Goal: Task Accomplishment & Management: Use online tool/utility

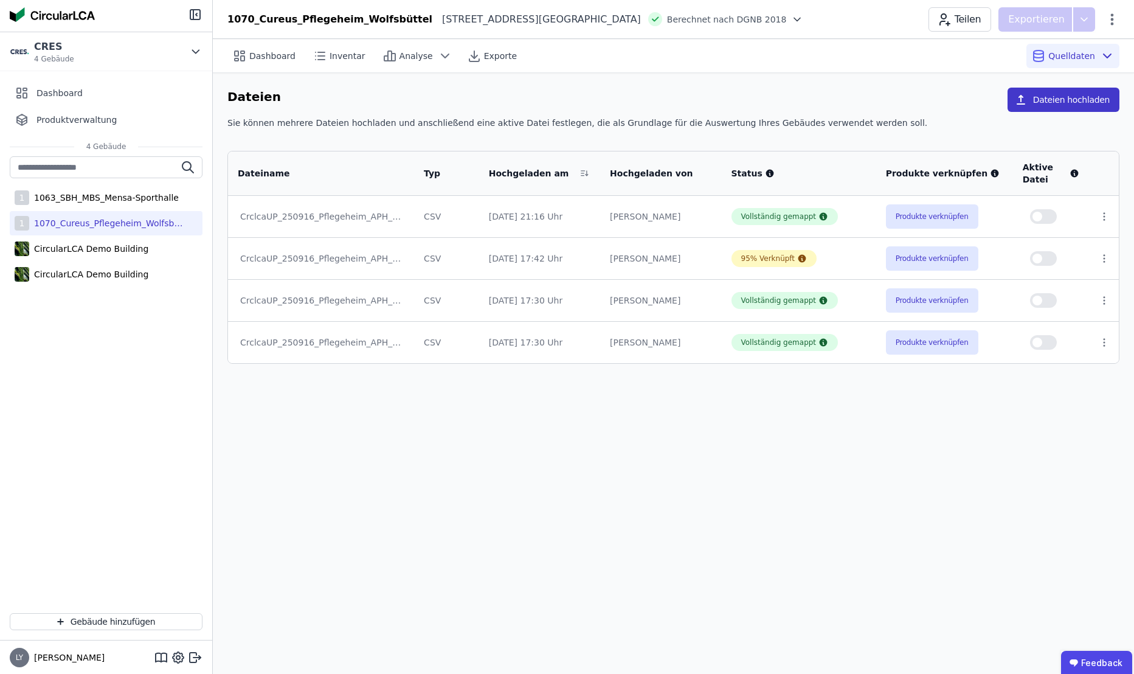
click at [1060, 100] on button "Dateien hochladen" at bounding box center [1064, 100] width 112 height 24
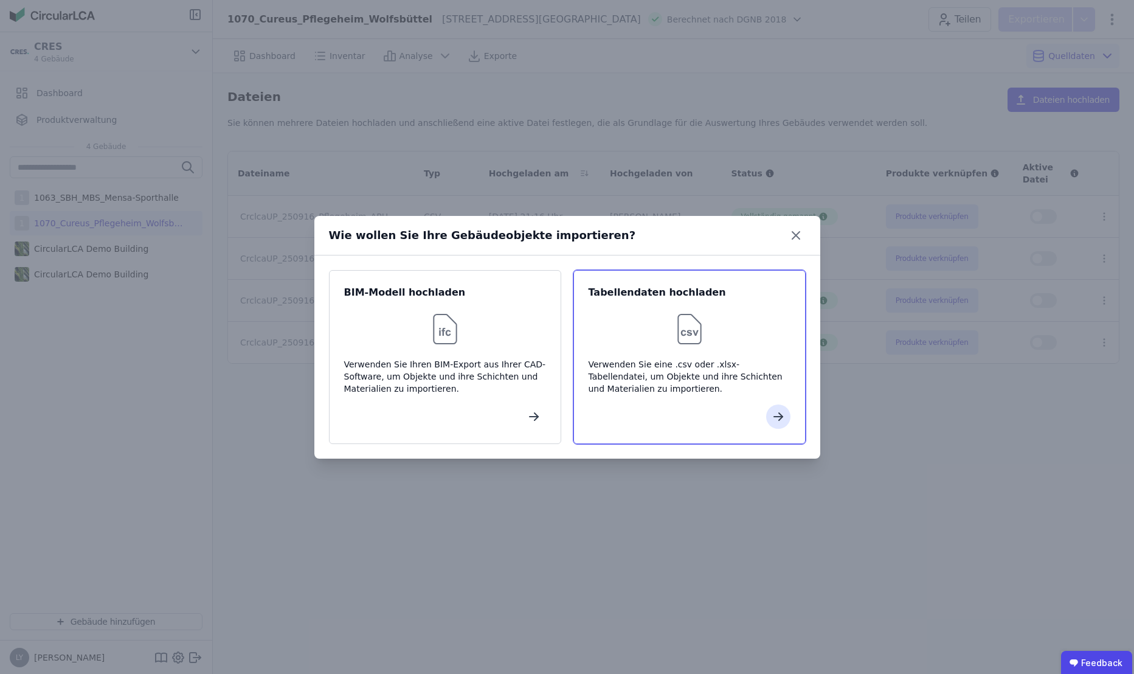
click at [693, 350] on div "Tabellendaten hochladen Verwenden Sie eine .csv oder .xlsx-Tabellendatei, um Ob…" at bounding box center [689, 357] width 232 height 174
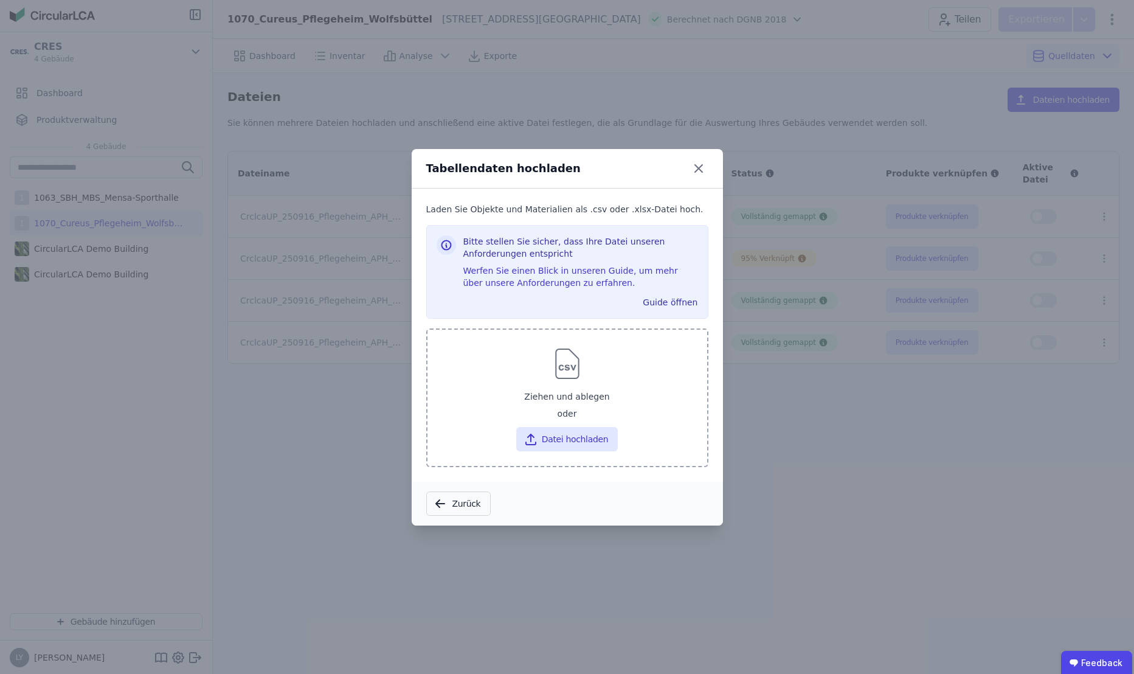
click at [600, 399] on div "Ziehen und ablegen" at bounding box center [567, 396] width 260 height 22
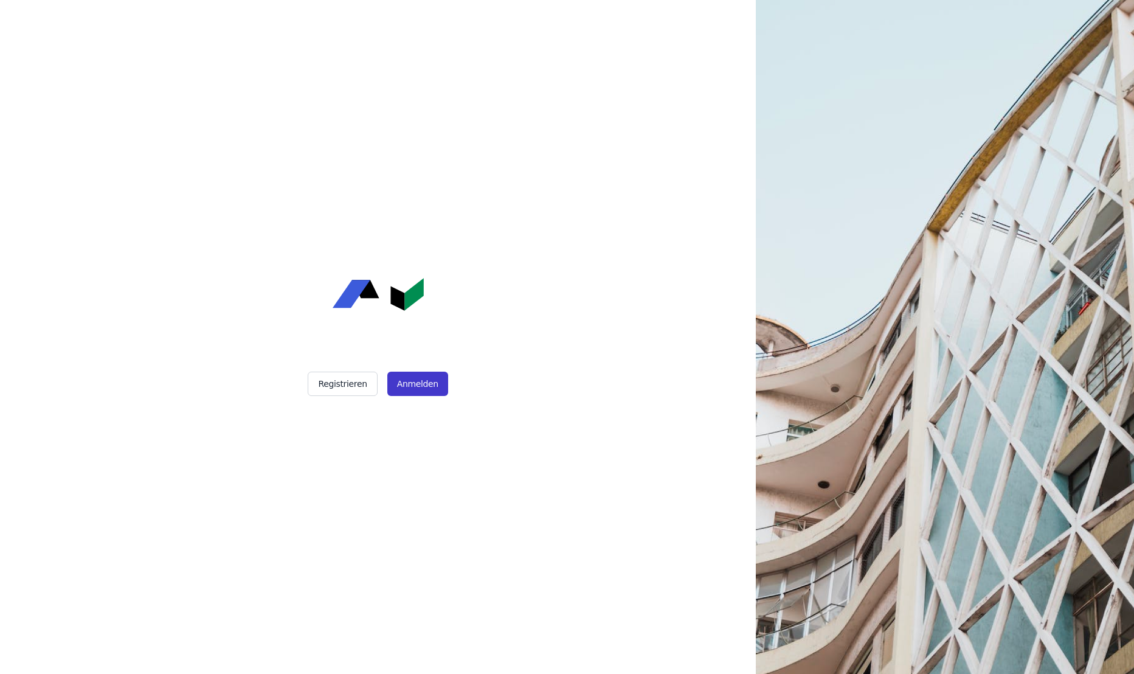
click at [409, 386] on button "Anmelden" at bounding box center [417, 384] width 61 height 24
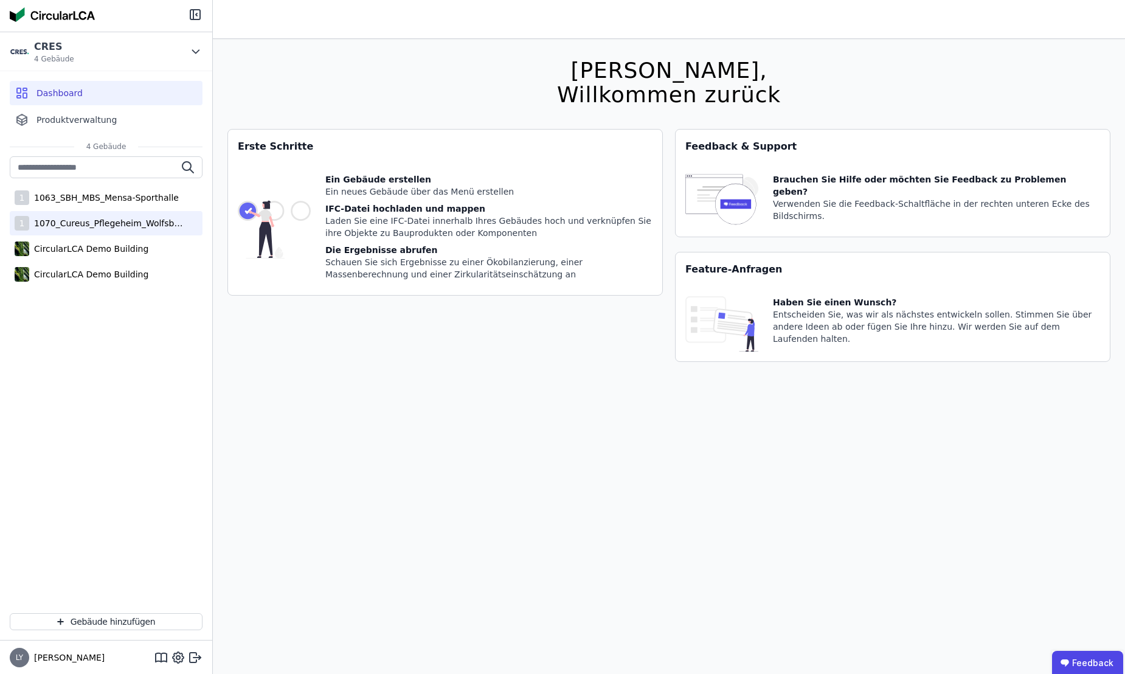
click at [108, 220] on div "1070_Cureus_Pflegeheim_Wolfsbüttel" at bounding box center [108, 223] width 158 height 12
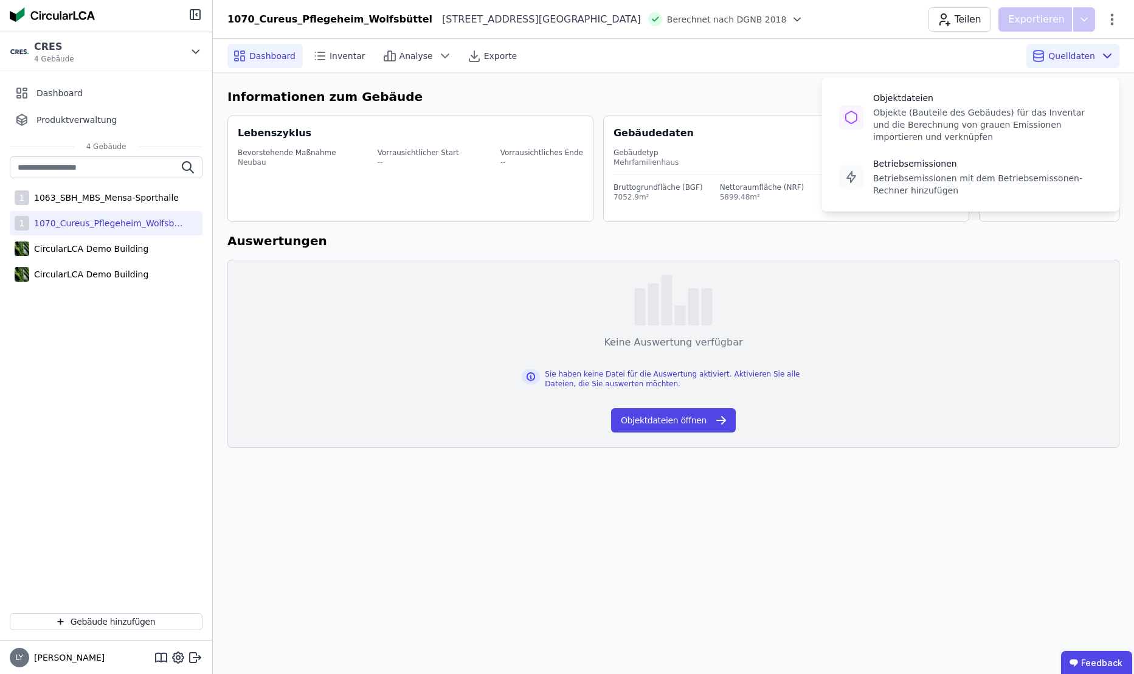
click at [1091, 52] on span "Quelldaten" at bounding box center [1071, 56] width 47 height 12
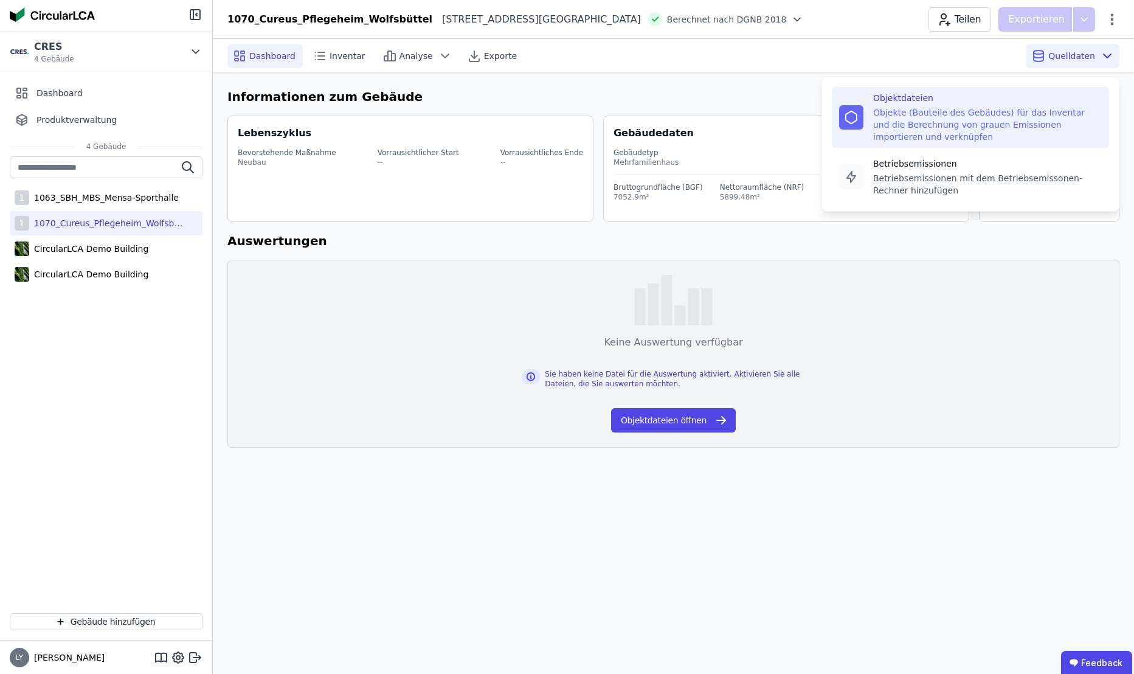
click at [961, 105] on div "Objektdateien Objekte (Bauteile des Gebäudes) für das Inventar und die Berechnu…" at bounding box center [987, 117] width 229 height 51
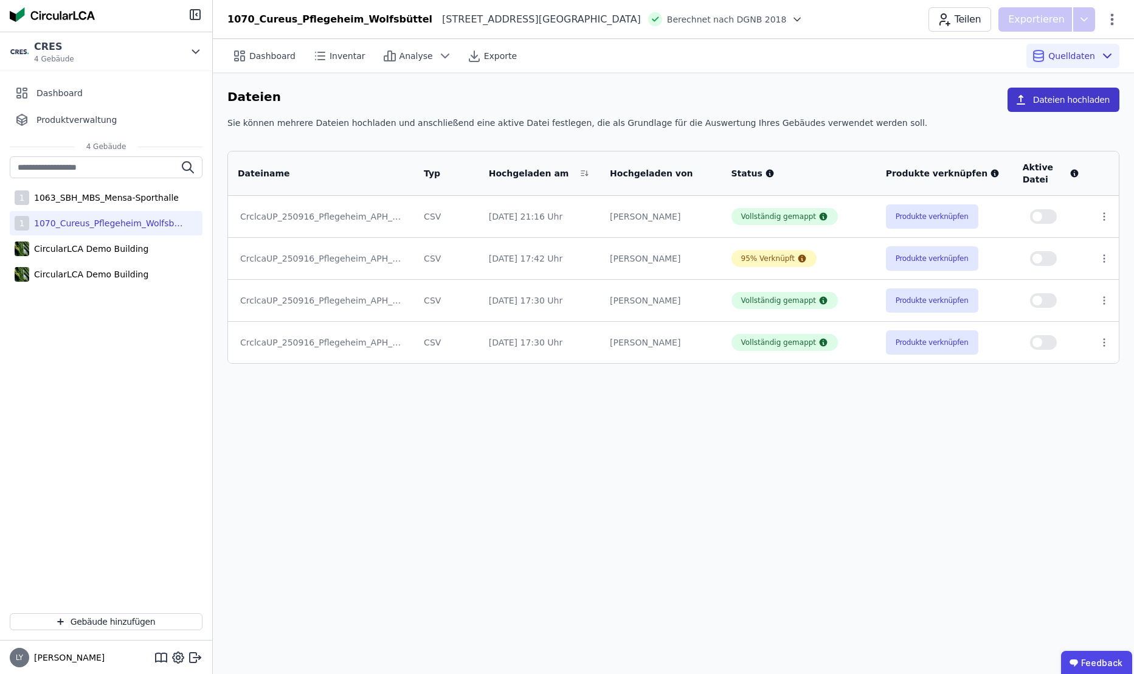
click at [1058, 101] on button "Dateien hochladen" at bounding box center [1064, 100] width 112 height 24
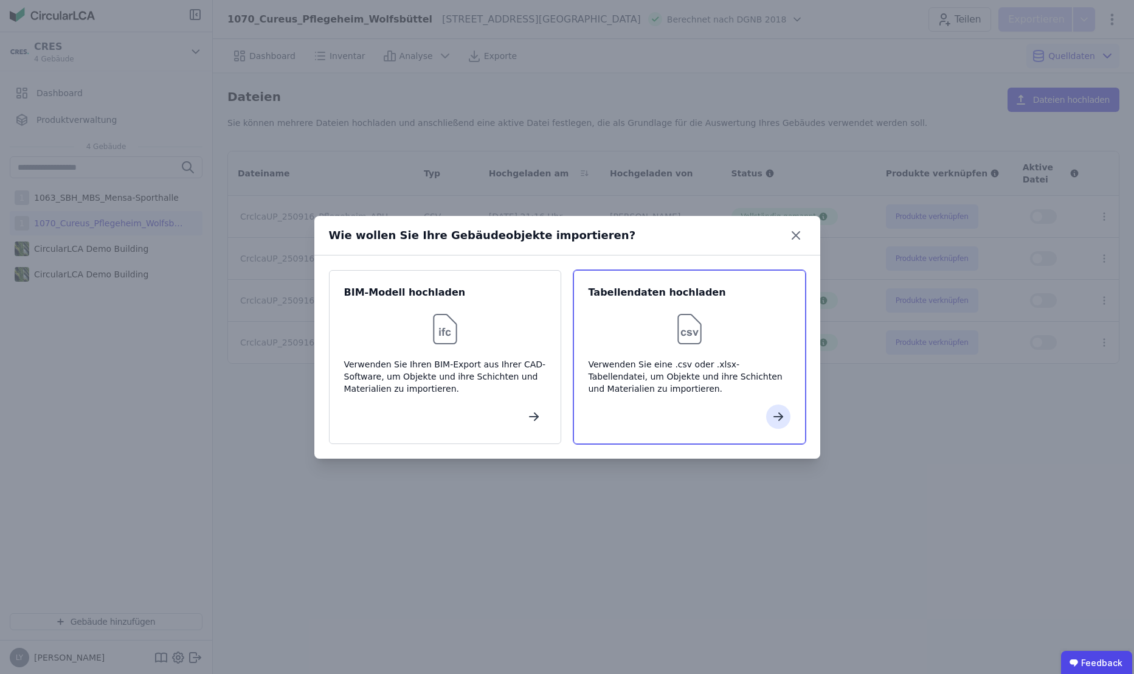
click at [675, 365] on div "Verwenden Sie eine .csv oder .xlsx-Tabellendatei, um Objekte und ihre Schichten…" at bounding box center [690, 376] width 202 height 36
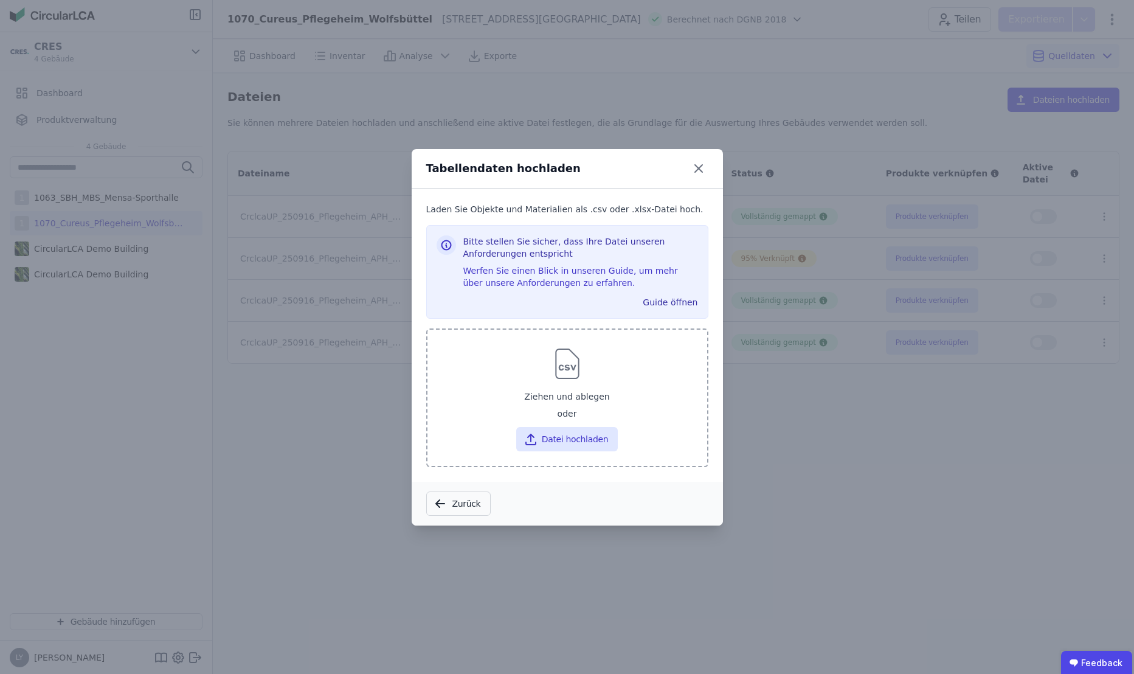
click at [608, 389] on div "Ziehen und ablegen" at bounding box center [567, 396] width 260 height 22
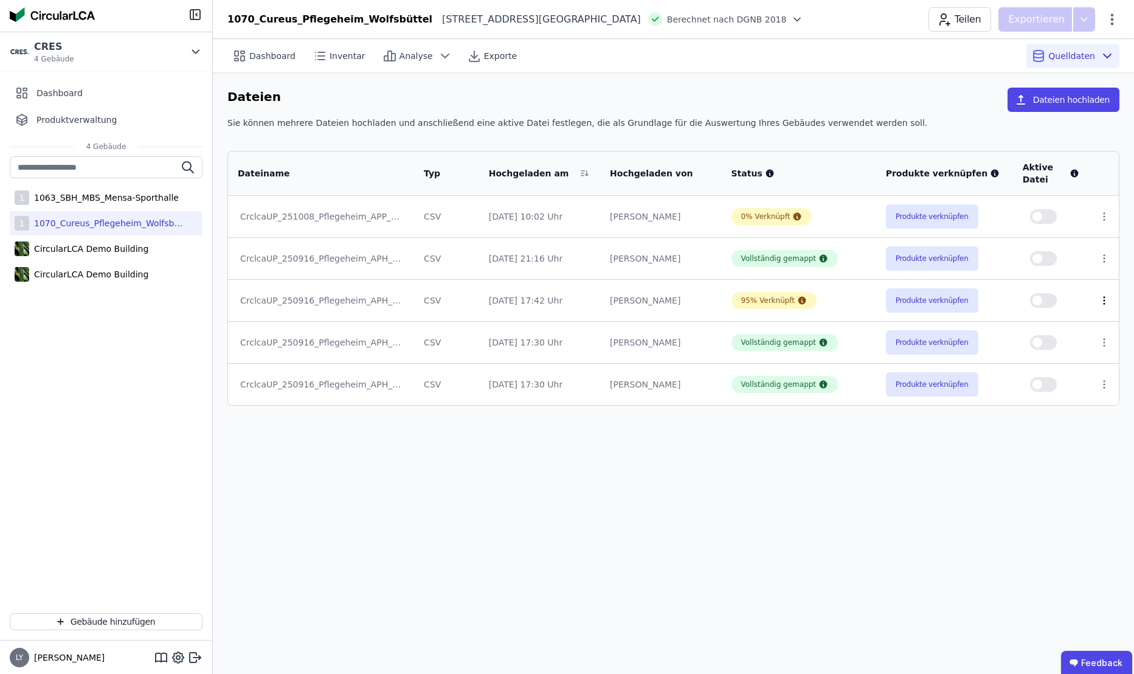
click at [1100, 297] on icon at bounding box center [1104, 300] width 11 height 11
click at [1027, 275] on link "Herunterladen" at bounding box center [1041, 278] width 122 height 19
click at [946, 215] on button "Produkte verknüpfen" at bounding box center [932, 216] width 92 height 24
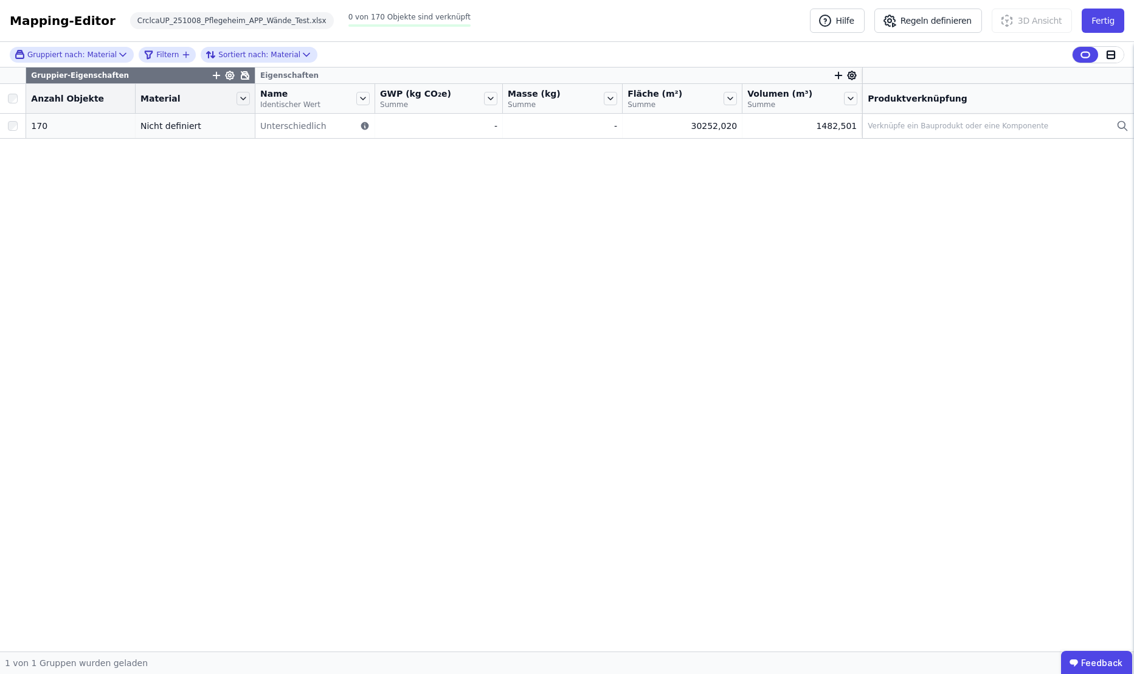
click at [153, 77] on div "Gruppier-Eigenschaften" at bounding box center [140, 75] width 229 height 16
click at [117, 55] on icon at bounding box center [123, 55] width 12 height 12
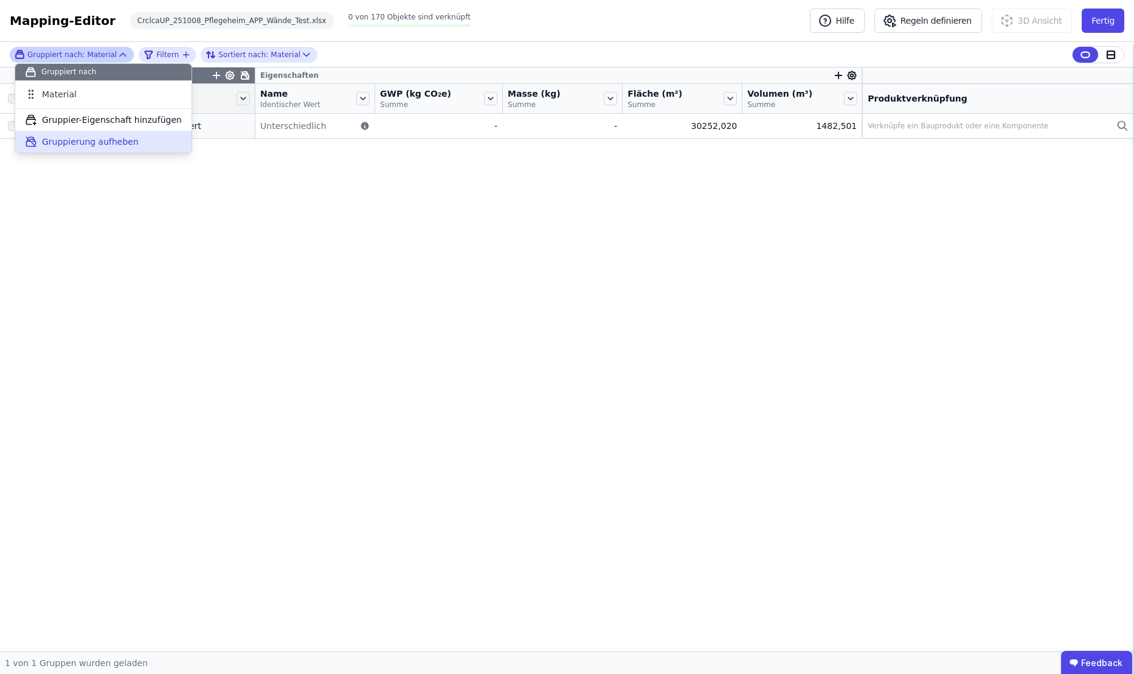
click at [91, 143] on span "Gruppierung aufheben" at bounding box center [90, 142] width 97 height 12
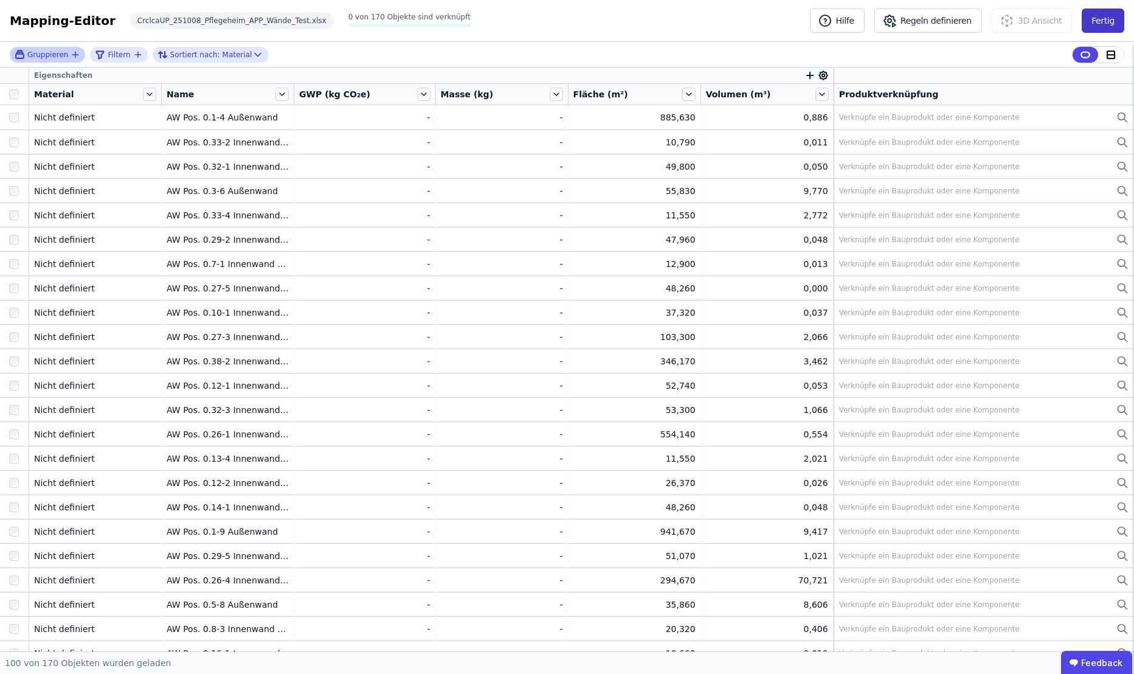
click at [1099, 20] on button "Fertig" at bounding box center [1103, 21] width 43 height 24
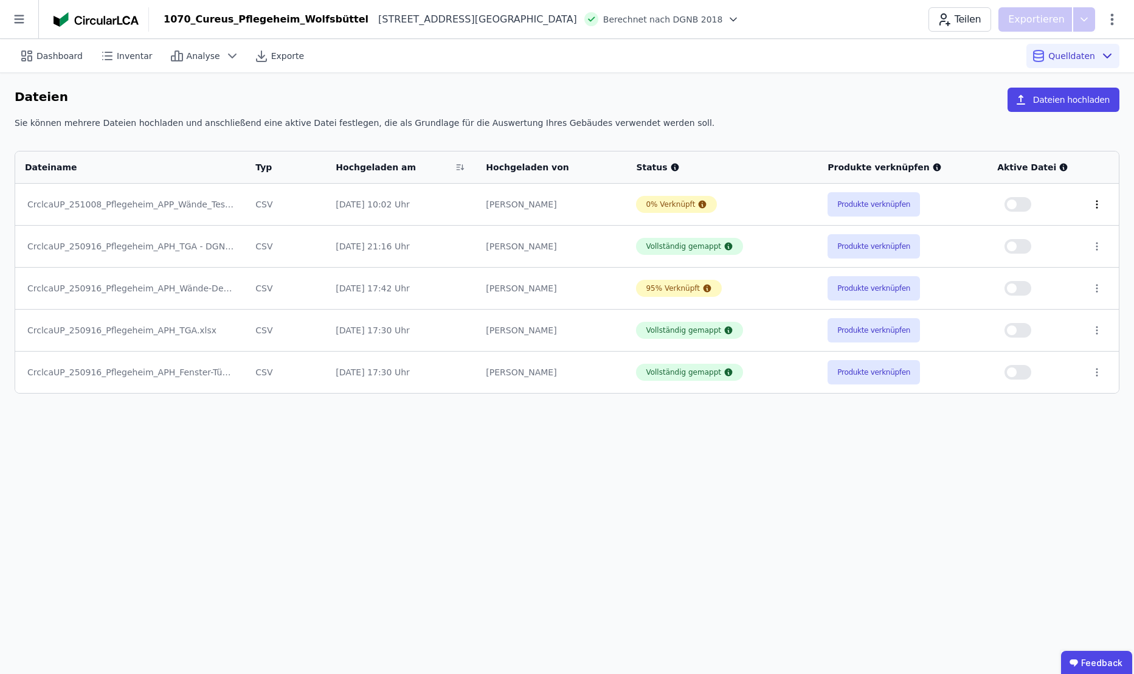
click at [1097, 204] on icon at bounding box center [1097, 204] width 1 height 7
click at [995, 198] on div "Löschen" at bounding box center [1034, 201] width 122 height 19
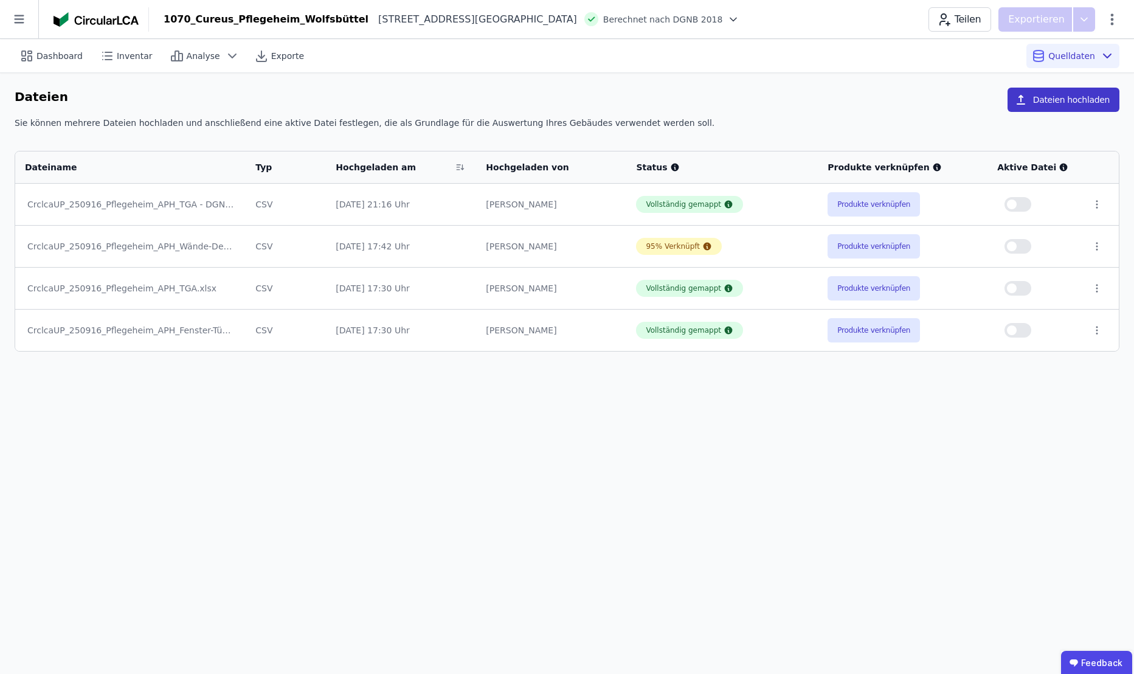
click at [1058, 100] on button "Dateien hochladen" at bounding box center [1064, 100] width 112 height 24
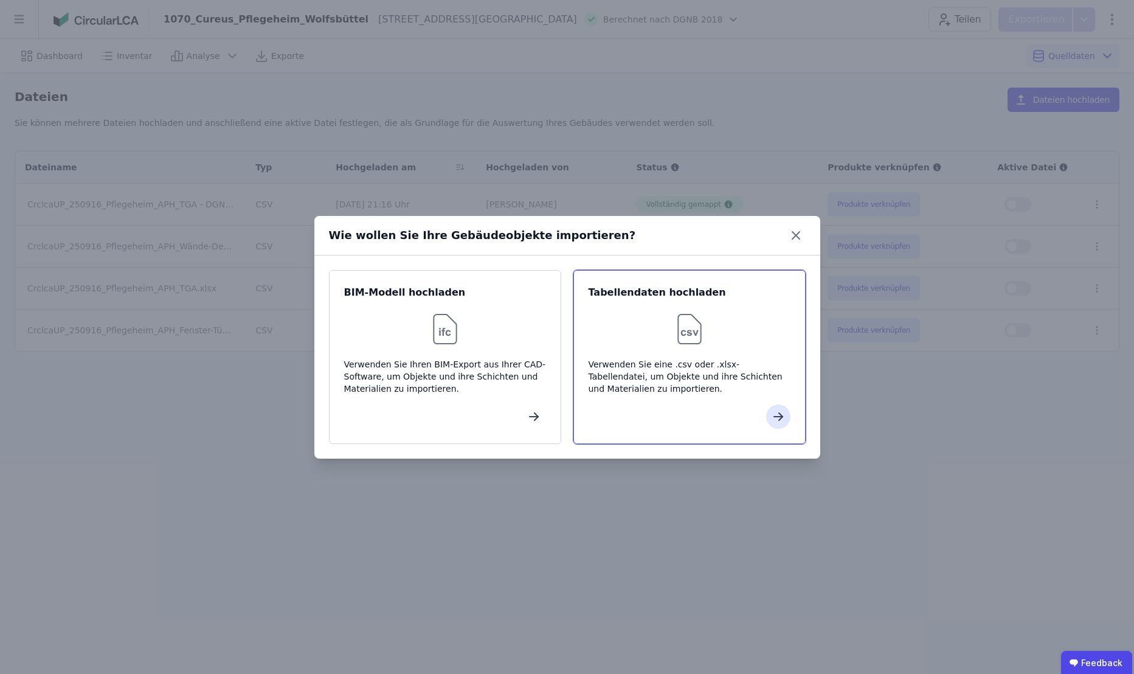
click at [725, 339] on div at bounding box center [690, 328] width 202 height 39
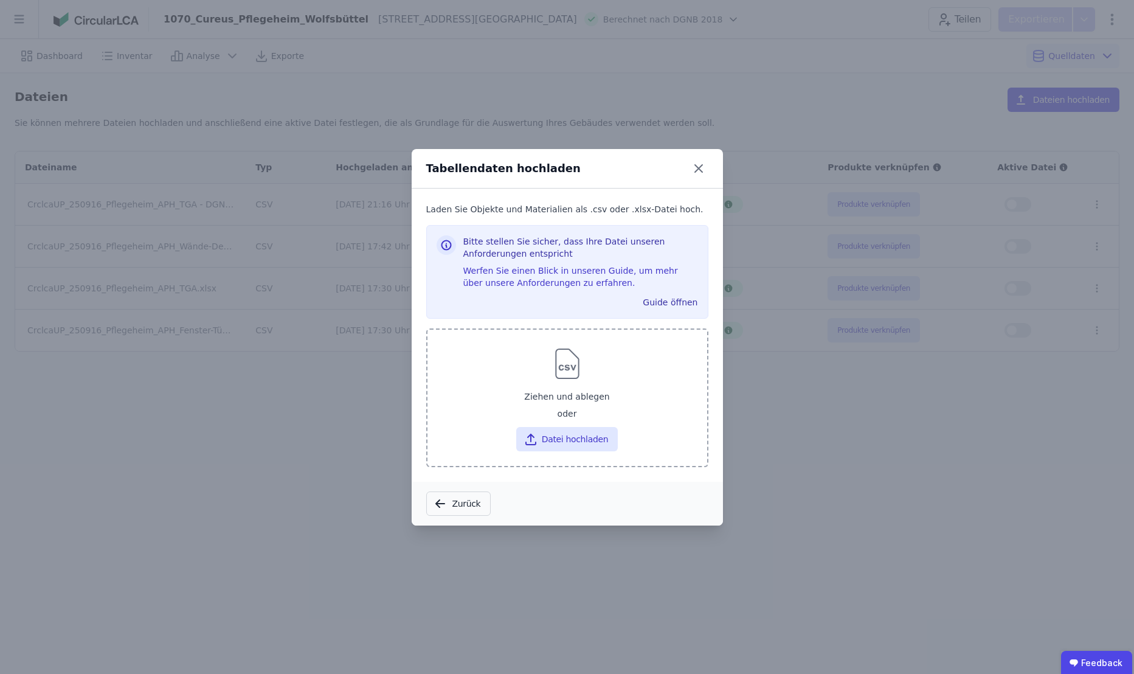
click at [615, 405] on div "Ziehen und ablegen" at bounding box center [567, 396] width 260 height 22
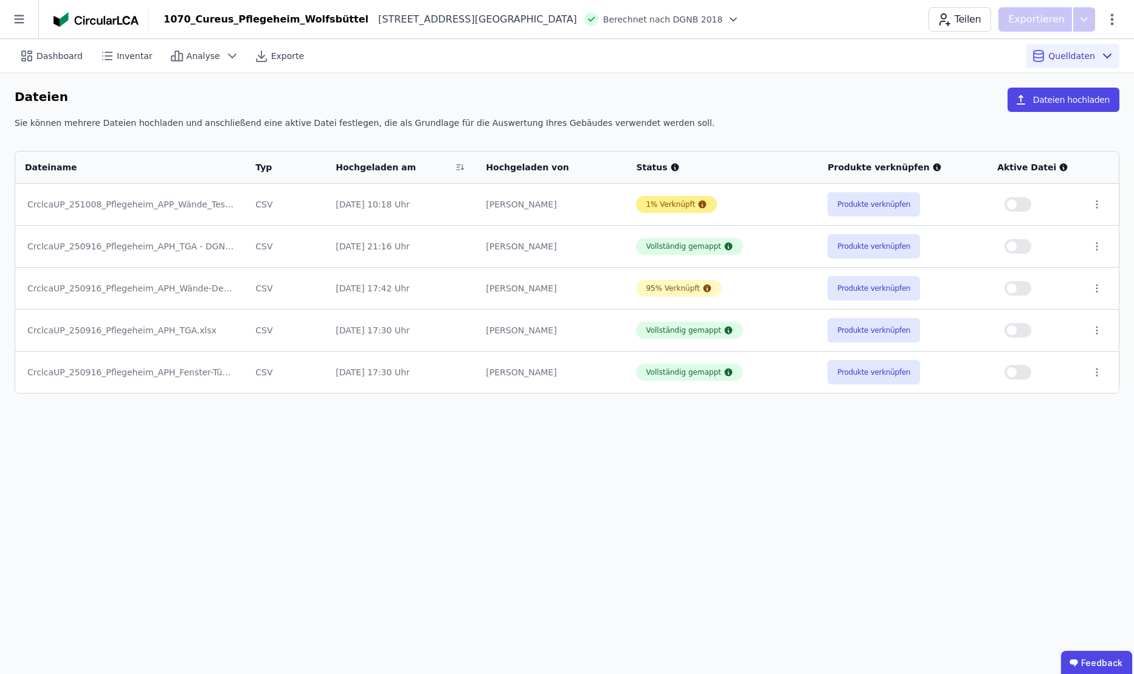
click at [667, 207] on div "1% Verknüpft" at bounding box center [670, 204] width 49 height 10
click at [842, 202] on button "Produkte verknüpfen" at bounding box center [874, 204] width 92 height 24
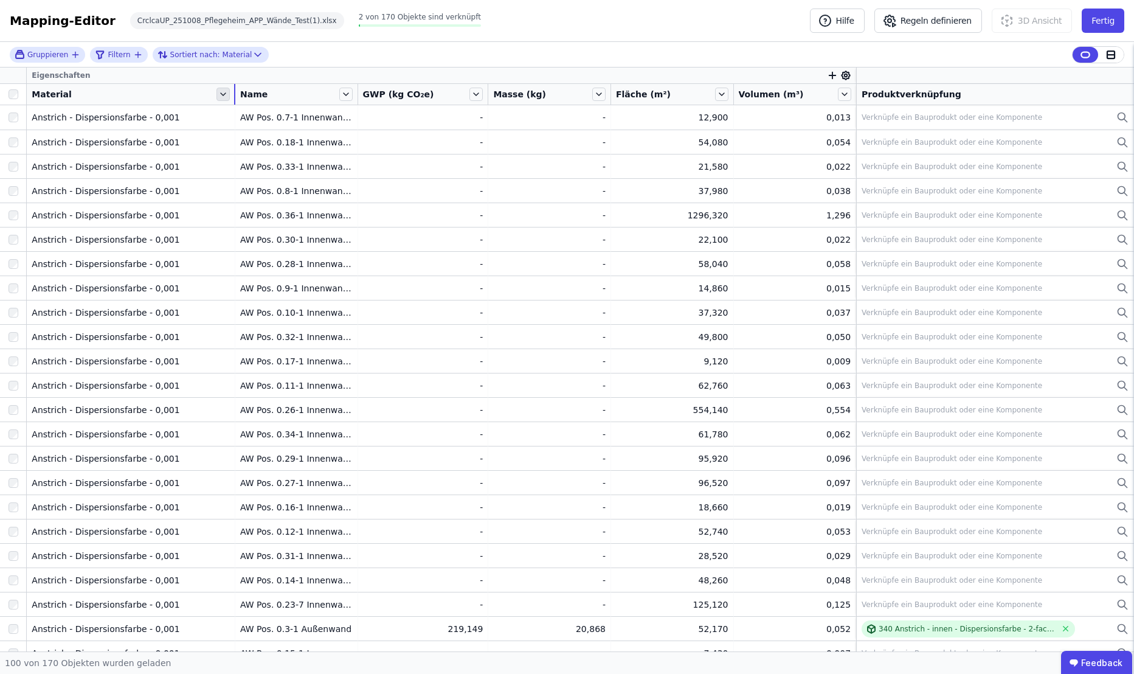
drag, startPoint x: 161, startPoint y: 92, endPoint x: 226, endPoint y: 90, distance: 65.7
click at [226, 90] on div "Material" at bounding box center [131, 94] width 208 height 21
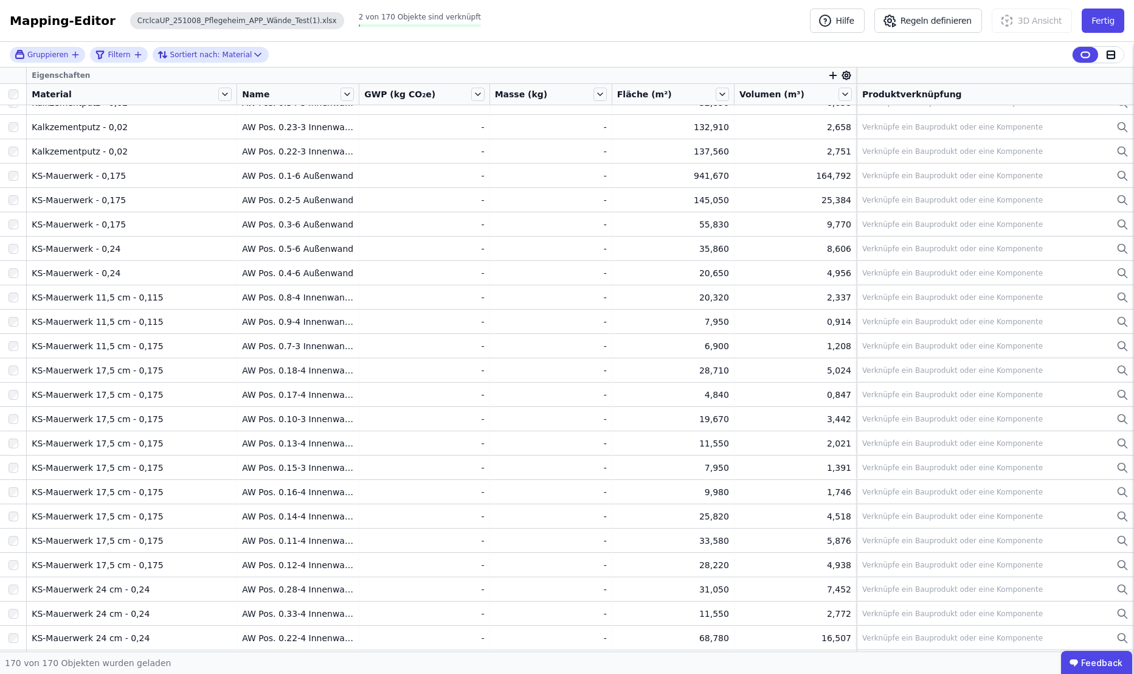
scroll to position [2373, 0]
click at [55, 52] on span "Gruppieren" at bounding box center [47, 55] width 41 height 10
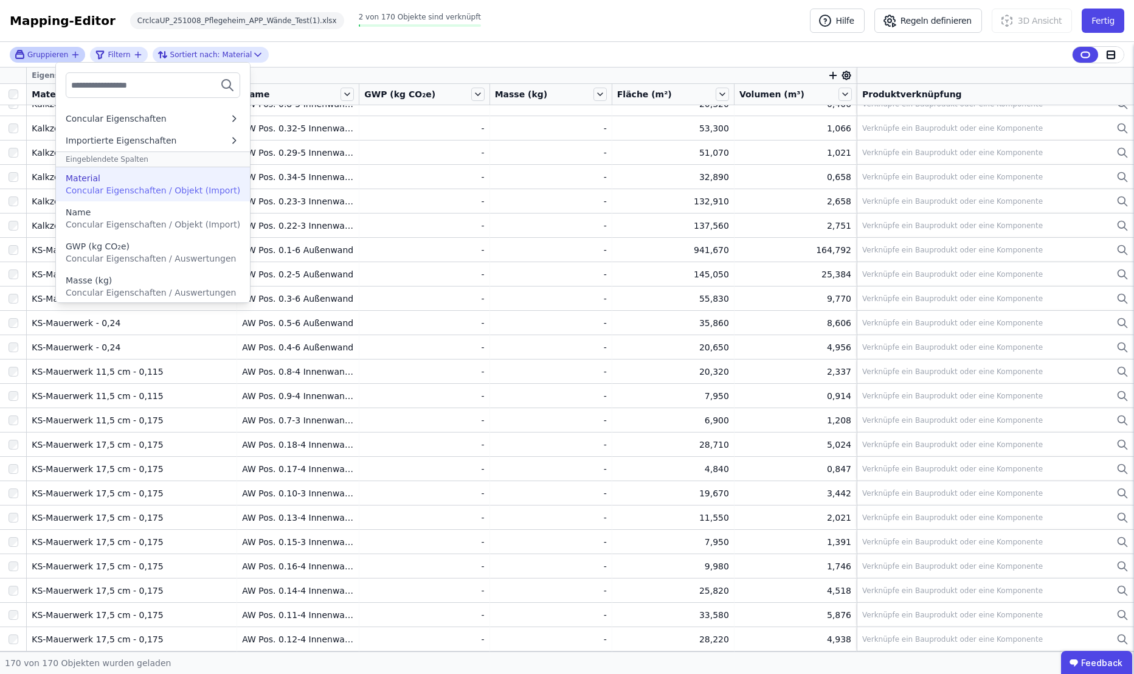
click at [137, 183] on div "Material" at bounding box center [153, 178] width 175 height 12
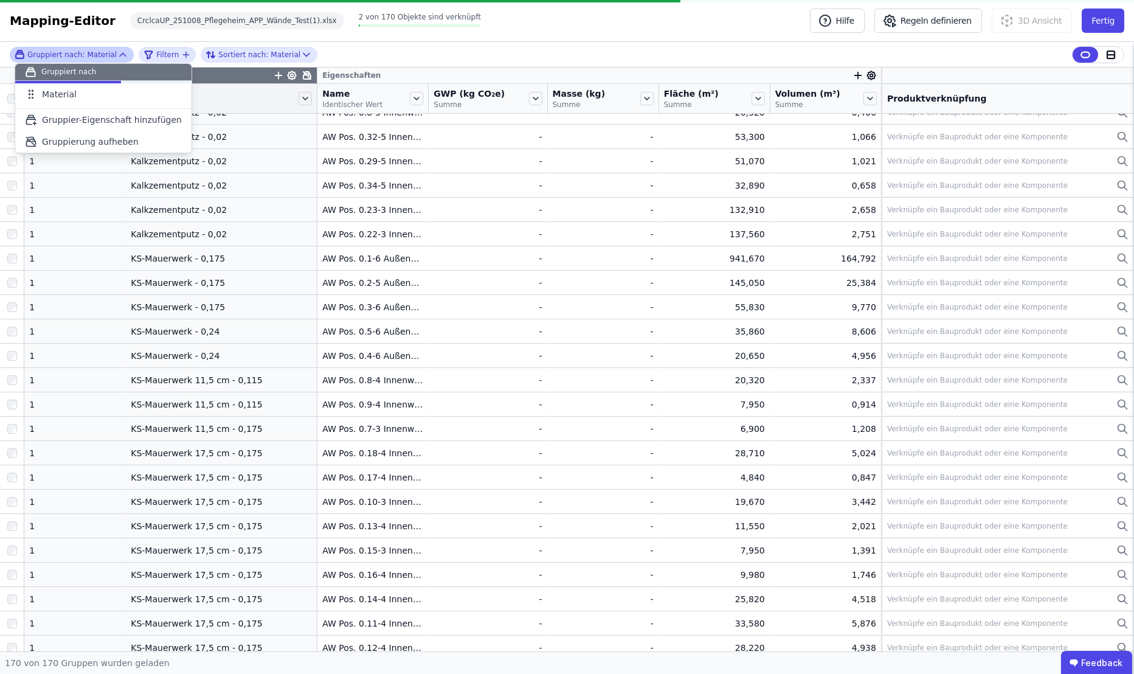
scroll to position [168, 0]
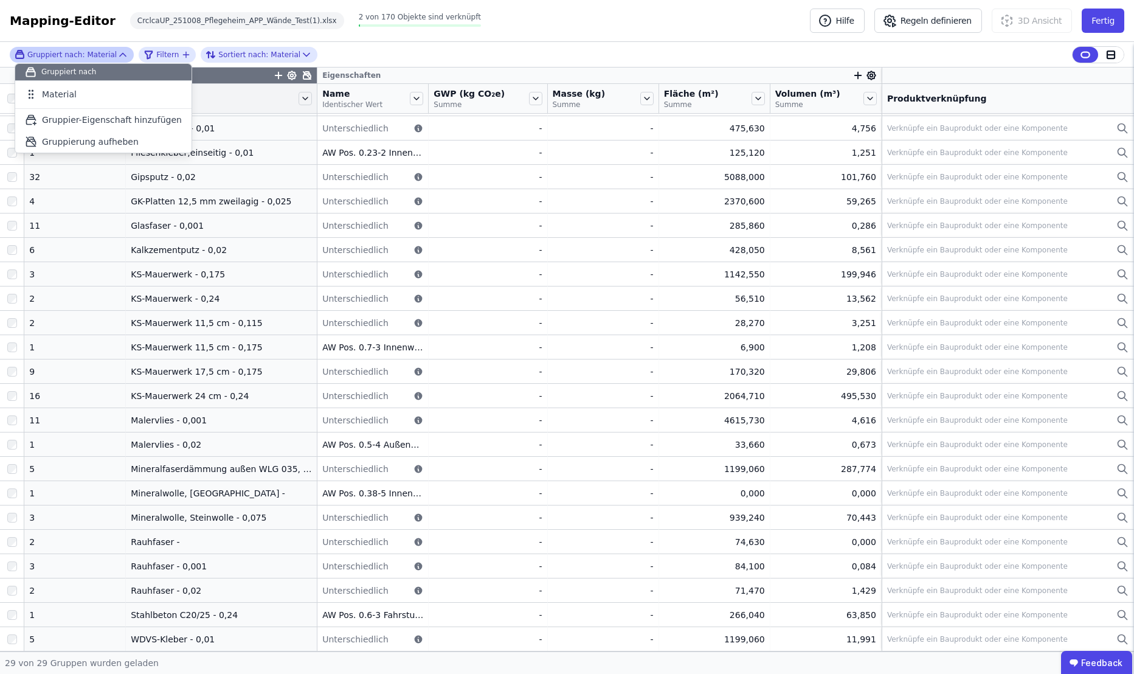
click at [541, 39] on div "Mapping-Editor Hilfe Regeln definieren 3D Ansicht Fertig CrclcaUP_251008_Pflege…" at bounding box center [567, 21] width 1134 height 42
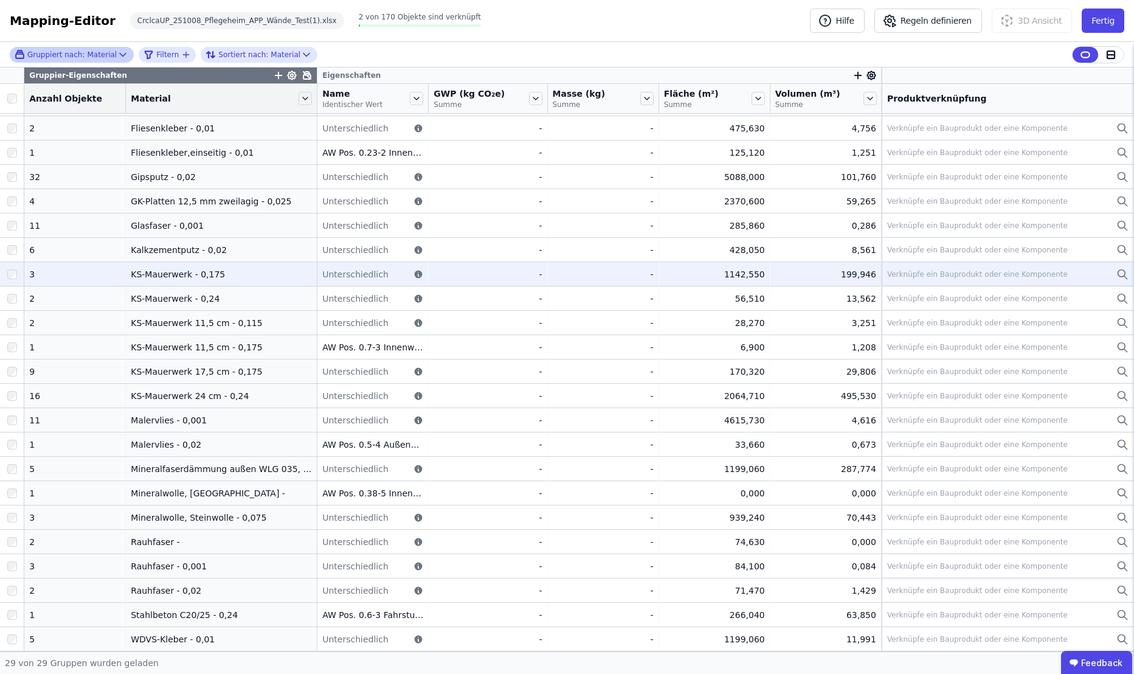
scroll to position [0, 0]
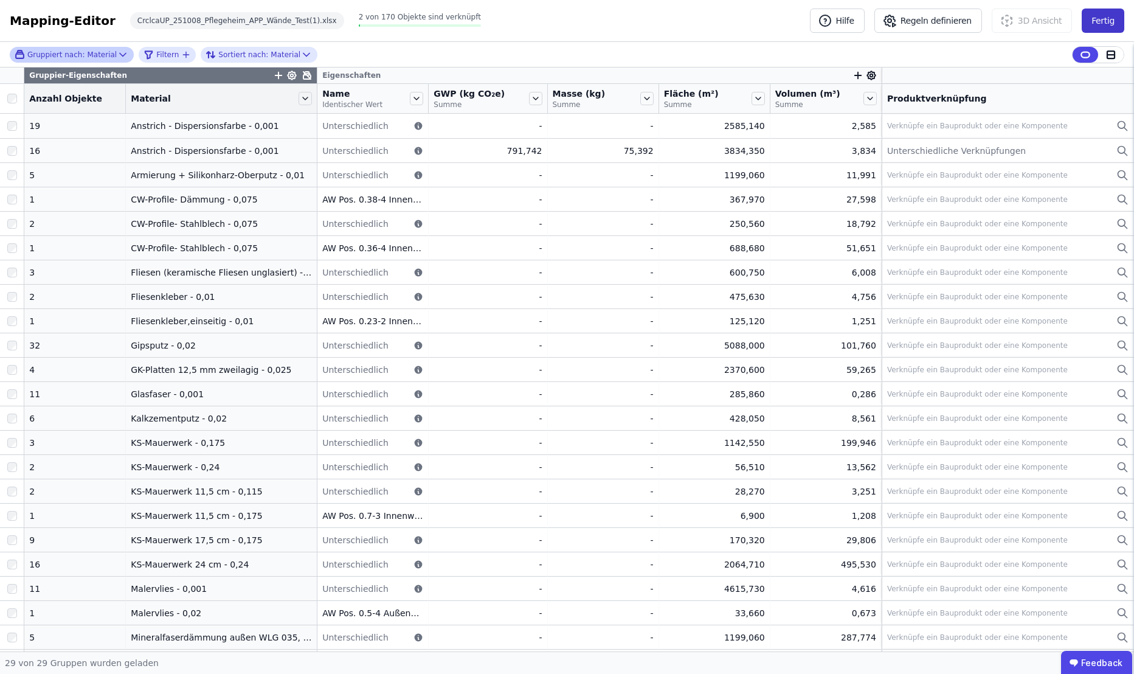
click at [1104, 22] on button "Fertig" at bounding box center [1103, 21] width 43 height 24
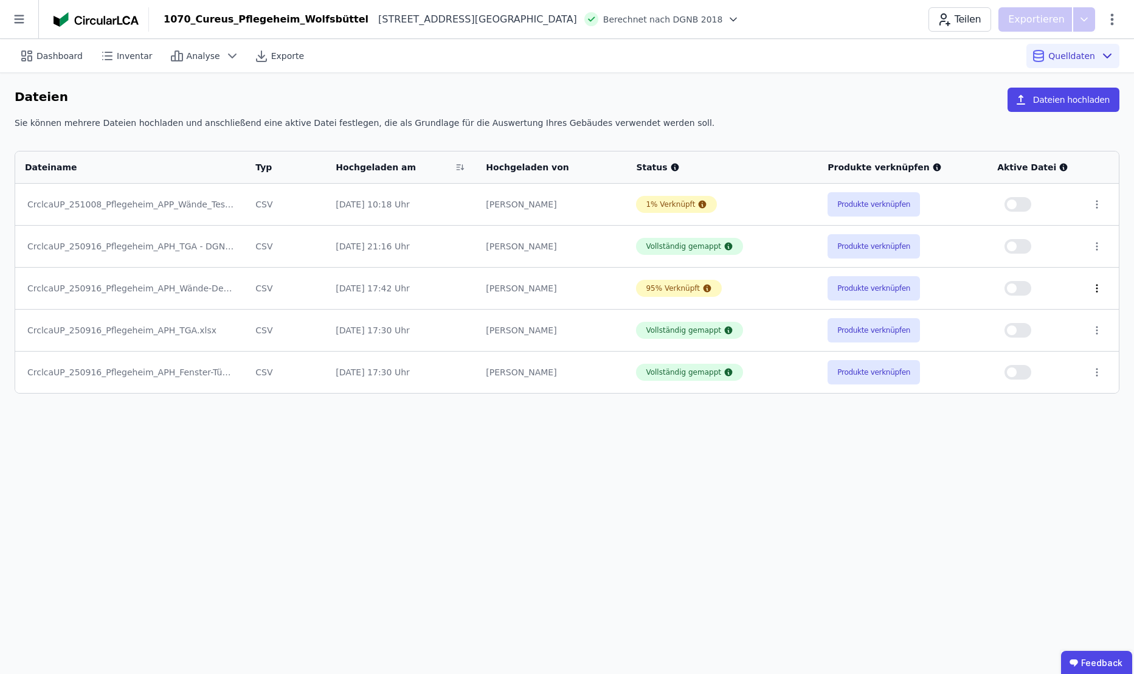
click at [1093, 286] on icon at bounding box center [1096, 288] width 11 height 11
click at [1057, 268] on link "Herunterladen mit verknüpfungen" at bounding box center [1004, 266] width 182 height 19
click at [851, 480] on div "Dashboard Inventar Analyse Exporte Quelldaten Dateien Dateien hochladen Sie kön…" at bounding box center [567, 356] width 1134 height 635
click at [1088, 100] on button "Dateien hochladen" at bounding box center [1064, 100] width 112 height 24
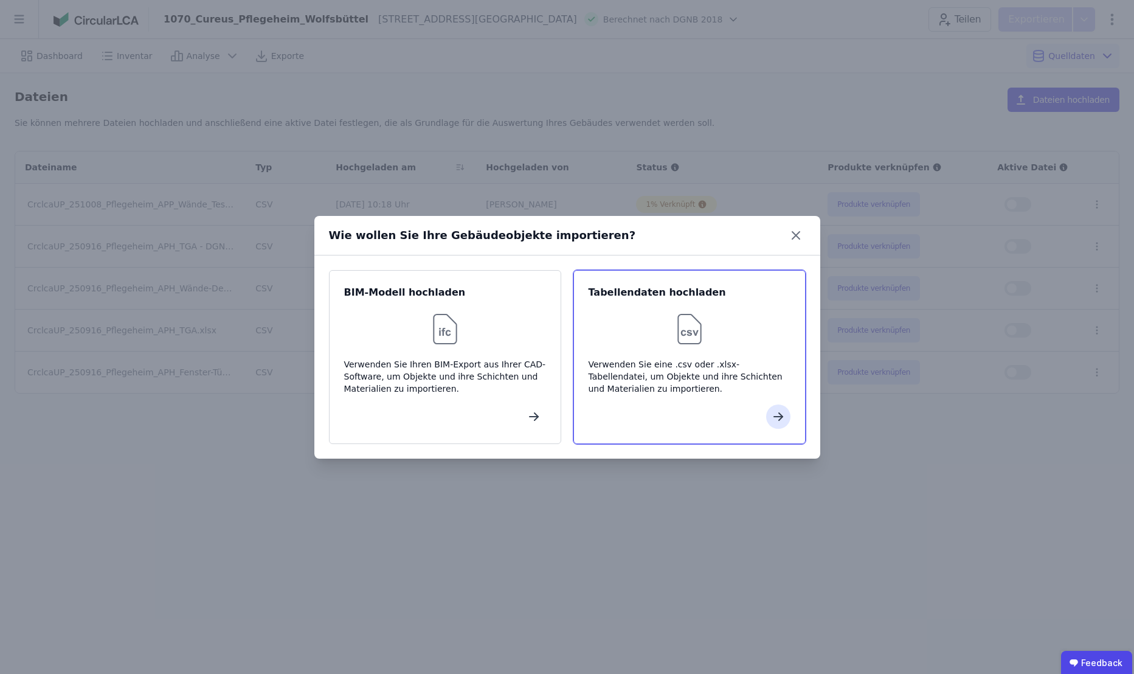
click at [659, 368] on div "Verwenden Sie eine .csv oder .xlsx-Tabellendatei, um Objekte und ihre Schichten…" at bounding box center [690, 376] width 202 height 36
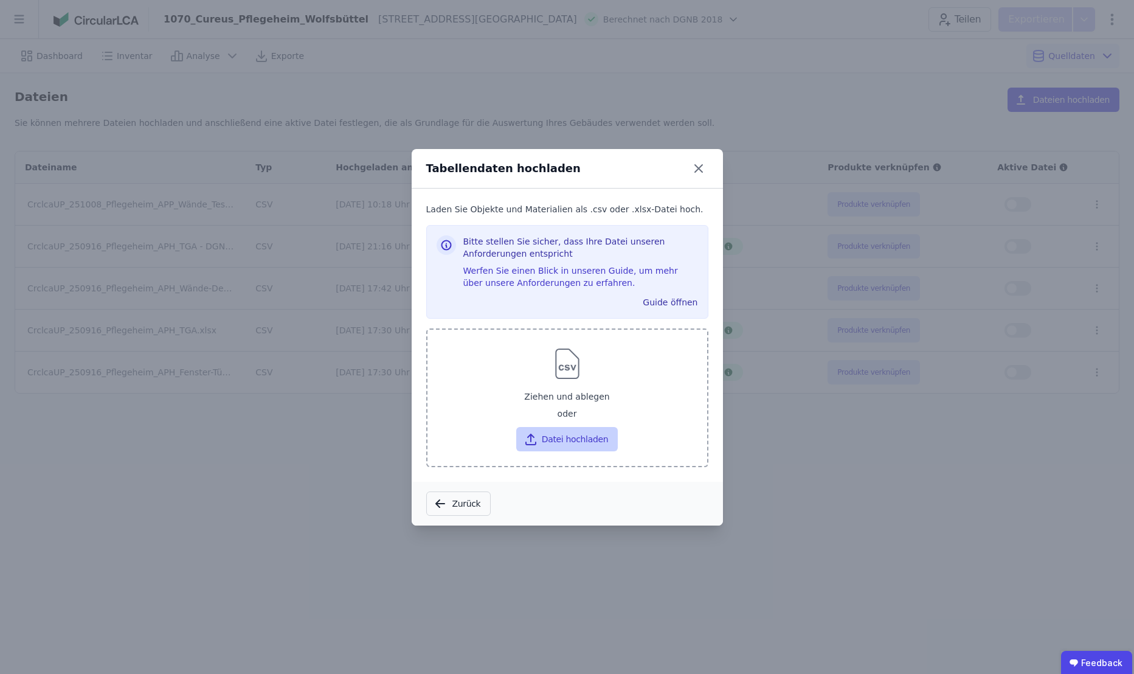
click at [560, 441] on button "Datei hochladen" at bounding box center [567, 439] width 102 height 24
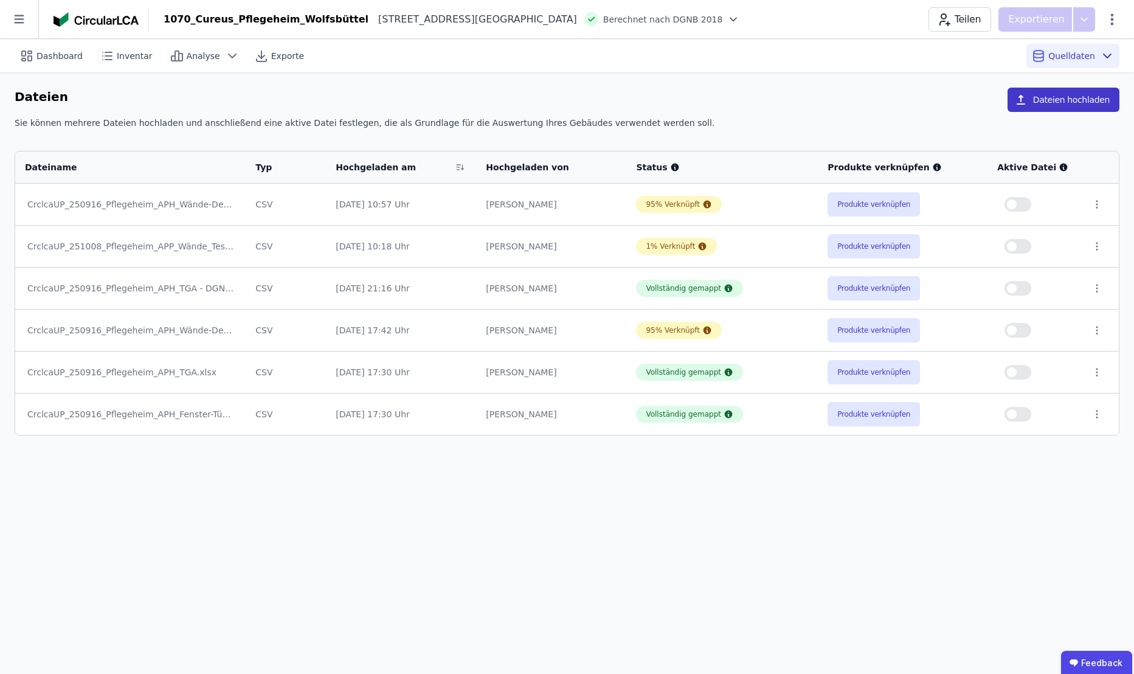
click at [1070, 99] on button "Dateien hochladen" at bounding box center [1064, 100] width 112 height 24
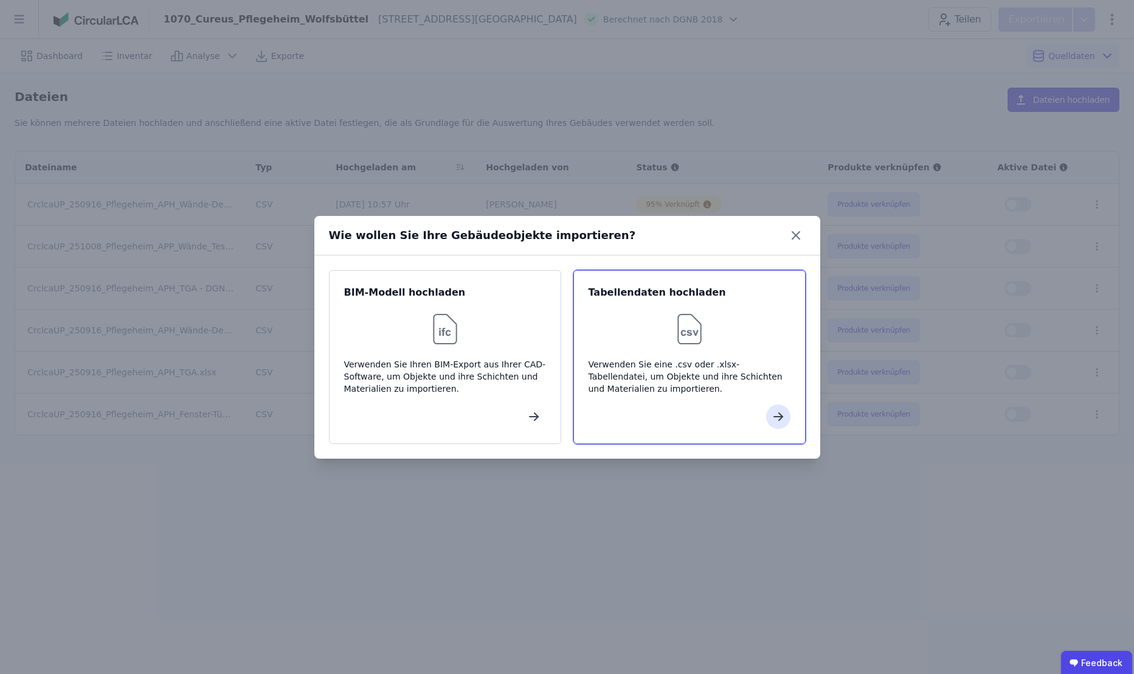
click at [717, 344] on div at bounding box center [690, 328] width 202 height 39
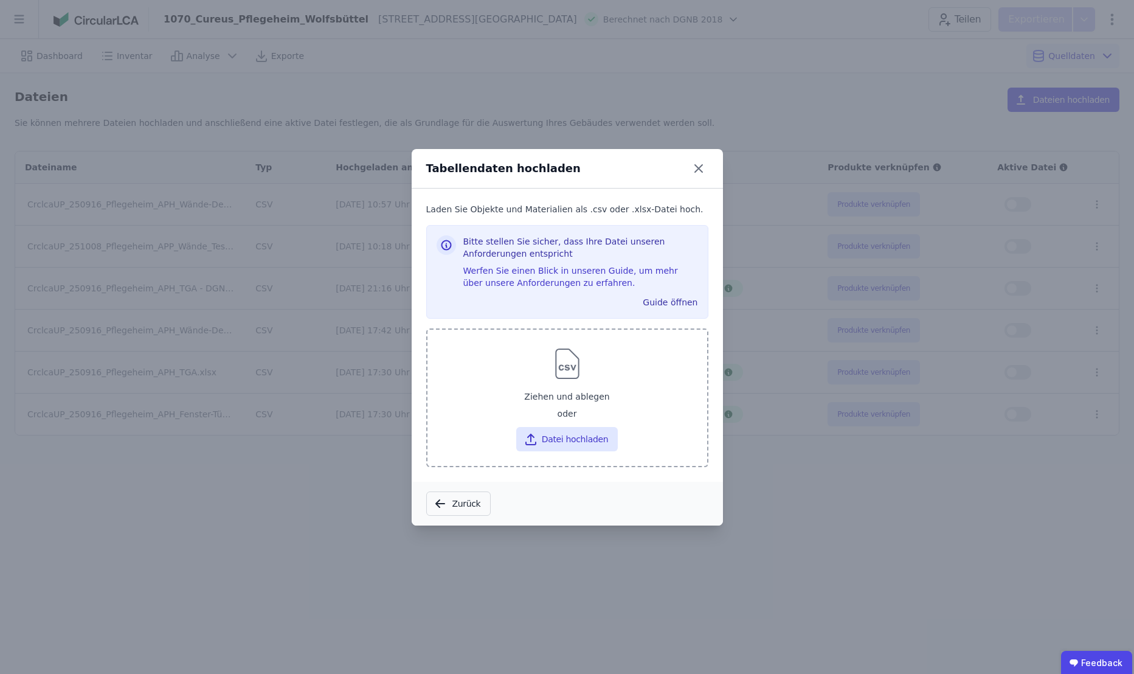
click at [606, 422] on div "Ziehen und ablegen oder Datei hochladen" at bounding box center [567, 418] width 260 height 66
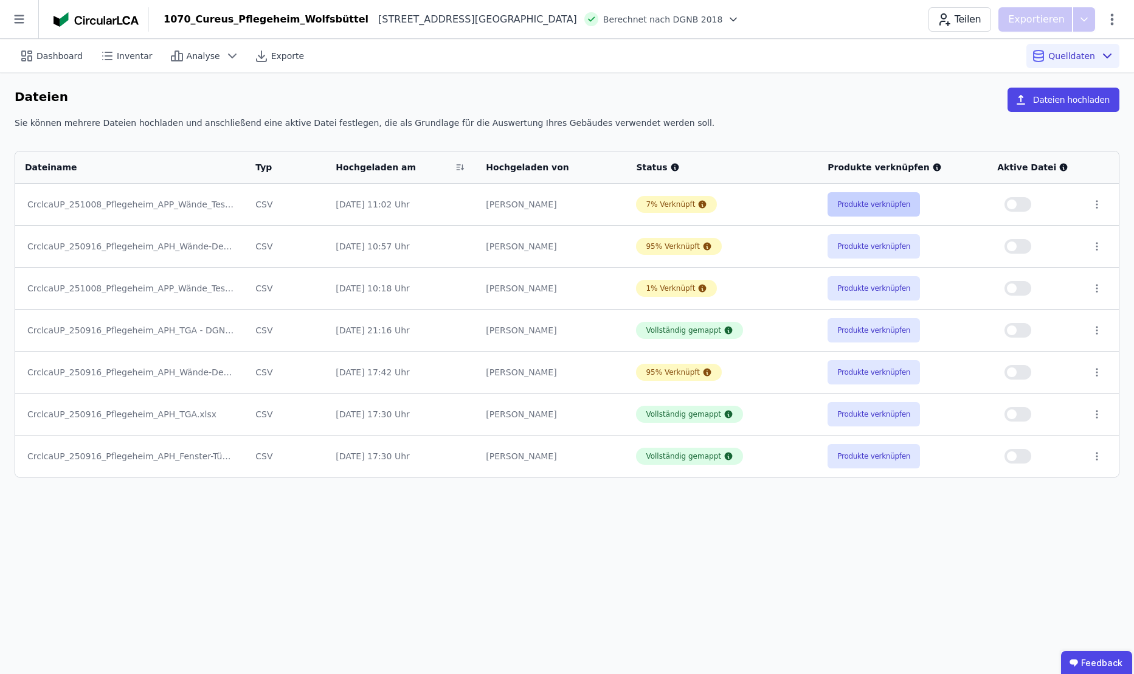
click at [840, 205] on button "Produkte verknüpfen" at bounding box center [874, 204] width 92 height 24
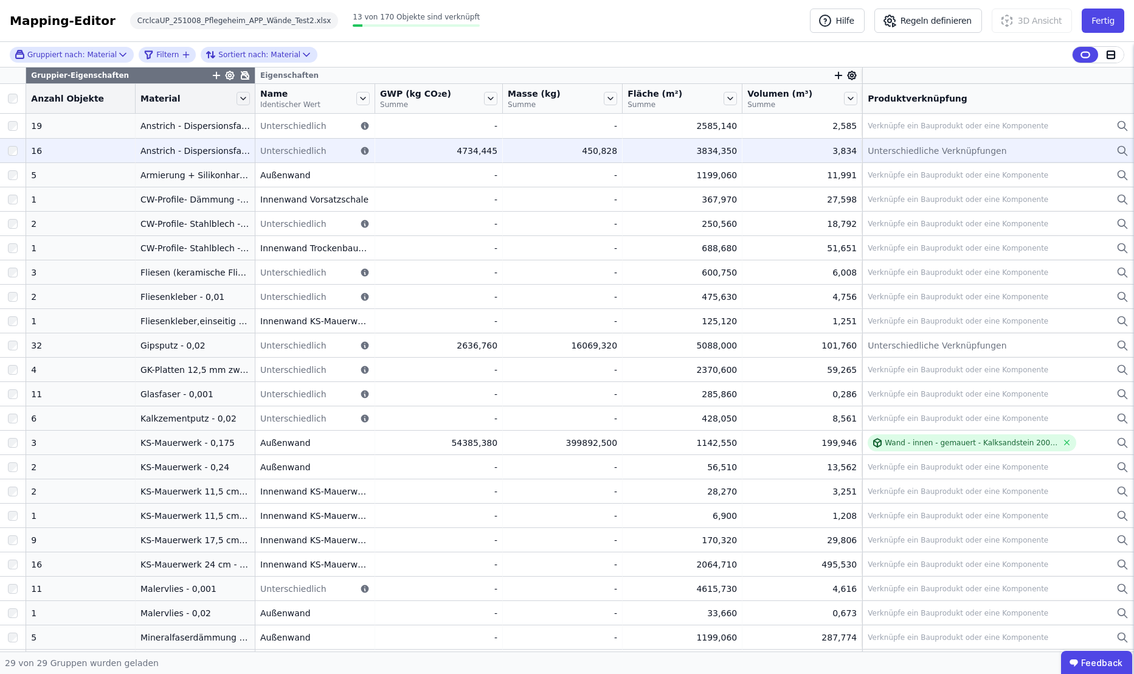
click at [957, 152] on span "Unterschiedliche Verknüpfungen" at bounding box center [937, 151] width 139 height 12
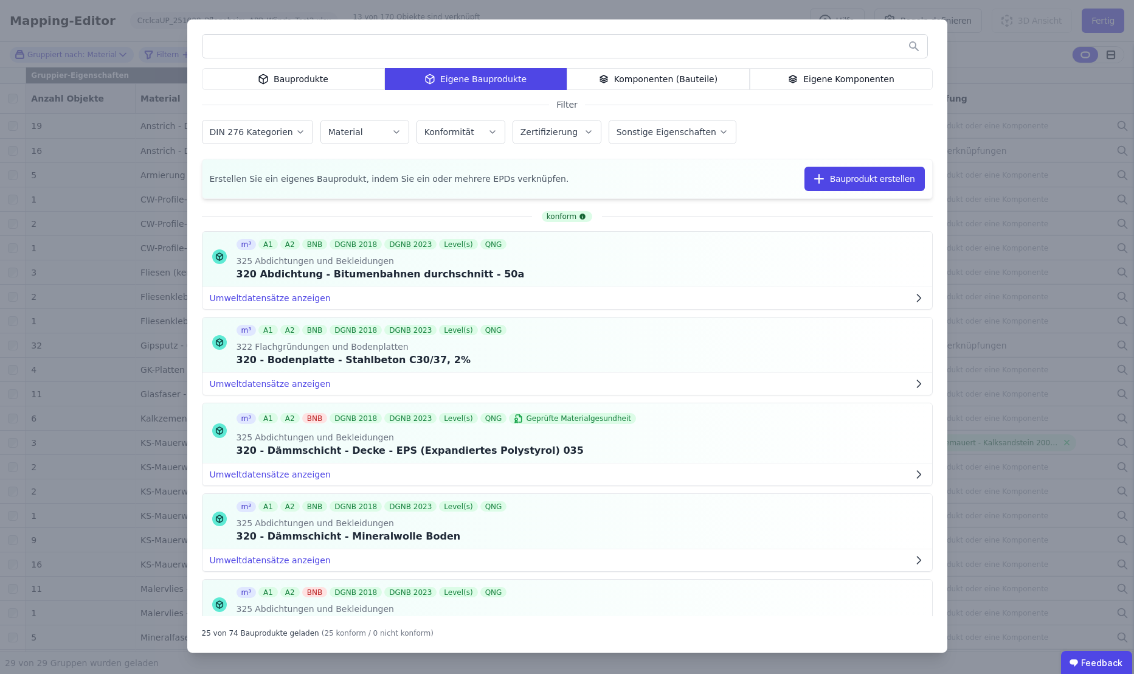
click at [988, 61] on div "Bauprodukte Eigene Bauprodukte Komponenten (Bauteile) Eigene Komponenten Filter…" at bounding box center [567, 337] width 1134 height 674
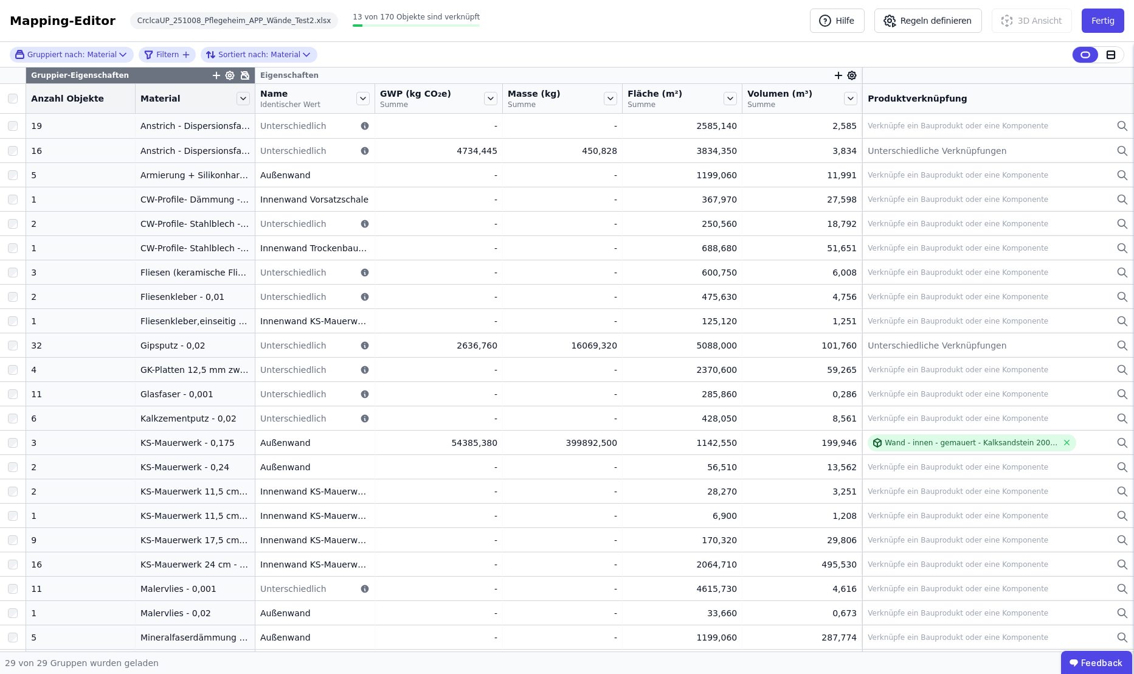
click at [241, 74] on icon at bounding box center [244, 75] width 7 height 7
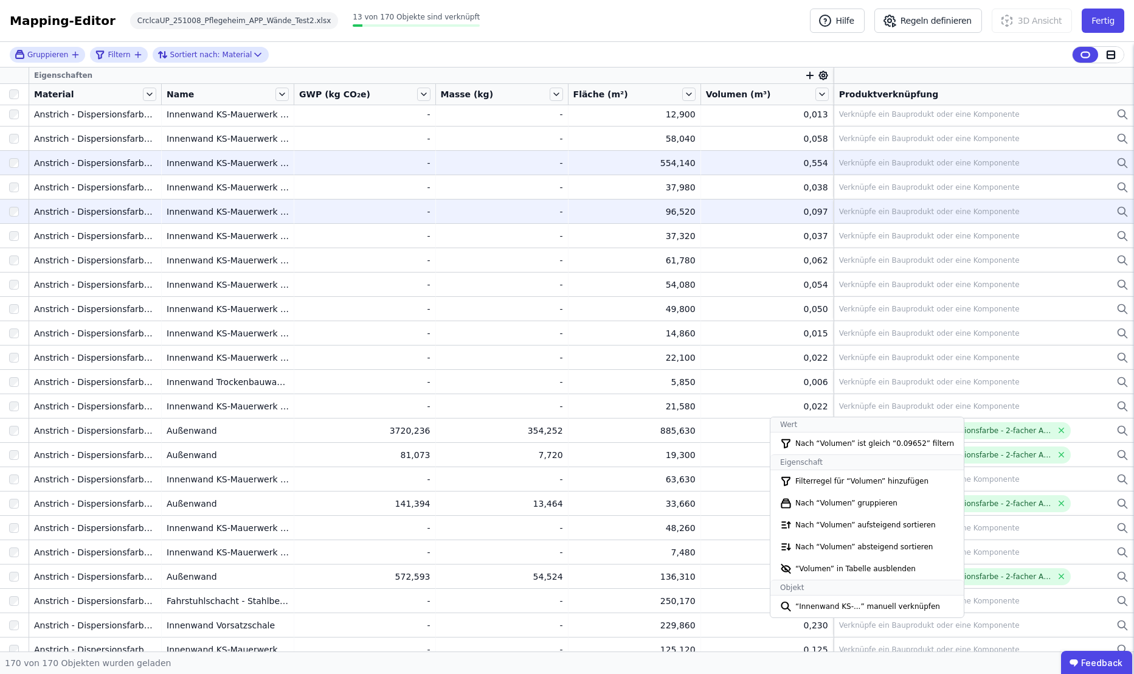
scroll to position [202, 0]
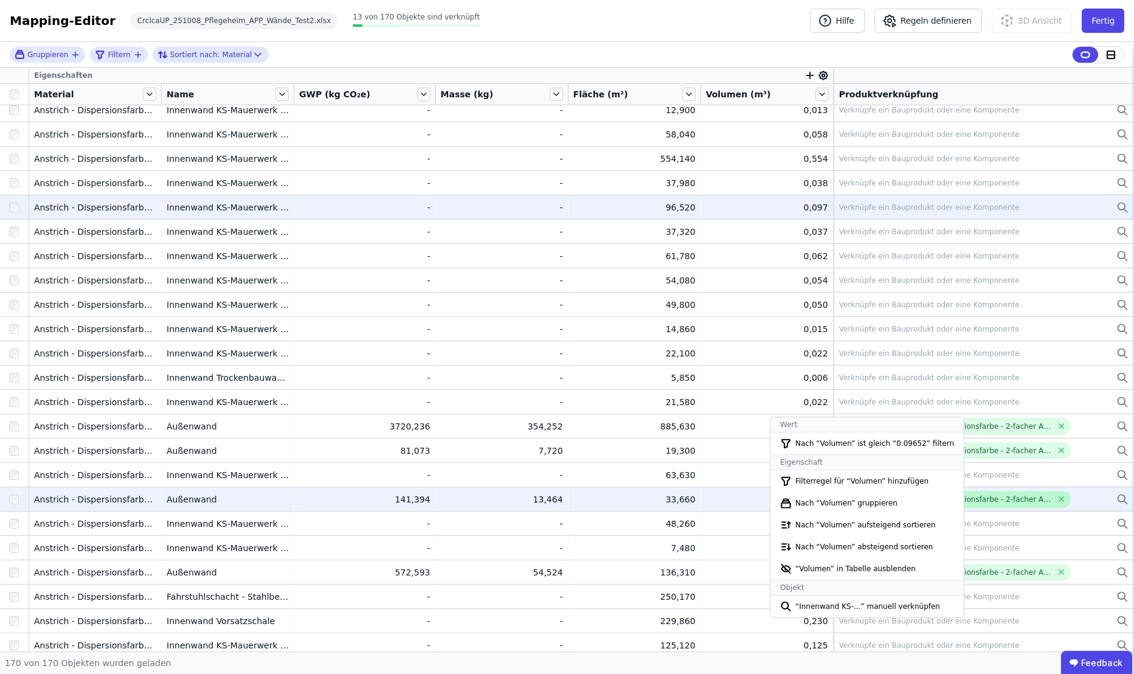
click at [1015, 502] on div "340 Anstrich - innen - Dispersionsfarbe - 2-facher Anstrich" at bounding box center [954, 499] width 196 height 10
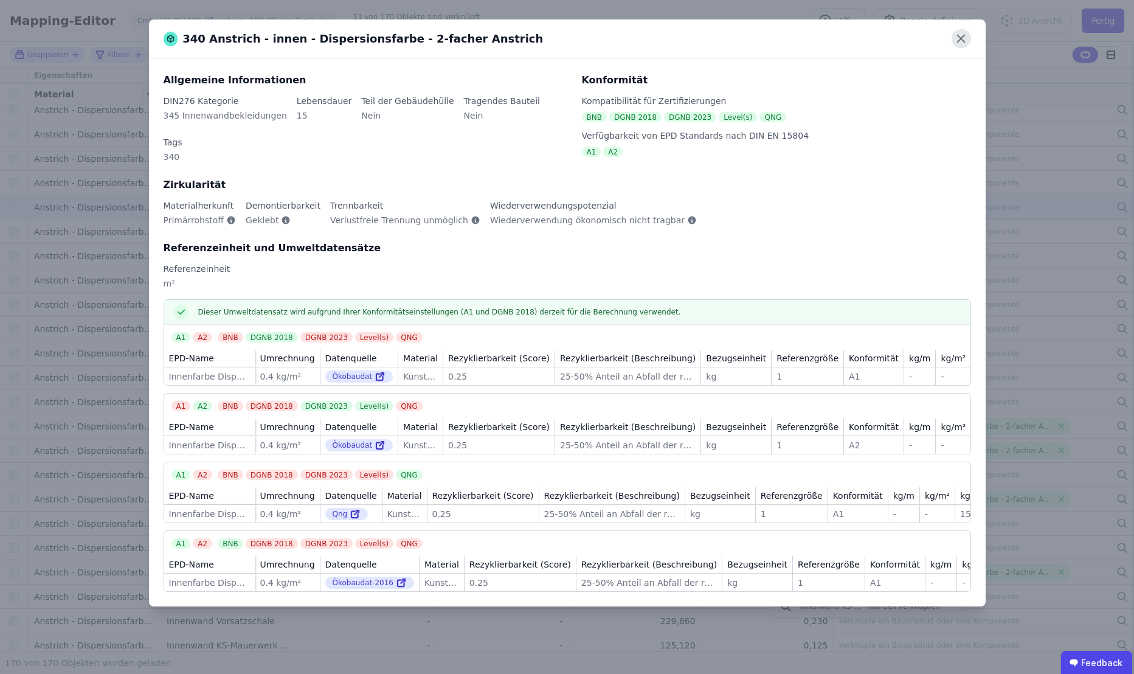
click at [956, 41] on icon at bounding box center [961, 38] width 19 height 19
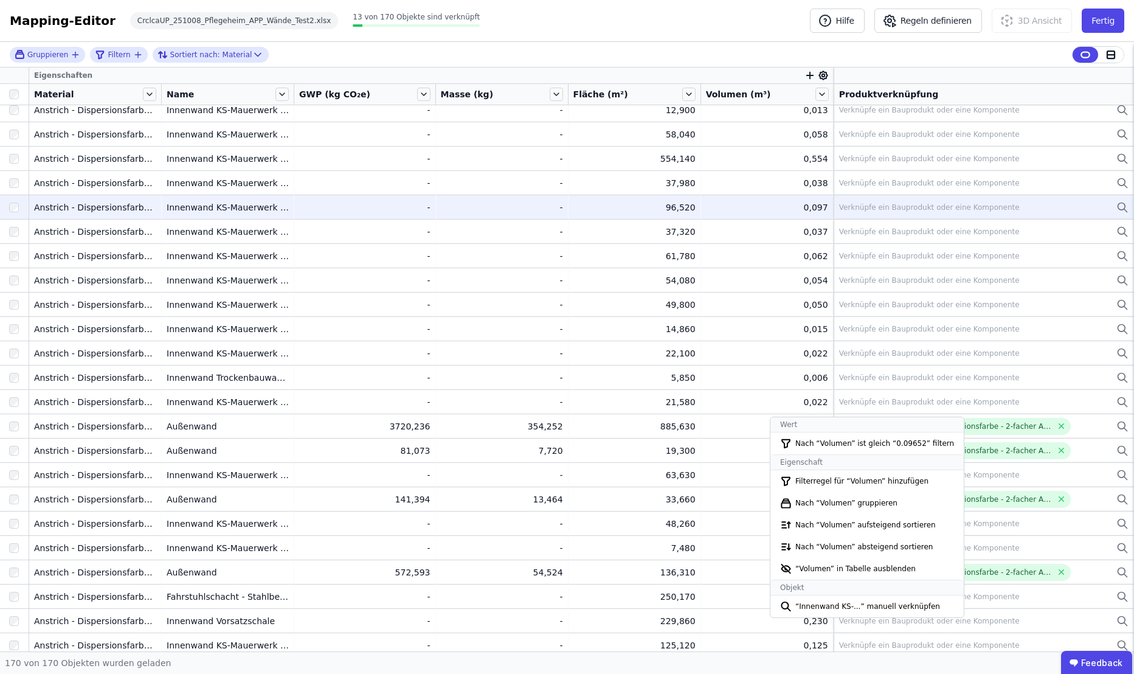
click at [762, 60] on div "Gruppieren Filtern Sortiert nach: Material" at bounding box center [567, 55] width 1134 height 26
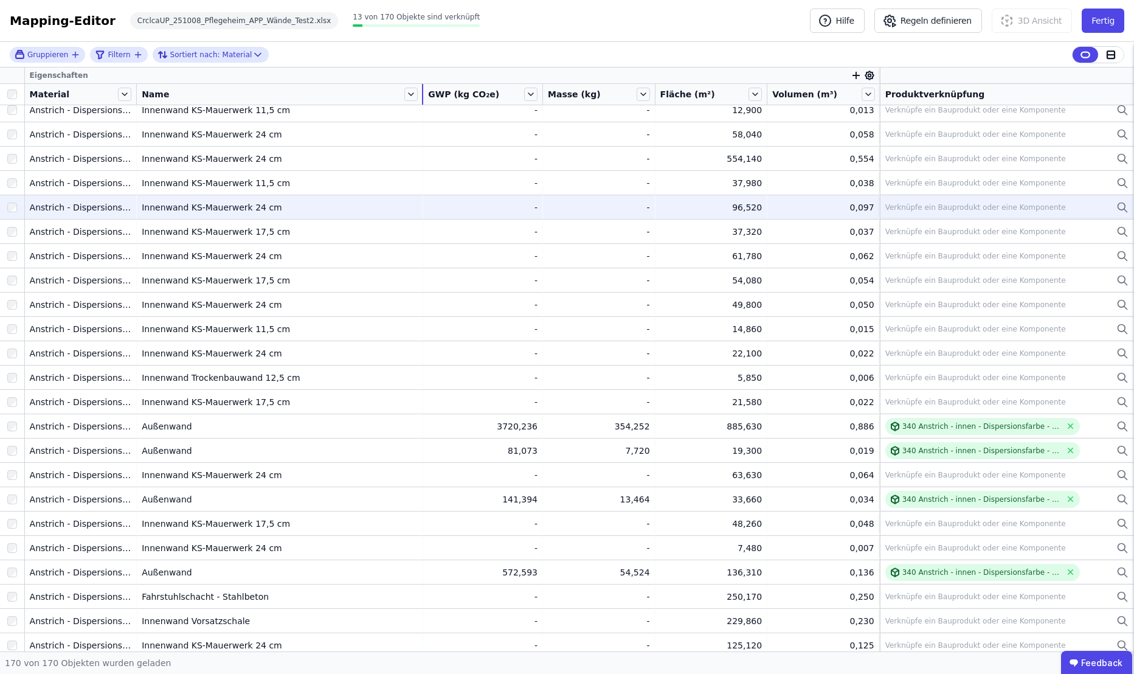
drag, startPoint x: 293, startPoint y: 88, endPoint x: 451, endPoint y: 97, distance: 158.4
click at [451, 97] on tr "Material Name GWP (kg CO₂e) Masse (kg) Fläche (m²) Volumen (m³) Produktverknüpf…" at bounding box center [567, 94] width 1134 height 21
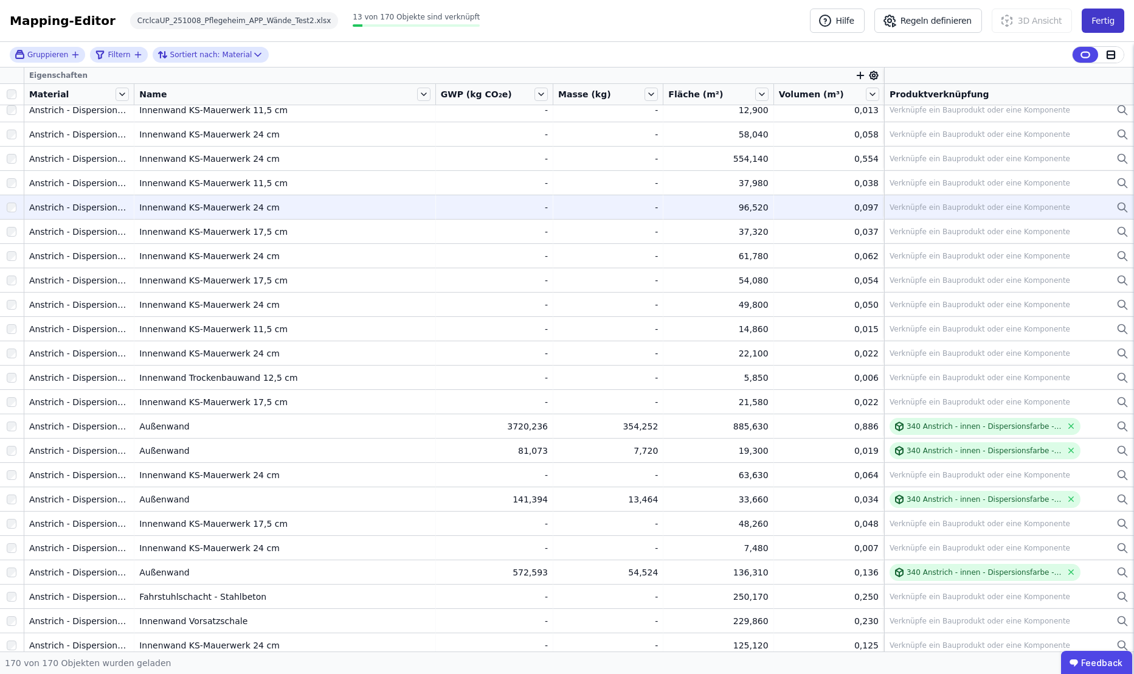
click at [1087, 20] on button "Fertig" at bounding box center [1103, 21] width 43 height 24
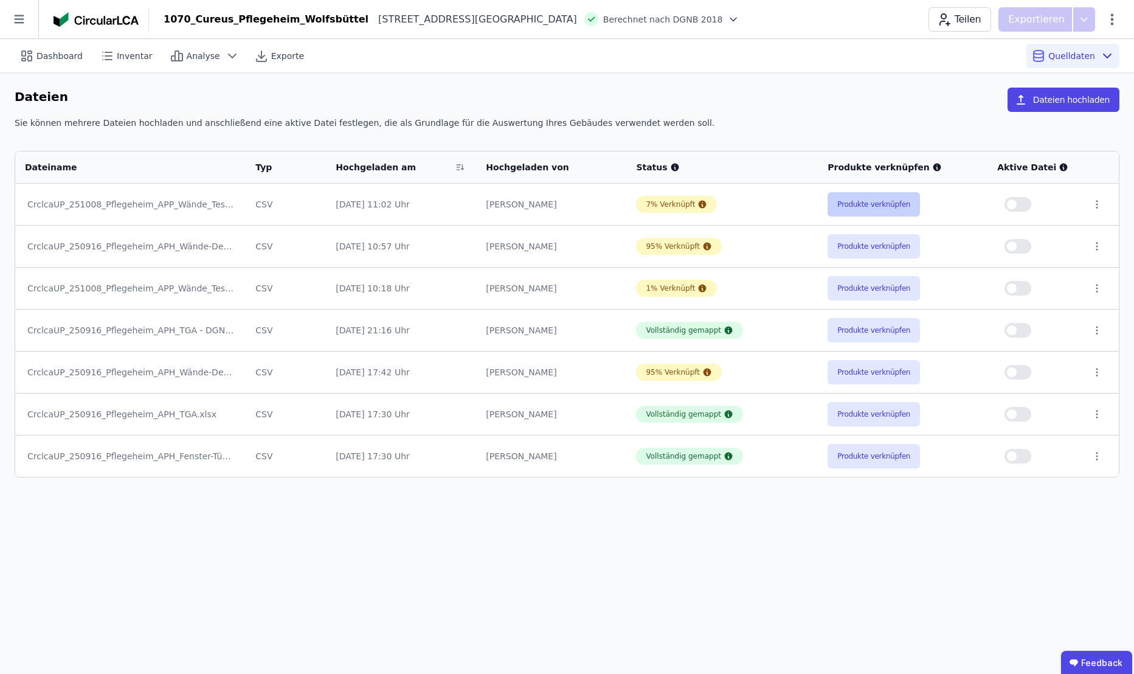
click at [860, 206] on button "Produkte verknüpfen" at bounding box center [874, 204] width 92 height 24
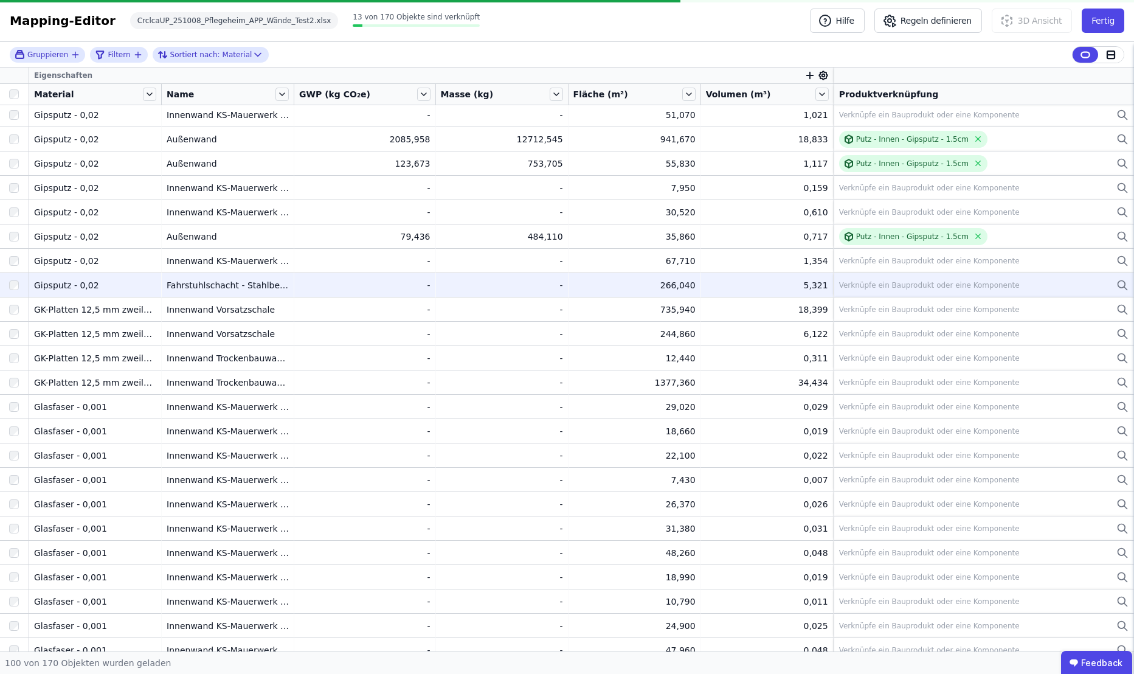
scroll to position [1887, 0]
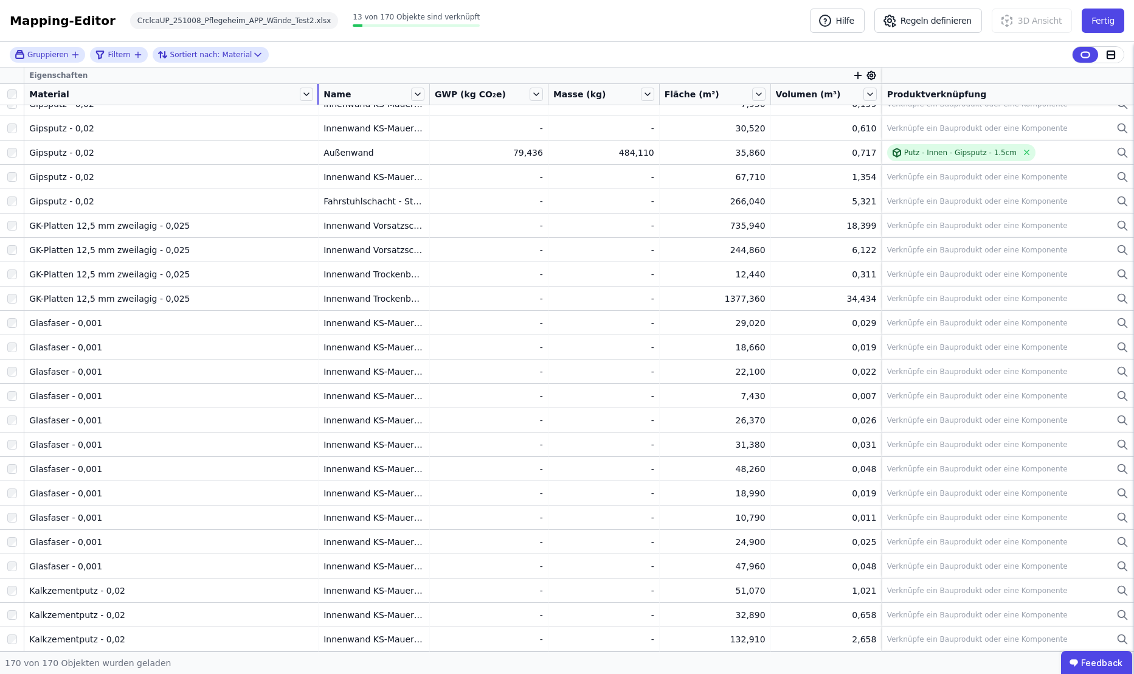
drag, startPoint x: 161, startPoint y: 86, endPoint x: 312, endPoint y: 90, distance: 151.4
click at [312, 90] on div "Material" at bounding box center [171, 94] width 294 height 21
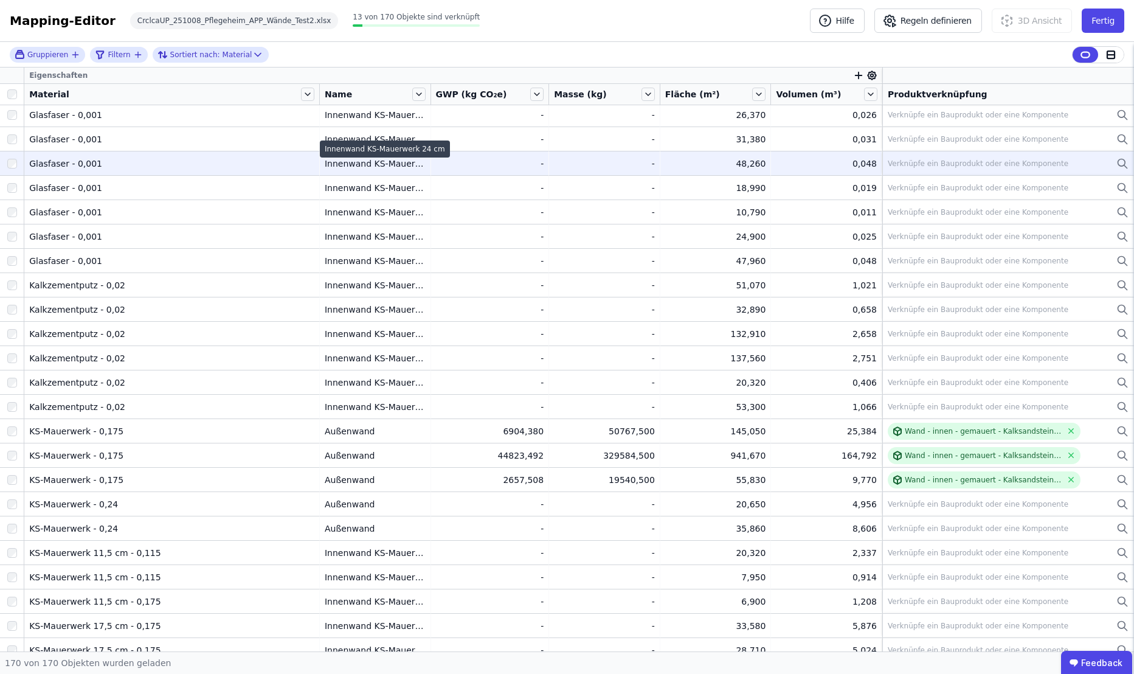
scroll to position [2171, 0]
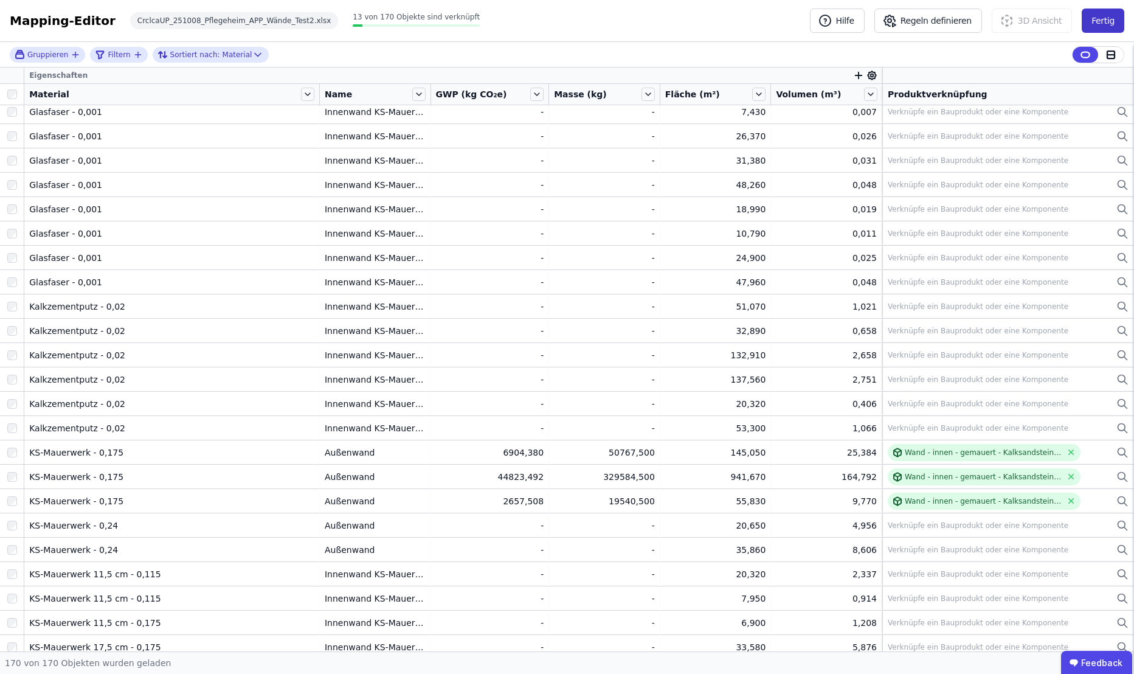
click at [1098, 15] on button "Fertig" at bounding box center [1103, 21] width 43 height 24
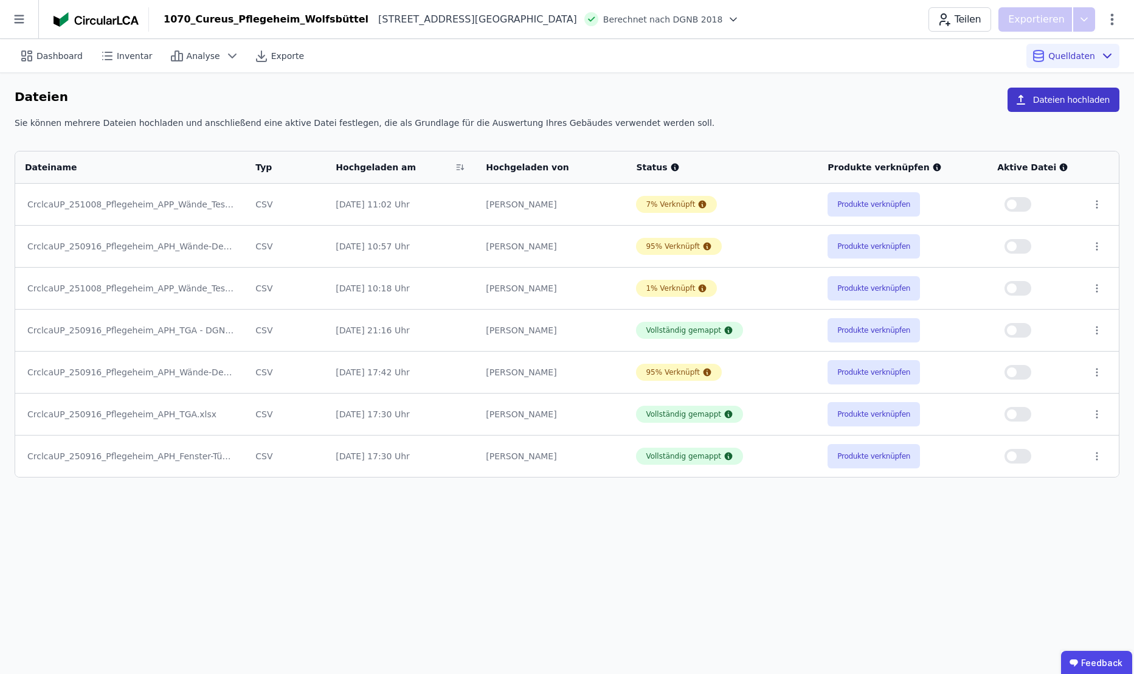
click at [1065, 100] on button "Dateien hochladen" at bounding box center [1064, 100] width 112 height 24
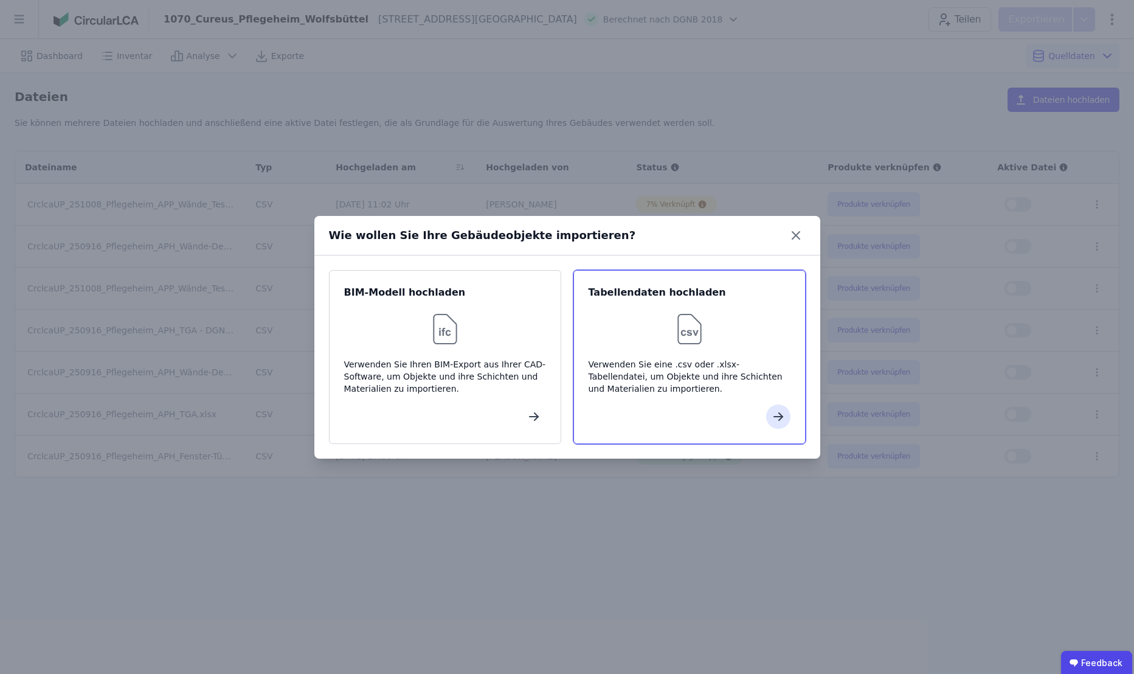
click at [690, 356] on div "Tabellendaten hochladen Verwenden Sie eine .csv oder .xlsx-Tabellendatei, um Ob…" at bounding box center [689, 357] width 232 height 174
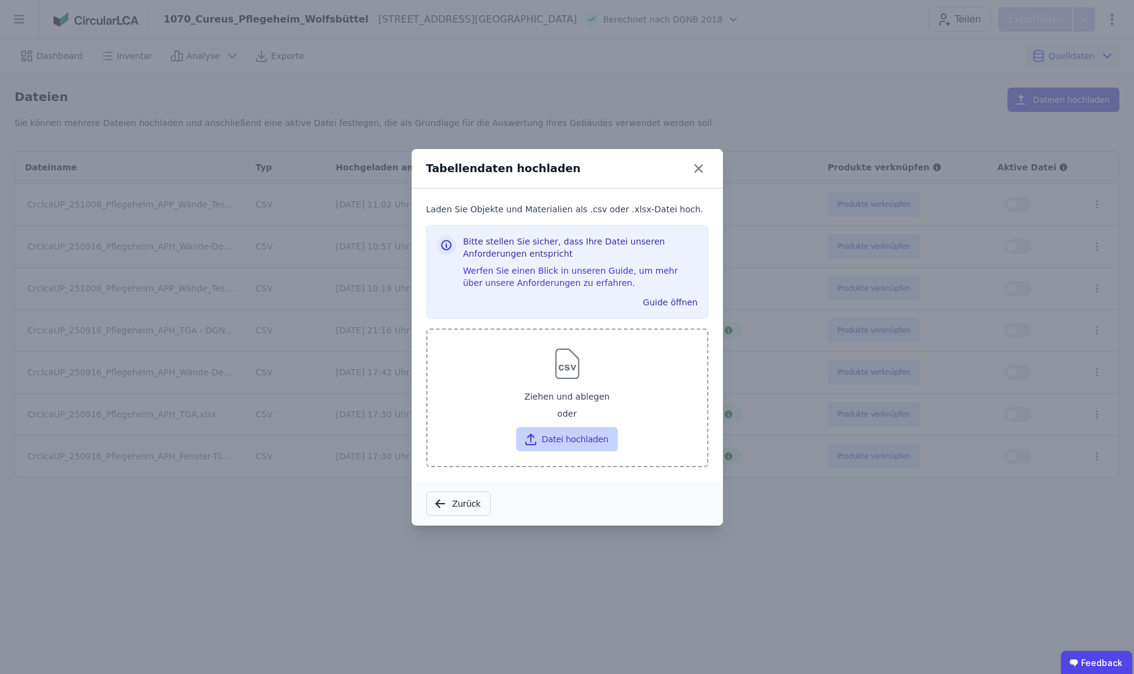
click at [552, 441] on button "Datei hochladen" at bounding box center [567, 439] width 102 height 24
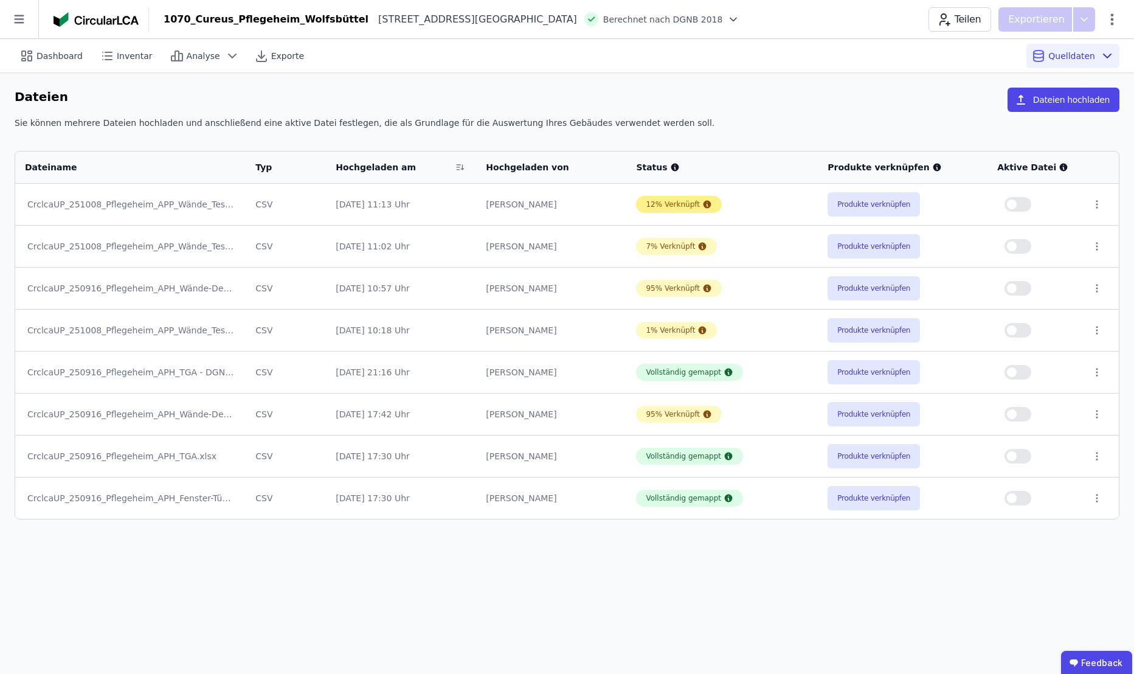
click at [669, 204] on div "12% Verknüpft" at bounding box center [673, 204] width 54 height 10
click at [900, 204] on button "Produkte verknüpfen" at bounding box center [874, 204] width 92 height 24
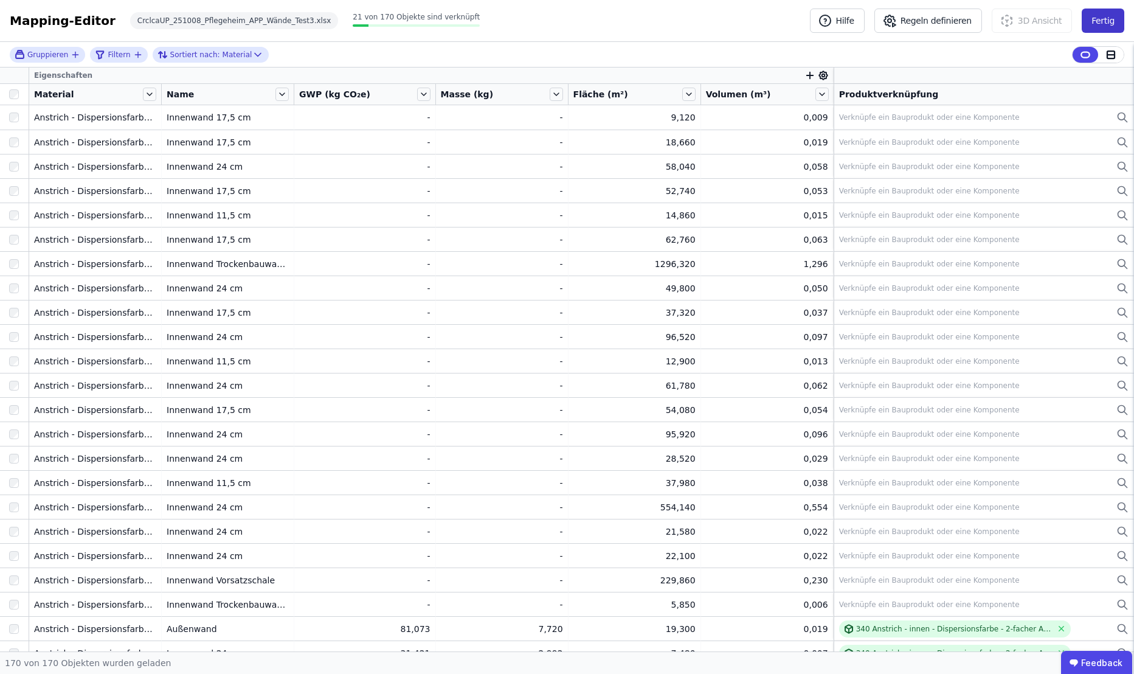
click at [1105, 18] on button "Fertig" at bounding box center [1103, 21] width 43 height 24
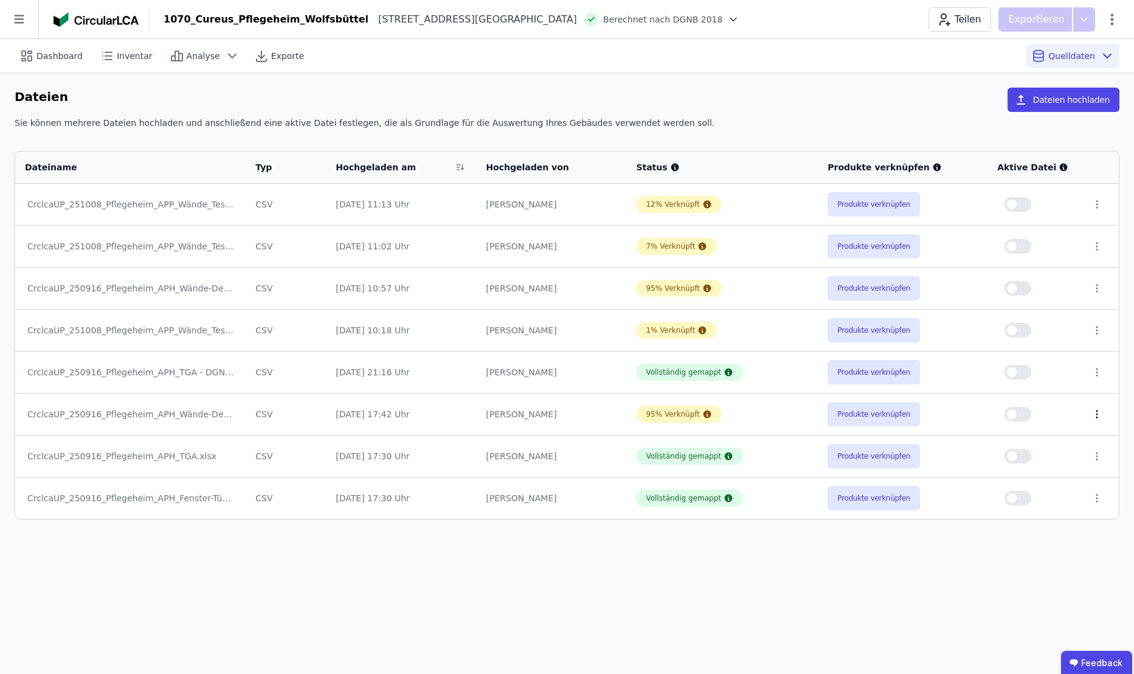
click at [1094, 416] on icon at bounding box center [1096, 414] width 11 height 11
click at [875, 204] on button "Produkte verknüpfen" at bounding box center [874, 204] width 92 height 24
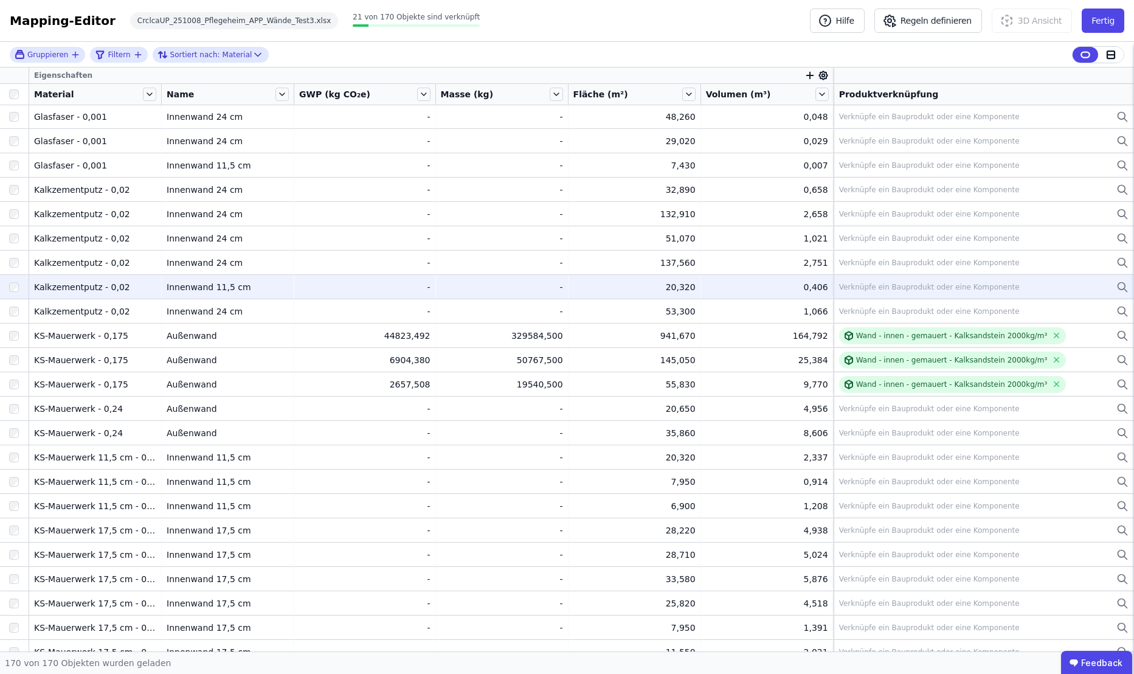
scroll to position [2292, 0]
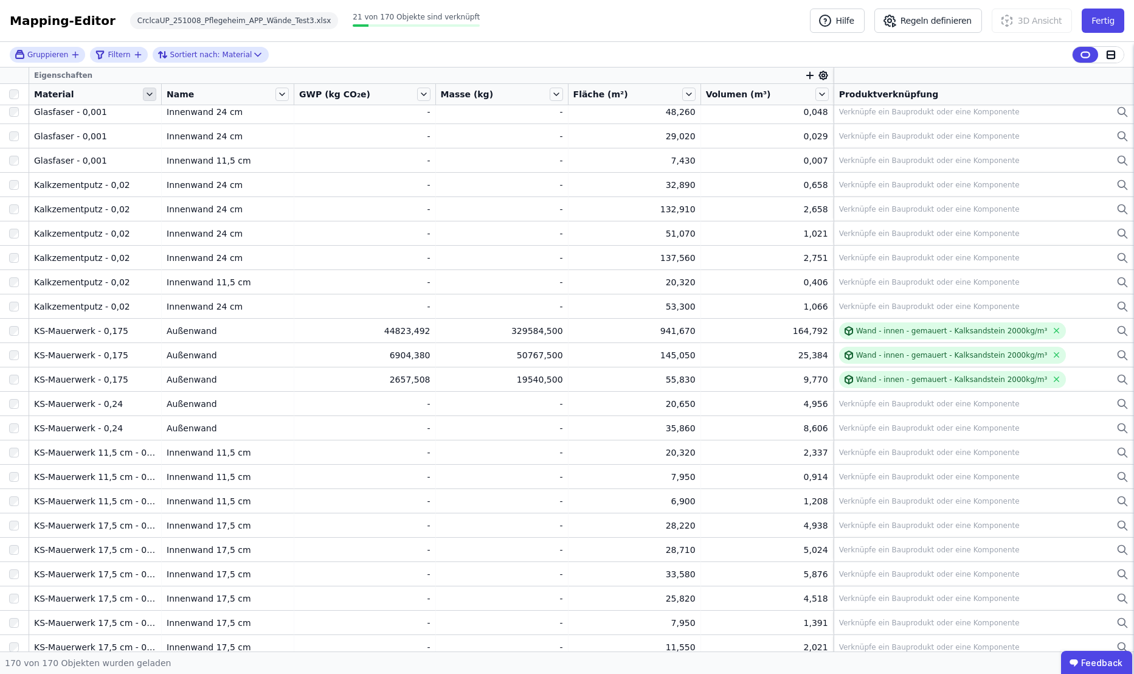
click at [151, 93] on icon at bounding box center [149, 94] width 5 height 2
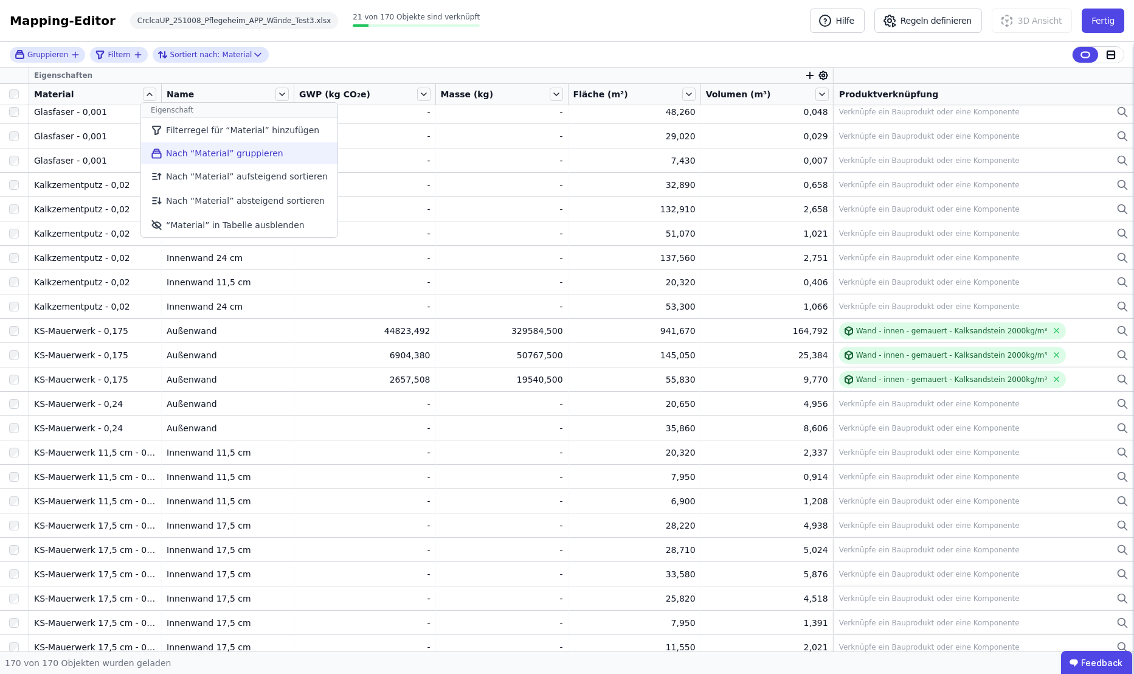
click at [222, 150] on li "Nach “Material” gruppieren" at bounding box center [239, 153] width 196 height 22
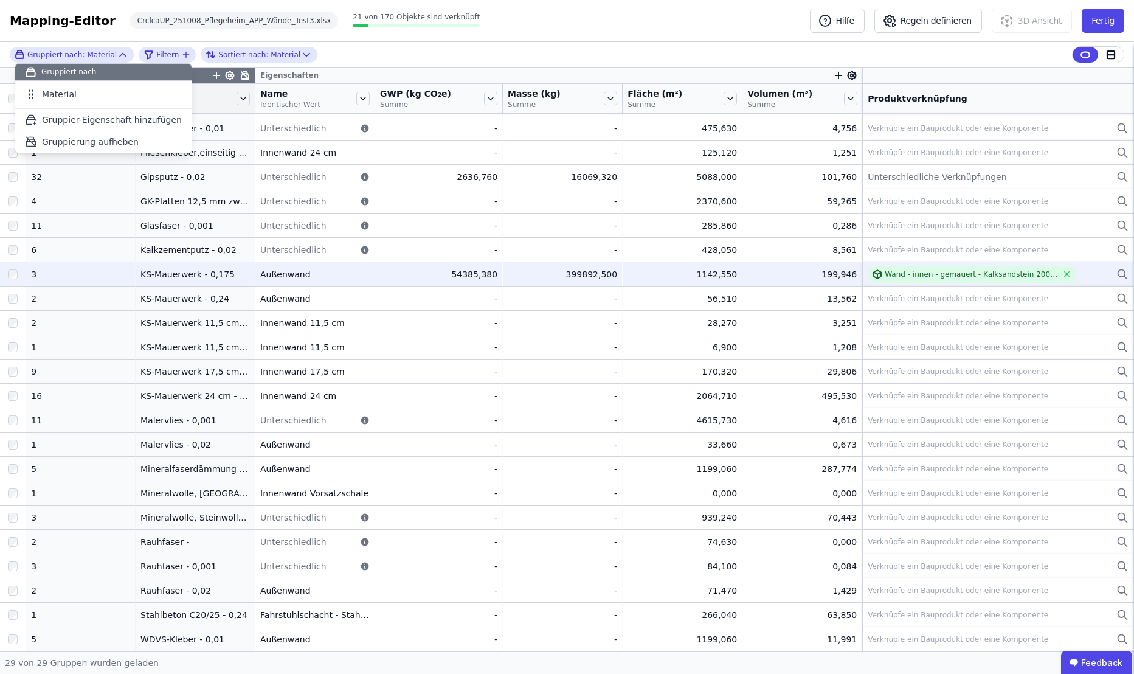
scroll to position [168, 0]
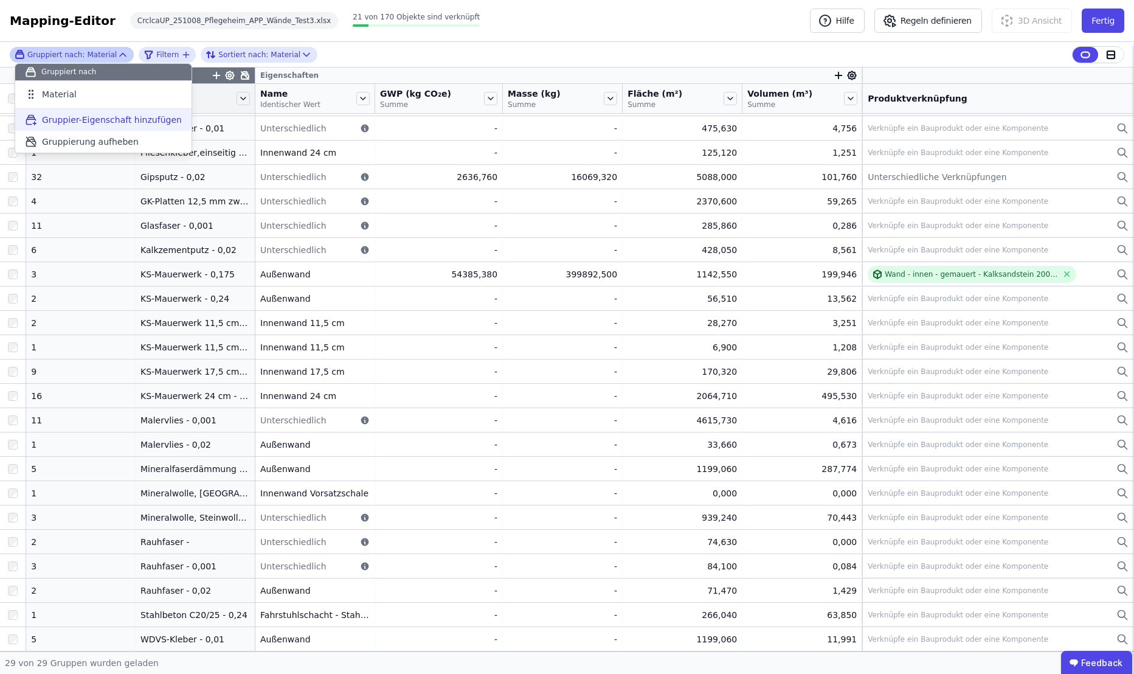
click at [109, 121] on span "Gruppier-Eigenschaft hinzufügen" at bounding box center [112, 120] width 140 height 12
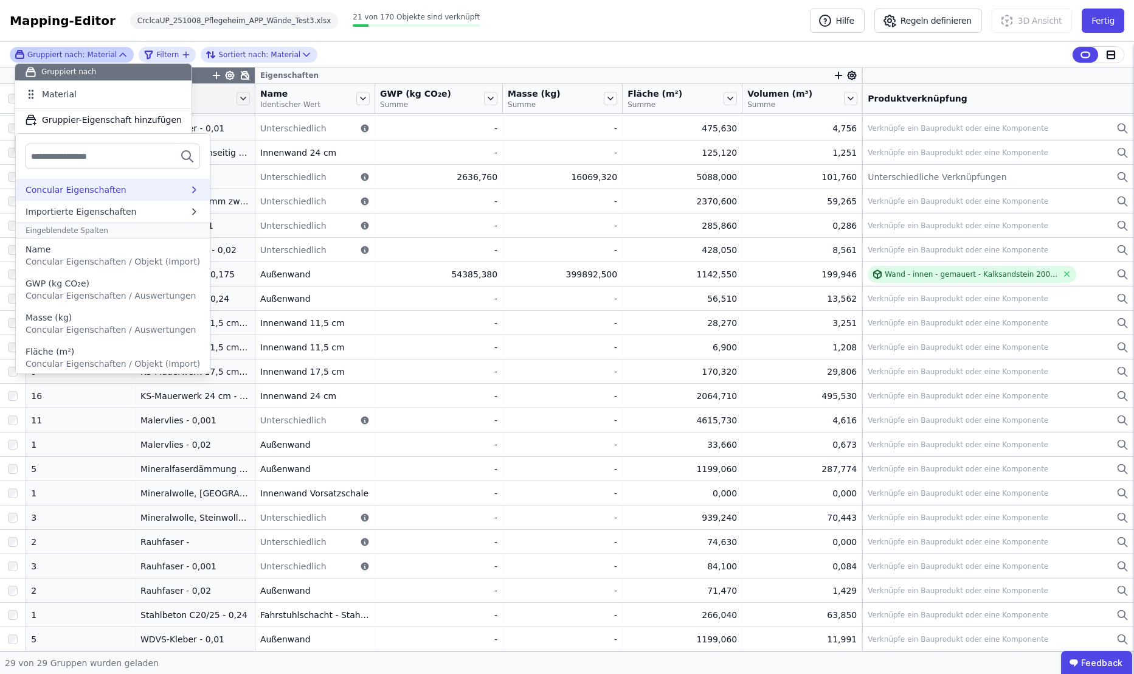
click at [108, 190] on div "Concular Eigenschaften" at bounding box center [76, 190] width 101 height 12
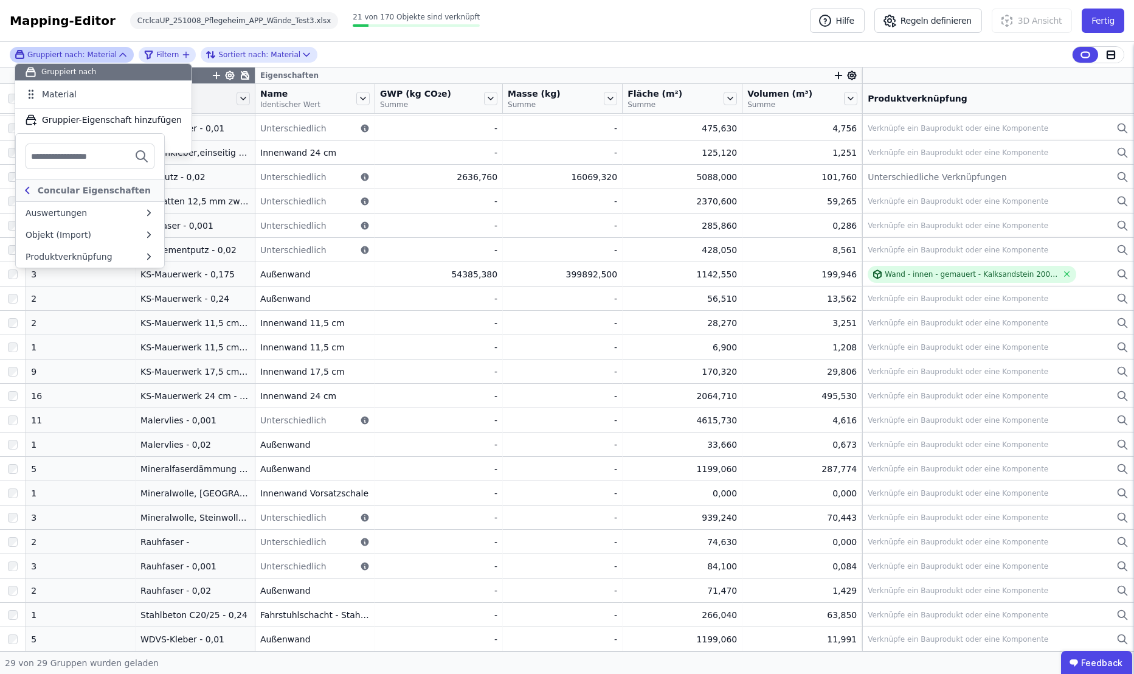
click at [29, 190] on icon at bounding box center [27, 190] width 13 height 15
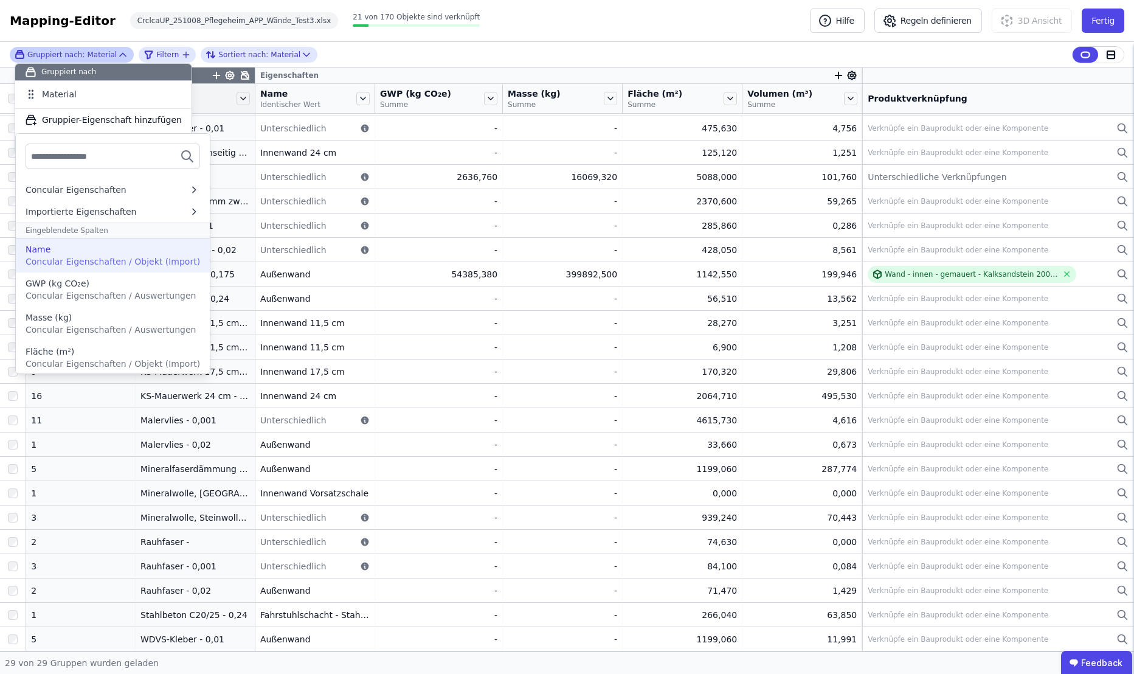
click at [51, 247] on div "Name" at bounding box center [113, 249] width 175 height 12
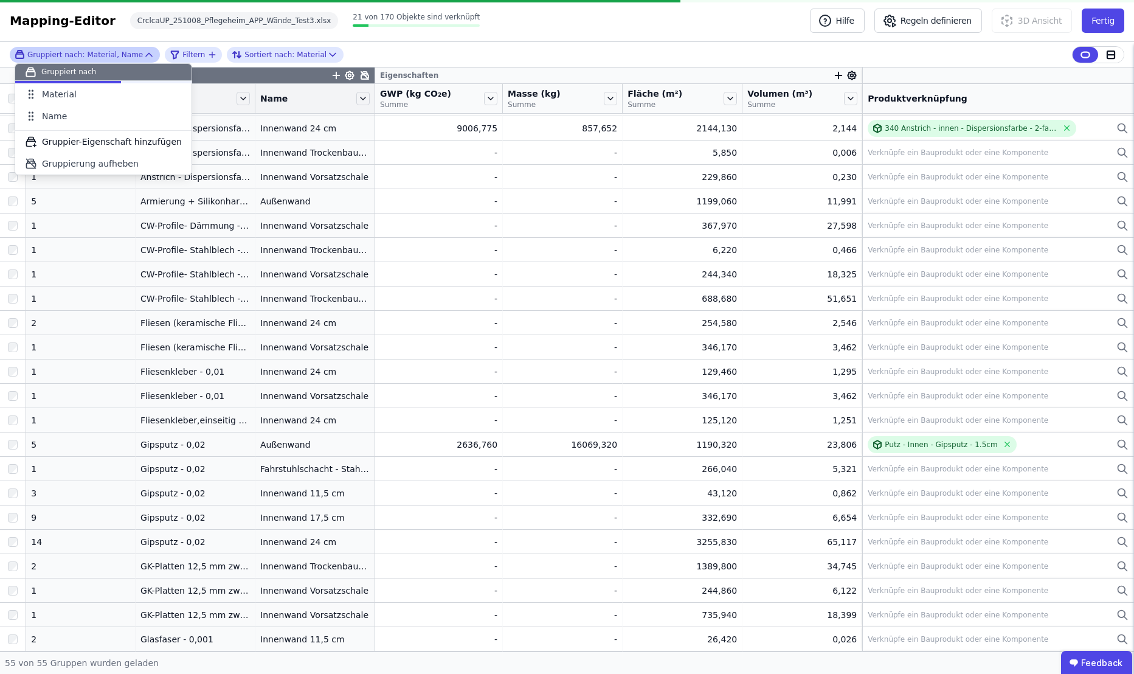
scroll to position [801, 0]
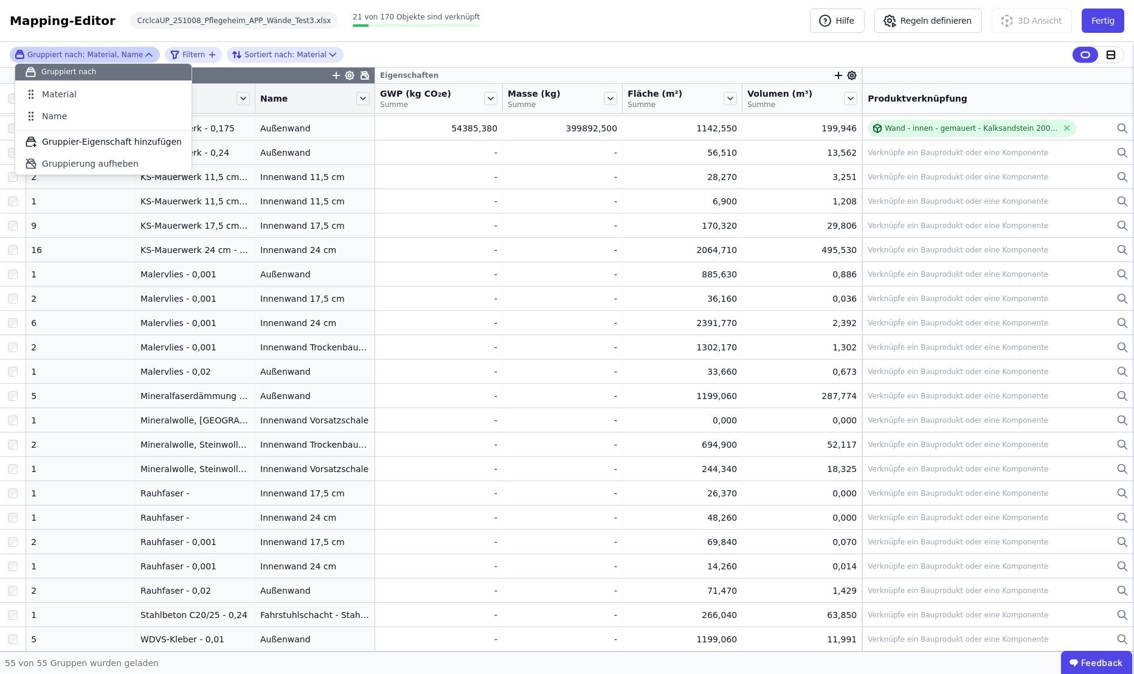
click at [382, 53] on div "Gruppiert nach: Material, Name Gruppiert nach Material Name To pick up a dragga…" at bounding box center [567, 55] width 1134 height 26
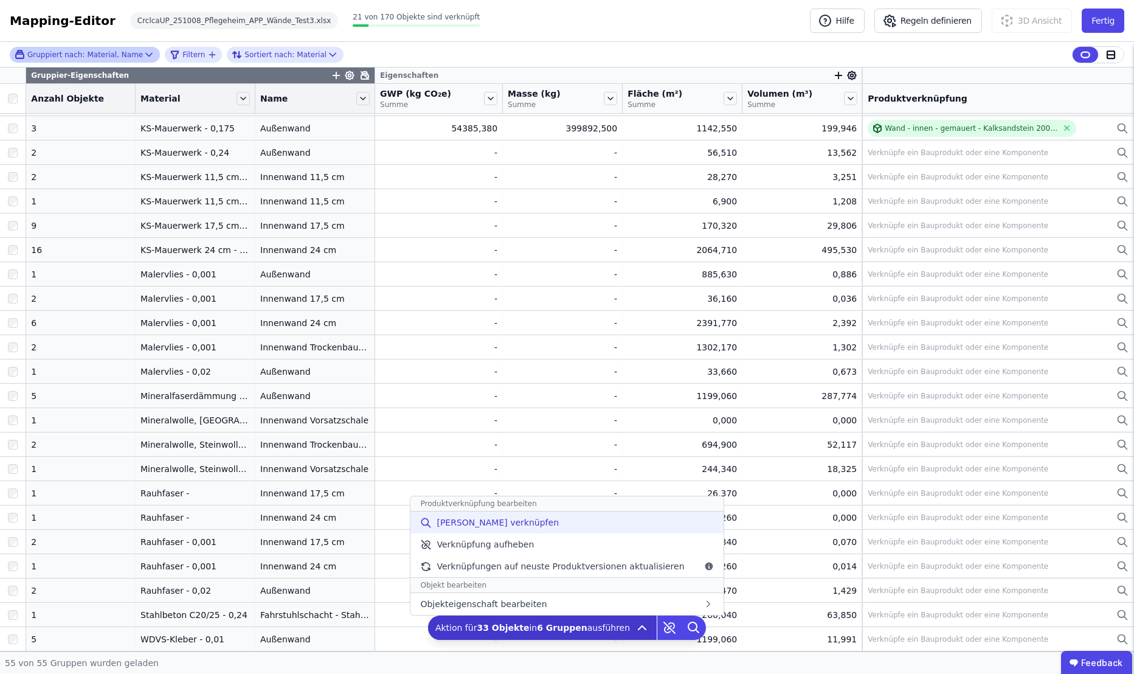
click at [494, 523] on span "[PERSON_NAME] verknüpfen" at bounding box center [498, 522] width 122 height 12
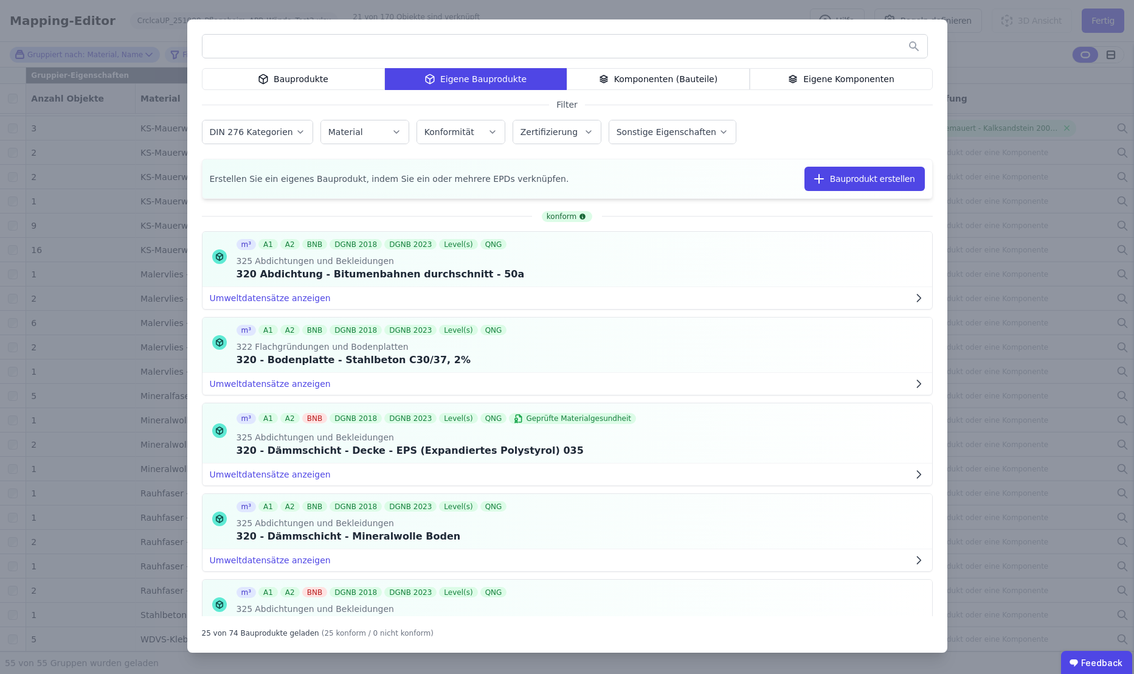
click at [336, 84] on div "Bauprodukte" at bounding box center [293, 79] width 183 height 22
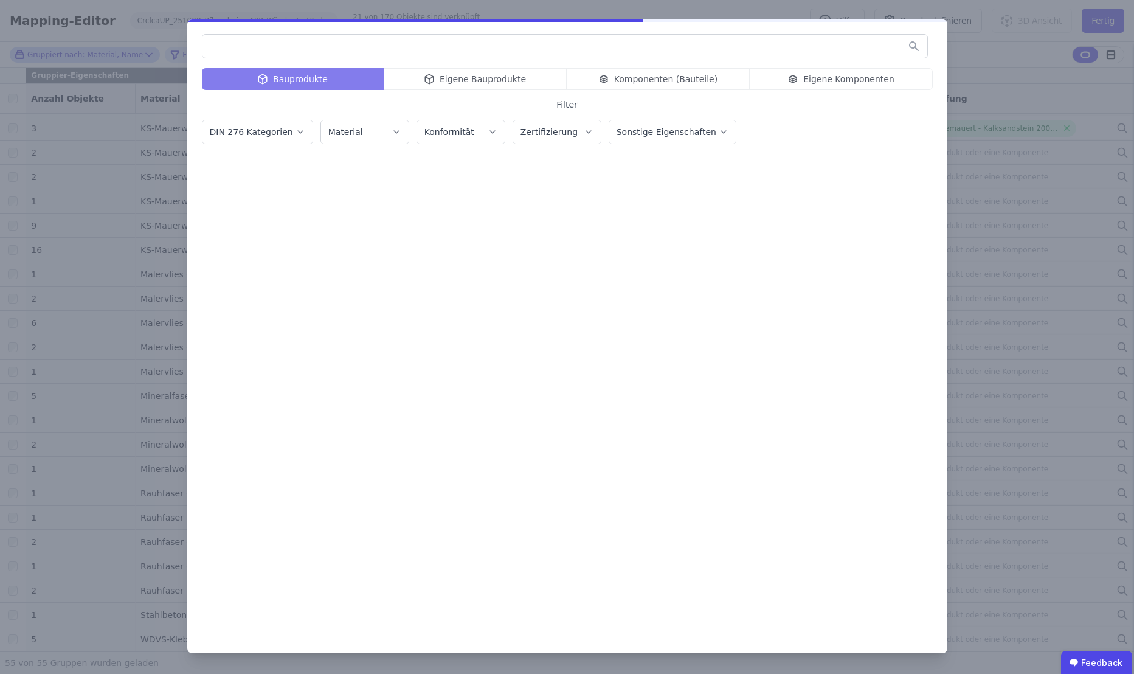
click at [332, 48] on input "text" at bounding box center [564, 46] width 725 height 22
type input "*"
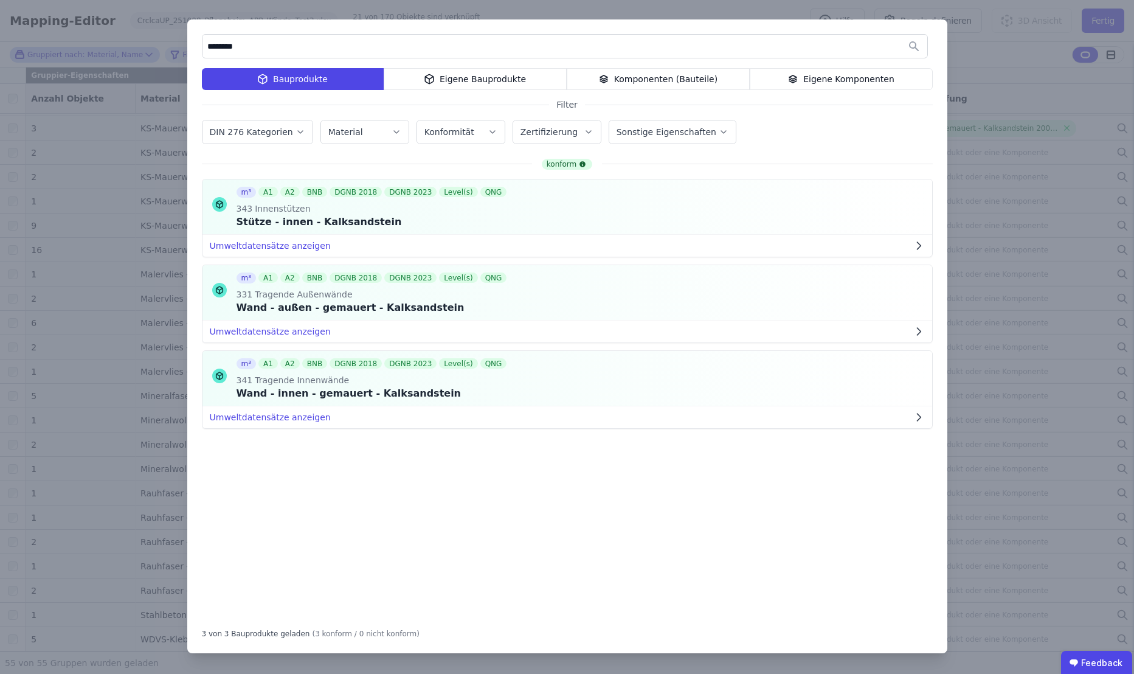
type input "********"
click at [441, 80] on div "Eigene Bauprodukte" at bounding box center [475, 79] width 183 height 22
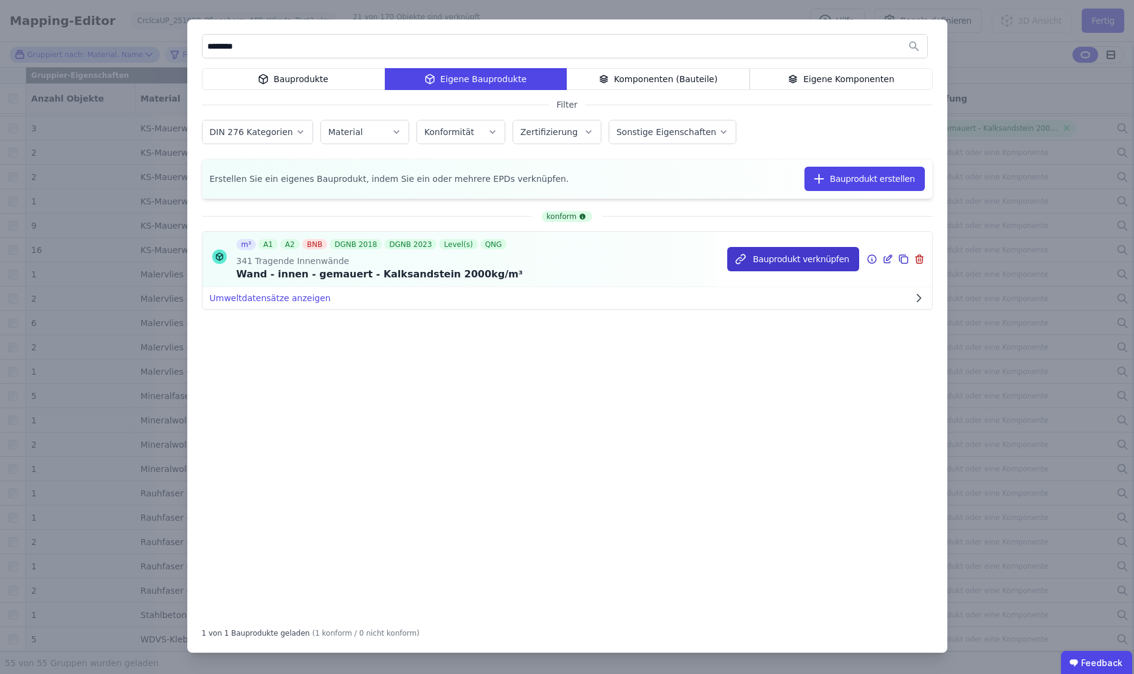
click at [805, 261] on button "Bauprodukt verknüpfen" at bounding box center [792, 259] width 131 height 24
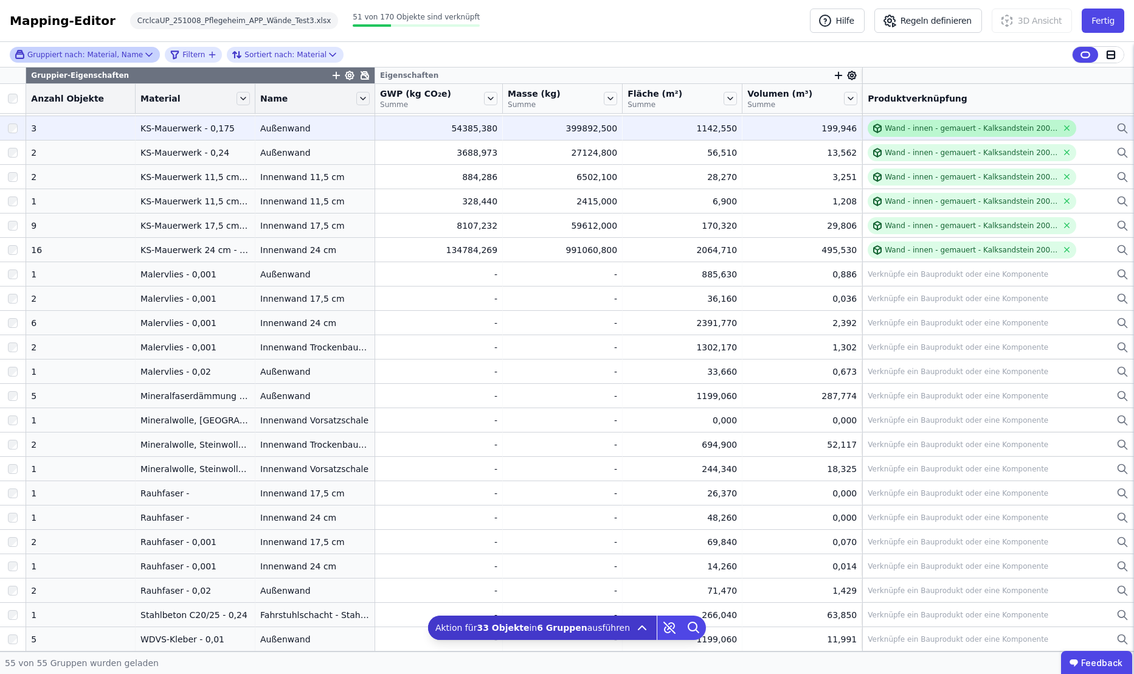
click at [949, 128] on div "Wand - innen - gemauert - Kalksandstein 2000kg/m³" at bounding box center [971, 128] width 173 height 10
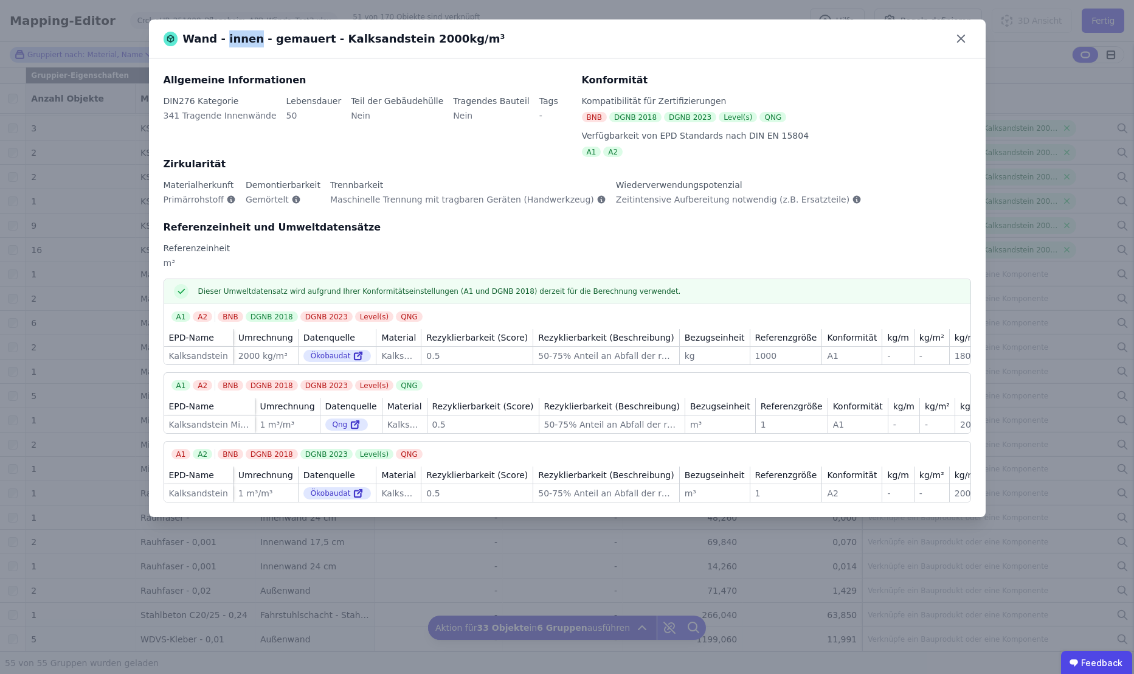
drag, startPoint x: 223, startPoint y: 37, endPoint x: 249, endPoint y: 37, distance: 25.5
click at [249, 37] on span "Wand - innen - gemauert - Kalksandstein 2000kg/m³" at bounding box center [343, 38] width 322 height 17
drag, startPoint x: 249, startPoint y: 37, endPoint x: 195, endPoint y: 120, distance: 99.0
click at [263, 117] on div "Allgemeine Informationen DIN276 Kategorie 341 Tragende Innenwände Lebensdauer 5…" at bounding box center [567, 287] width 837 height 458
click at [263, 114] on div "DIN276 Kategorie 341 Tragende Innenwände" at bounding box center [225, 113] width 123 height 36
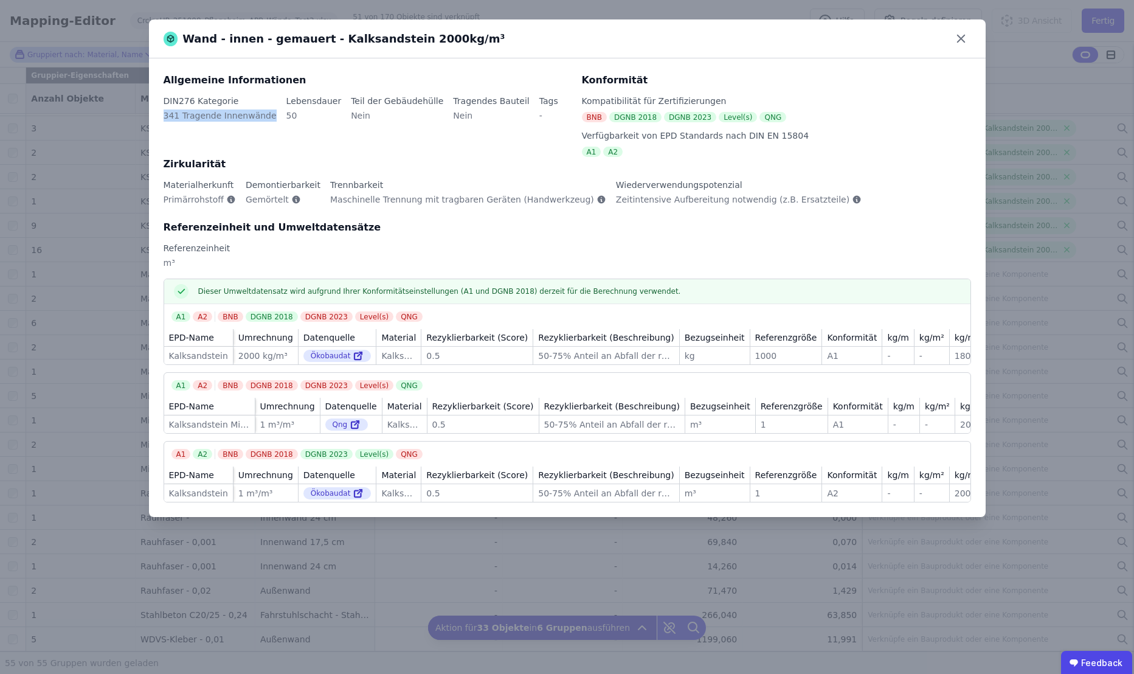
drag, startPoint x: 263, startPoint y: 117, endPoint x: 162, endPoint y: 112, distance: 101.1
click at [162, 112] on div "Allgemeine Informationen DIN276 Kategorie 341 Tragende Innenwände Lebensdauer 5…" at bounding box center [567, 287] width 837 height 458
click at [182, 115] on div "341 Tragende Innenwände" at bounding box center [220, 120] width 113 height 22
drag, startPoint x: 165, startPoint y: 116, endPoint x: 266, endPoint y: 119, distance: 101.0
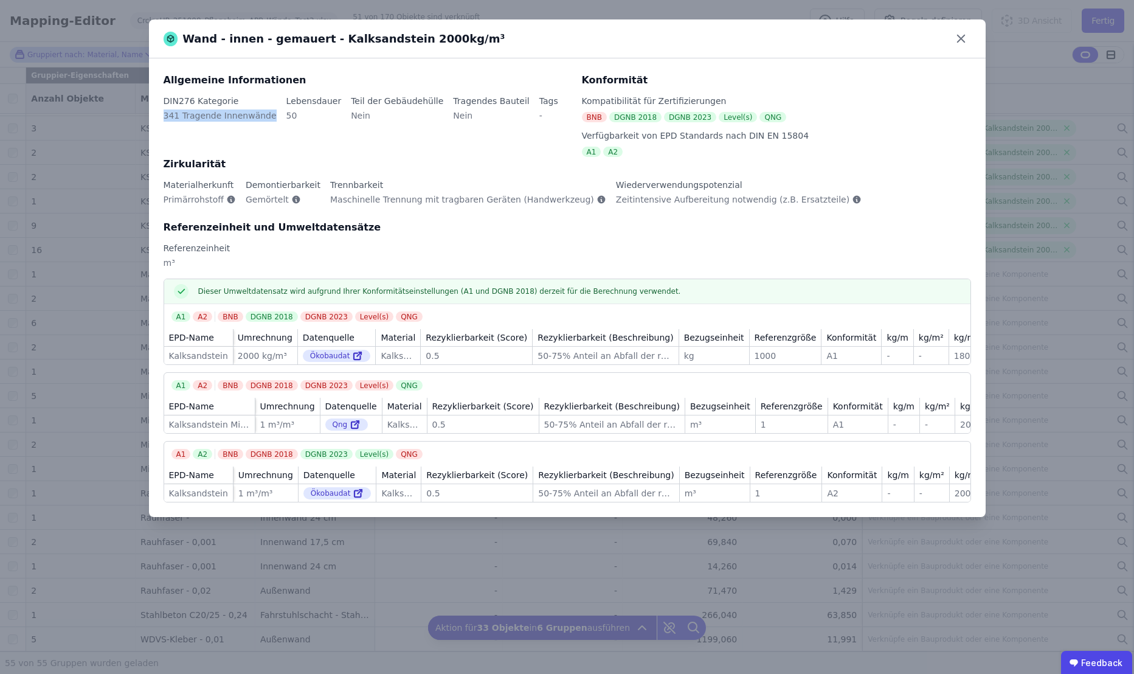
click at [266, 119] on div "DIN276 Kategorie 341 Tragende Innenwände" at bounding box center [225, 113] width 123 height 36
click at [164, 114] on div "341 Tragende Innenwände" at bounding box center [220, 120] width 113 height 22
drag, startPoint x: 183, startPoint y: 115, endPoint x: 156, endPoint y: 113, distance: 27.4
click at [156, 113] on div "Allgemeine Informationen DIN276 Kategorie 341 Tragende Innenwände Lebensdauer 5…" at bounding box center [567, 287] width 837 height 458
drag, startPoint x: 156, startPoint y: 116, endPoint x: 171, endPoint y: 116, distance: 14.6
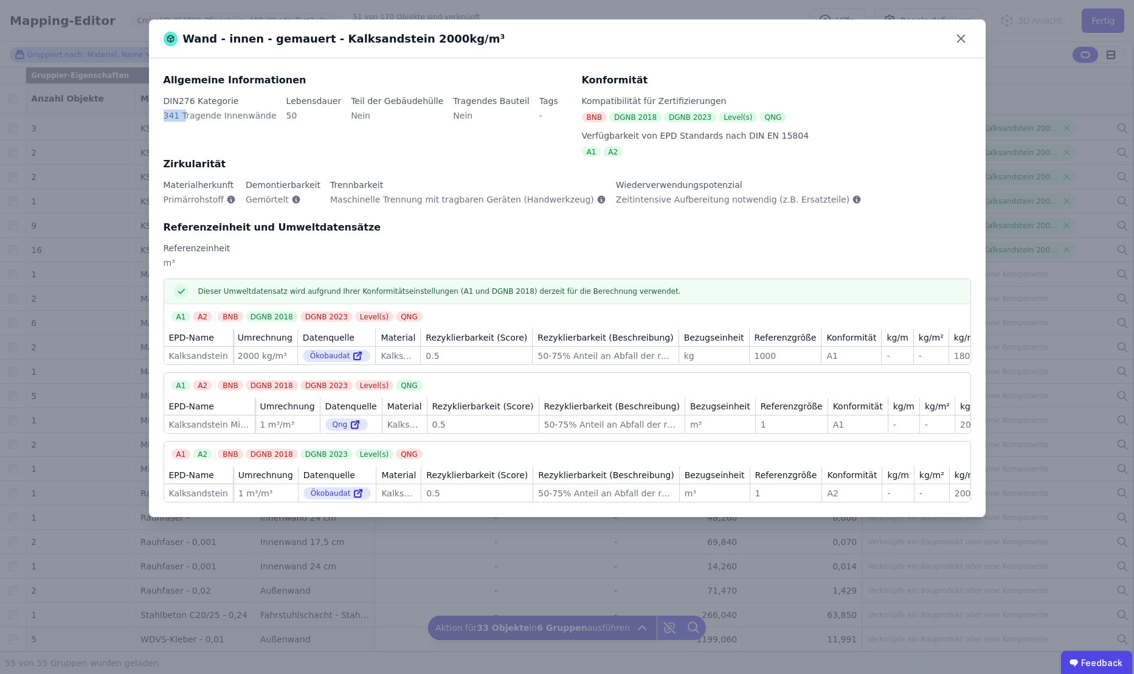
click at [171, 116] on div "341 Tragende Innenwände" at bounding box center [220, 120] width 113 height 22
drag, startPoint x: 181, startPoint y: 116, endPoint x: 160, endPoint y: 111, distance: 22.0
click at [160, 111] on div "Allgemeine Informationen DIN276 Kategorie 341 Tragende Innenwände Lebensdauer 5…" at bounding box center [567, 287] width 837 height 458
click at [963, 39] on icon at bounding box center [961, 38] width 19 height 19
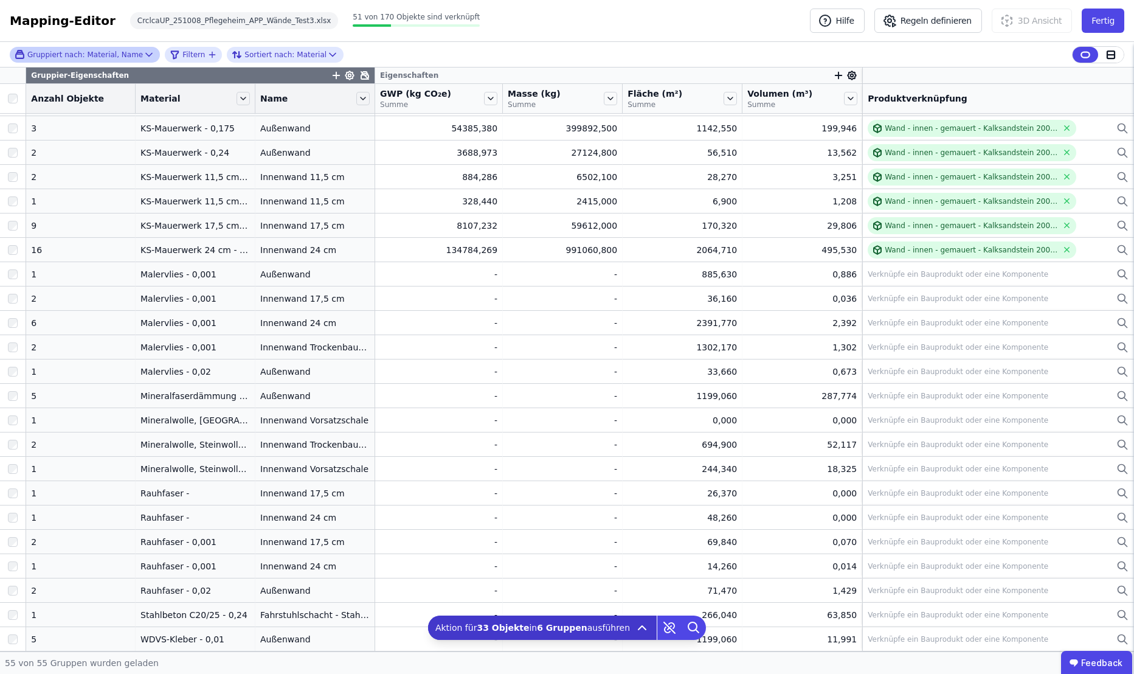
click at [316, 74] on div "Gruppier-Eigenschaften" at bounding box center [200, 75] width 348 height 16
click at [361, 76] on icon at bounding box center [364, 75] width 7 height 7
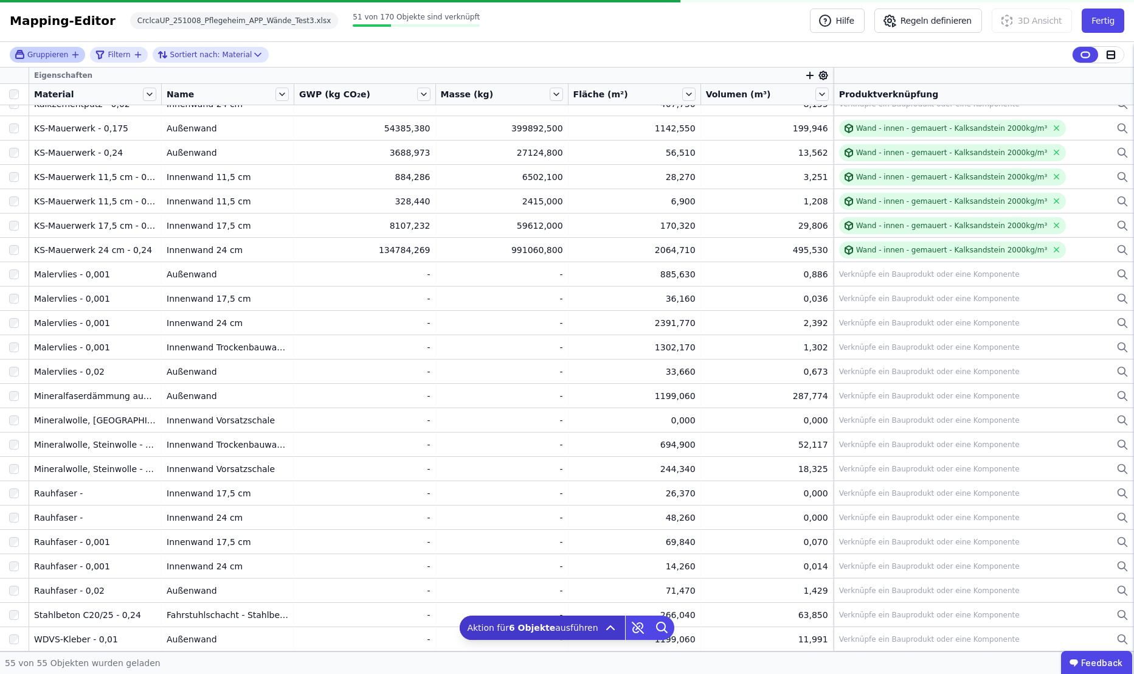
scroll to position [792, 0]
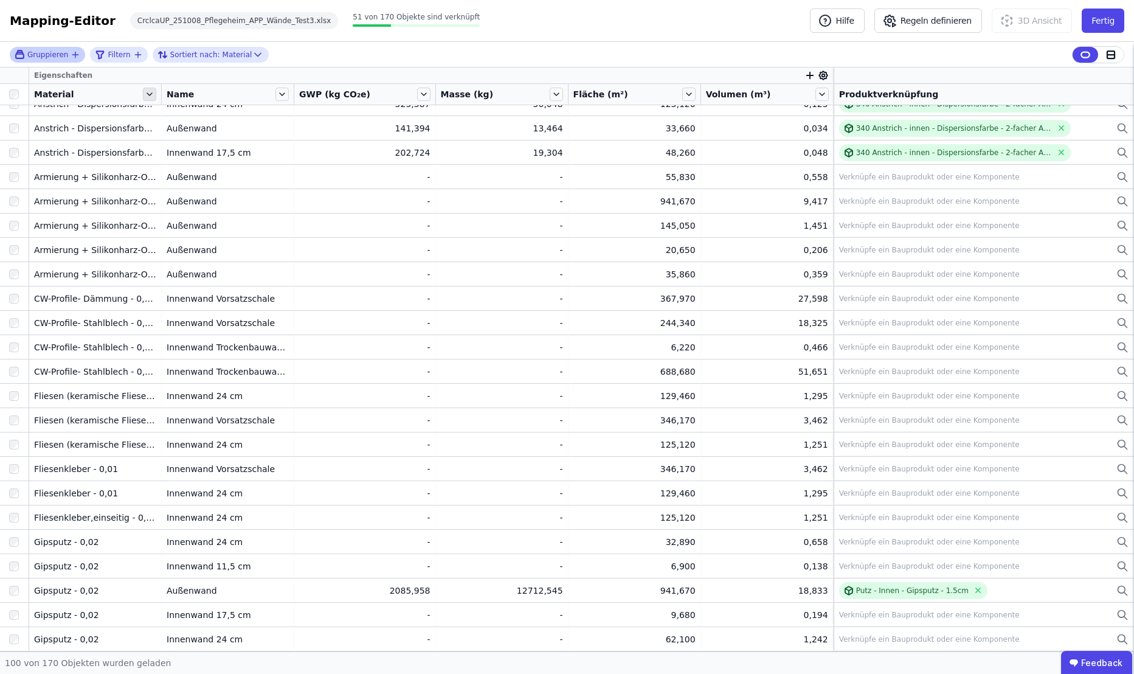
click at [149, 95] on icon at bounding box center [149, 94] width 13 height 13
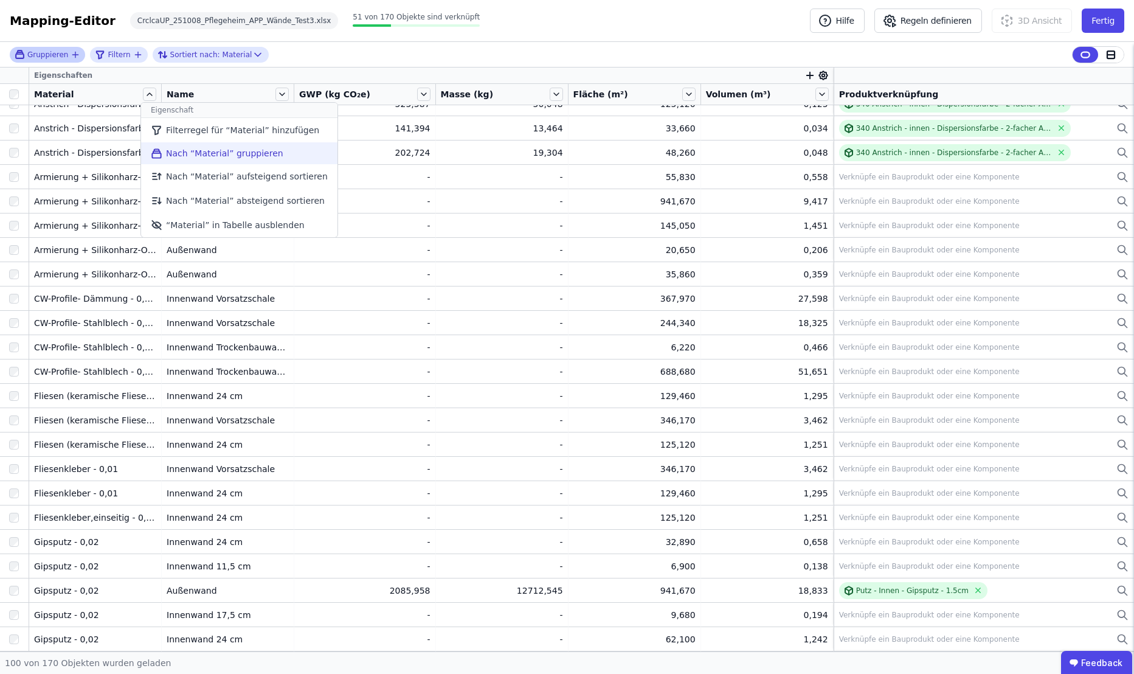
click at [240, 154] on li "Nach “Material” gruppieren" at bounding box center [239, 153] width 196 height 22
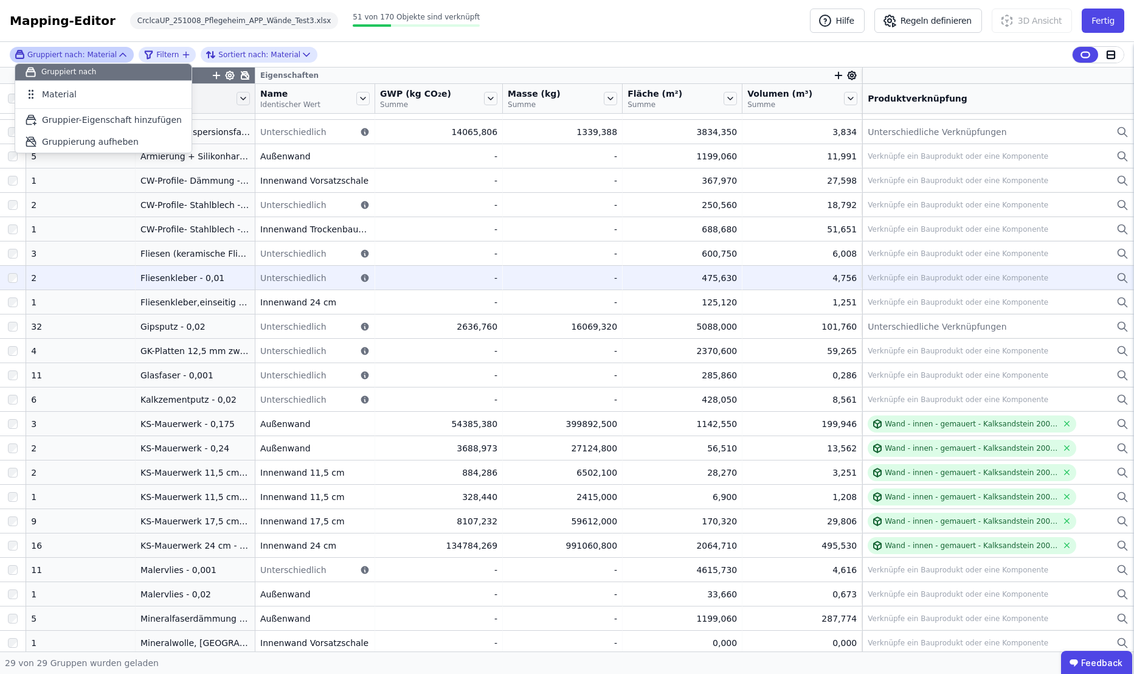
scroll to position [0, 0]
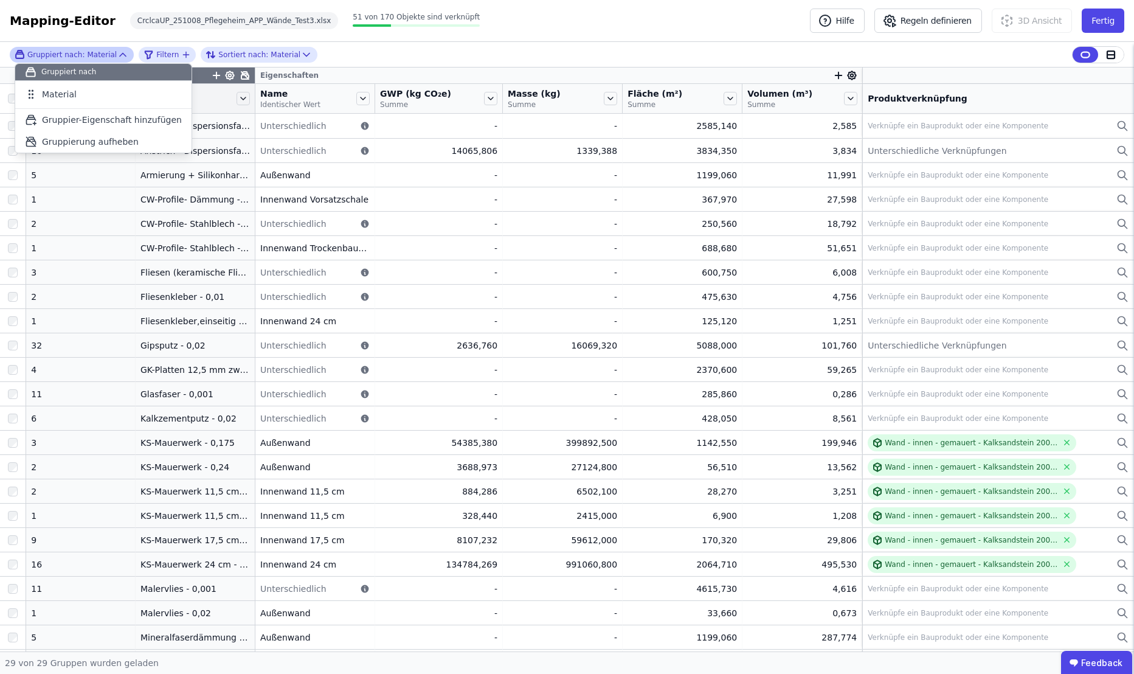
click at [456, 54] on div "Gruppiert nach: Material Gruppiert nach Material To pick up a draggable item, p…" at bounding box center [567, 55] width 1134 height 26
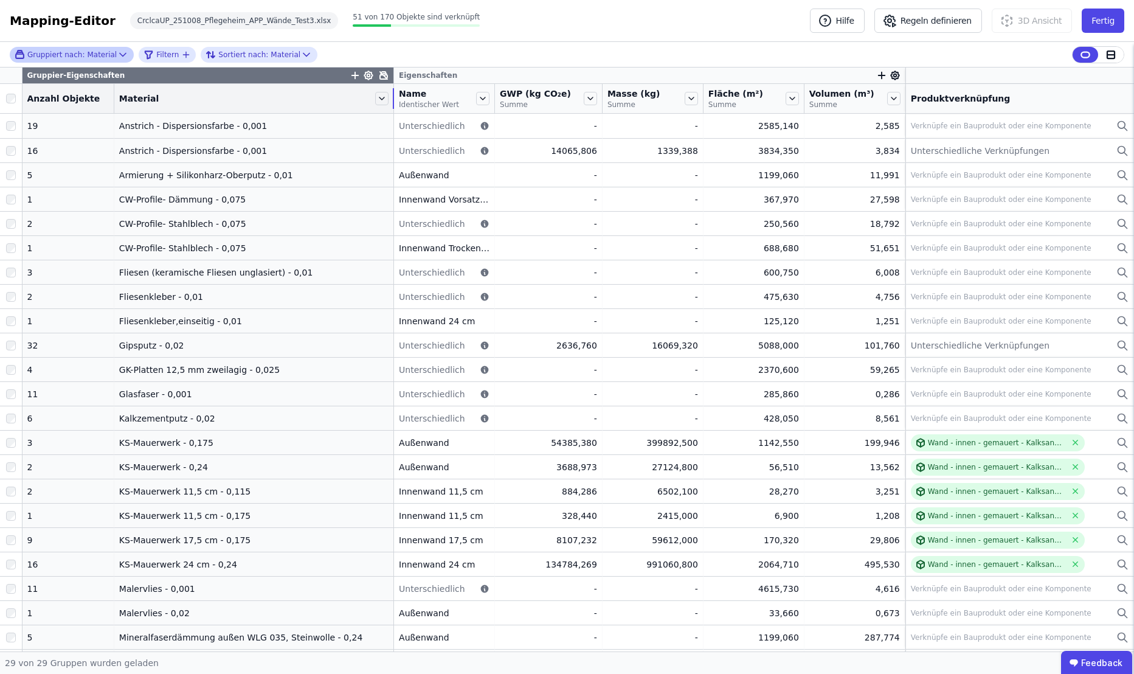
drag, startPoint x: 239, startPoint y: 98, endPoint x: 403, endPoint y: 105, distance: 163.7
click at [403, 105] on tr "Anzahl Objekte Material Name Identischer Wert GWP (kg CO₂e) Summe Masse (kg) Su…" at bounding box center [567, 99] width 1134 height 30
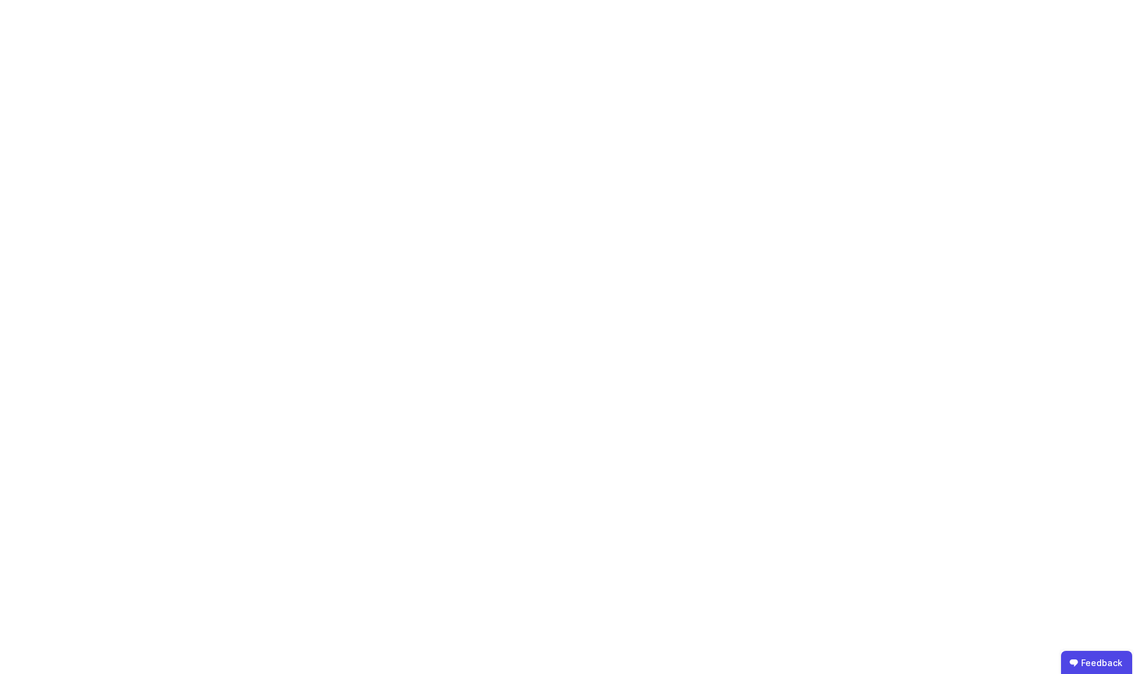
click at [46, 331] on body "Feedback" at bounding box center [567, 337] width 1134 height 674
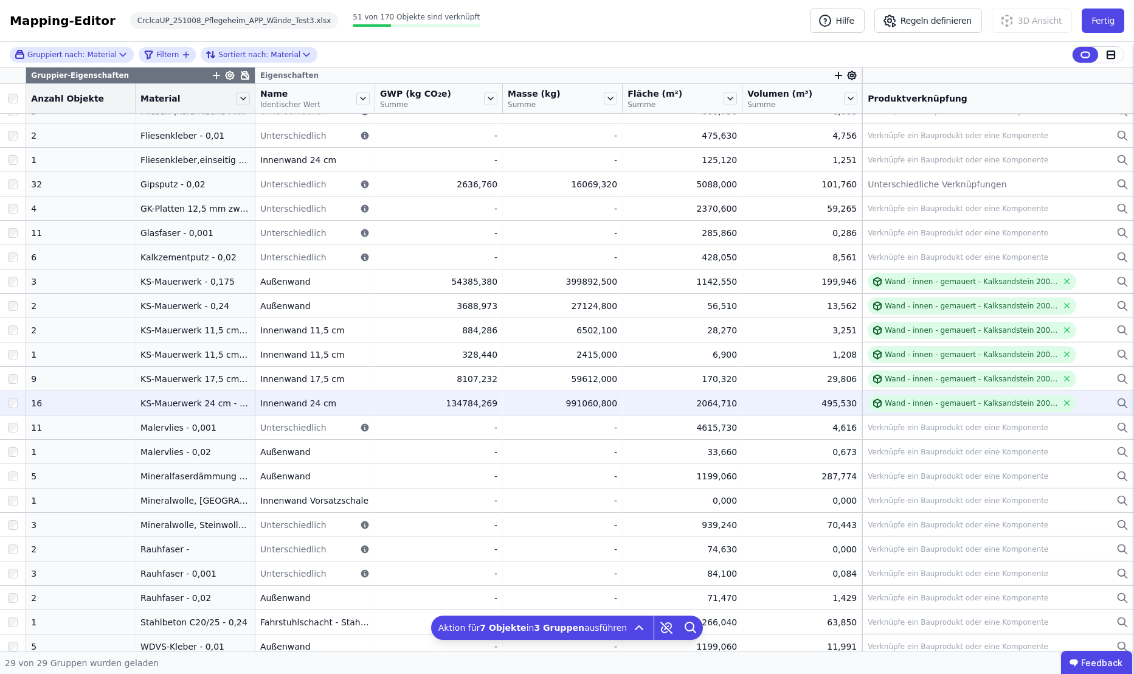
scroll to position [168, 0]
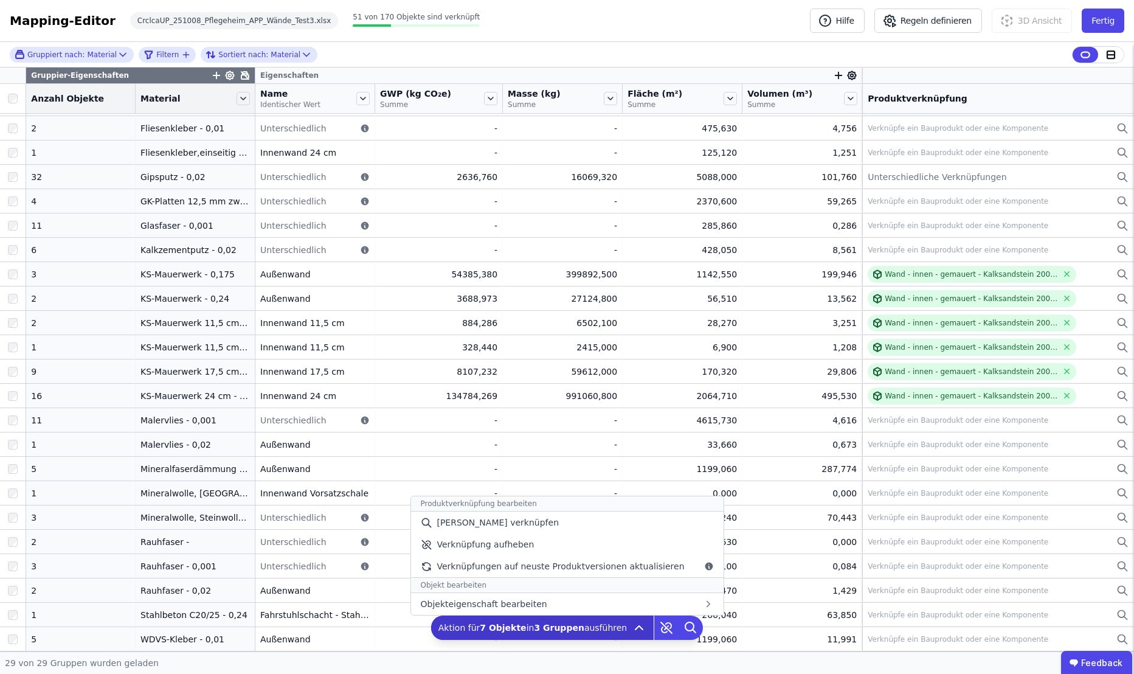
click at [635, 628] on icon at bounding box center [638, 628] width 7 height 4
click at [476, 528] on span "[PERSON_NAME] verknüpfen" at bounding box center [498, 522] width 122 height 12
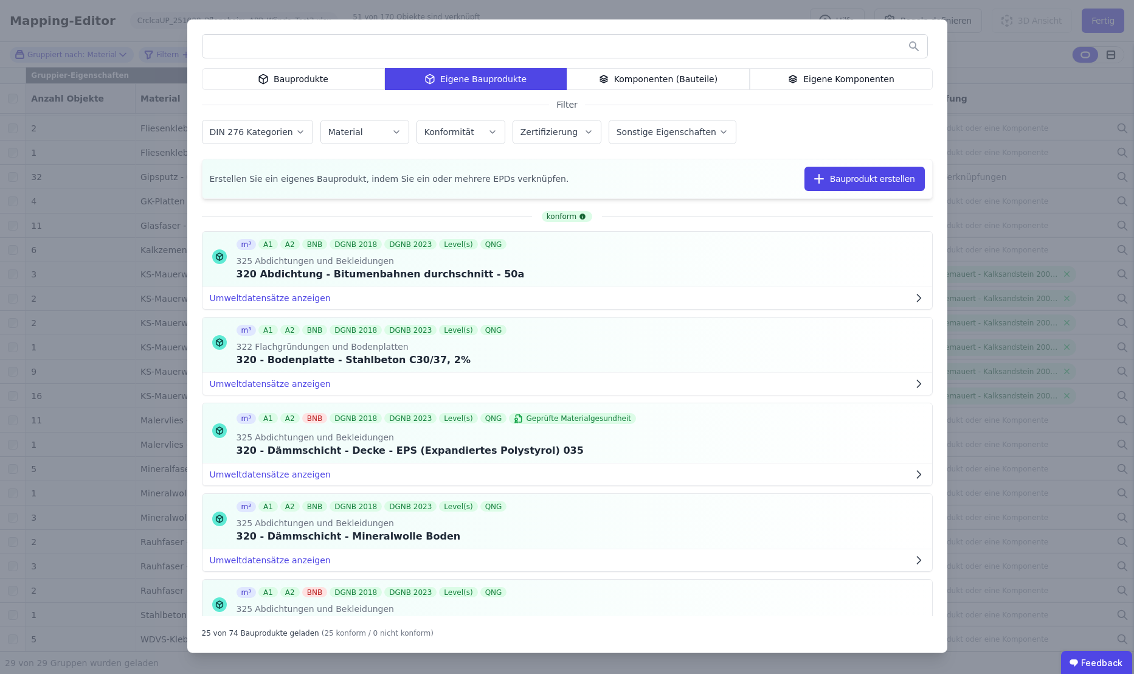
click at [412, 47] on input "text" at bounding box center [564, 46] width 725 height 22
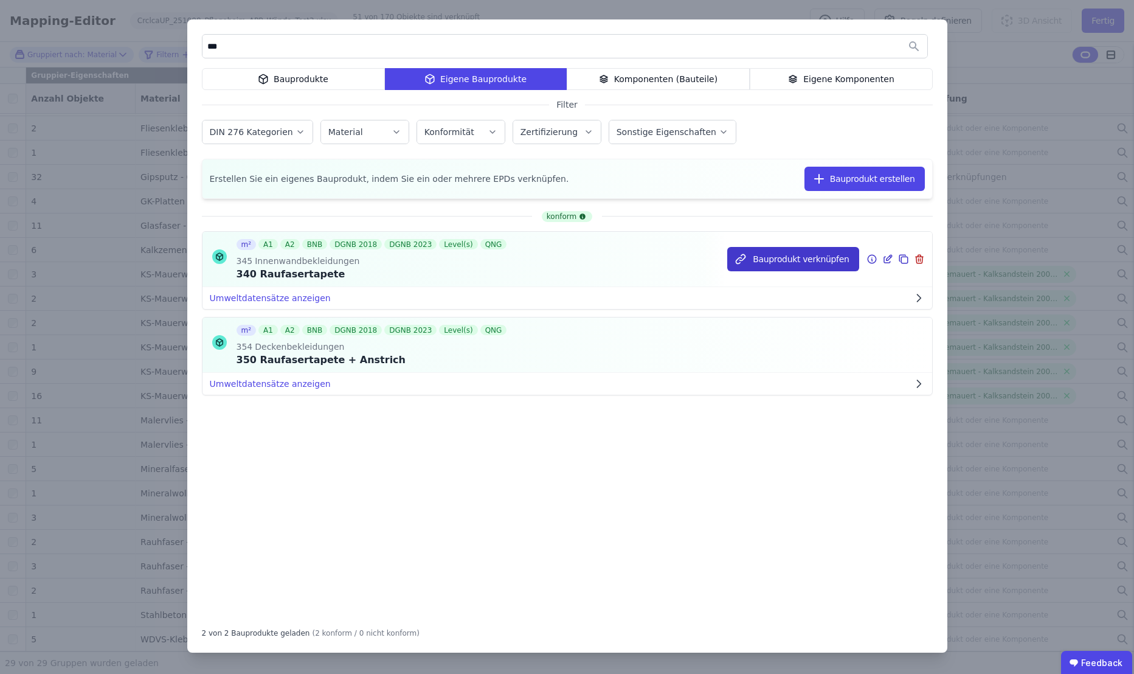
type input "***"
click at [794, 259] on button "Bauprodukt verknüpfen" at bounding box center [792, 259] width 131 height 24
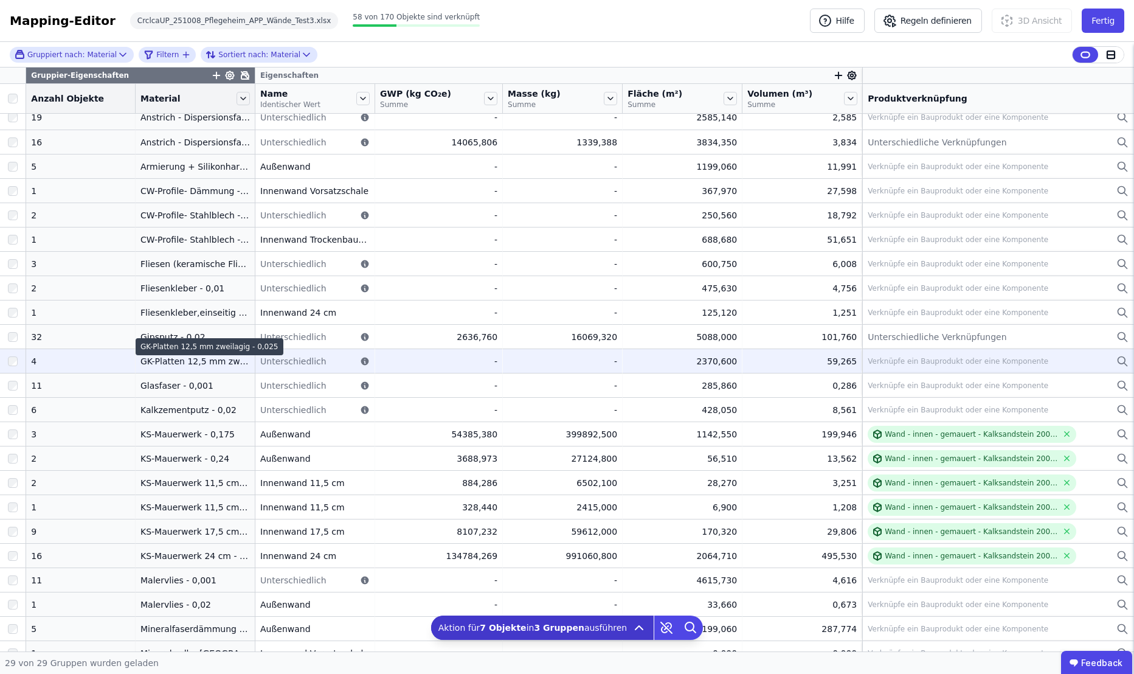
scroll to position [0, 0]
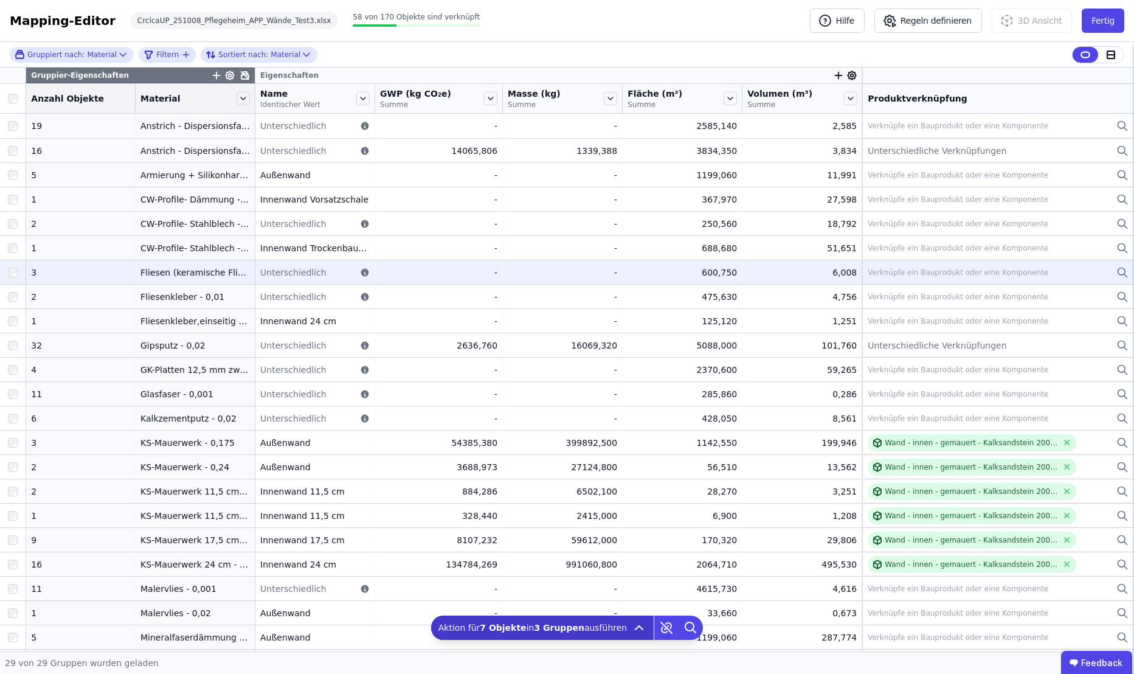
click at [885, 271] on div "Verknüpfe ein Bauprodukt oder eine Komponente" at bounding box center [958, 273] width 181 height 10
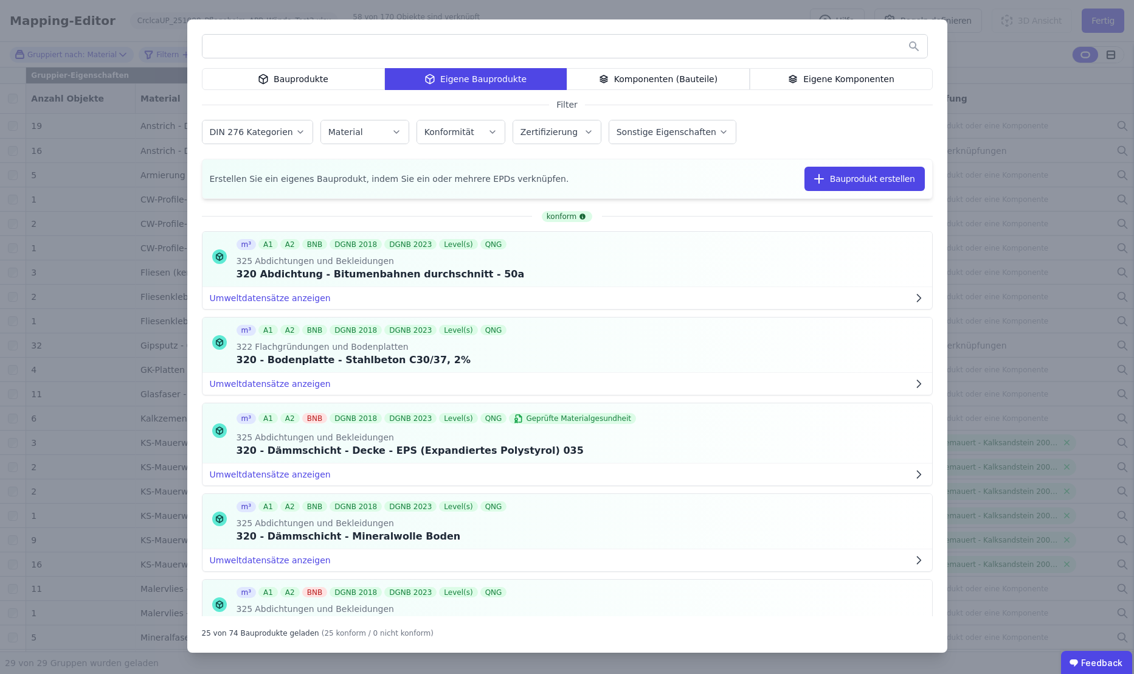
click at [462, 41] on input "text" at bounding box center [564, 46] width 725 height 22
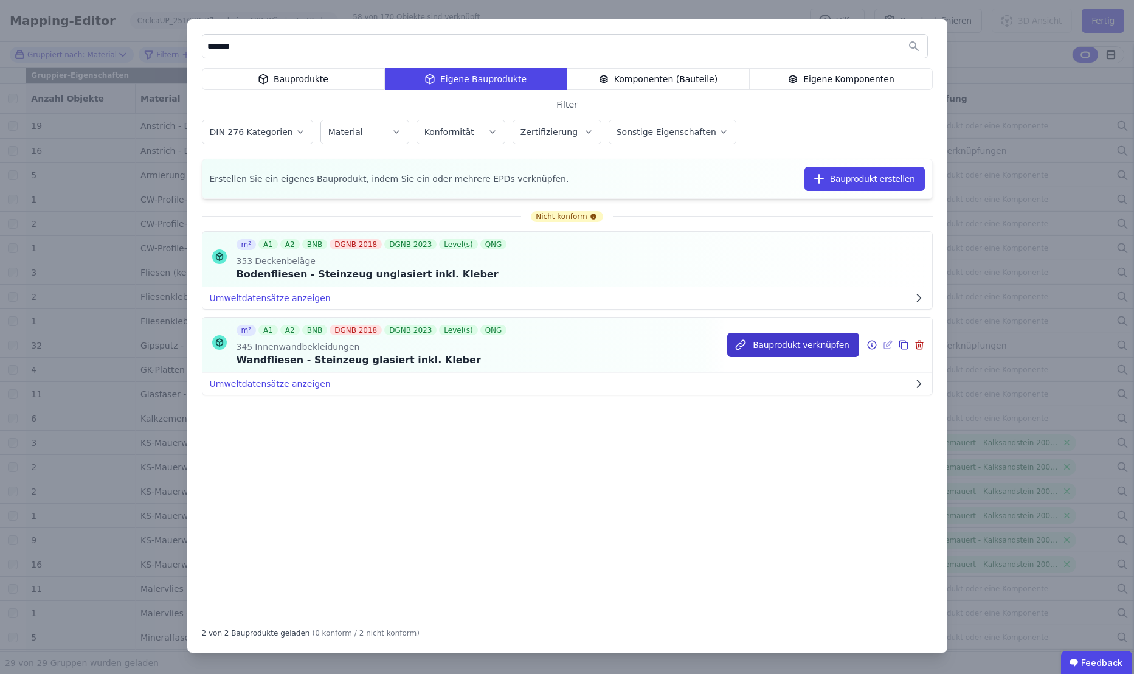
type input "*******"
click at [792, 347] on button "Bauprodukt verknüpfen" at bounding box center [792, 345] width 131 height 24
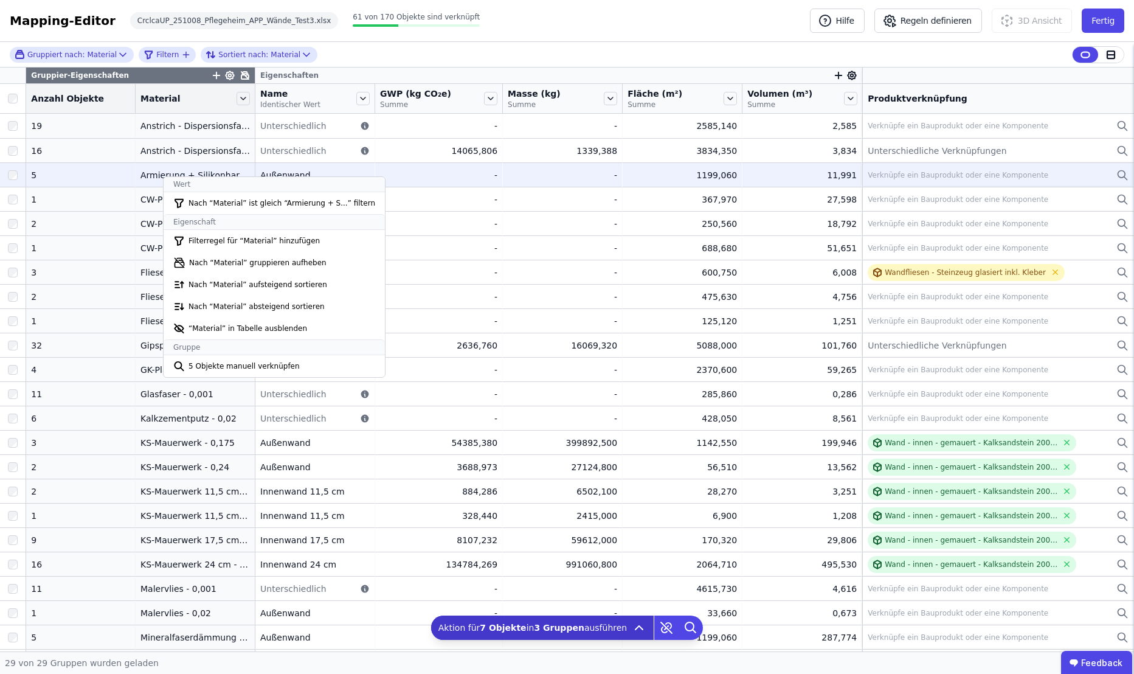
click at [108, 176] on div "5" at bounding box center [80, 175] width 99 height 12
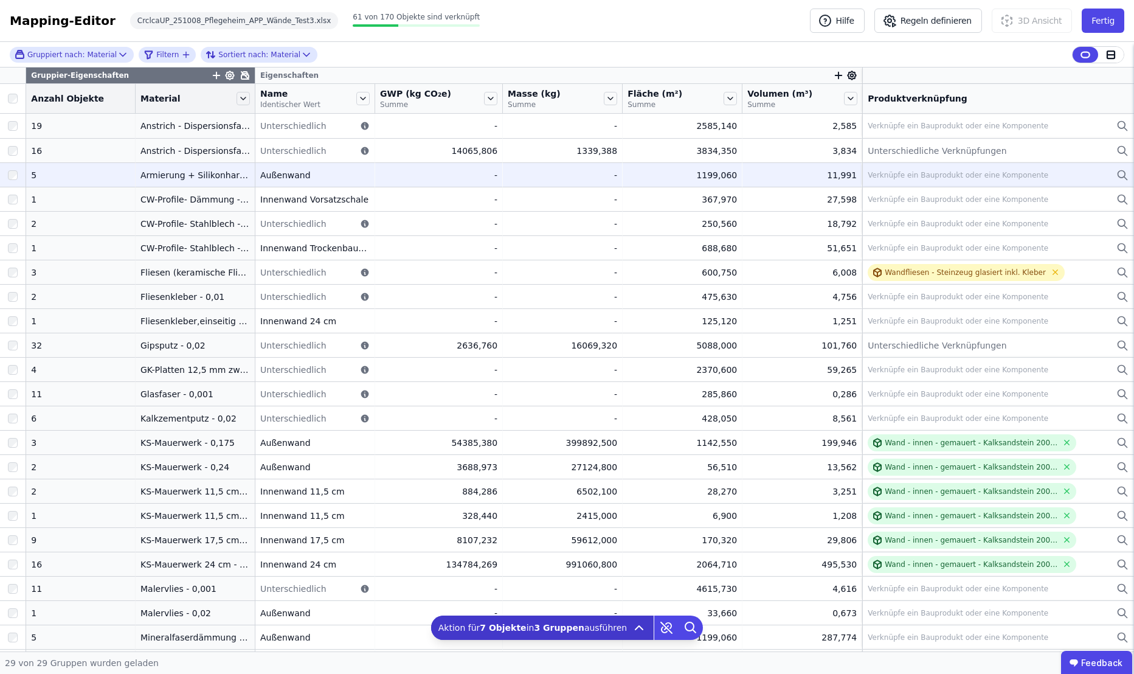
click at [890, 173] on div "Verknüpfe ein Bauprodukt oder eine Komponente" at bounding box center [958, 175] width 181 height 10
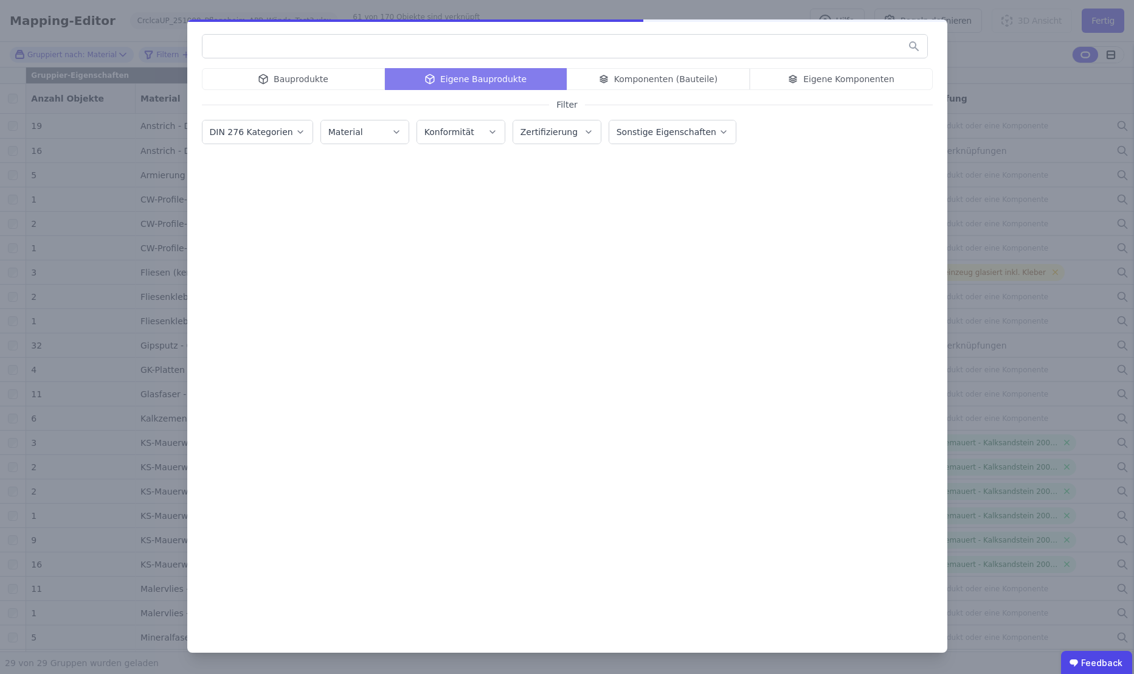
click at [458, 44] on input "text" at bounding box center [564, 46] width 725 height 22
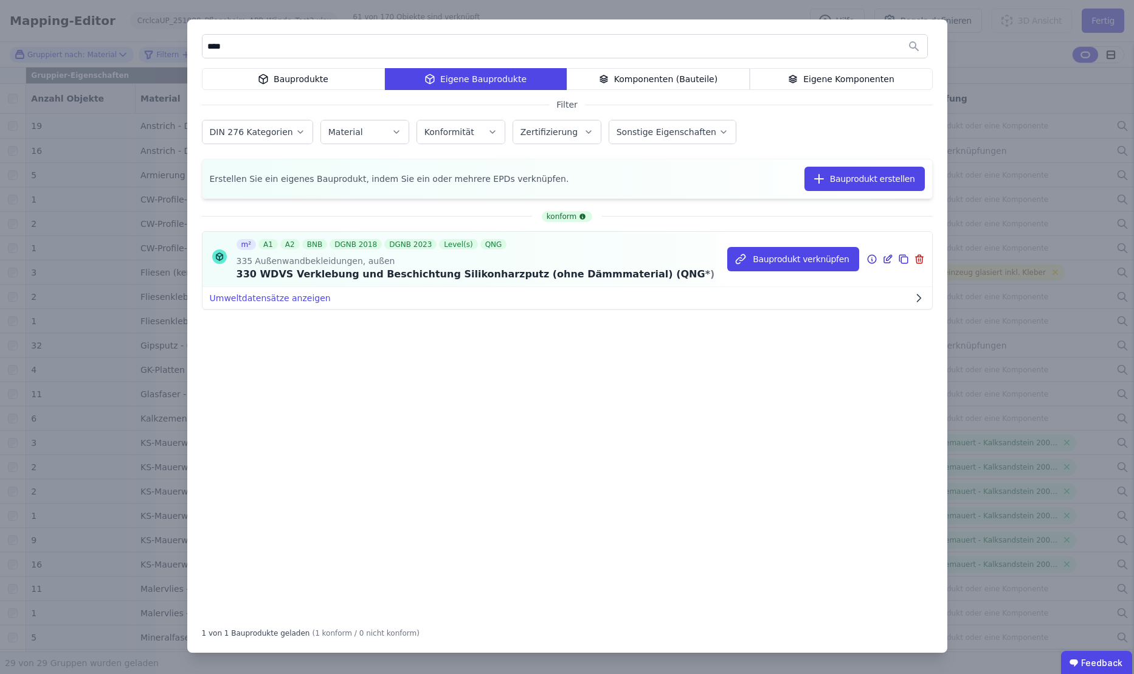
type input "****"
drag, startPoint x: 266, startPoint y: 275, endPoint x: 648, endPoint y: 280, distance: 381.9
click at [648, 280] on div "m² A1 A2 BNB DGNB 2018 DGNB 2023 Level(s) QNG 335 Außenwandbekleidungen, außen …" at bounding box center [567, 259] width 730 height 55
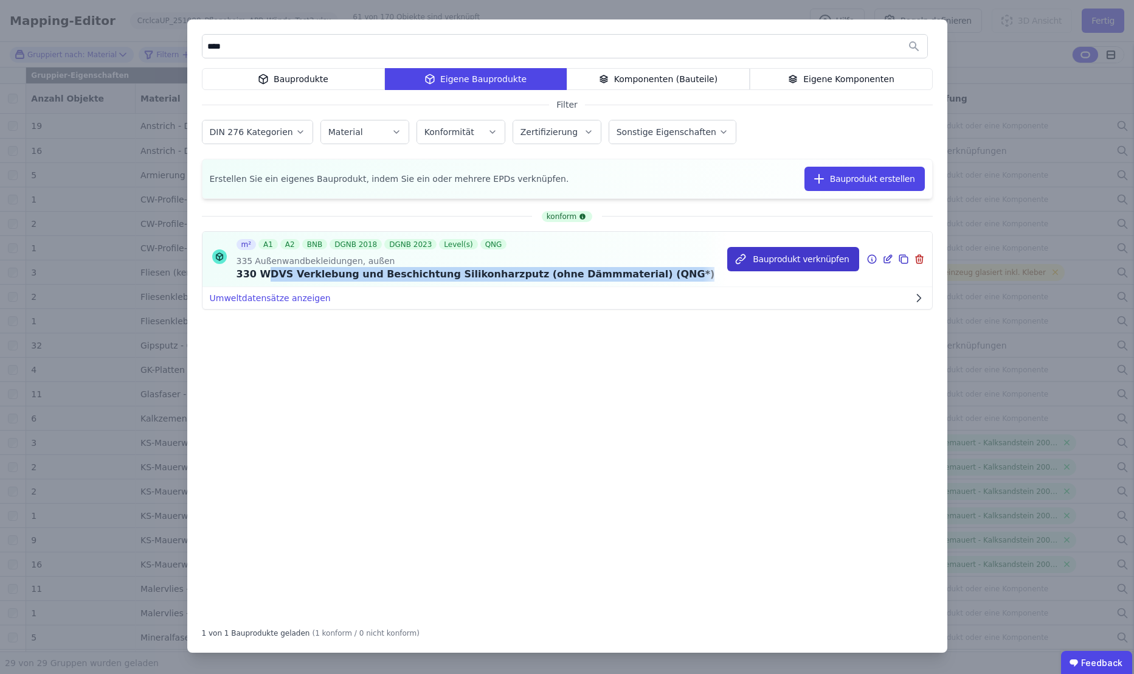
click at [793, 260] on button "Bauprodukt verknüpfen" at bounding box center [792, 259] width 131 height 24
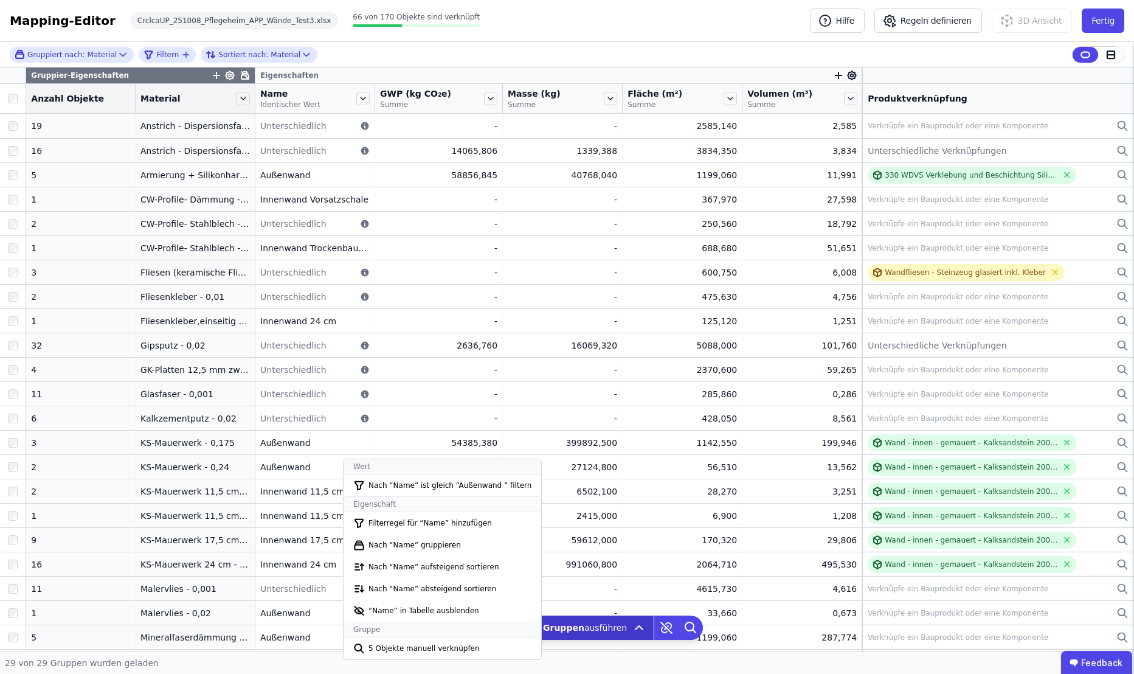
click at [833, 77] on icon "button" at bounding box center [838, 75] width 11 height 11
click at [914, 162] on div "Importierte Eigenschaften" at bounding box center [898, 162] width 111 height 12
click at [852, 164] on div "Extra" at bounding box center [905, 163] width 125 height 12
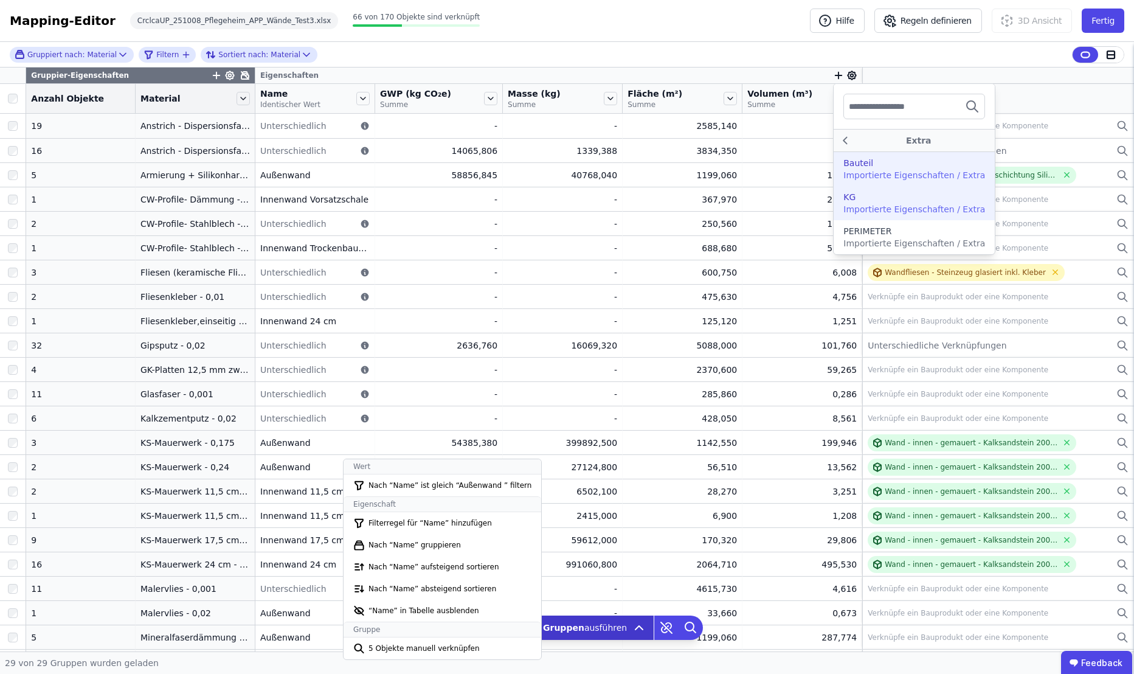
click at [866, 207] on span "Importierte Eigenschaften / Extra" at bounding box center [914, 209] width 142 height 10
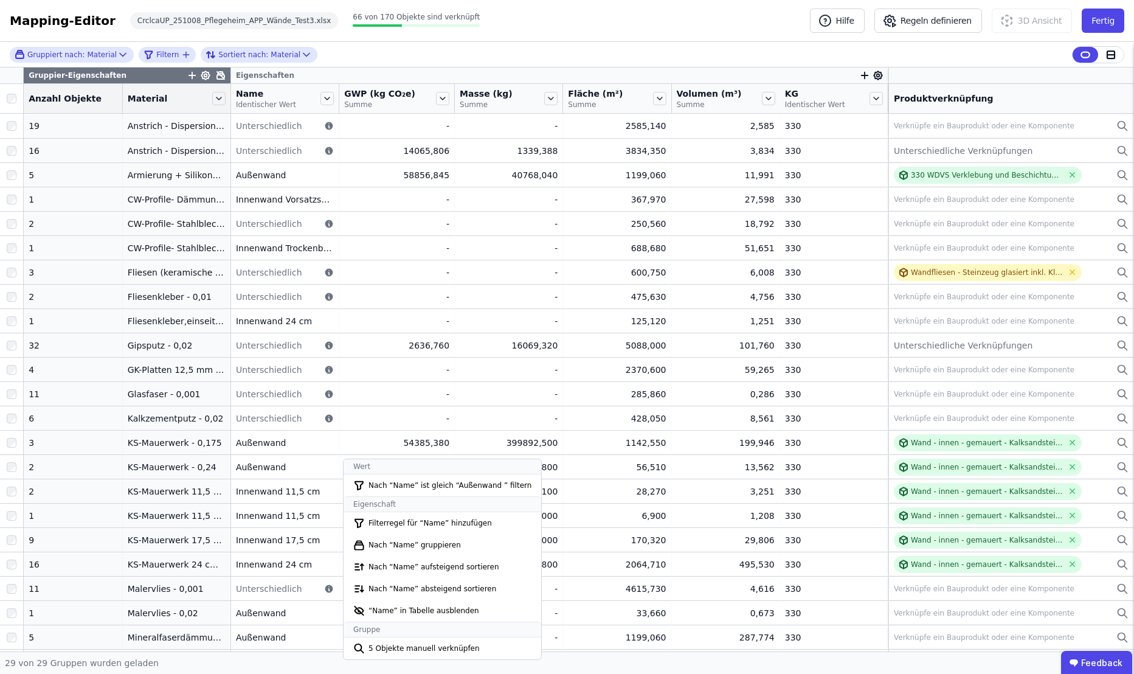
click at [217, 74] on icon at bounding box center [220, 75] width 7 height 7
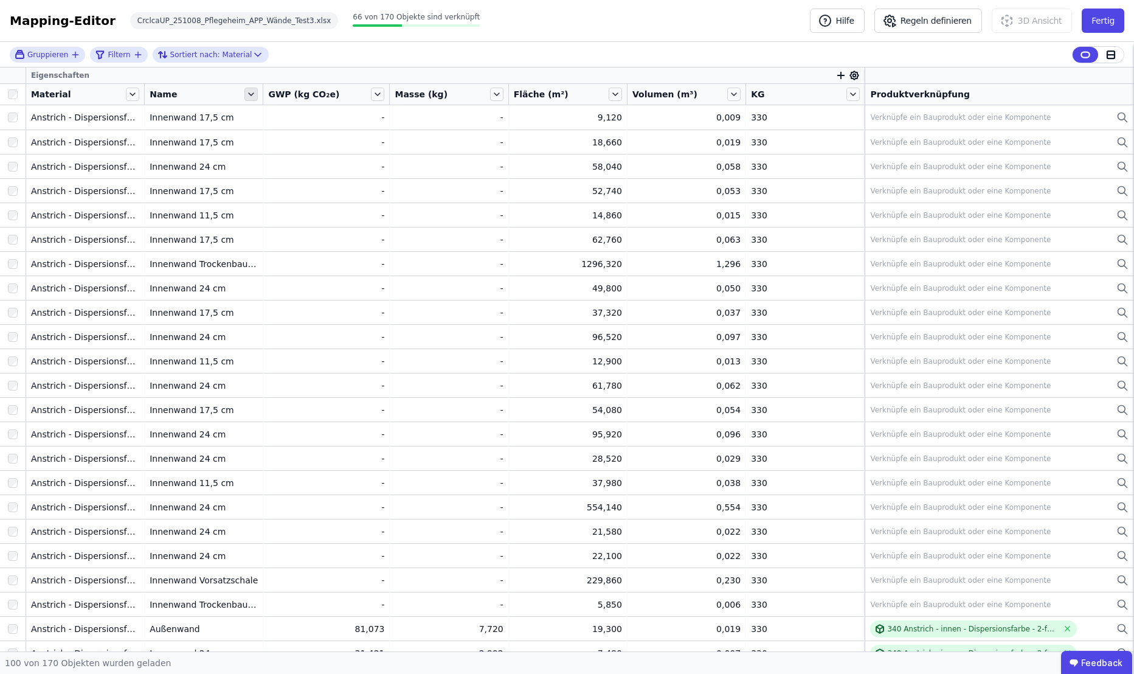
click at [252, 95] on icon at bounding box center [250, 94] width 13 height 13
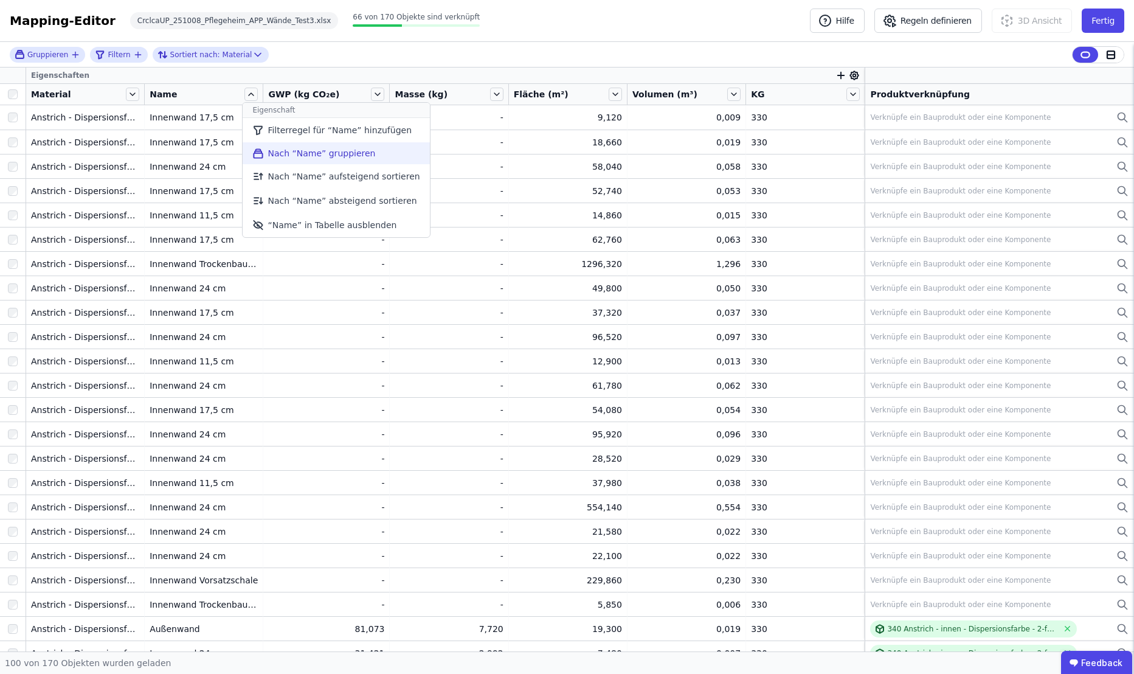
click at [314, 153] on li "Nach “Name” gruppieren" at bounding box center [336, 153] width 187 height 22
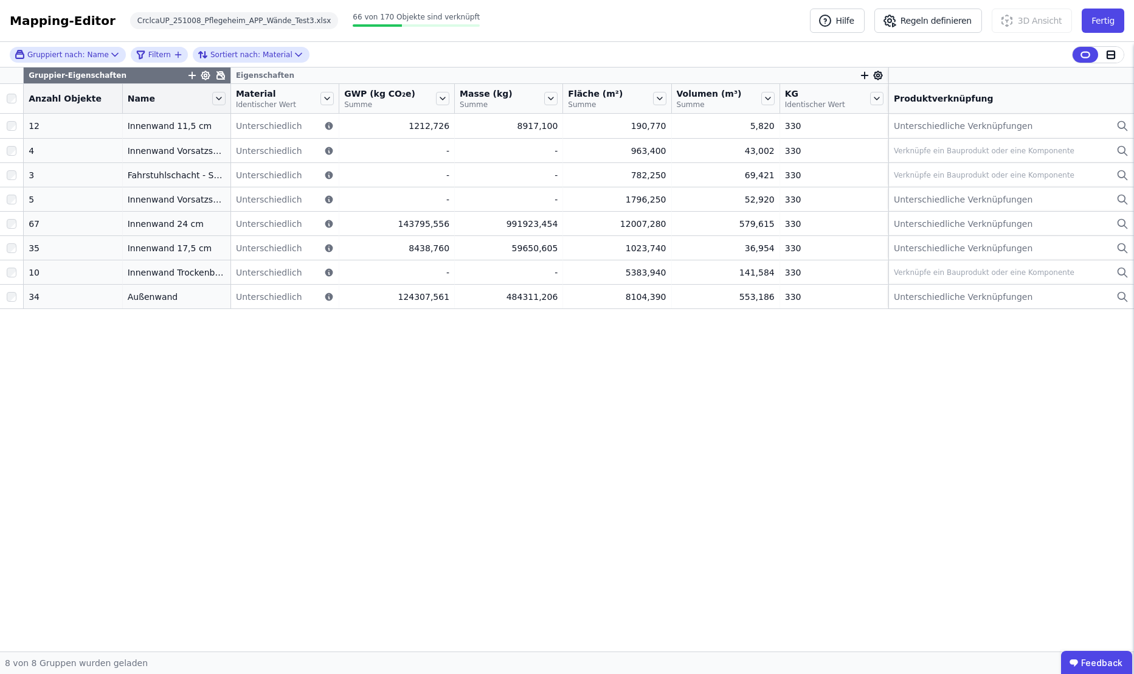
click at [128, 394] on div "Gruppier-Eigenschaften Eigenschaften Anzahl Objekte Name Material Identischer W…" at bounding box center [567, 359] width 1134 height 584
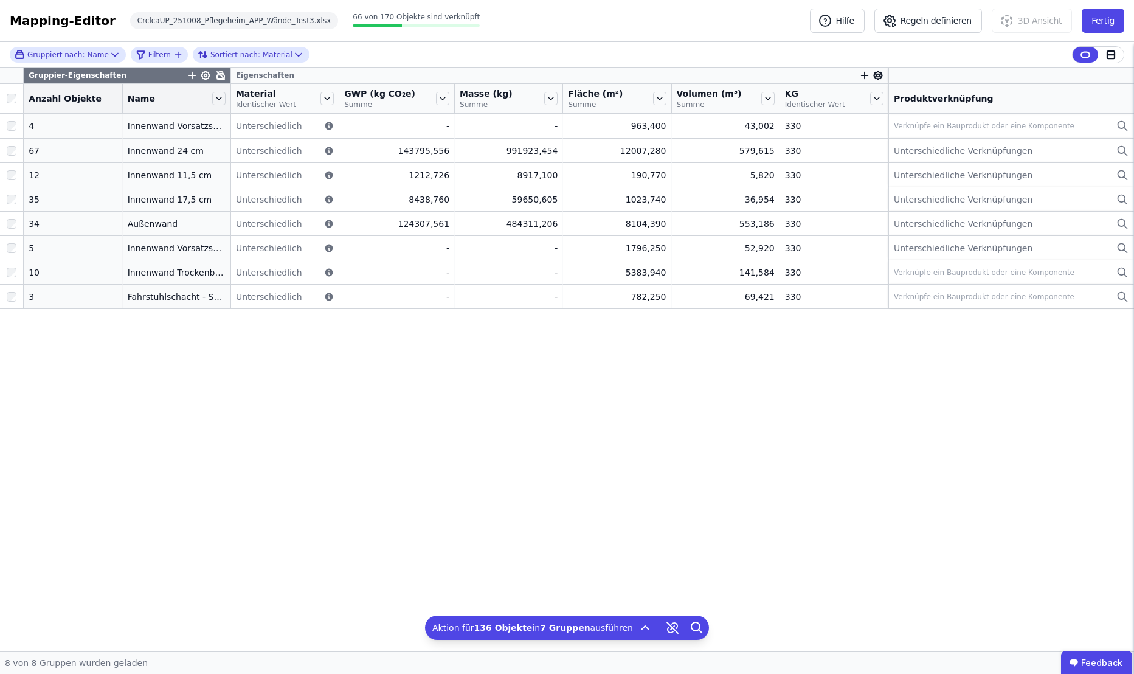
click at [189, 75] on icon "button" at bounding box center [192, 75] width 7 height 0
click at [205, 75] on div "Gruppiert nach: Name Filtern Sortiert nach: Material Gruppier-Eigenschaften Con…" at bounding box center [567, 346] width 1134 height 609
click at [216, 74] on icon at bounding box center [221, 76] width 10 height 10
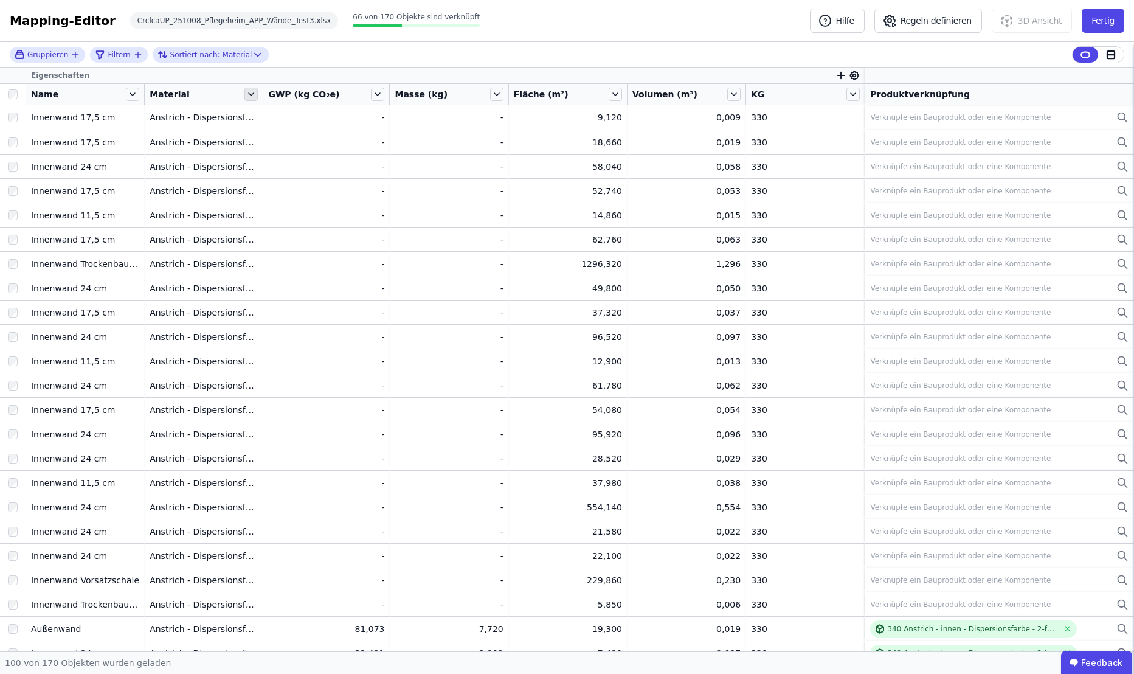
click at [253, 95] on icon at bounding box center [250, 94] width 13 height 13
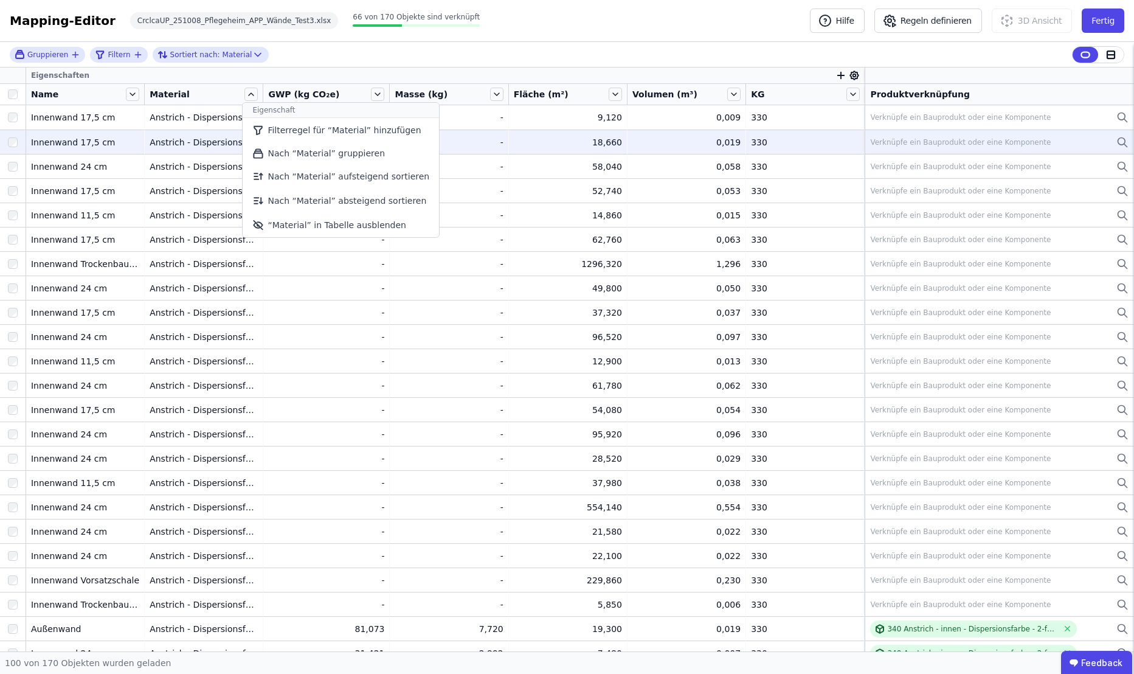
click at [343, 154] on li "Nach “Material” gruppieren" at bounding box center [341, 153] width 196 height 22
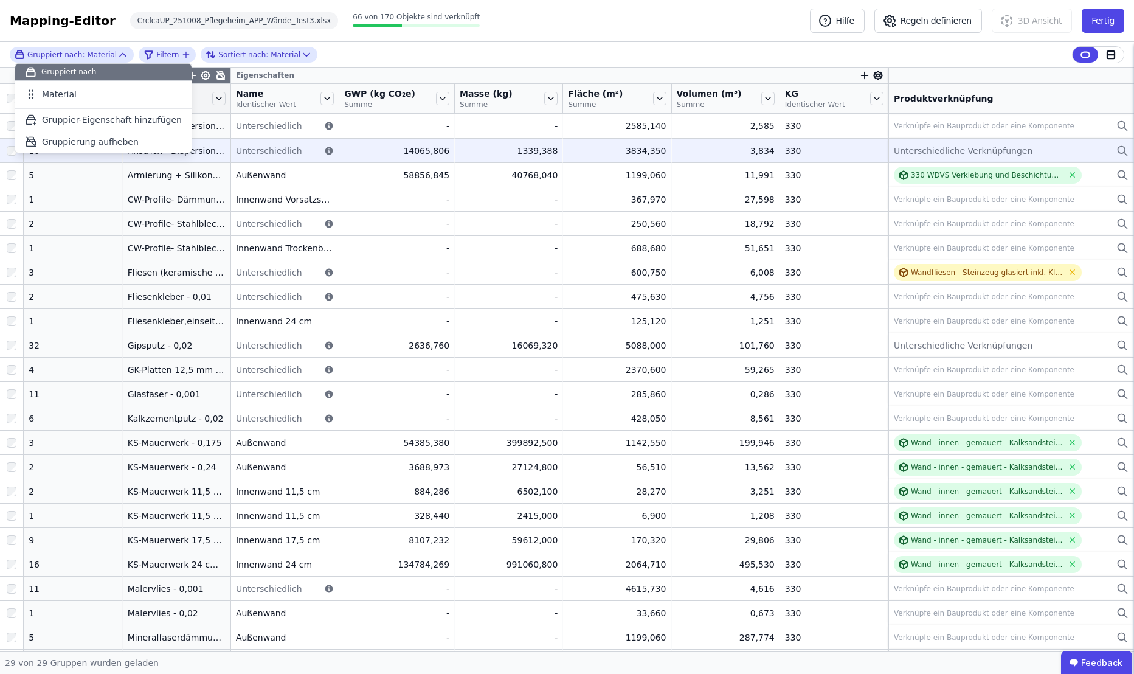
click at [393, 45] on div "Gruppiert nach: Material Gruppiert nach Material To pick up a draggable item, p…" at bounding box center [567, 55] width 1134 height 26
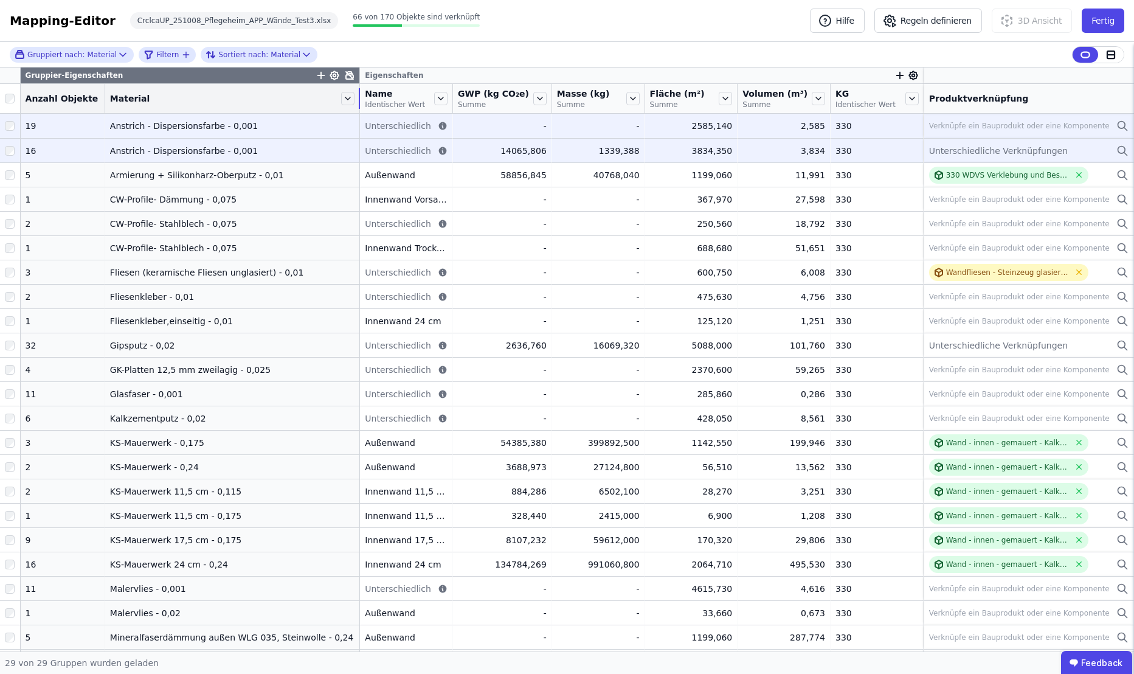
drag, startPoint x: 216, startPoint y: 94, endPoint x: 375, endPoint y: 120, distance: 160.7
click at [375, 120] on table "Gruppier-Eigenschaften Eigenschaften Anzahl Objekte Material Name Identischer W…" at bounding box center [567, 443] width 1134 height 752
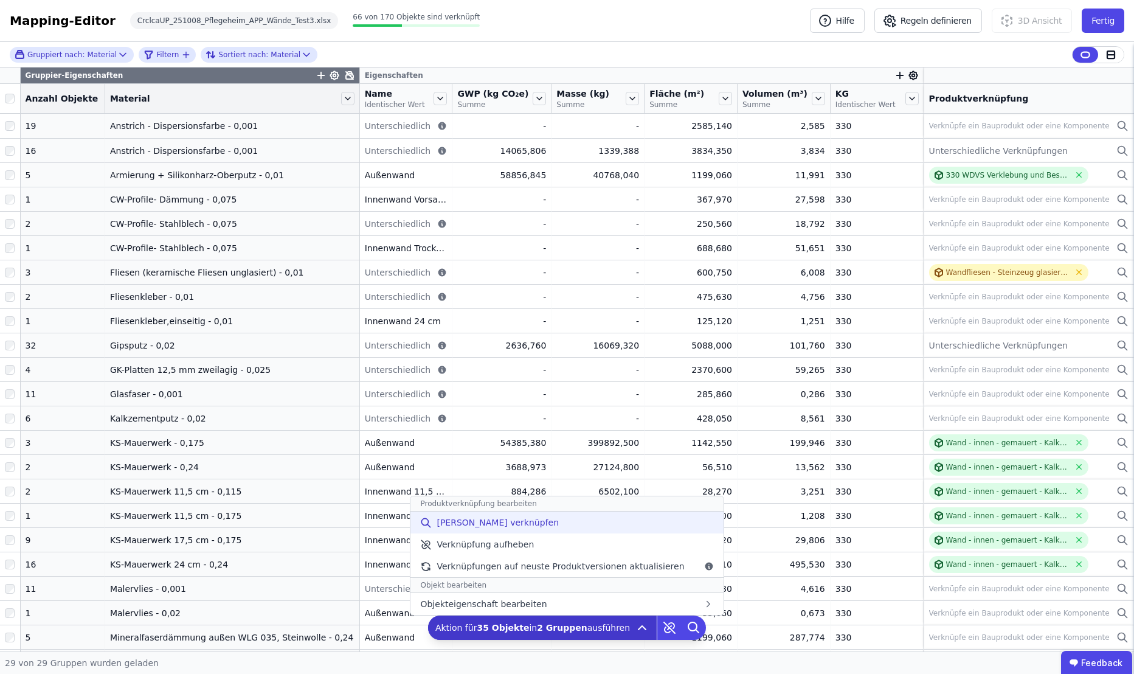
click at [503, 523] on span "[PERSON_NAME] verknüpfen" at bounding box center [498, 522] width 122 height 12
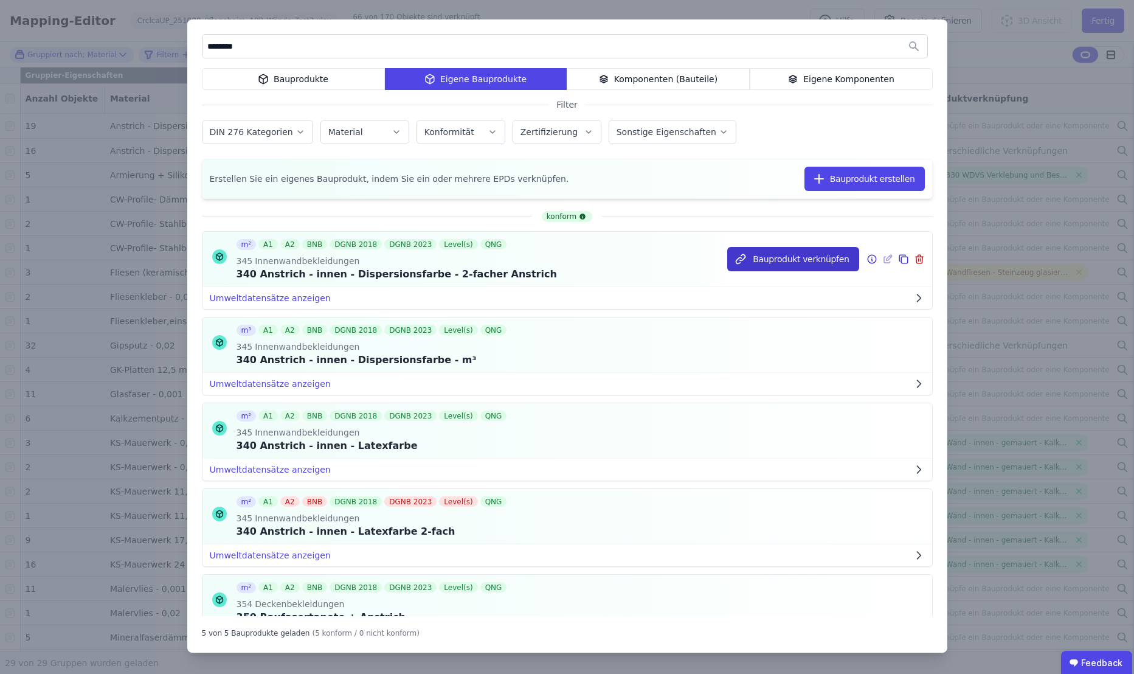
type input "********"
click at [802, 259] on button "Bauprodukt verknüpfen" at bounding box center [792, 259] width 131 height 24
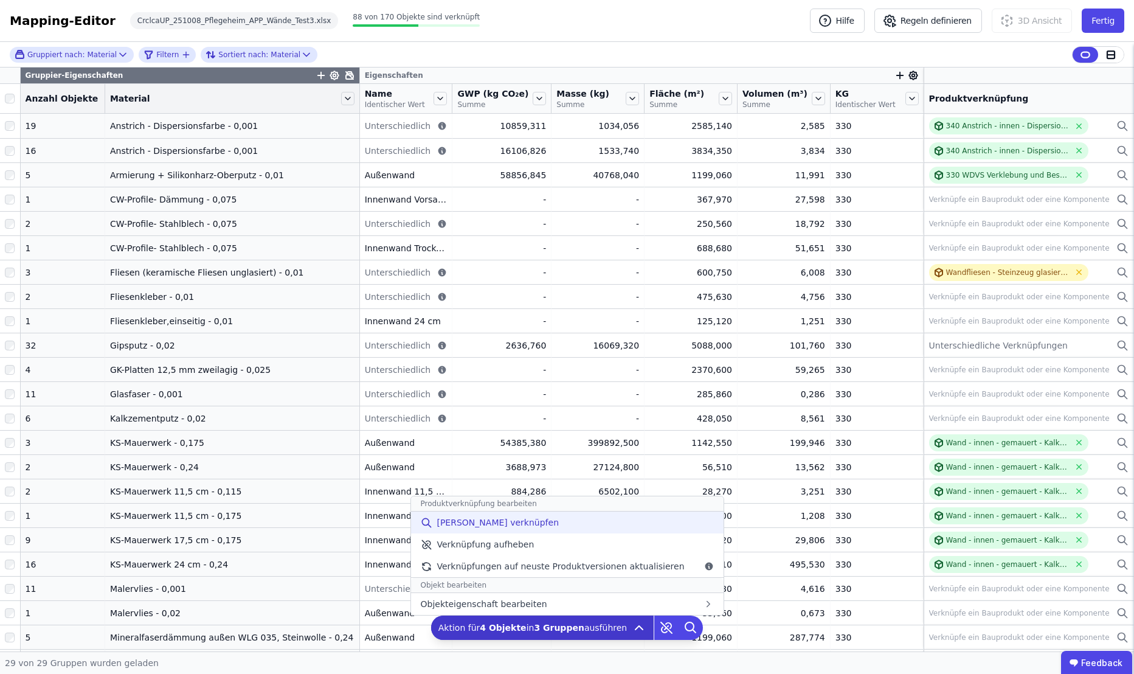
click at [525, 525] on span "[PERSON_NAME] verknüpfen" at bounding box center [498, 522] width 122 height 12
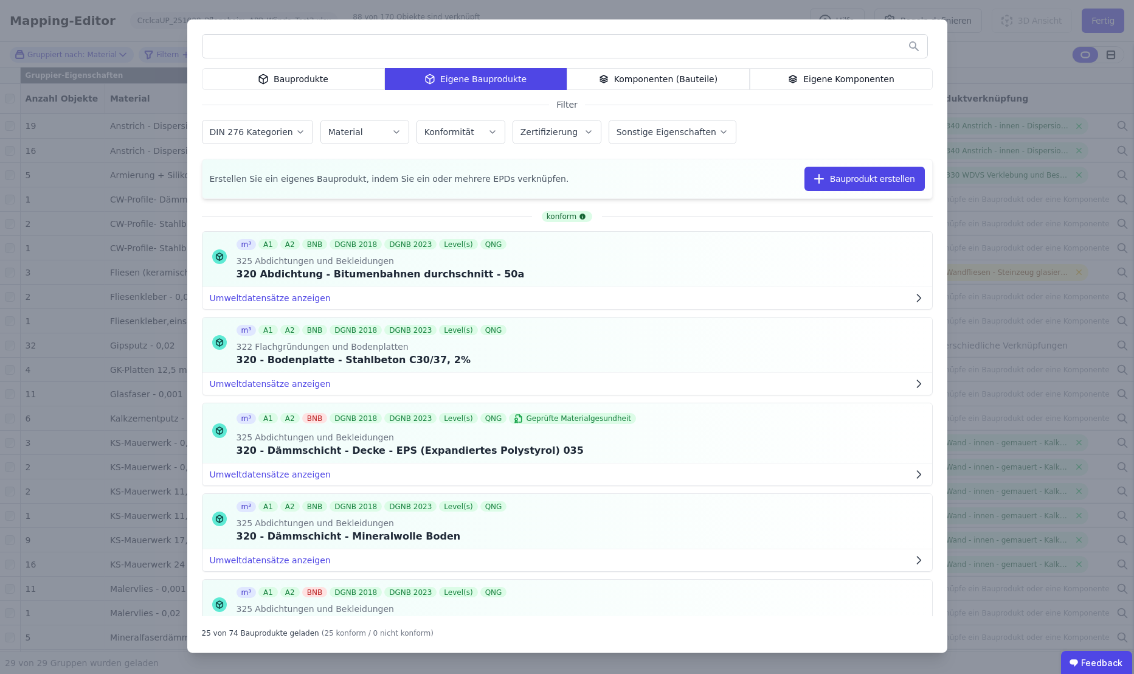
click at [849, 80] on div "Eigene Komponenten" at bounding box center [841, 79] width 183 height 22
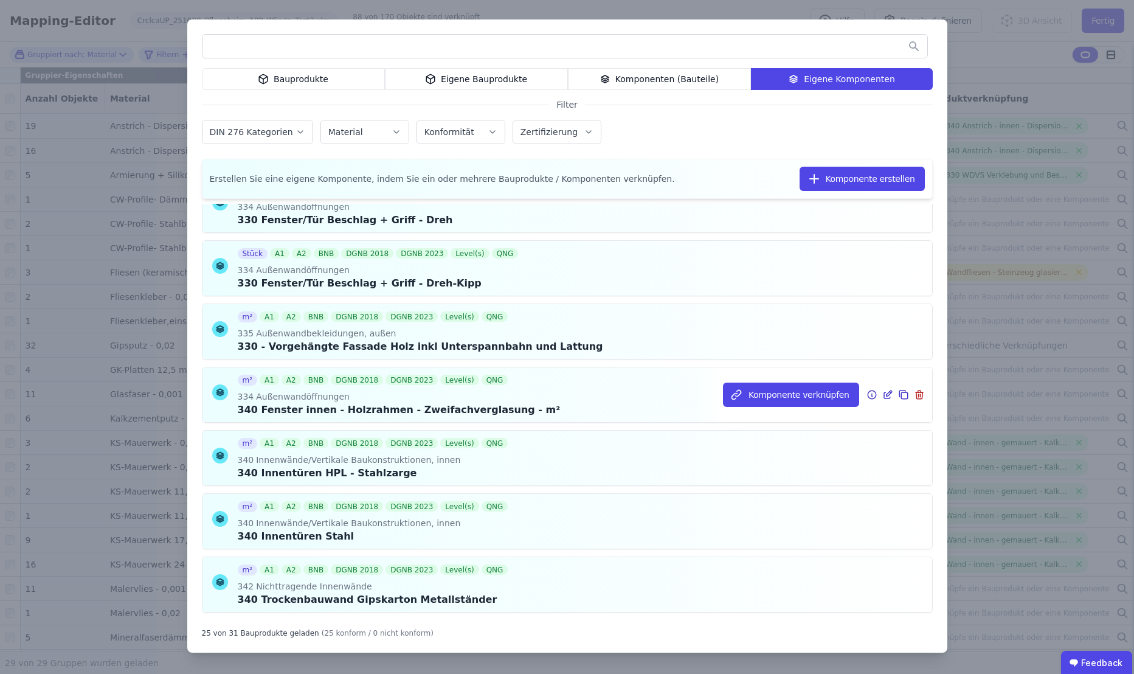
scroll to position [608, 0]
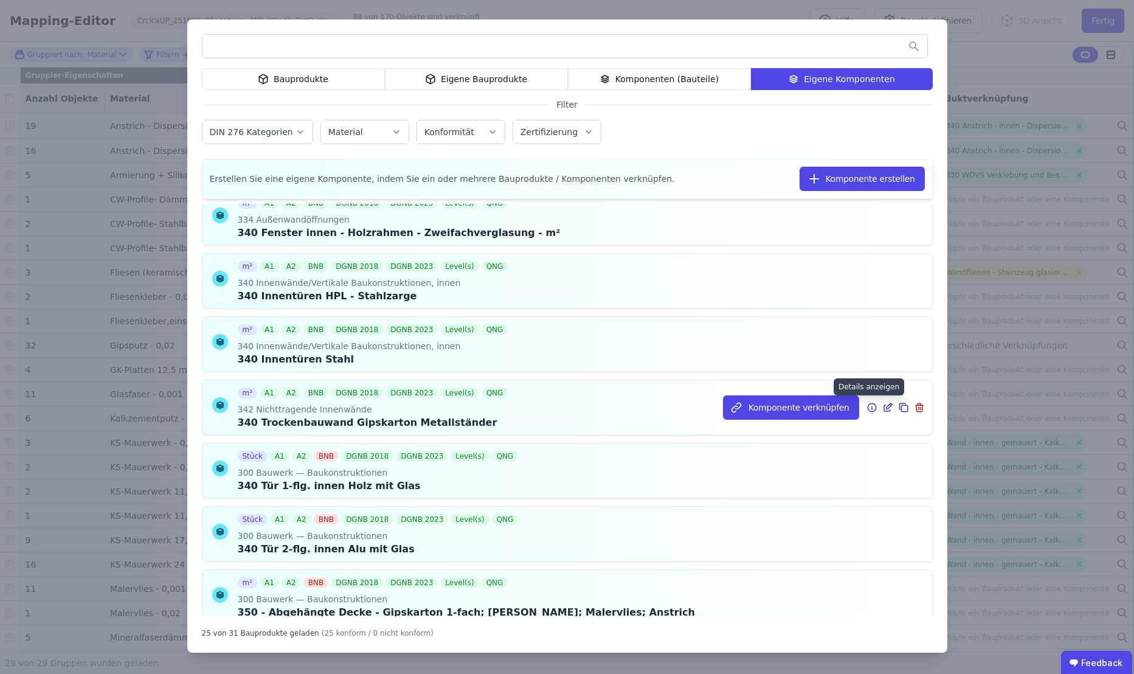
click at [866, 406] on icon at bounding box center [871, 407] width 11 height 15
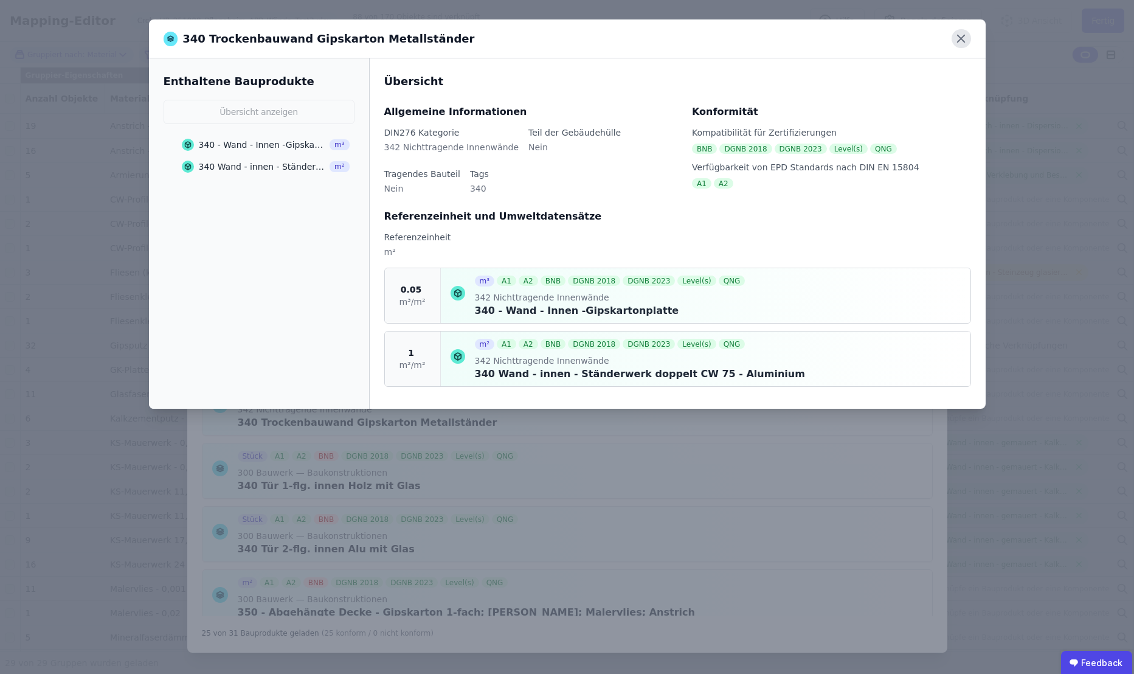
click at [962, 43] on icon at bounding box center [961, 38] width 19 height 19
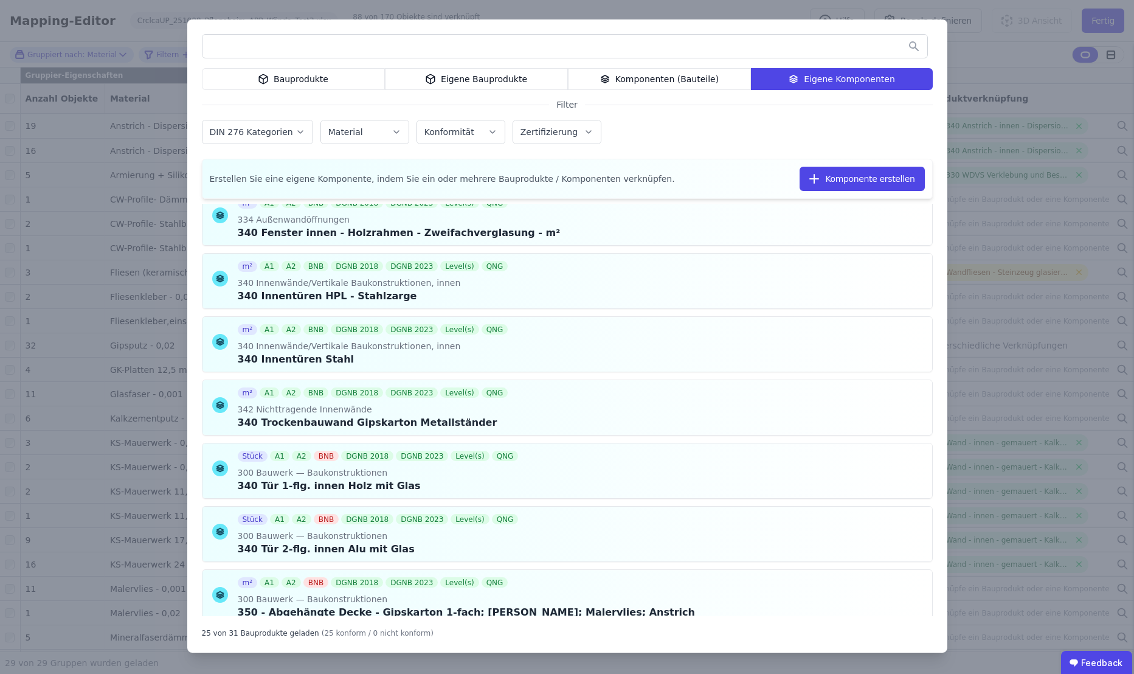
click at [430, 80] on icon at bounding box center [430, 81] width 0 height 5
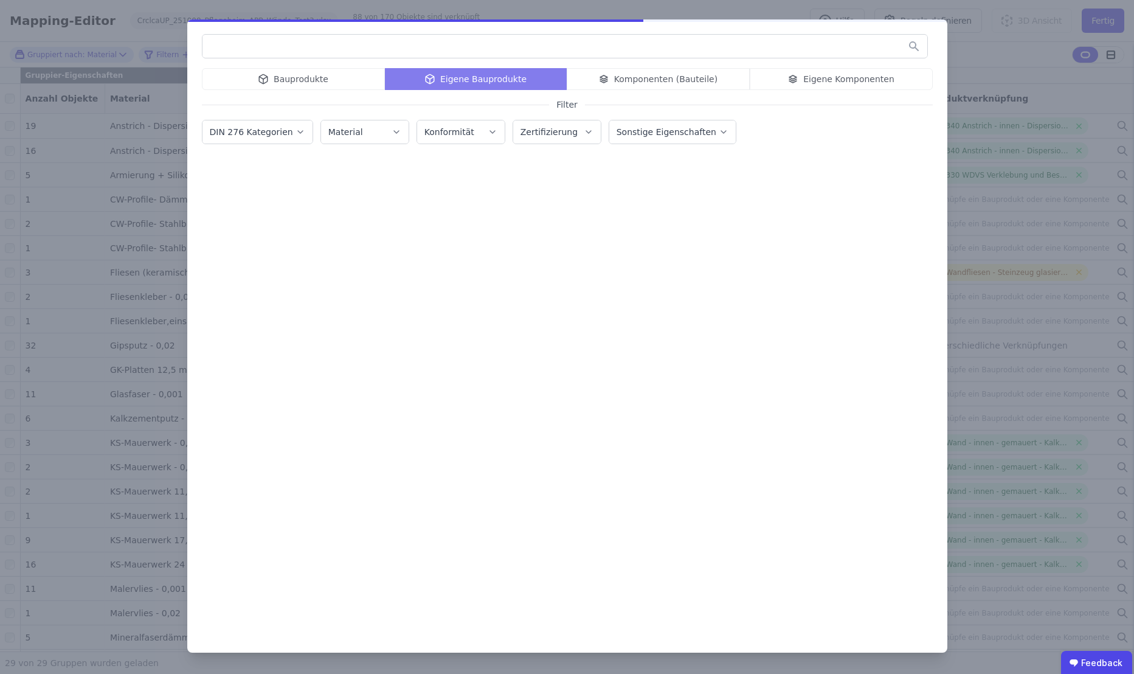
click at [434, 43] on input "text" at bounding box center [564, 46] width 725 height 22
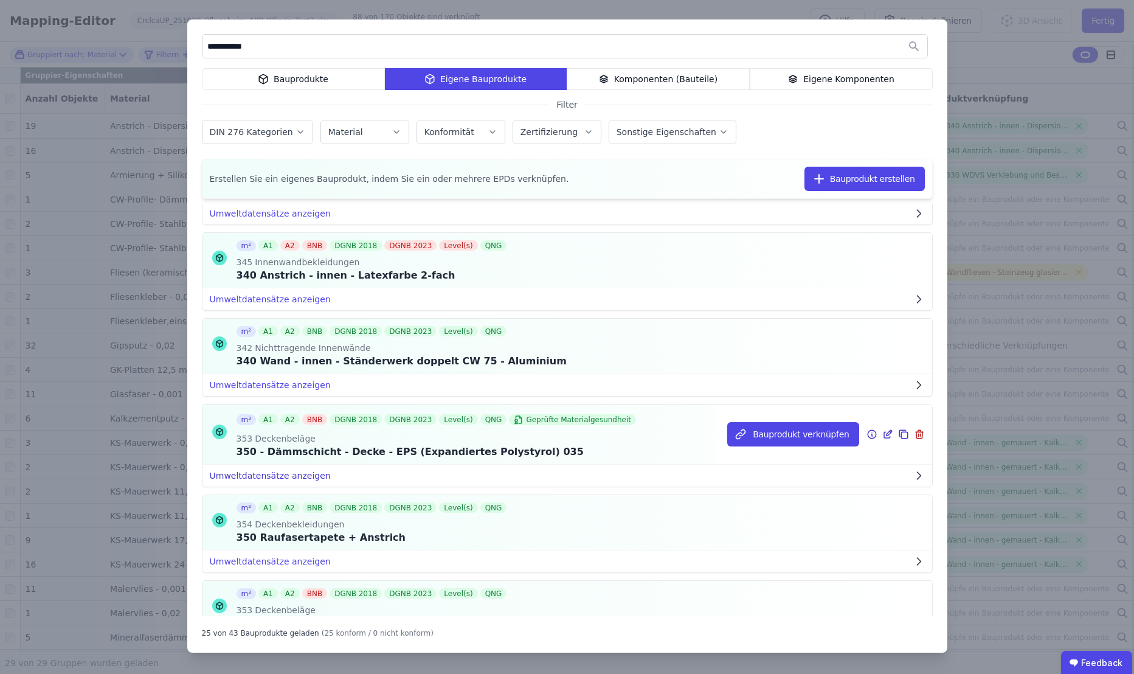
scroll to position [1770, 0]
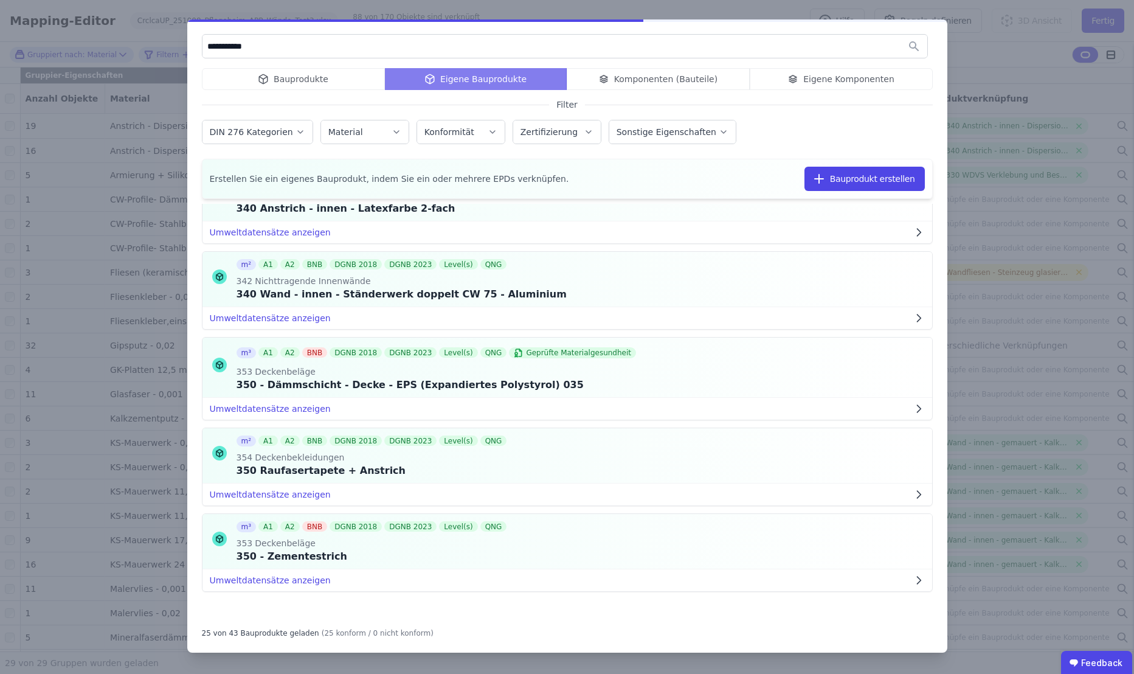
drag, startPoint x: 268, startPoint y: 54, endPoint x: 164, endPoint y: 63, distance: 104.9
click at [164, 63] on div "**********" at bounding box center [567, 337] width 1134 height 674
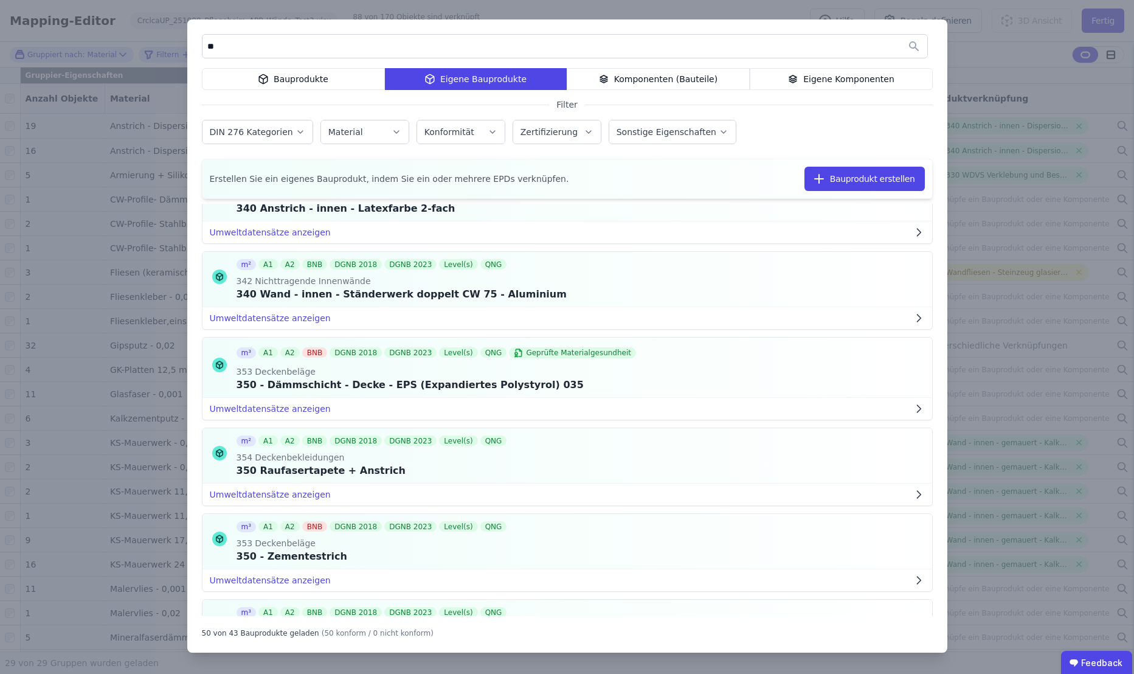
scroll to position [0, 0]
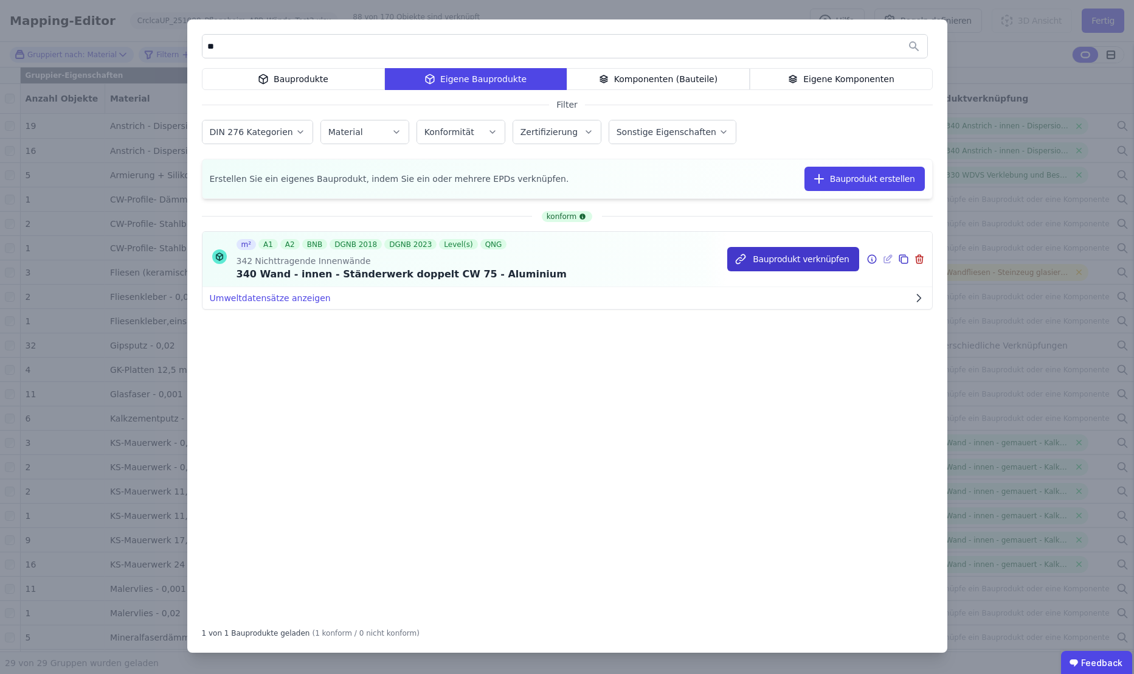
type input "**"
click at [796, 258] on button "Bauprodukt verknüpfen" at bounding box center [792, 259] width 131 height 24
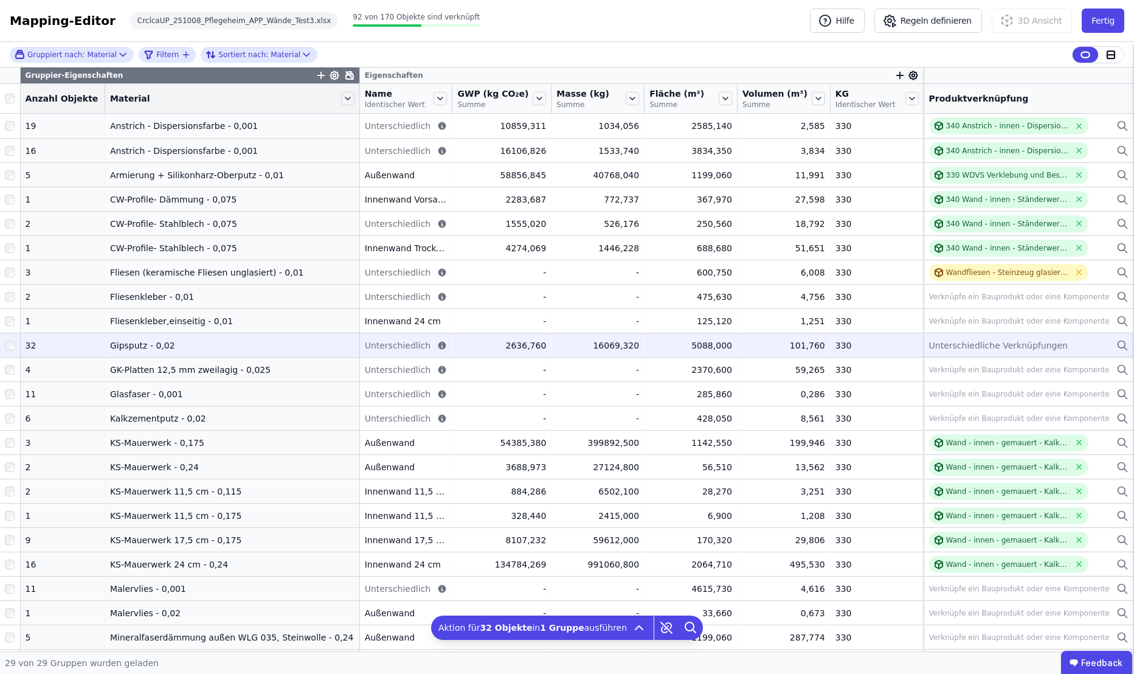
click at [946, 342] on span "Unterschiedliche Verknüpfungen" at bounding box center [998, 345] width 139 height 12
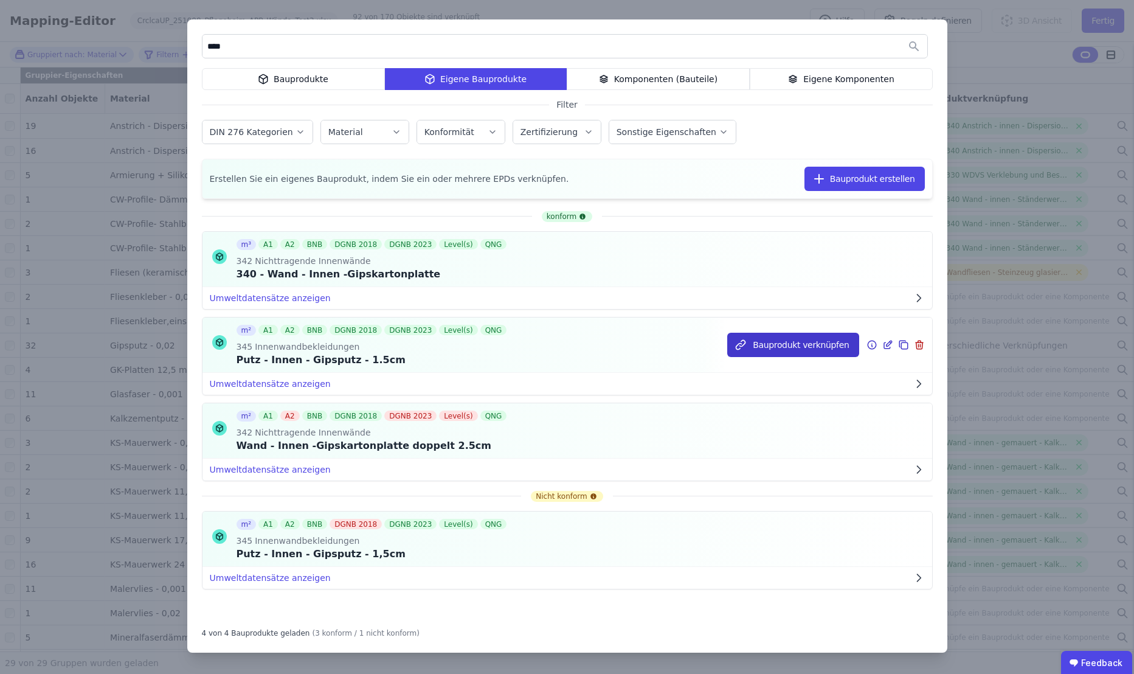
type input "****"
click at [778, 347] on button "Bauprodukt verknüpfen" at bounding box center [792, 345] width 131 height 24
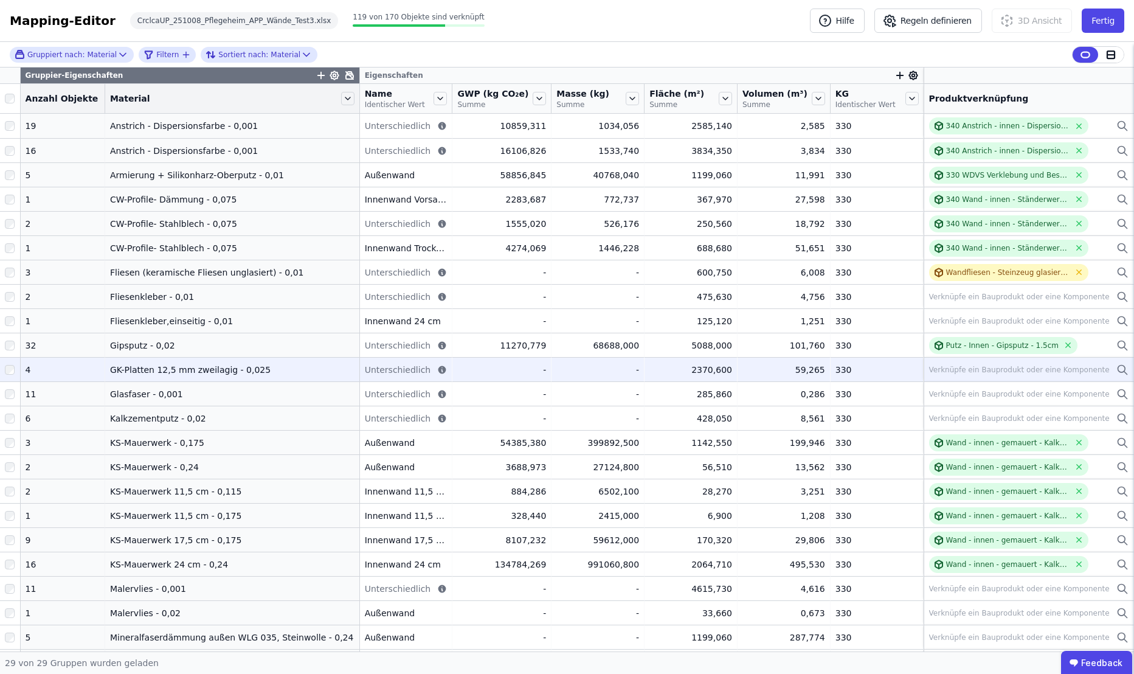
click at [972, 370] on div "Verknüpfe ein Bauprodukt oder eine Komponente" at bounding box center [1019, 370] width 181 height 10
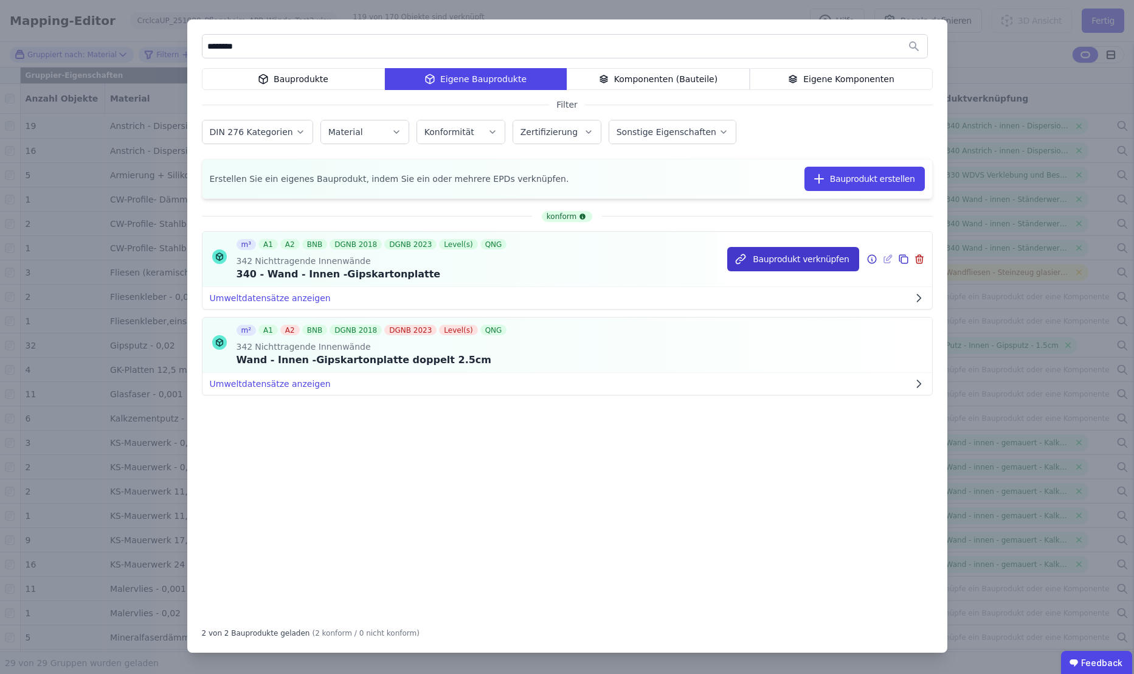
type input "********"
click at [790, 262] on button "Bauprodukt verknüpfen" at bounding box center [792, 259] width 131 height 24
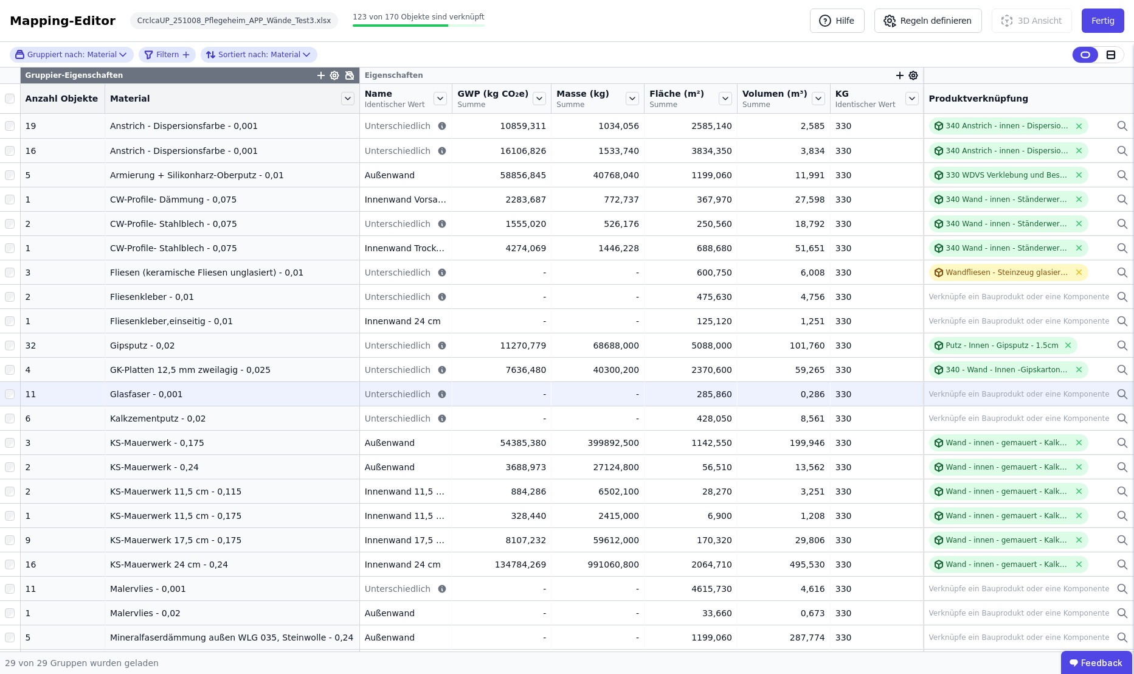
click at [1023, 395] on div "Verknüpfe ein Bauprodukt oder eine Komponente" at bounding box center [1019, 394] width 181 height 10
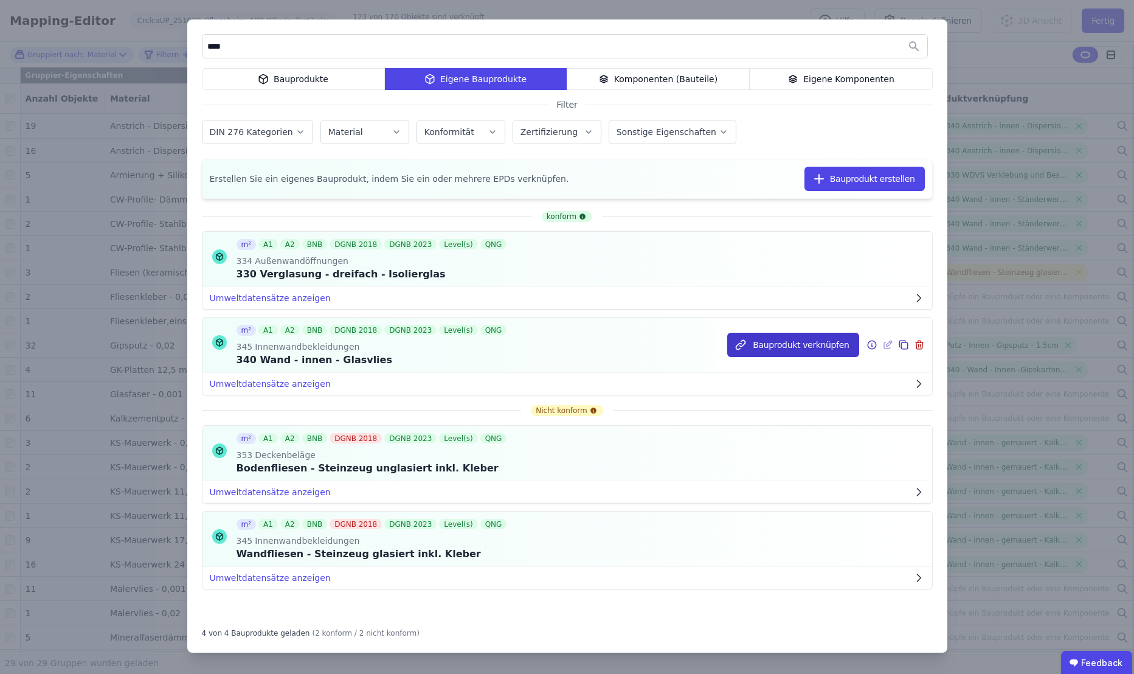
type input "****"
click at [776, 344] on button "Bauprodukt verknüpfen" at bounding box center [792, 345] width 131 height 24
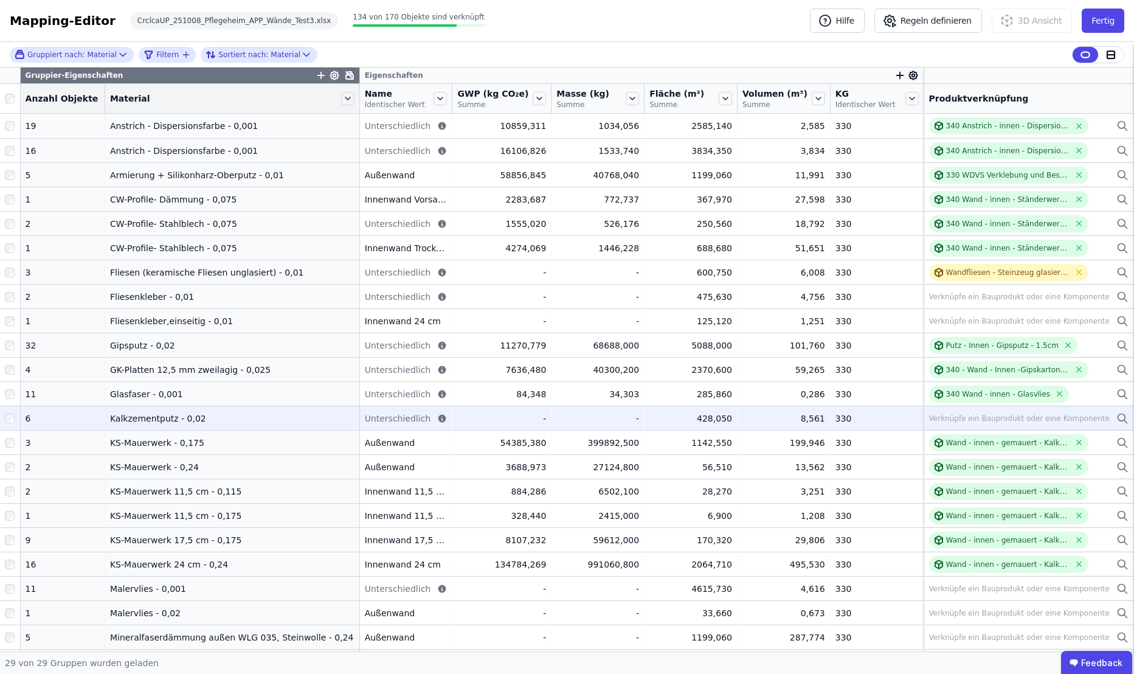
click at [987, 415] on div "Verknüpfe ein Bauprodukt oder eine Komponente" at bounding box center [1019, 418] width 181 height 10
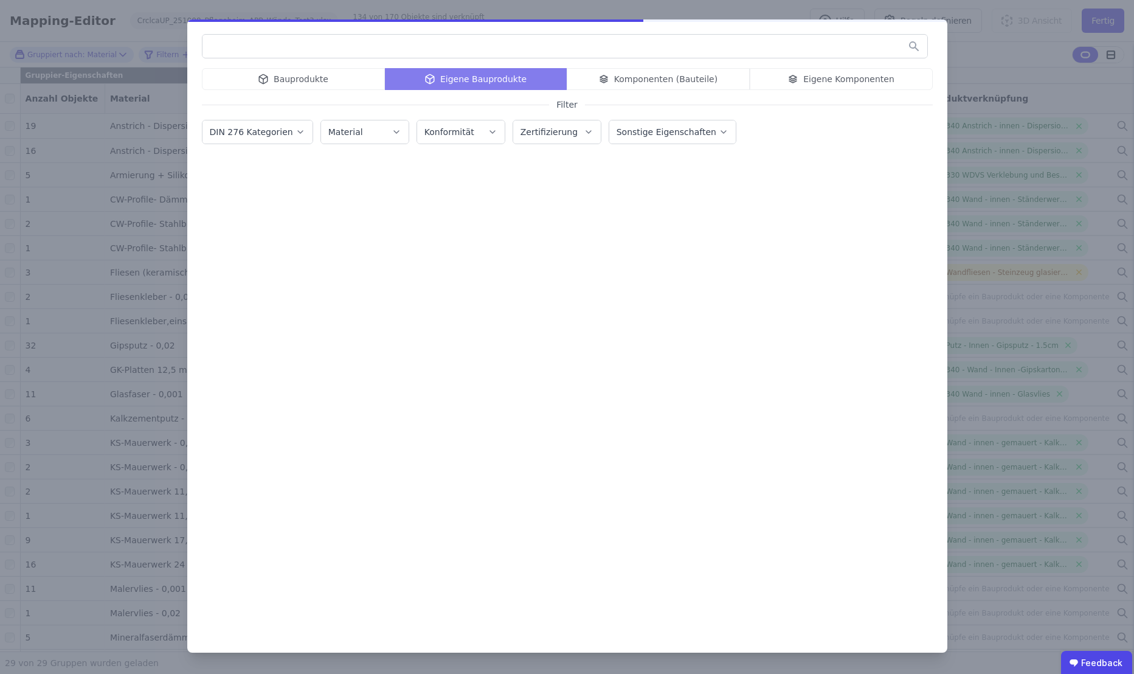
click at [537, 46] on input "text" at bounding box center [564, 46] width 725 height 22
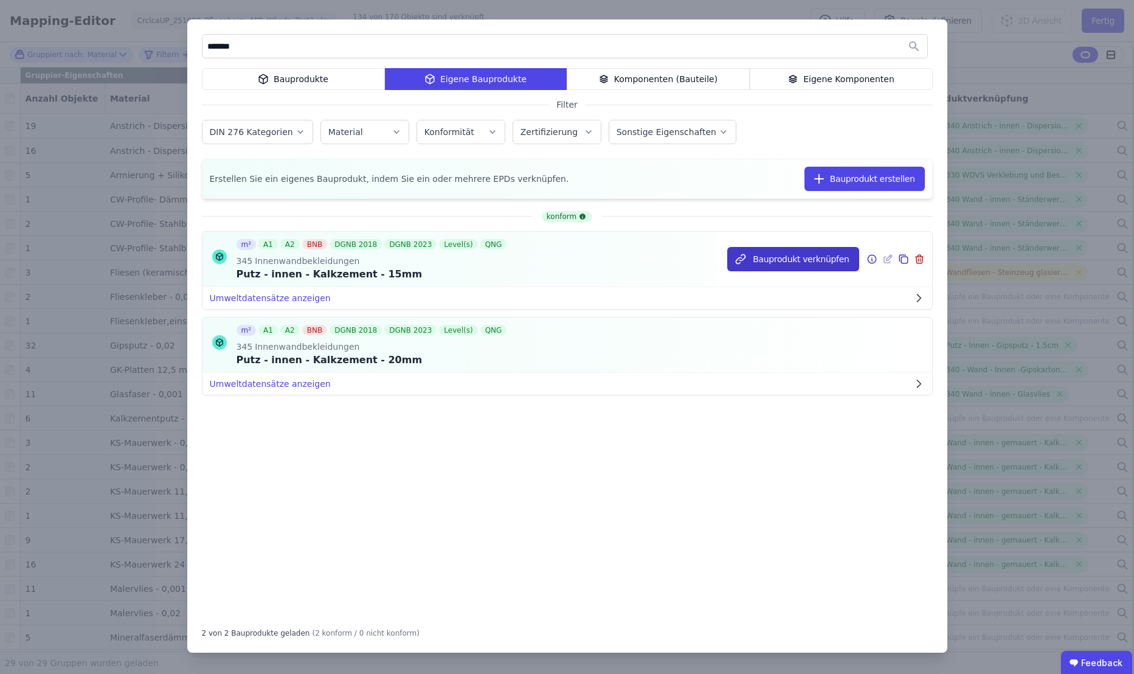
type input "*******"
click at [780, 261] on button "Bauprodukt verknüpfen" at bounding box center [792, 259] width 131 height 24
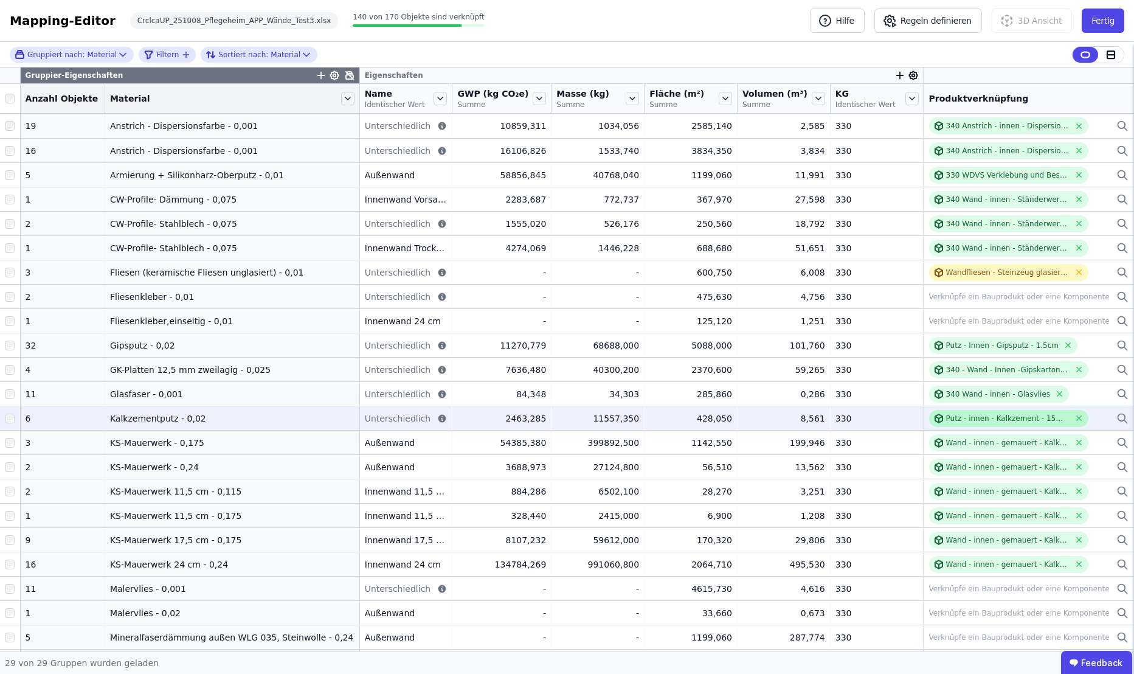
click at [1006, 422] on div "Putz - innen - Kalkzement - 15mm" at bounding box center [1008, 418] width 124 height 10
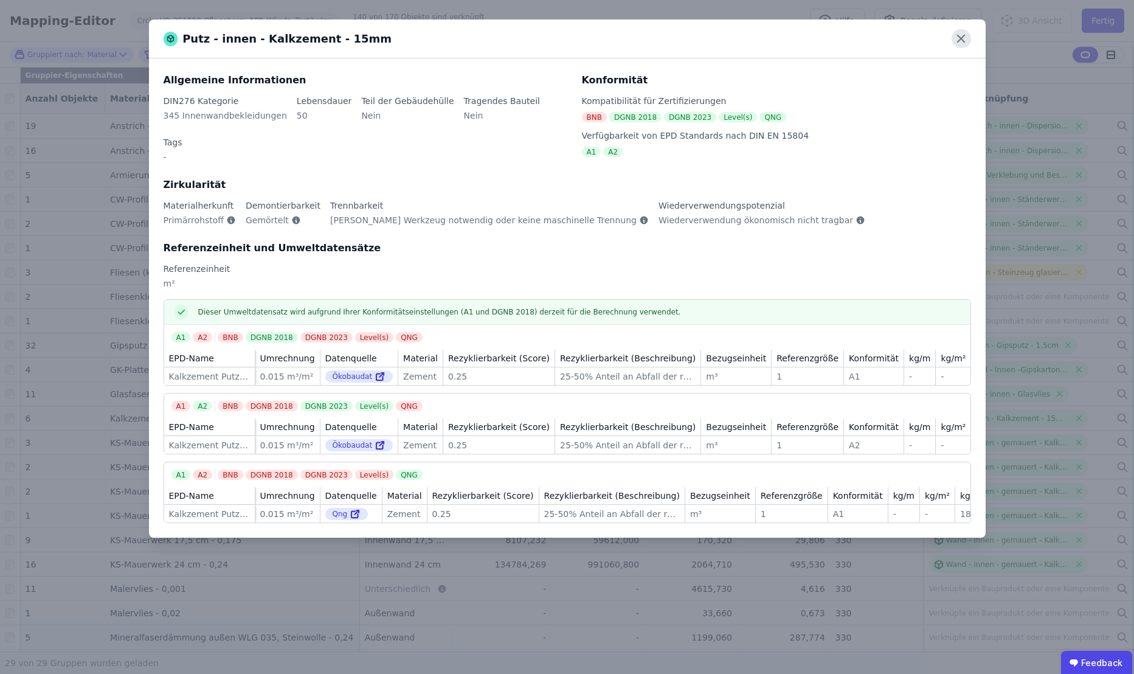
click at [964, 40] on icon at bounding box center [961, 38] width 19 height 19
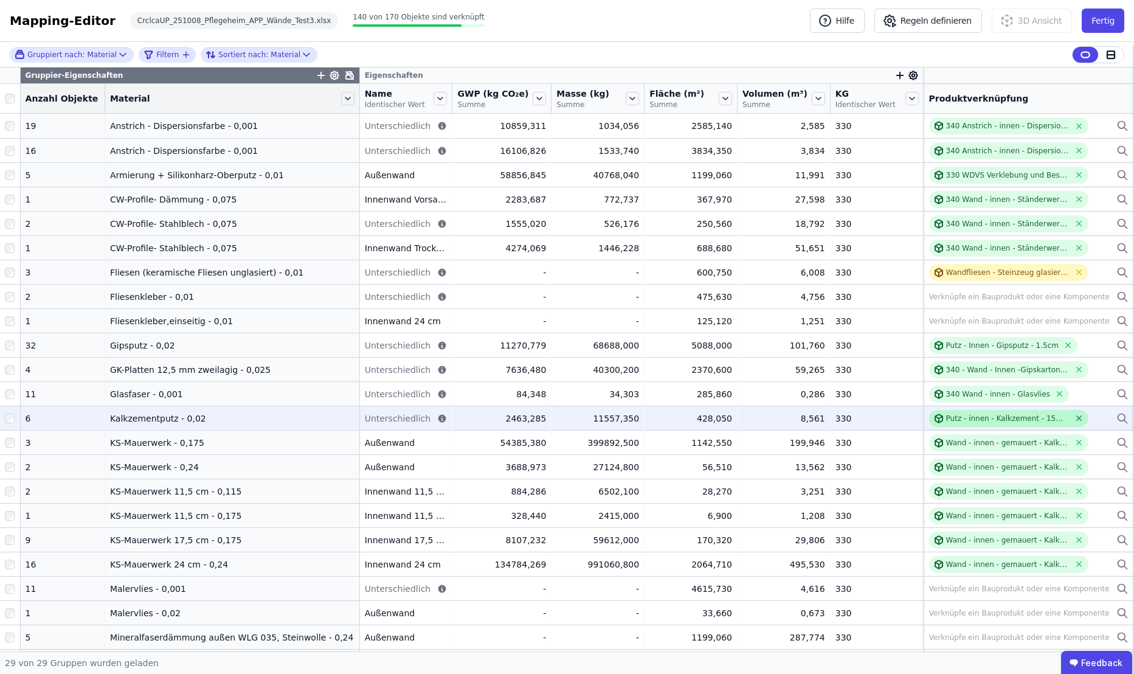
click at [1077, 417] on icon at bounding box center [1079, 418] width 5 height 5
click at [1054, 419] on div "Verknüpfe ein Bauprodukt oder eine Komponente" at bounding box center [1019, 418] width 181 height 10
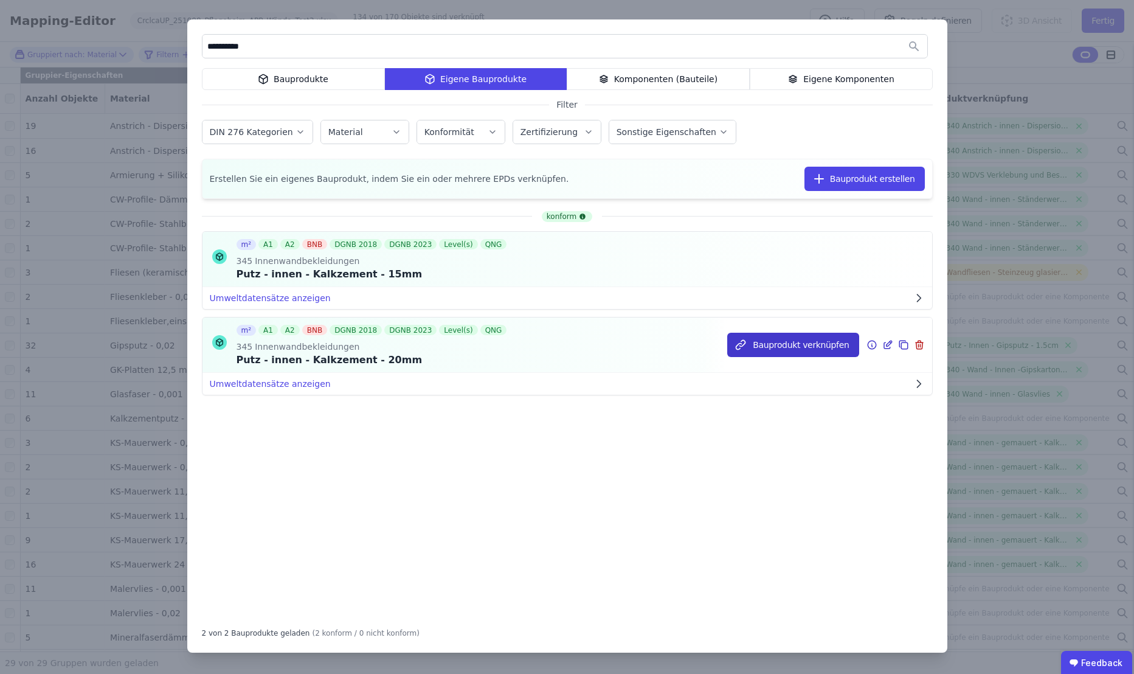
type input "**********"
click at [770, 348] on button "Bauprodukt verknüpfen" at bounding box center [792, 345] width 131 height 24
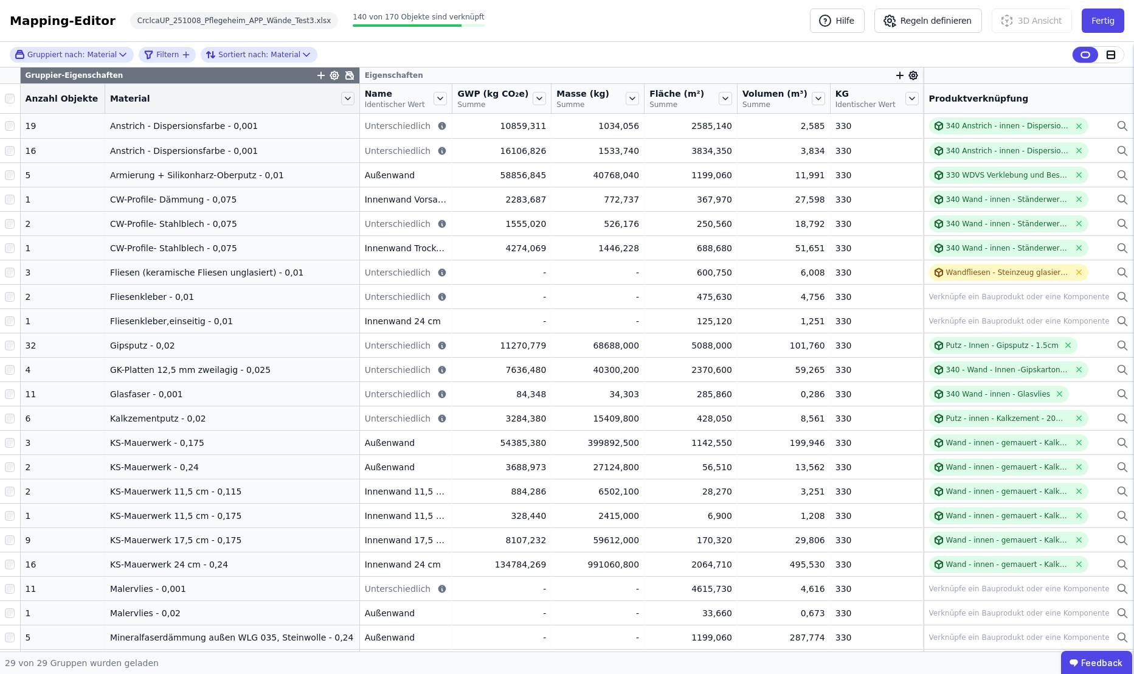
scroll to position [168, 0]
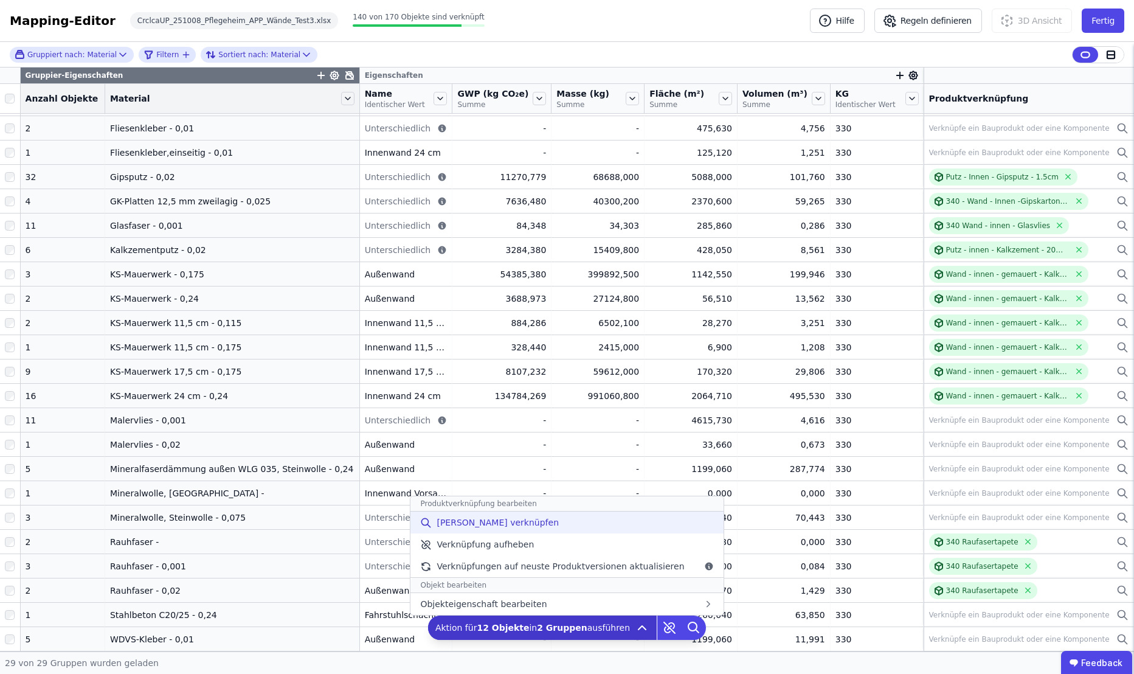
click at [535, 524] on div "[PERSON_NAME] verknüpfen" at bounding box center [566, 522] width 313 height 22
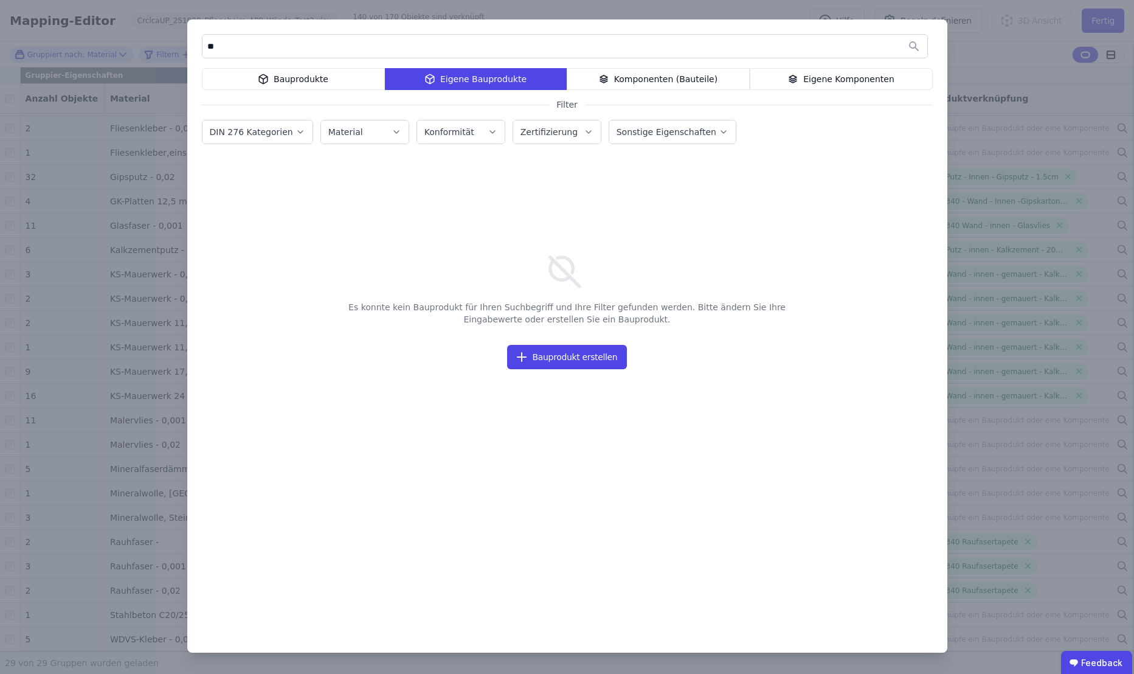
type input "*"
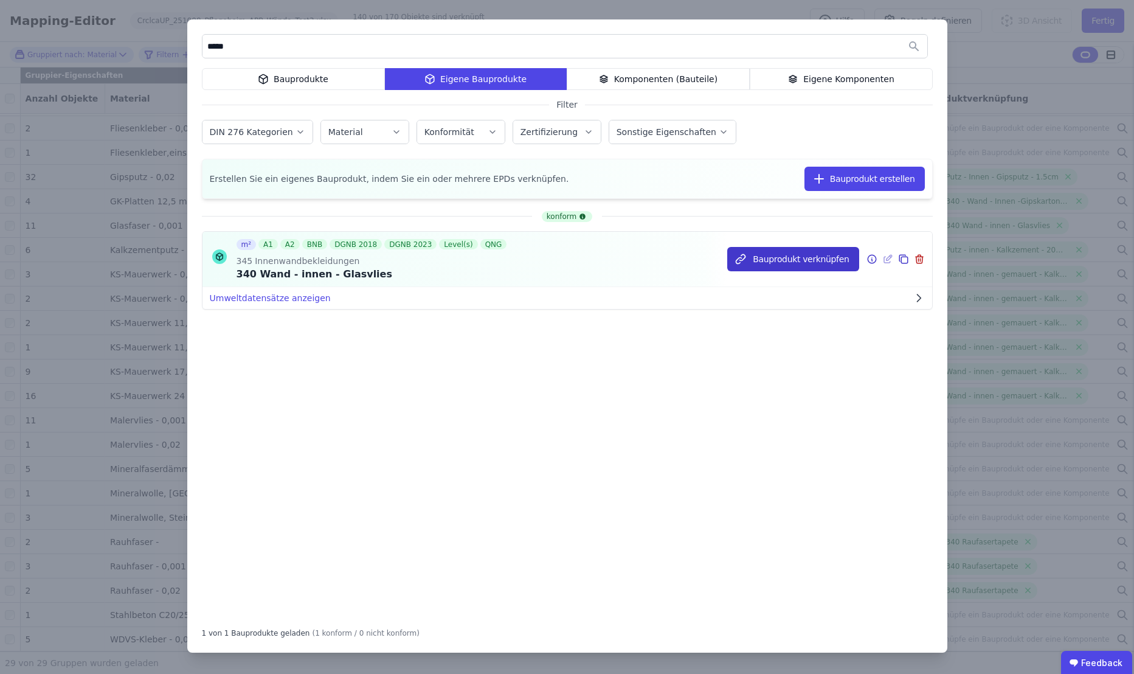
type input "*****"
click at [798, 261] on button "Bauprodukt verknüpfen" at bounding box center [792, 259] width 131 height 24
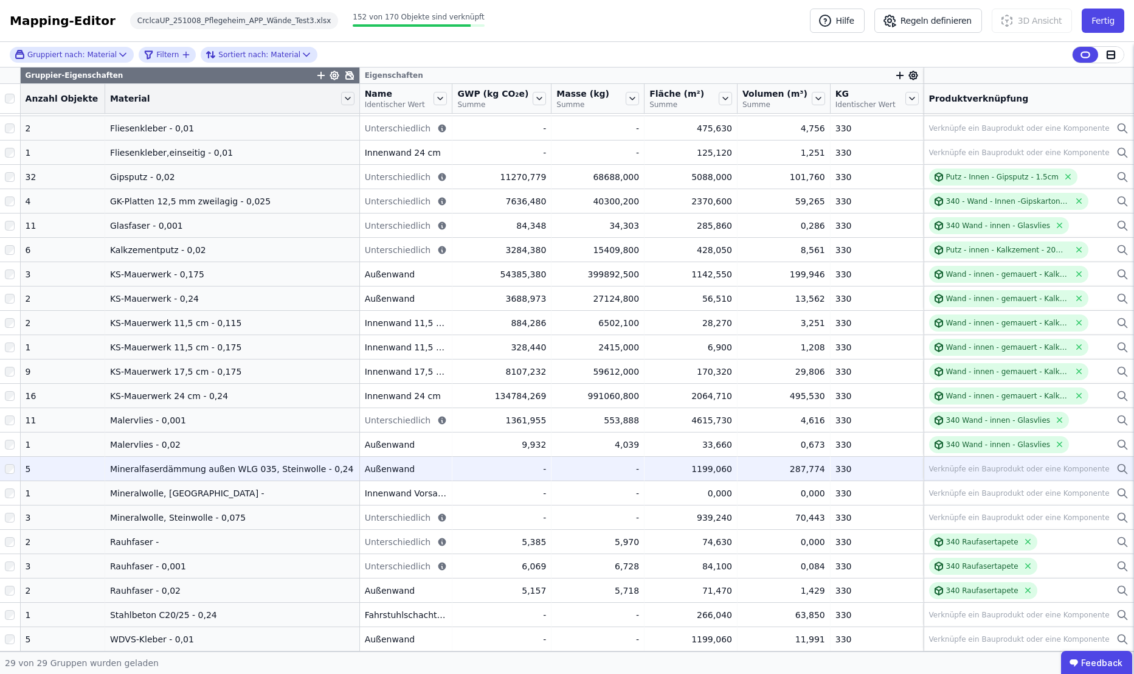
click at [982, 468] on div "Verknüpfe ein Bauprodukt oder eine Komponente" at bounding box center [1019, 469] width 181 height 10
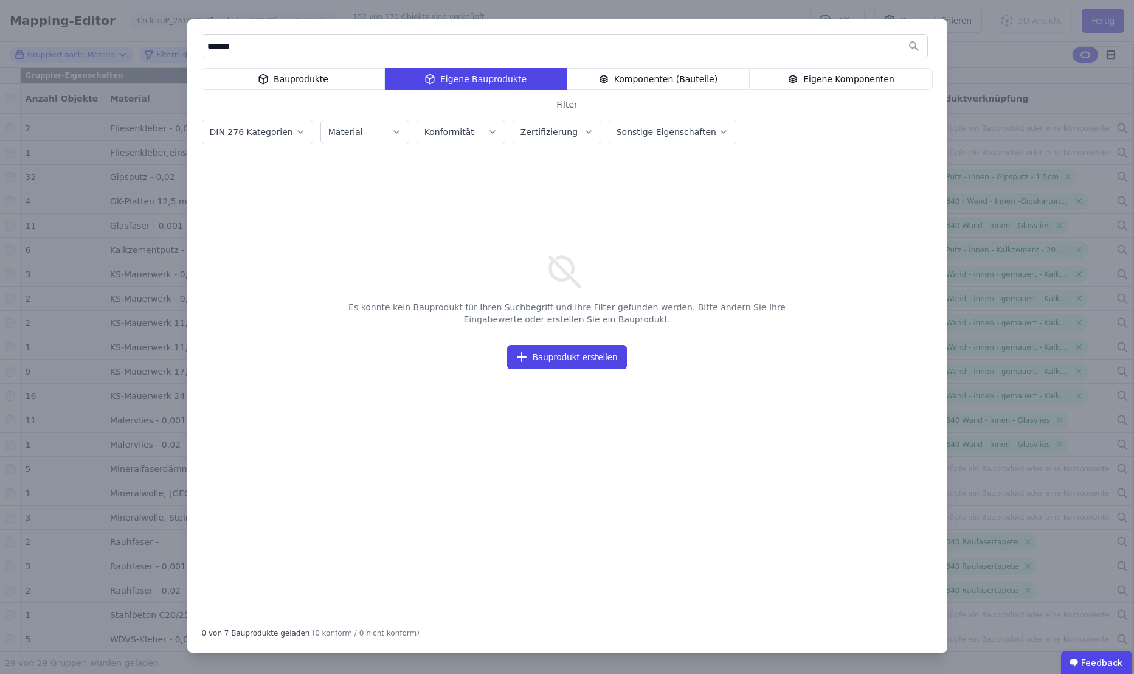
drag, startPoint x: 253, startPoint y: 45, endPoint x: 179, endPoint y: 47, distance: 73.6
click at [179, 47] on div "******* Bauprodukte Eigene Bauprodukte Komponenten (Bauteile) Eigene Komponente…" at bounding box center [567, 337] width 1134 height 674
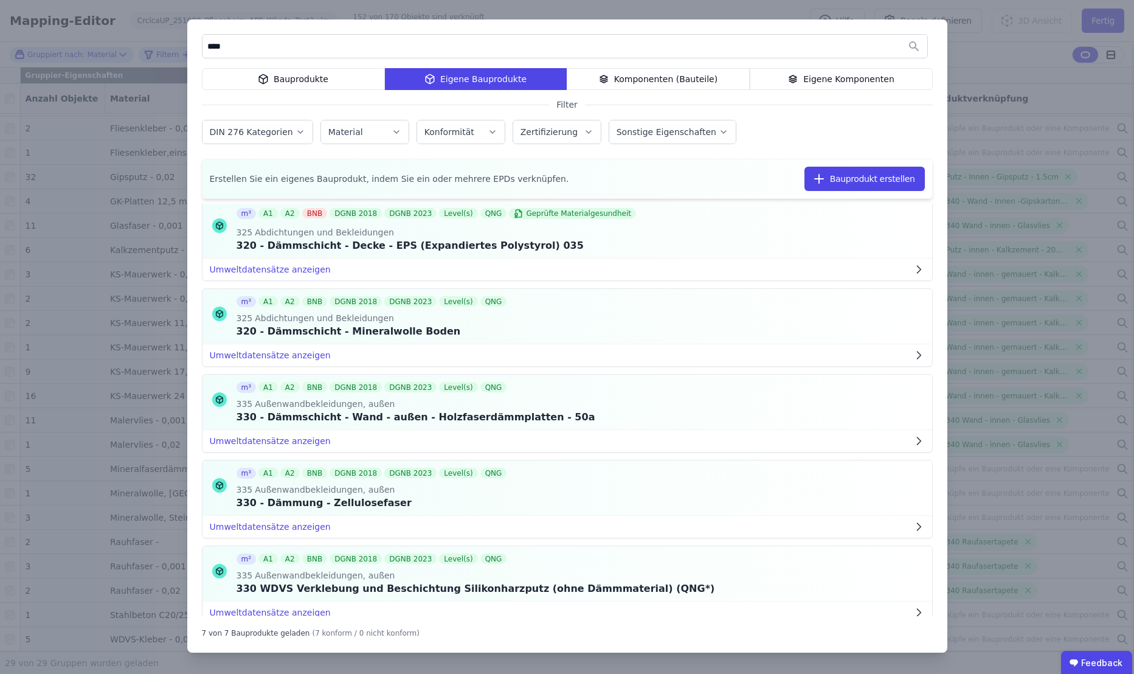
scroll to position [0, 0]
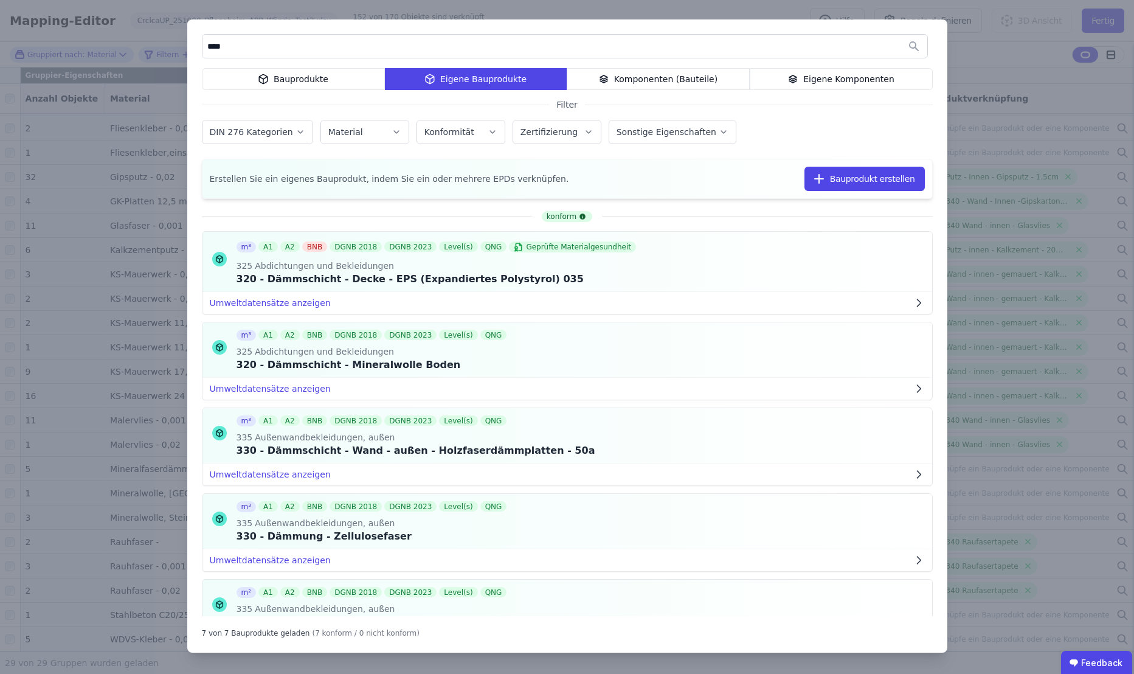
type input "****"
click at [295, 80] on div "Bauprodukte" at bounding box center [293, 79] width 183 height 22
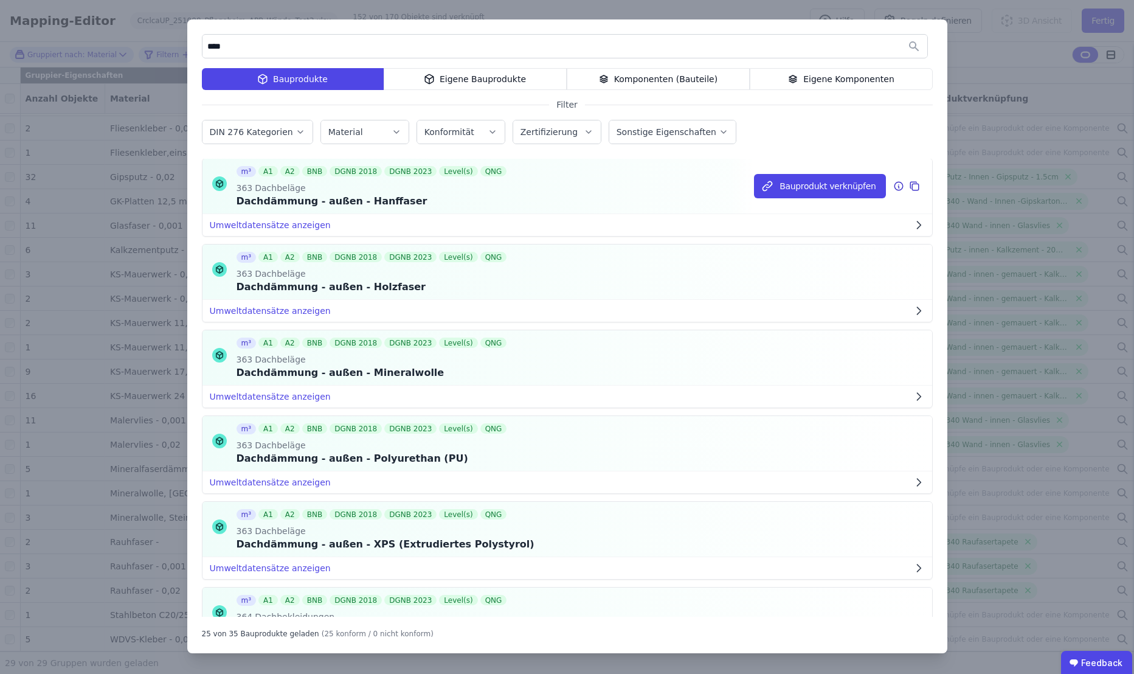
scroll to position [202, 0]
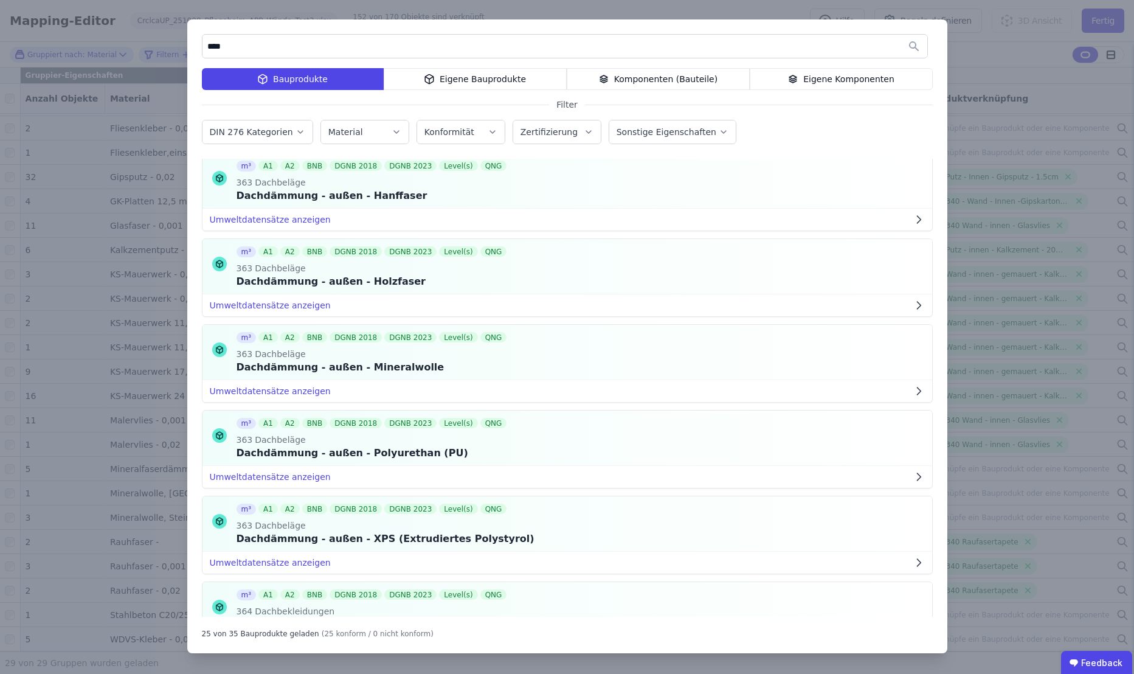
click at [296, 131] on icon "button" at bounding box center [301, 132] width 10 height 12
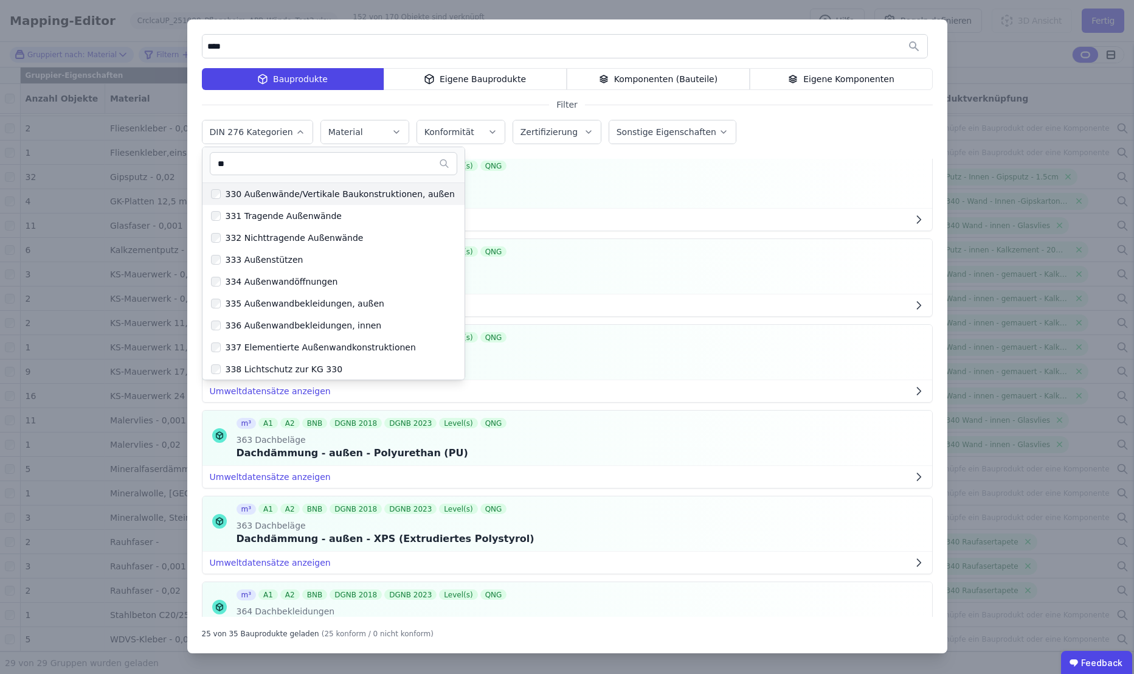
type input "**"
click at [274, 192] on div "330 Außenwände/Vertikale Baukonstruktionen, außen" at bounding box center [338, 194] width 234 height 12
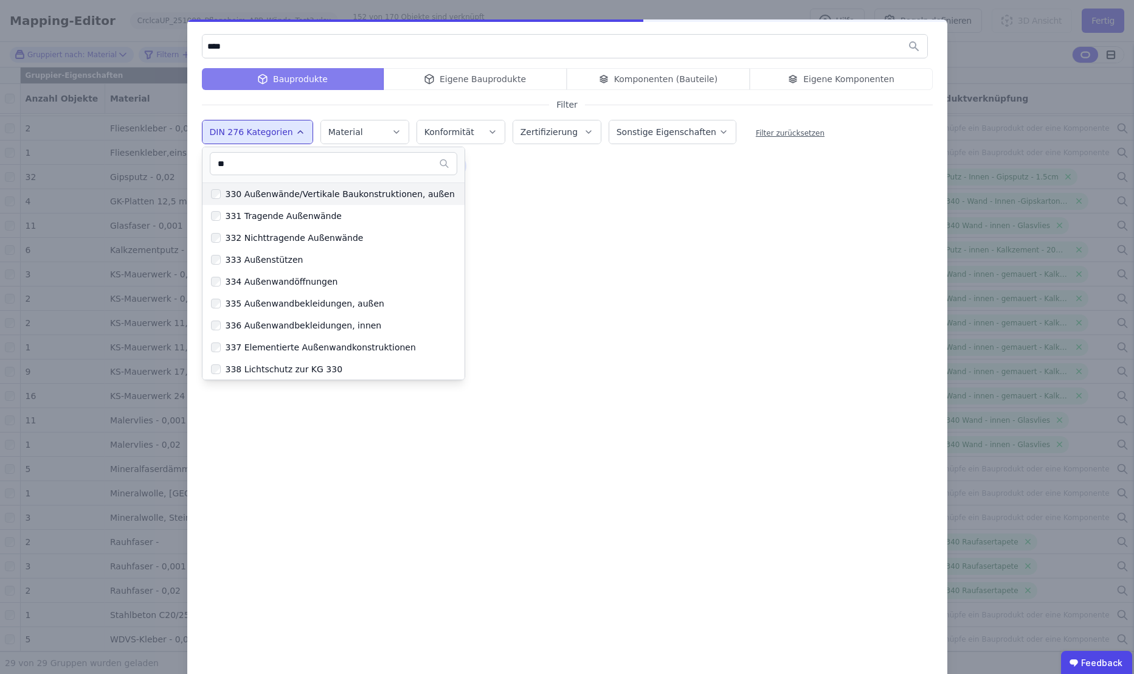
scroll to position [0, 0]
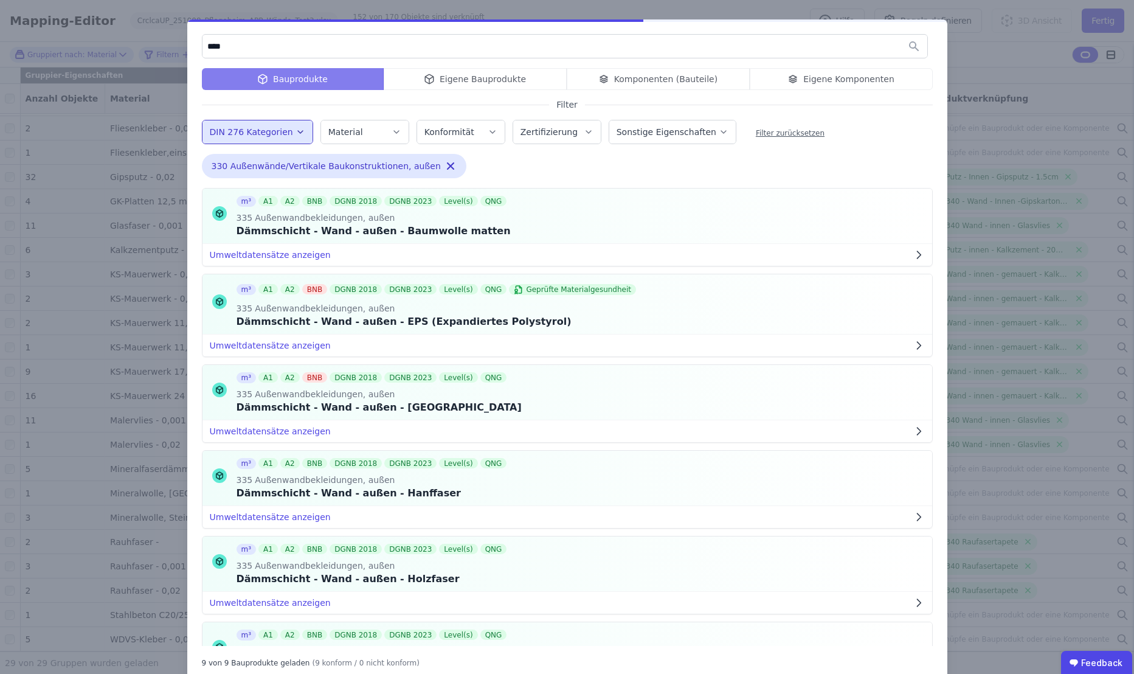
click at [905, 127] on div "DIN 276 Kategorien 330 Außenwände/Vertikale Baukonstruktionen, außen 331 Tragen…" at bounding box center [567, 133] width 731 height 32
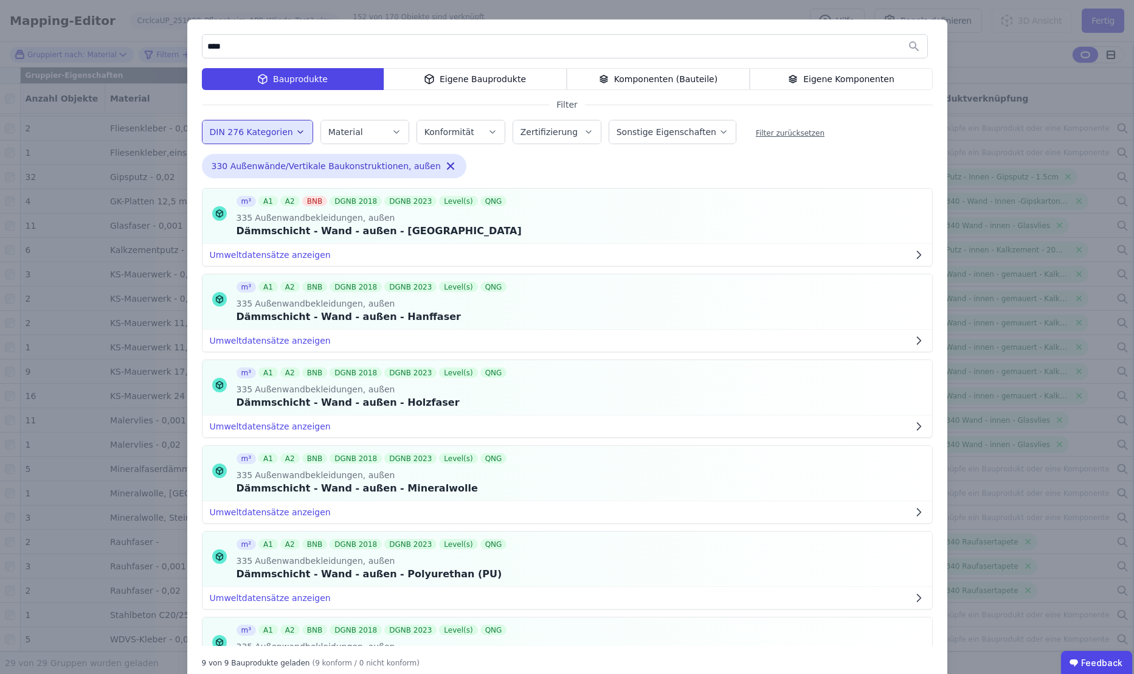
scroll to position [202, 0]
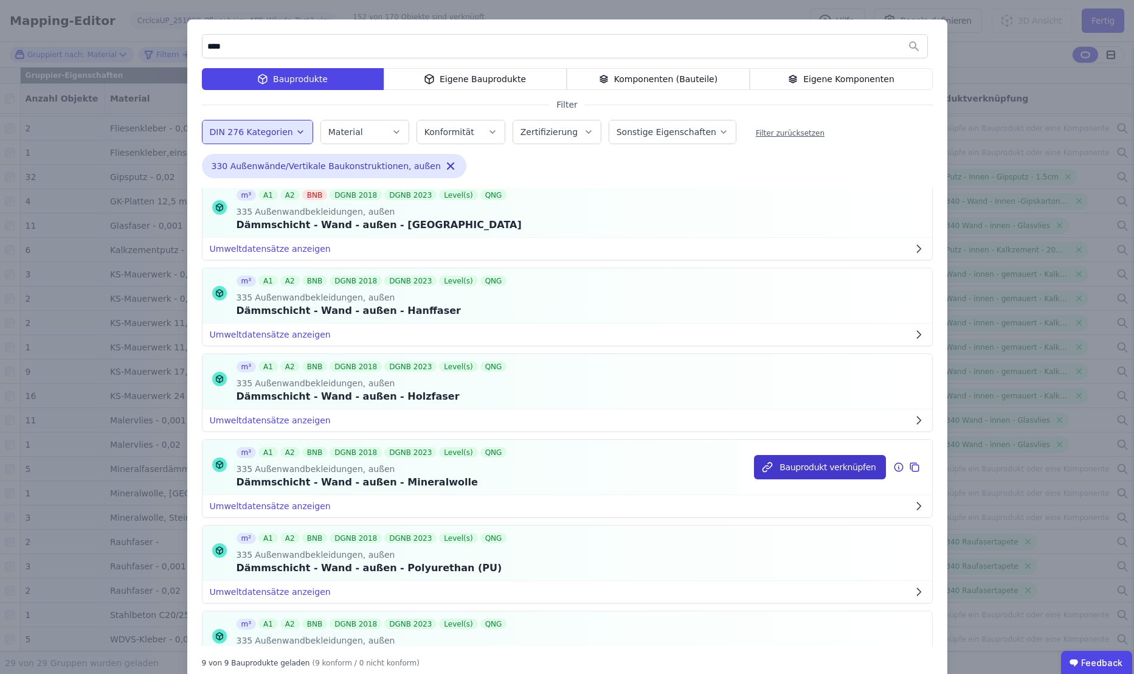
click at [818, 468] on button "Bauprodukt verknüpfen" at bounding box center [819, 467] width 131 height 24
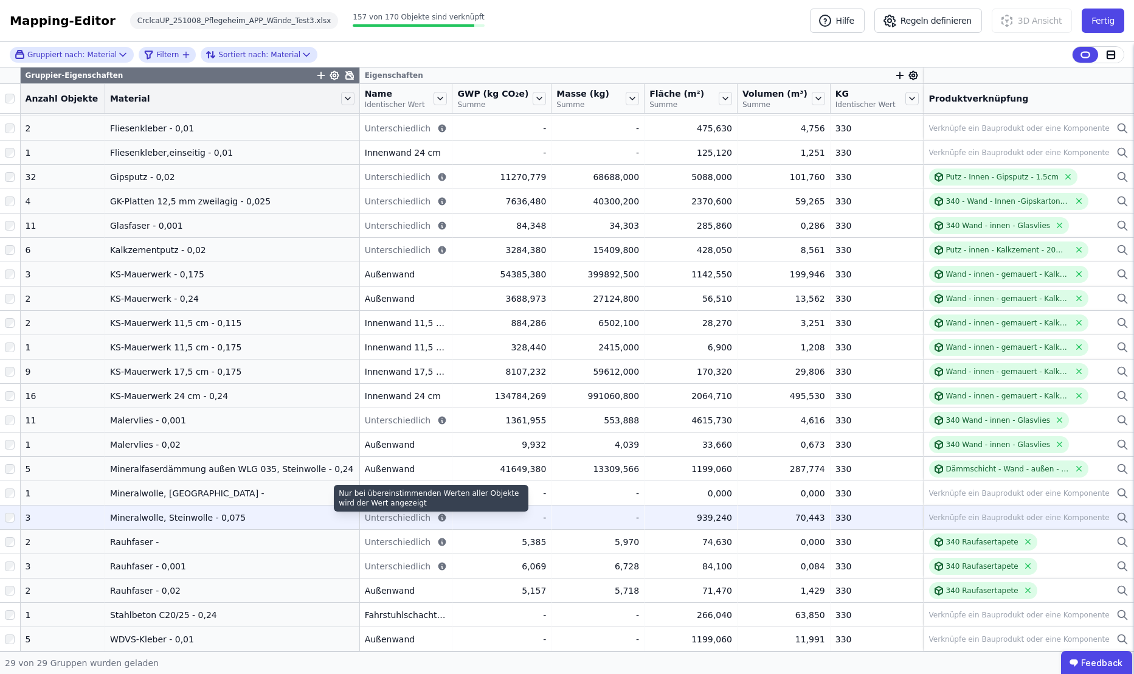
click at [437, 518] on icon at bounding box center [442, 518] width 10 height 10
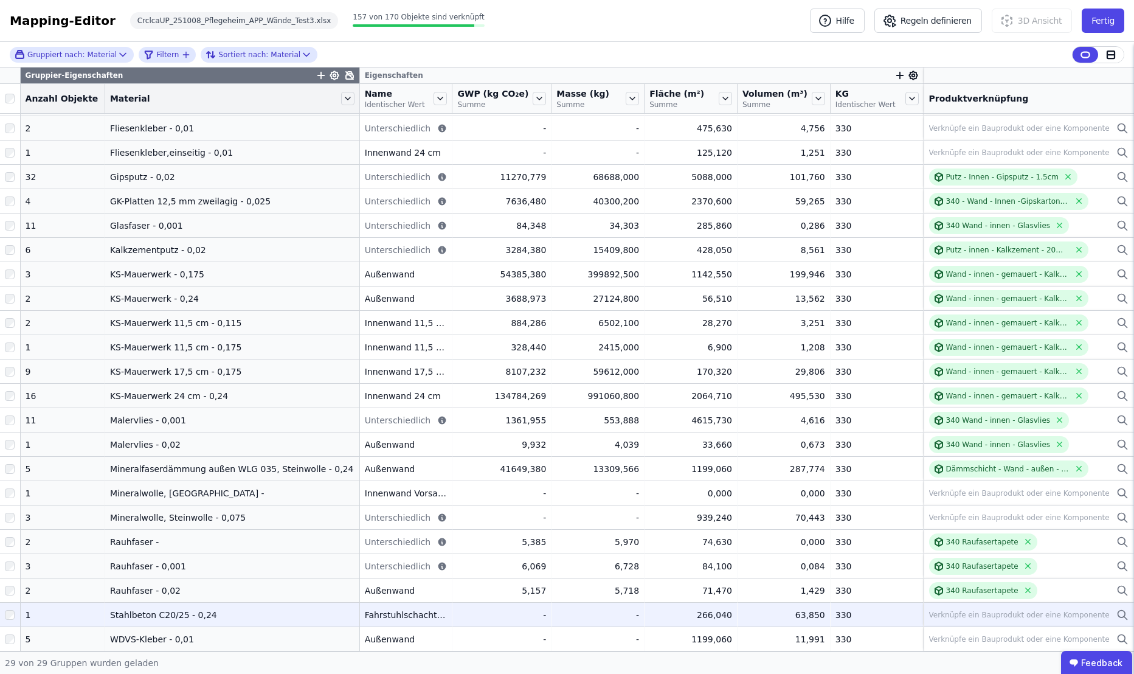
click at [952, 612] on div "Verknüpfe ein Bauprodukt oder eine Komponente" at bounding box center [1019, 615] width 181 height 10
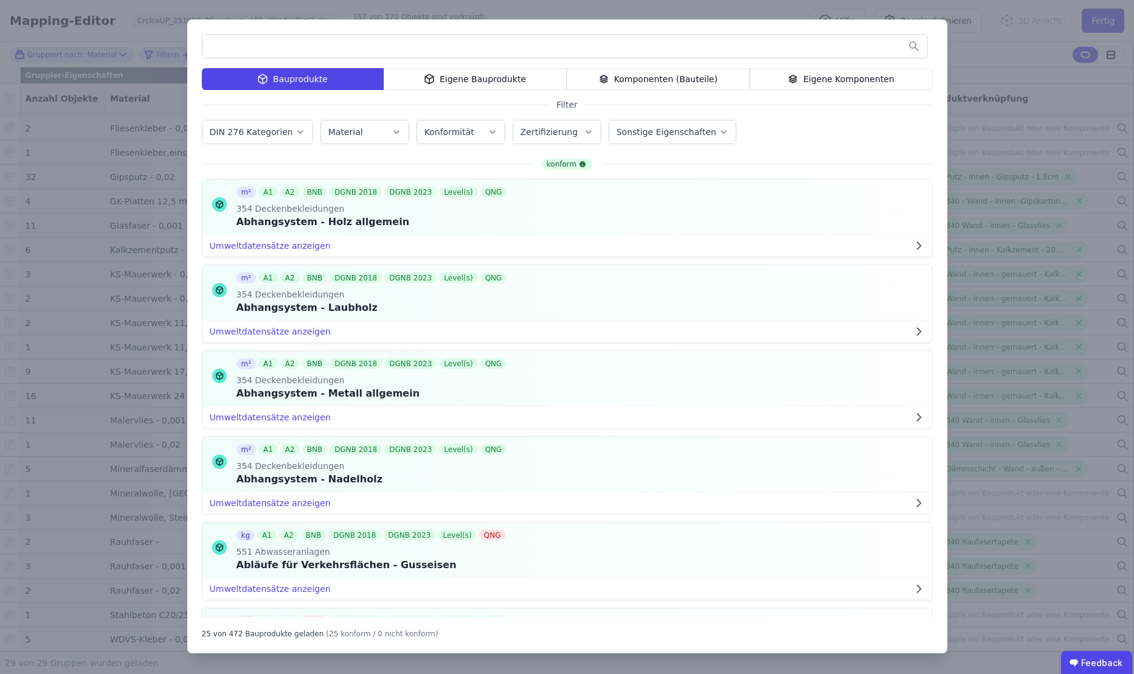
click at [462, 77] on div "Eigene Bauprodukte" at bounding box center [475, 79] width 183 height 22
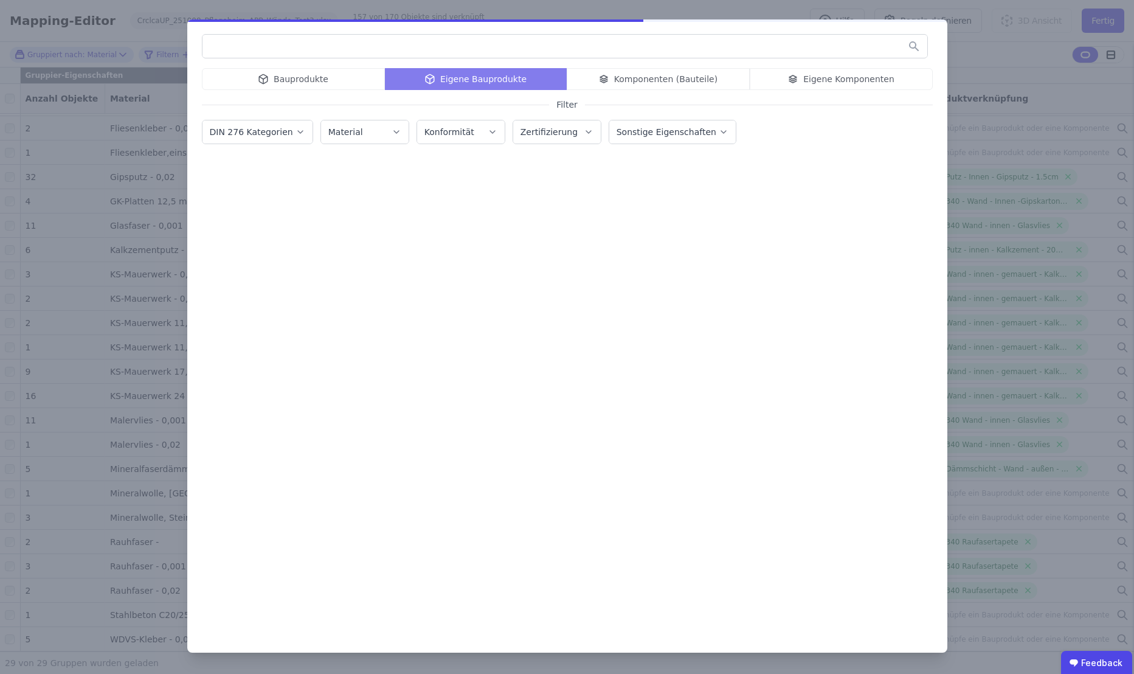
click at [454, 46] on input "text" at bounding box center [564, 46] width 725 height 22
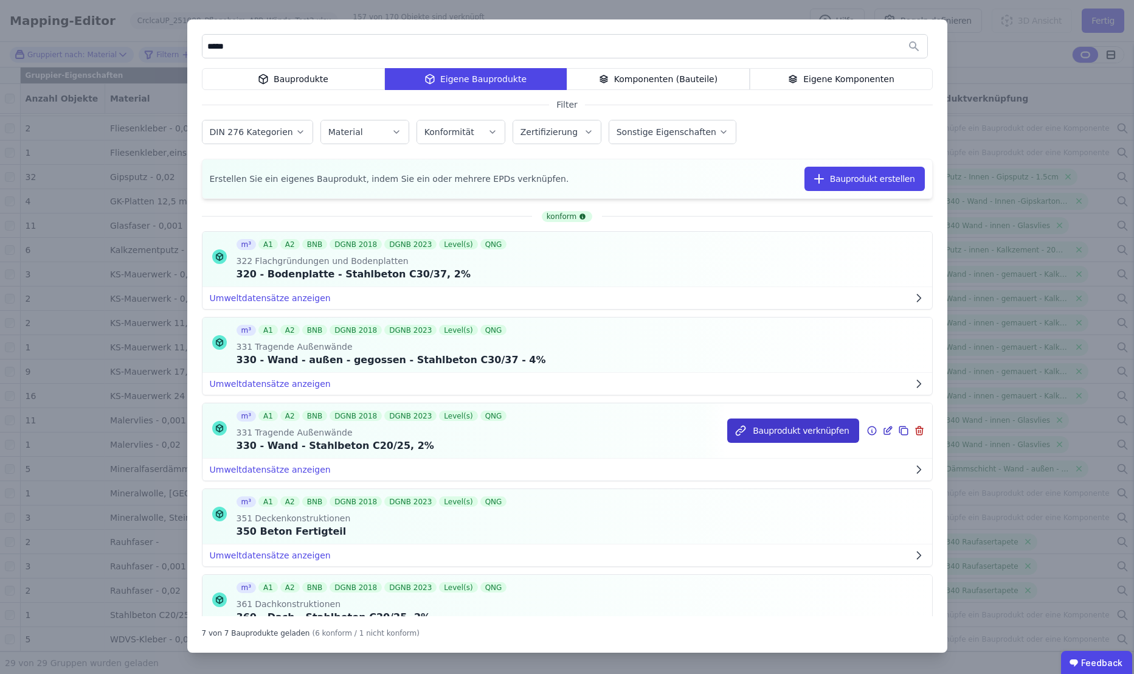
type input "*****"
click at [781, 433] on button "Bauprodukt verknüpfen" at bounding box center [792, 430] width 131 height 24
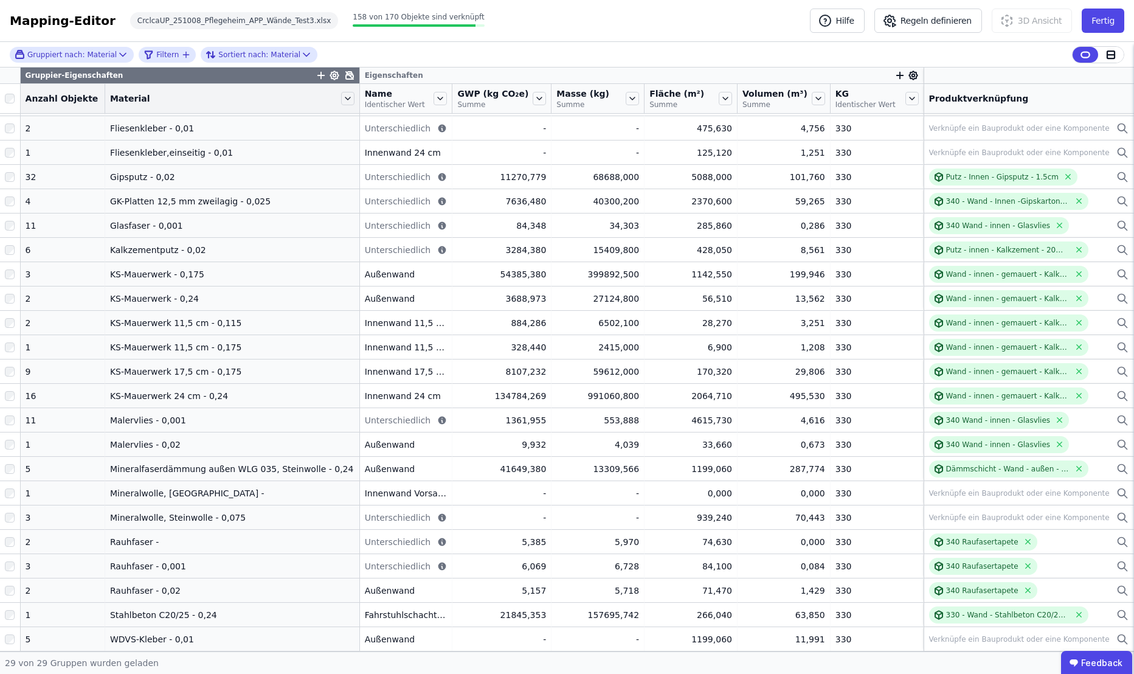
click at [345, 74] on icon at bounding box center [350, 76] width 10 height 10
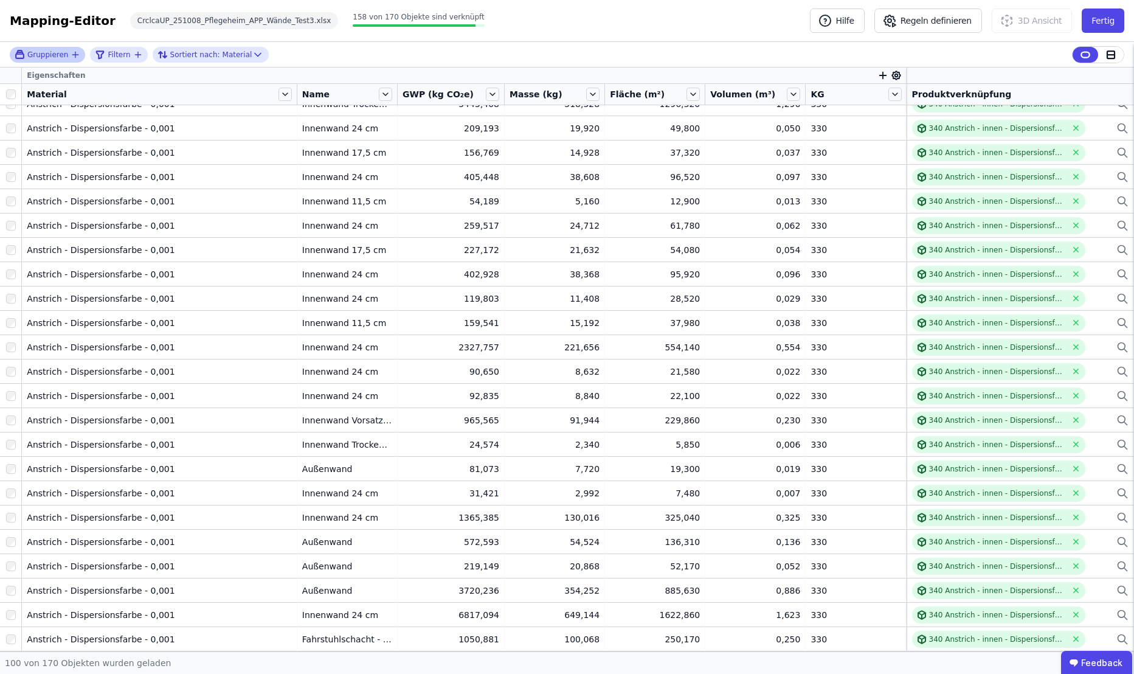
click at [44, 54] on span "Gruppieren" at bounding box center [47, 55] width 41 height 10
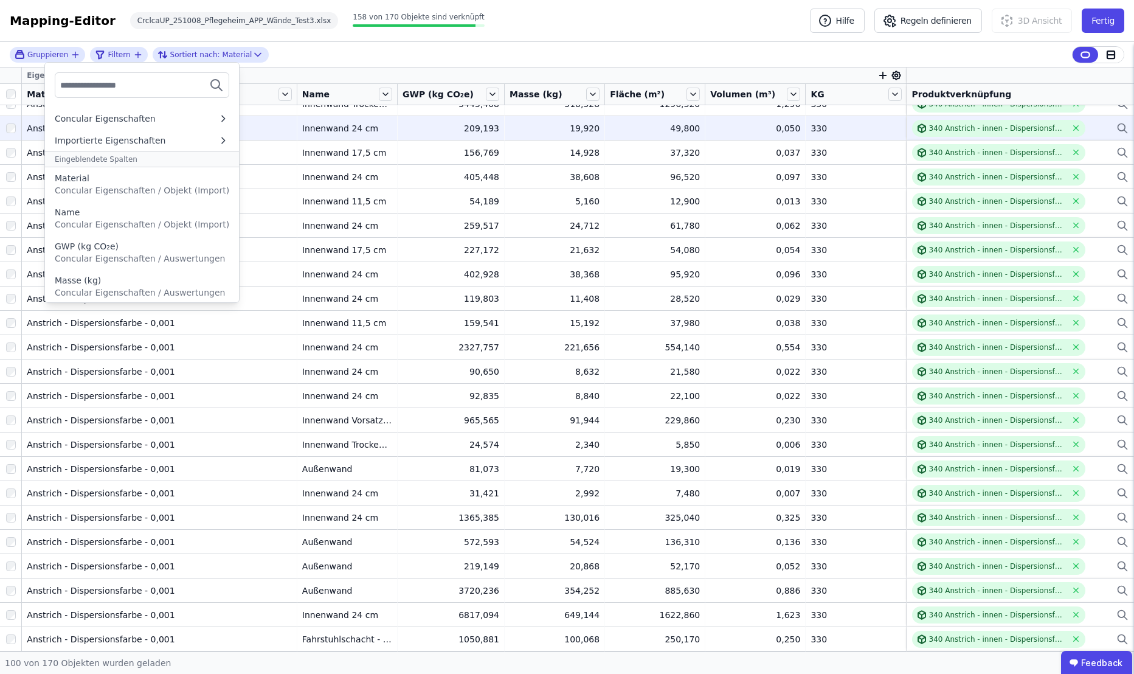
click at [117, 184] on div "Material" at bounding box center [142, 178] width 175 height 12
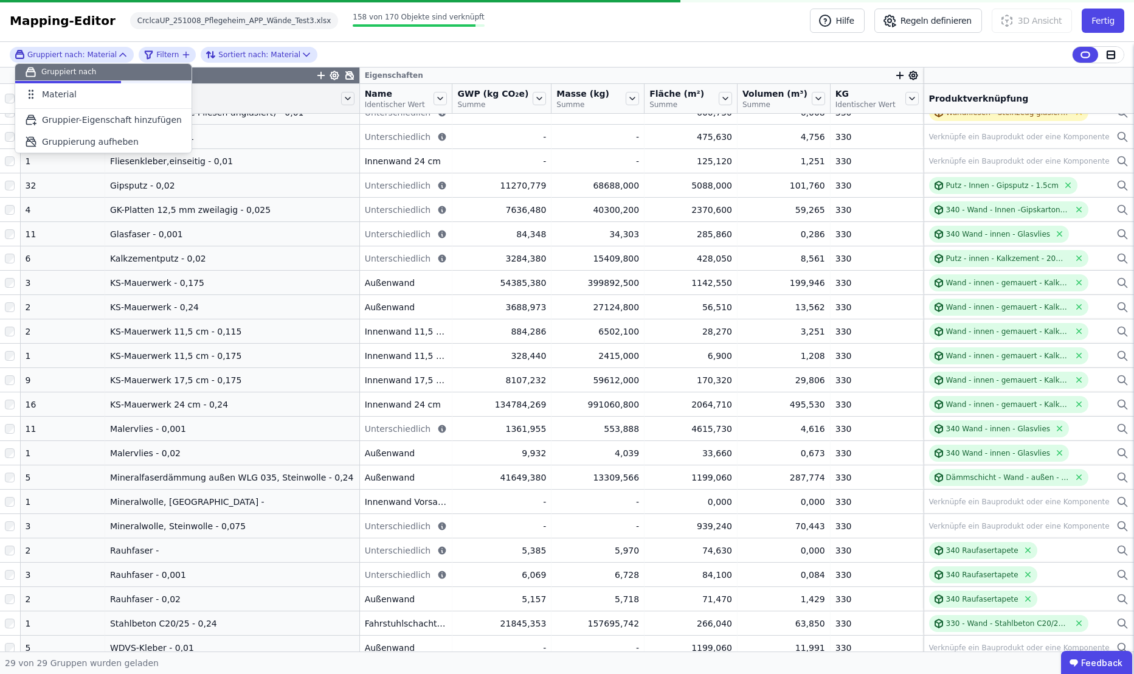
scroll to position [168, 0]
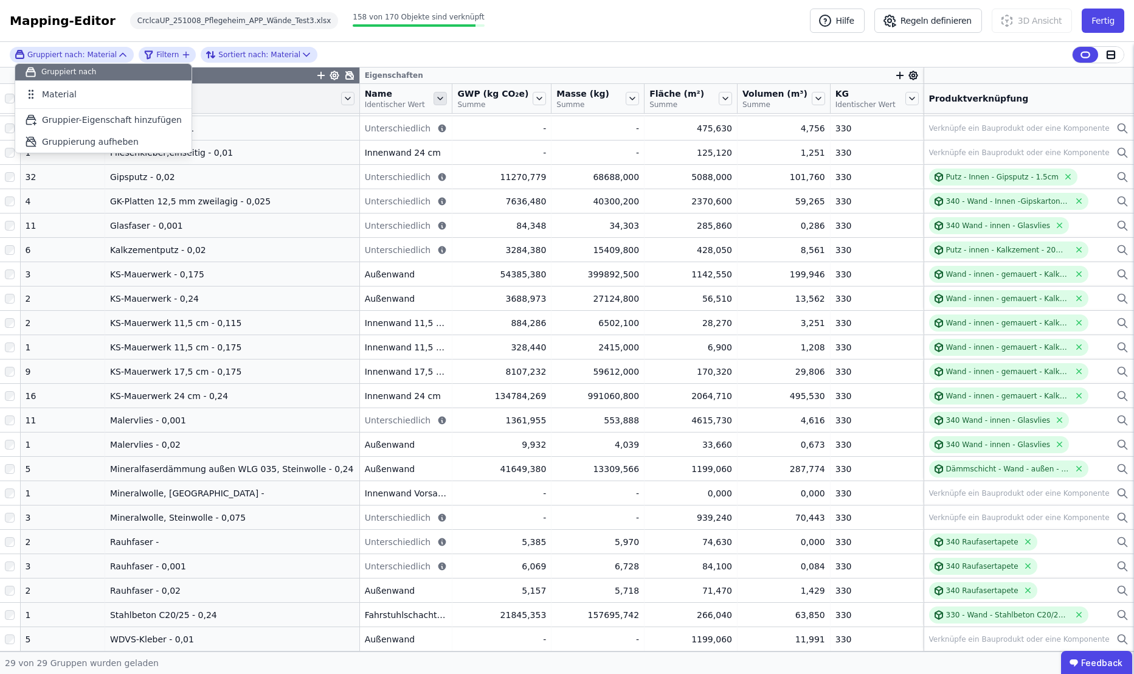
click at [435, 100] on icon at bounding box center [440, 98] width 13 height 13
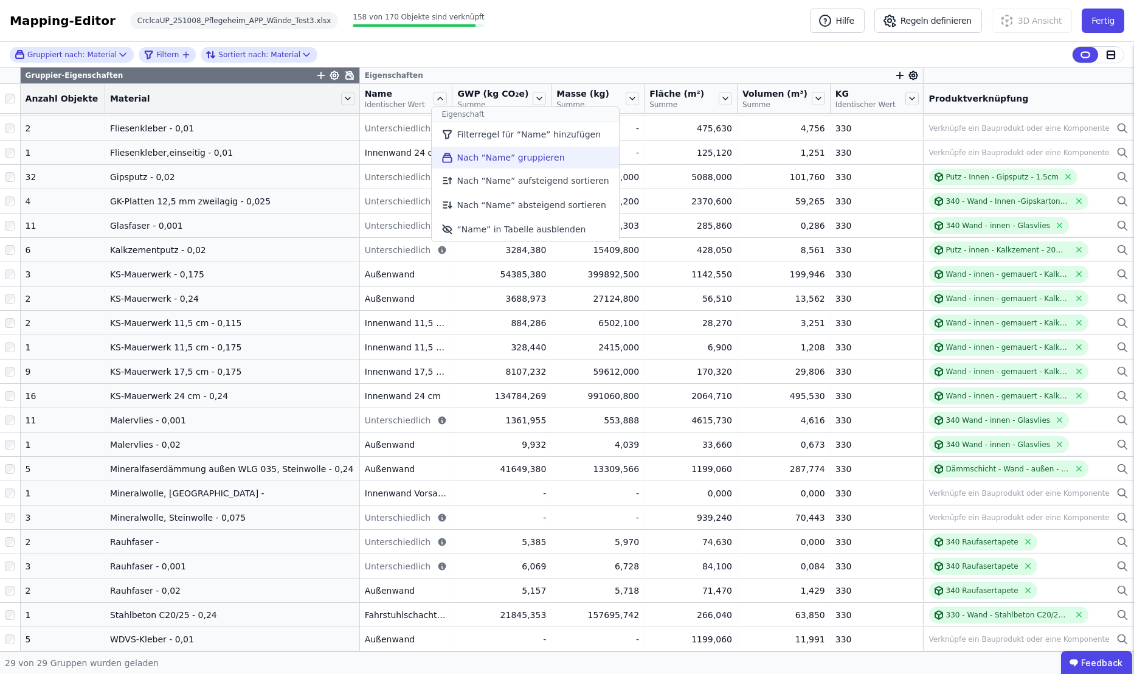
click at [497, 157] on li "Nach “Name” gruppieren" at bounding box center [525, 158] width 187 height 22
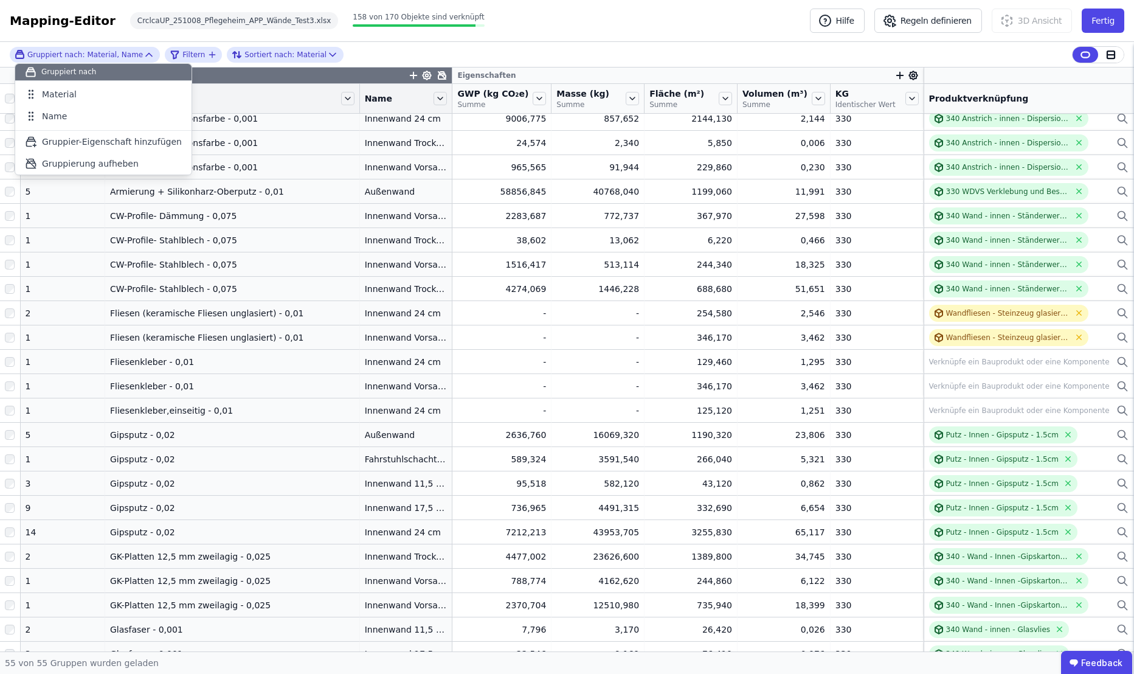
scroll to position [801, 0]
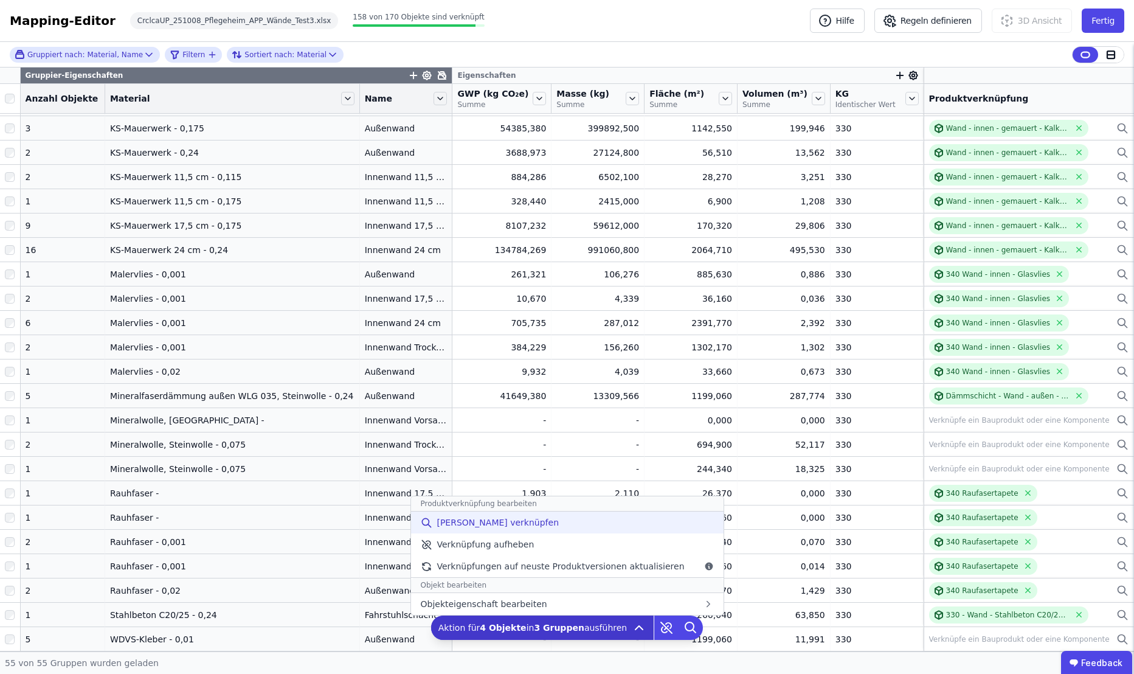
click at [502, 522] on span "[PERSON_NAME] verknüpfen" at bounding box center [498, 522] width 122 height 12
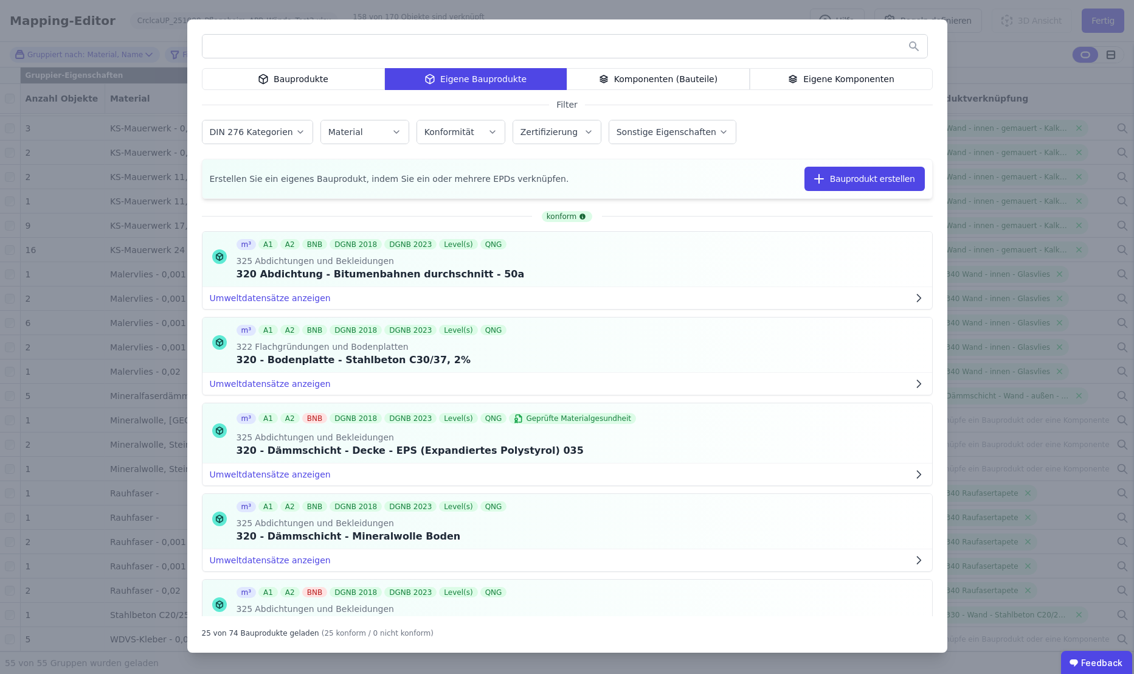
click at [313, 81] on div "Bauprodukte" at bounding box center [293, 79] width 183 height 22
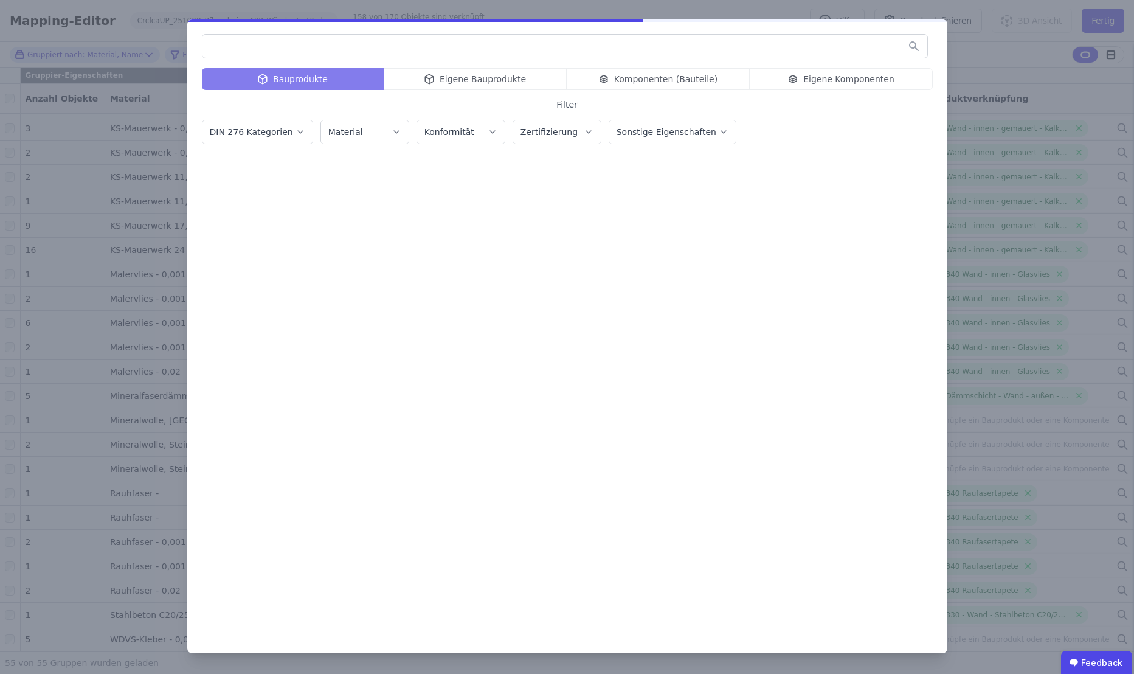
click at [318, 45] on input "text" at bounding box center [564, 46] width 725 height 22
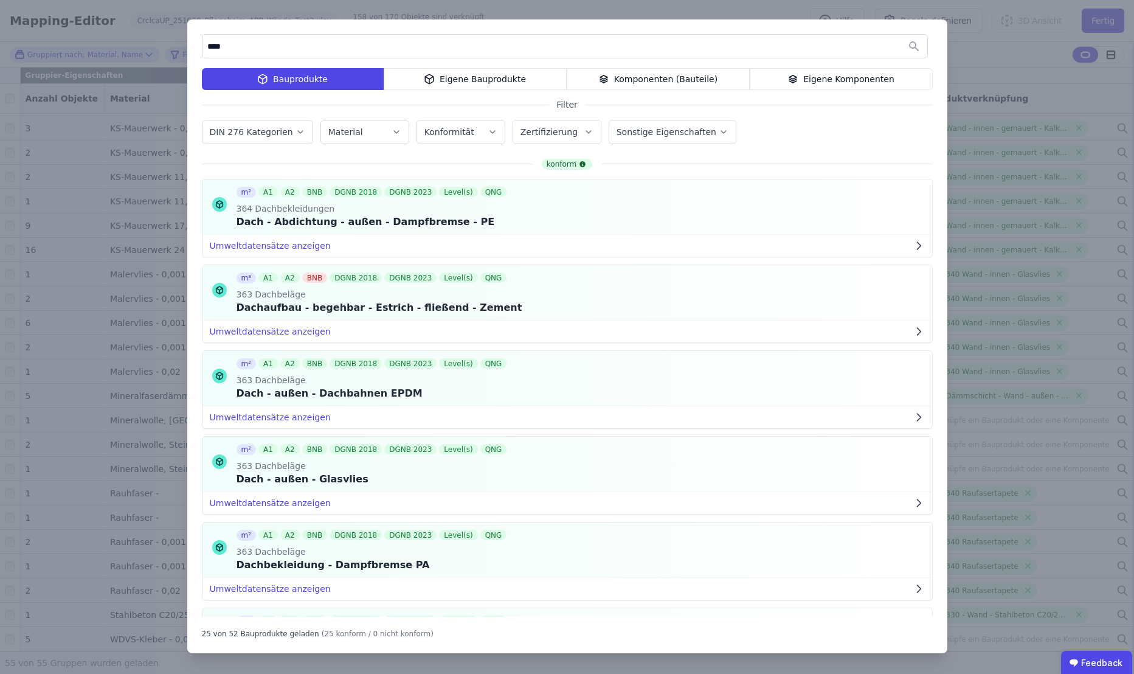
type input "****"
click at [297, 137] on button "DIN 276 Kategorien" at bounding box center [257, 131] width 110 height 23
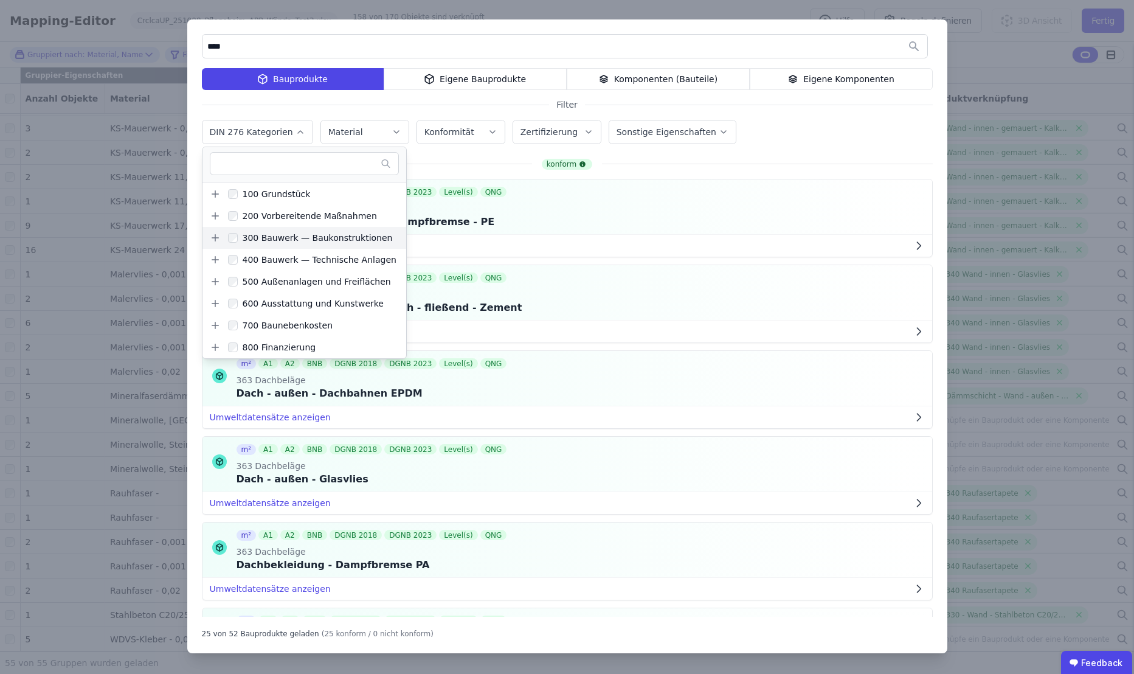
click at [217, 238] on icon at bounding box center [215, 237] width 11 height 11
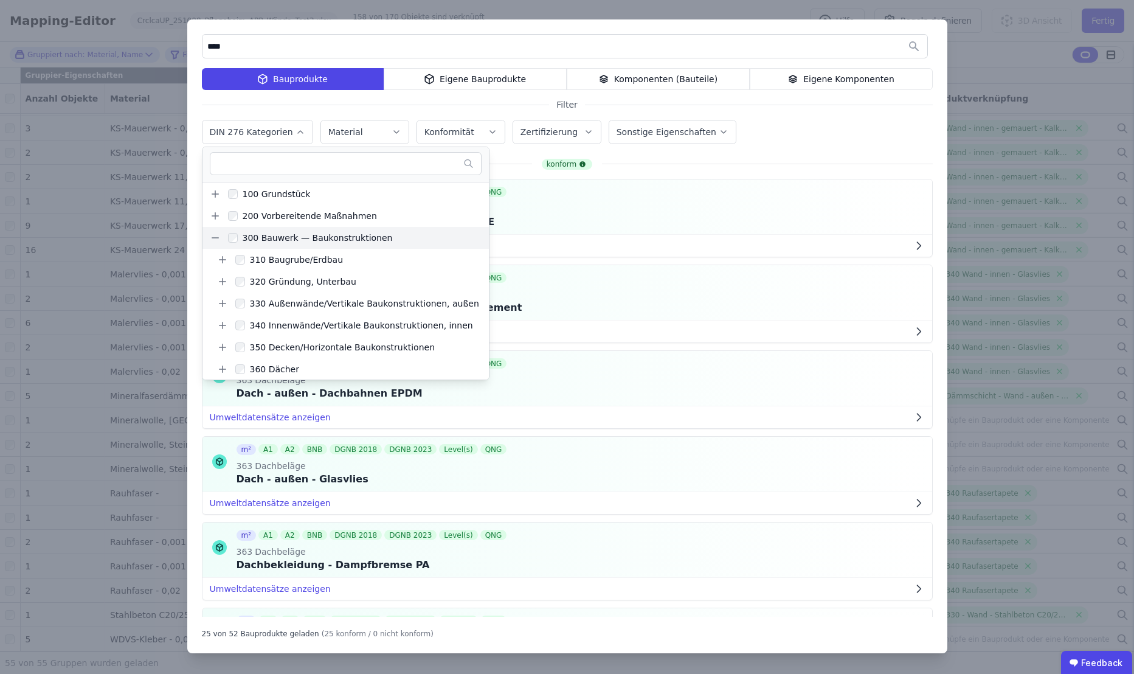
click at [216, 238] on icon at bounding box center [215, 238] width 7 height 0
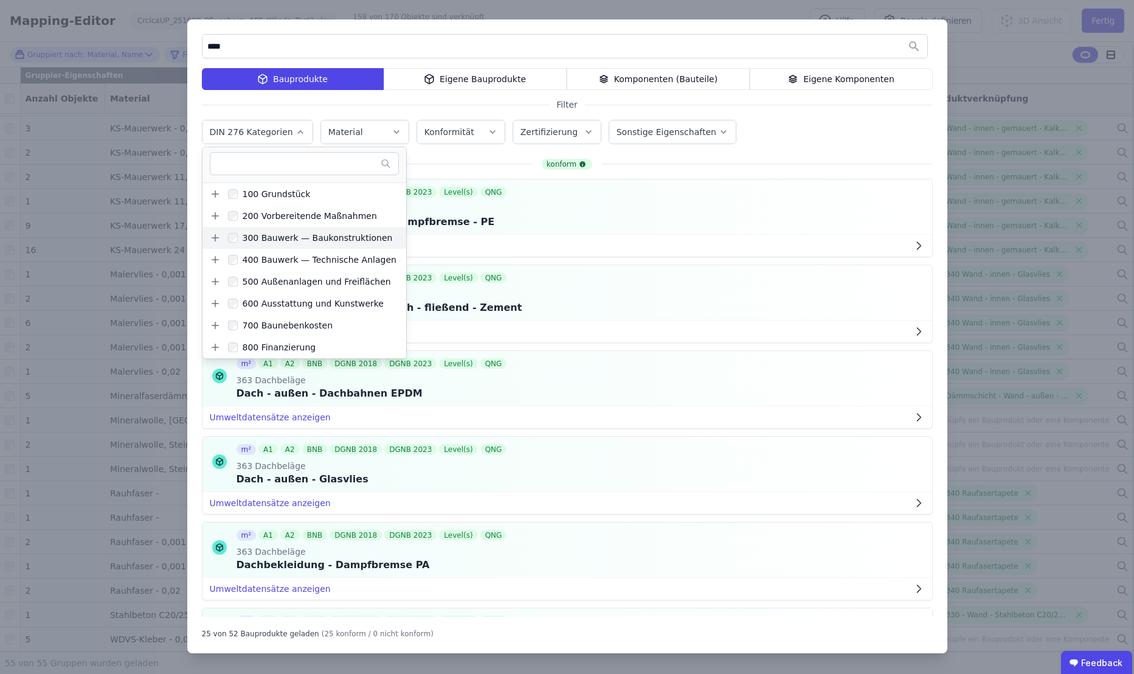
click at [216, 238] on icon at bounding box center [215, 238] width 7 height 0
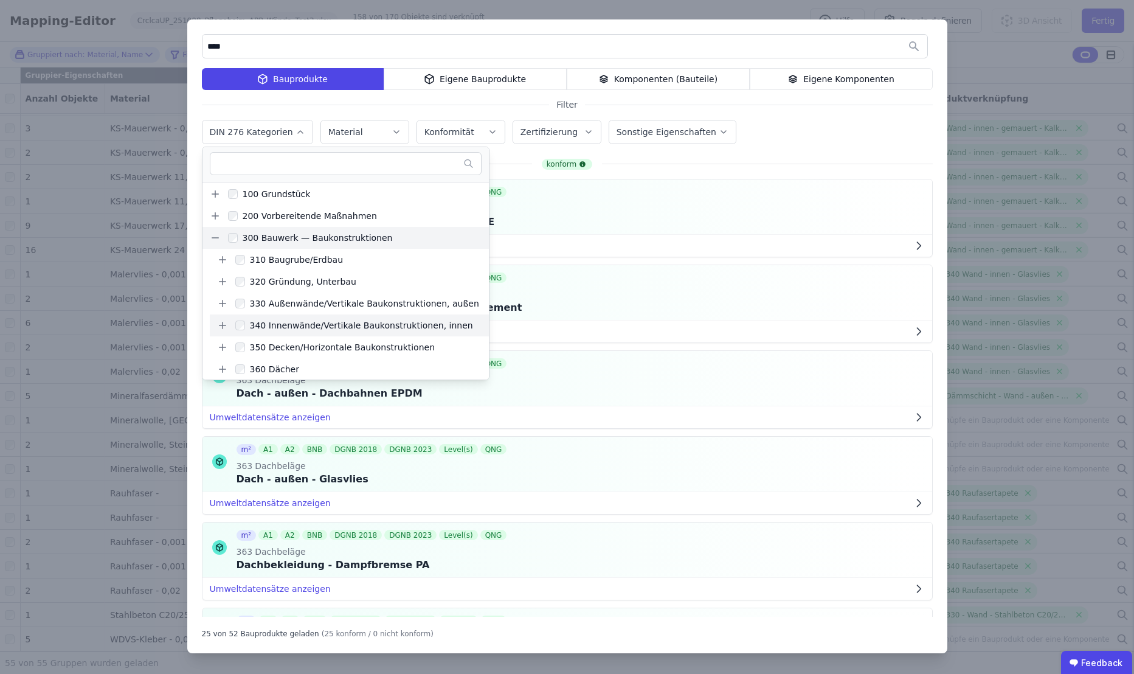
drag, startPoint x: 216, startPoint y: 238, endPoint x: 276, endPoint y: 326, distance: 106.8
click at [276, 326] on div "340 Innenwände/Vertikale Baukonstruktionen, innen" at bounding box center [359, 325] width 228 height 12
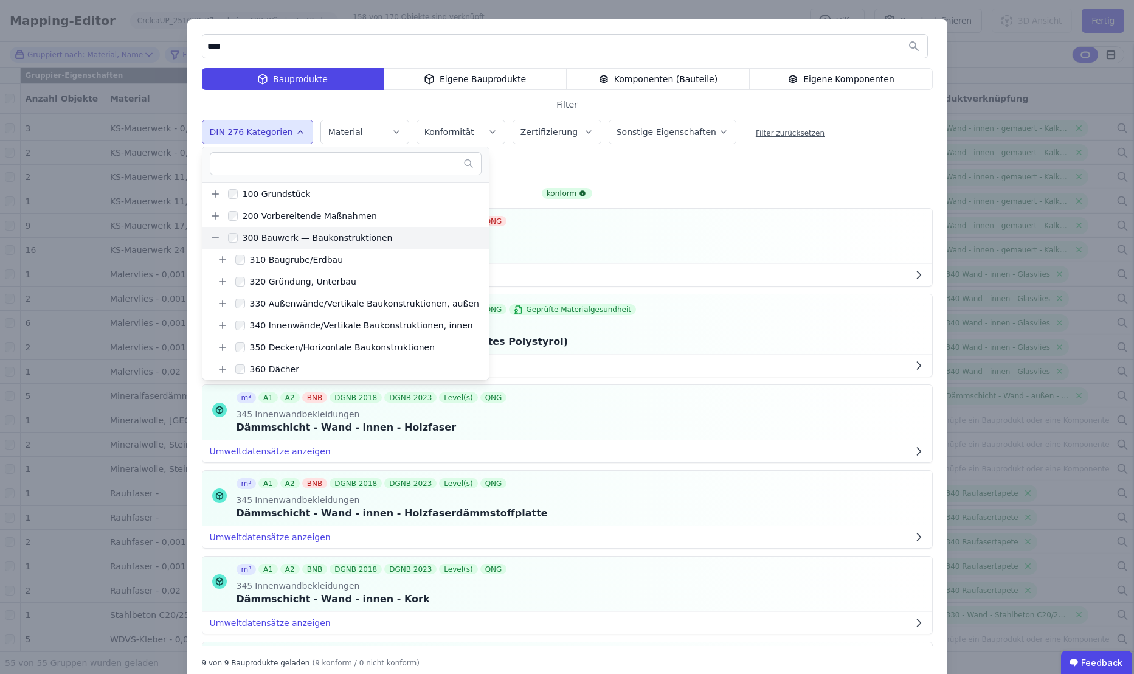
click at [930, 97] on div "**** Bauprodukte Eigene Bauprodukte Komponenten (Bauteile) Eigene Komponenten F…" at bounding box center [567, 350] width 760 height 663
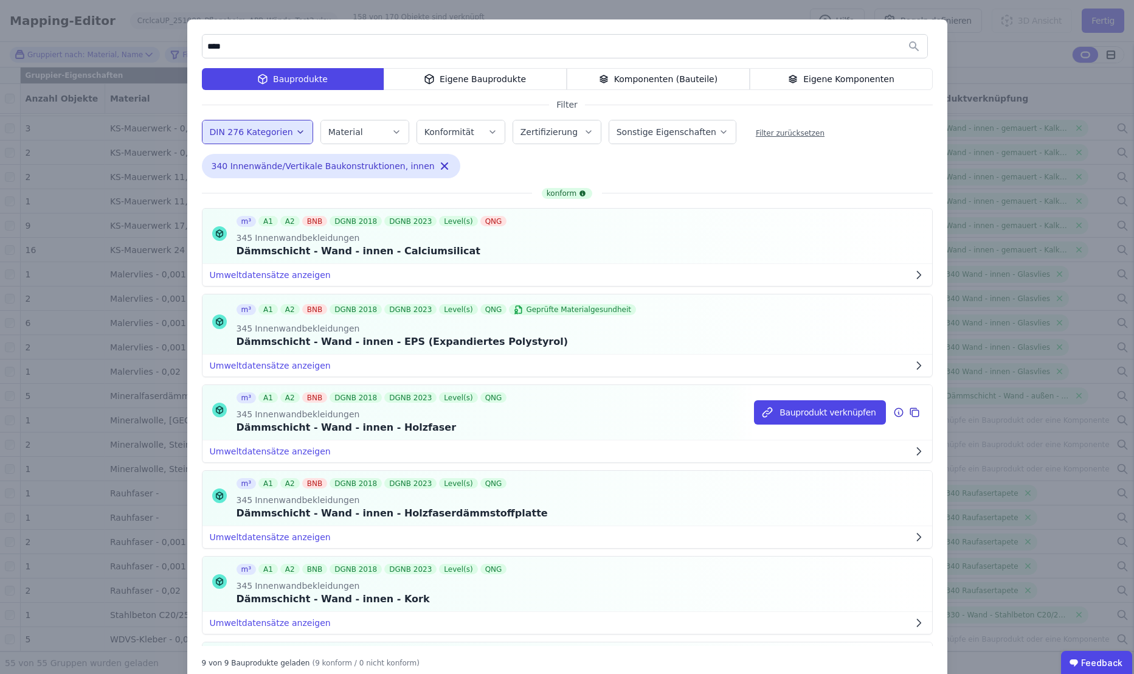
scroll to position [202, 0]
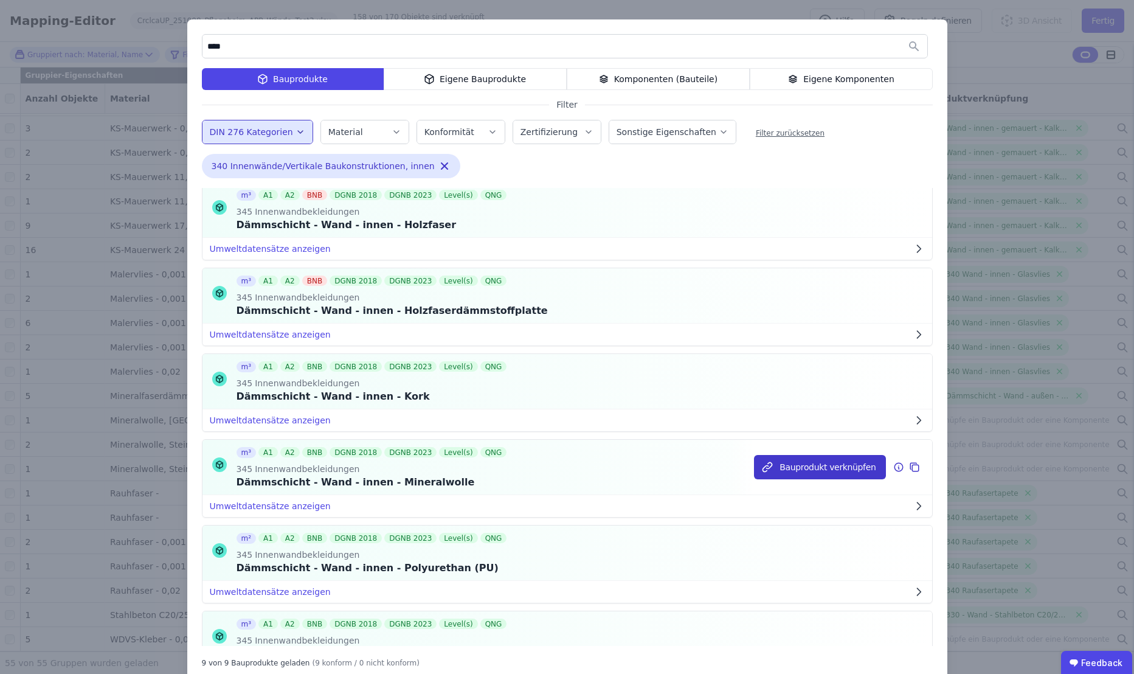
click at [779, 468] on button "Bauprodukt verknüpfen" at bounding box center [819, 467] width 131 height 24
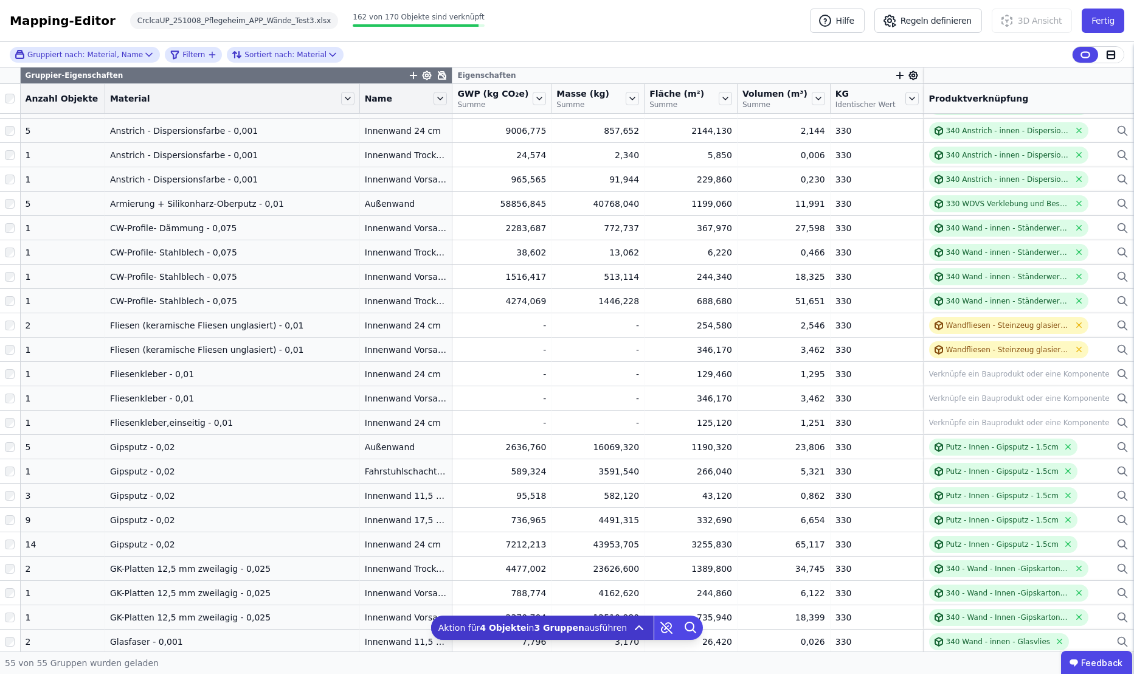
scroll to position [0, 0]
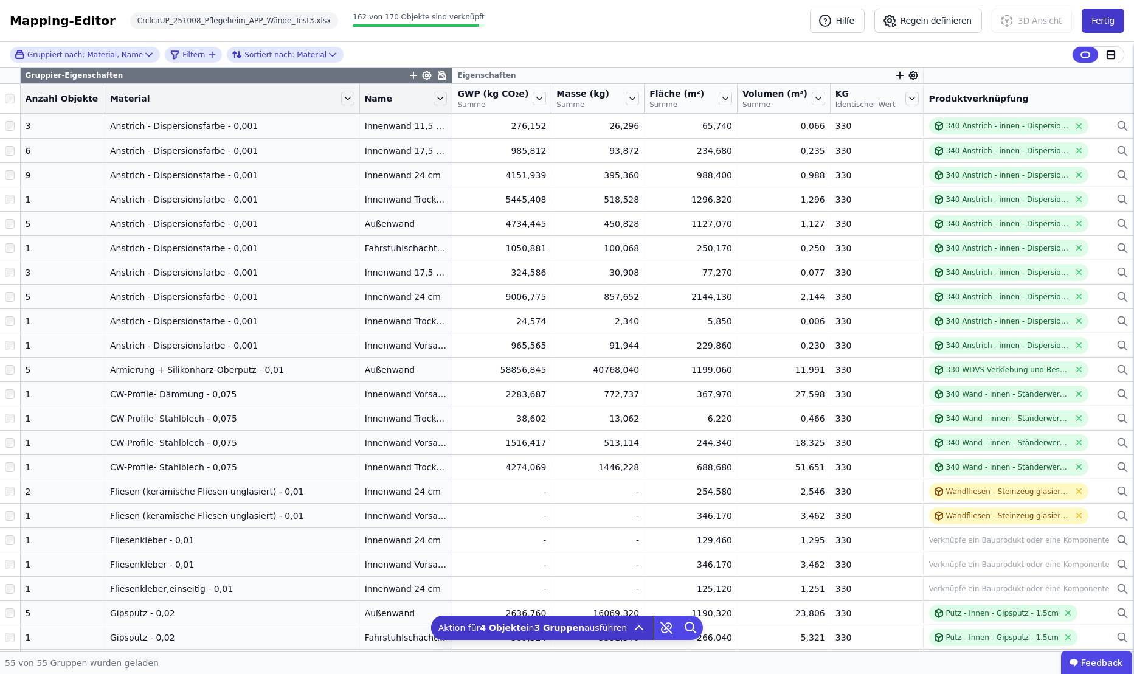
click at [1106, 22] on button "Fertig" at bounding box center [1103, 21] width 43 height 24
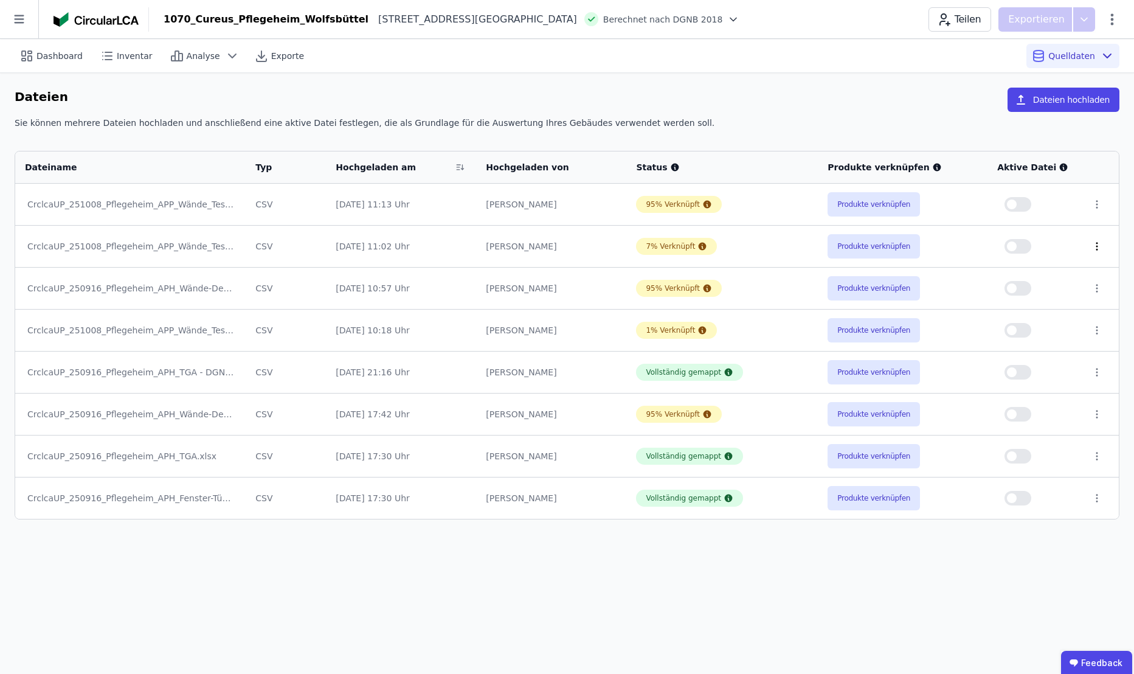
click at [1097, 246] on icon at bounding box center [1097, 246] width 1 height 7
click at [979, 247] on div "Löschen" at bounding box center [1004, 243] width 182 height 19
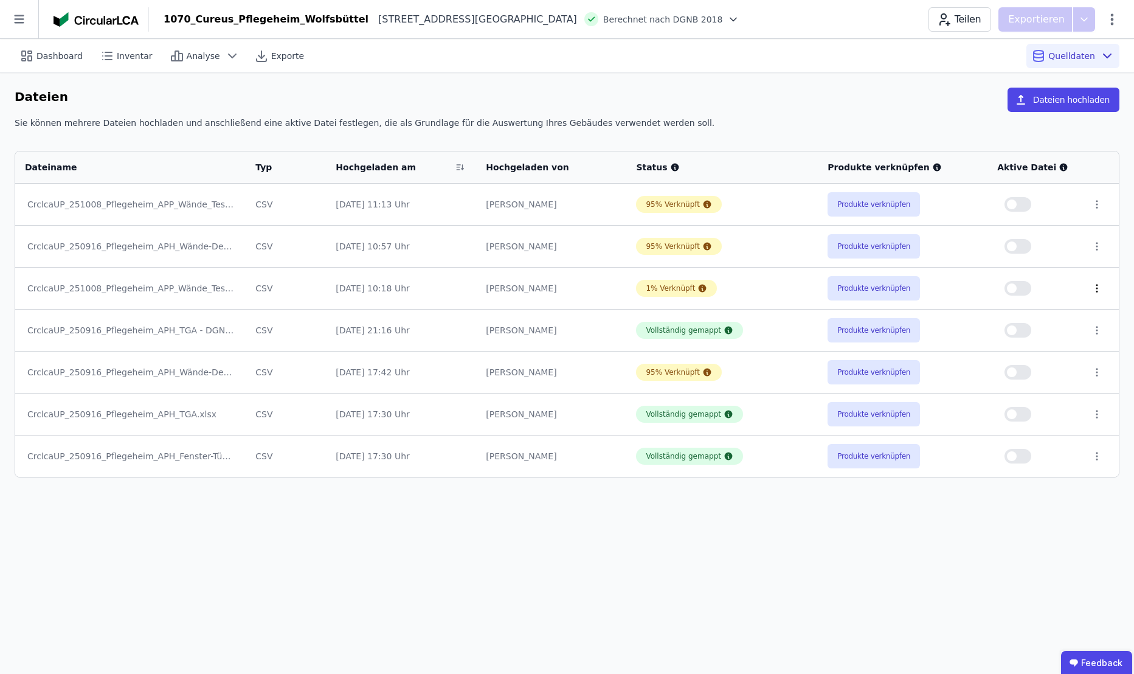
click at [1093, 291] on icon at bounding box center [1096, 288] width 11 height 11
click at [969, 287] on div "Löschen" at bounding box center [1004, 285] width 182 height 19
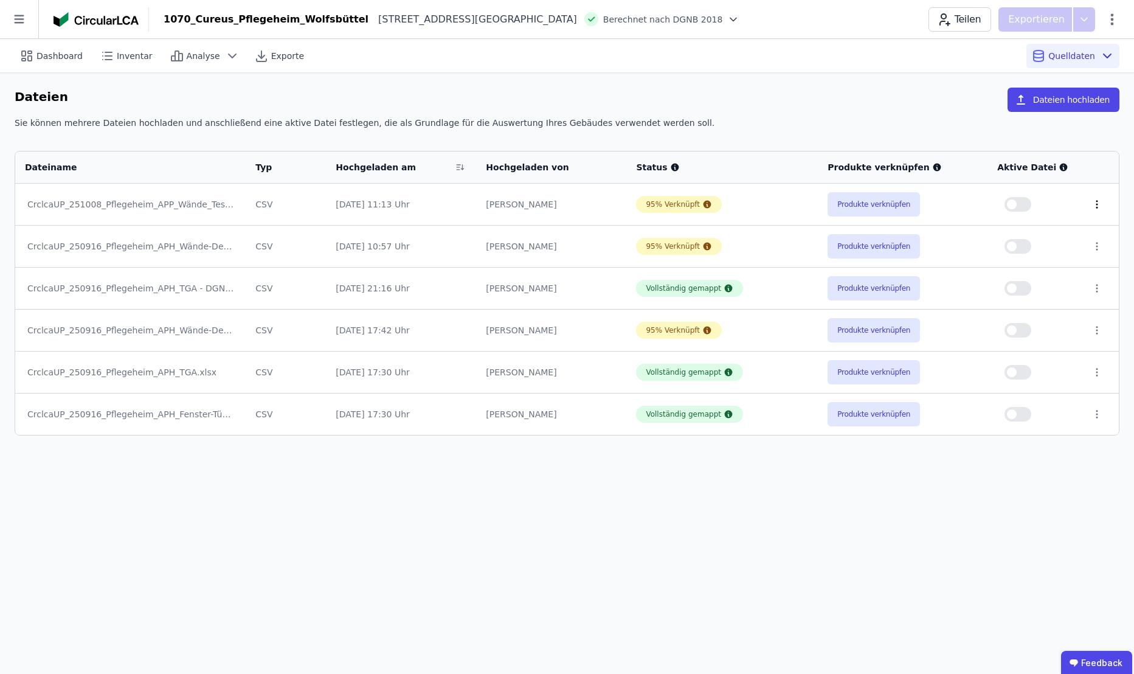
click at [1098, 203] on icon at bounding box center [1096, 204] width 11 height 11
click at [989, 186] on link "Herunterladen mit verknüpfungen" at bounding box center [1004, 182] width 182 height 19
